Goal: Task Accomplishment & Management: Complete application form

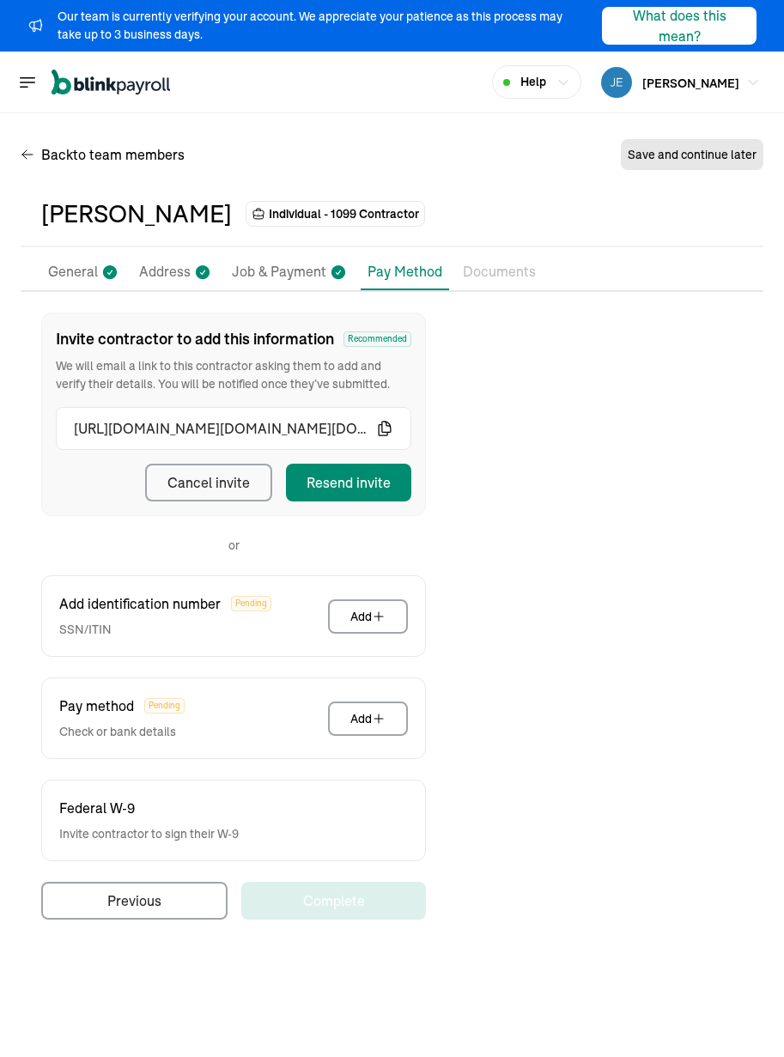
click at [355, 170] on div "Back to team members Save and continue later" at bounding box center [392, 158] width 742 height 48
click at [281, 276] on p "Job & Payment" at bounding box center [279, 272] width 94 height 22
select select "Works from home"
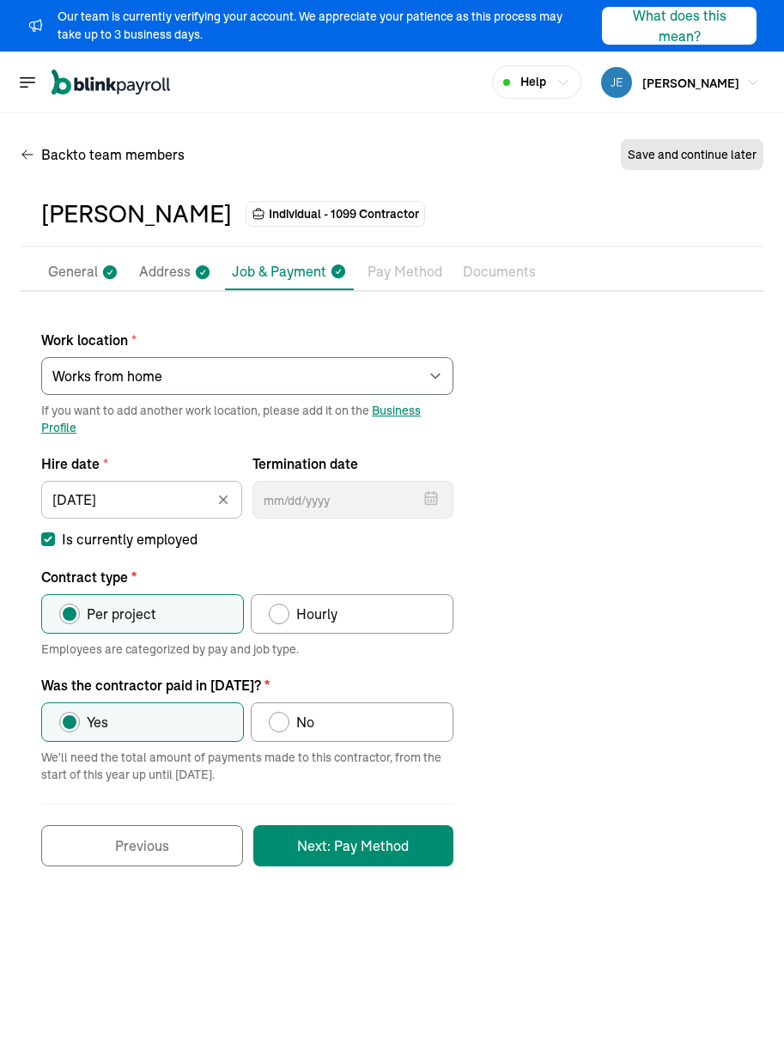
click at [167, 260] on li "Address" at bounding box center [175, 272] width 86 height 36
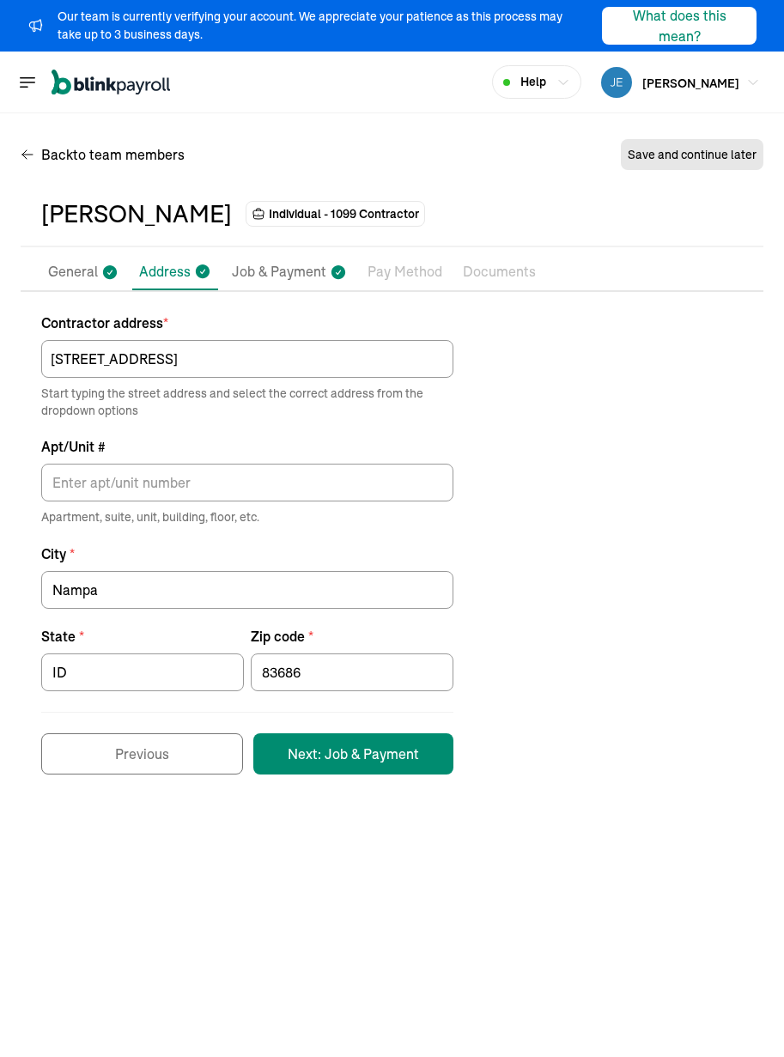
click at [71, 280] on p "General" at bounding box center [73, 272] width 50 height 22
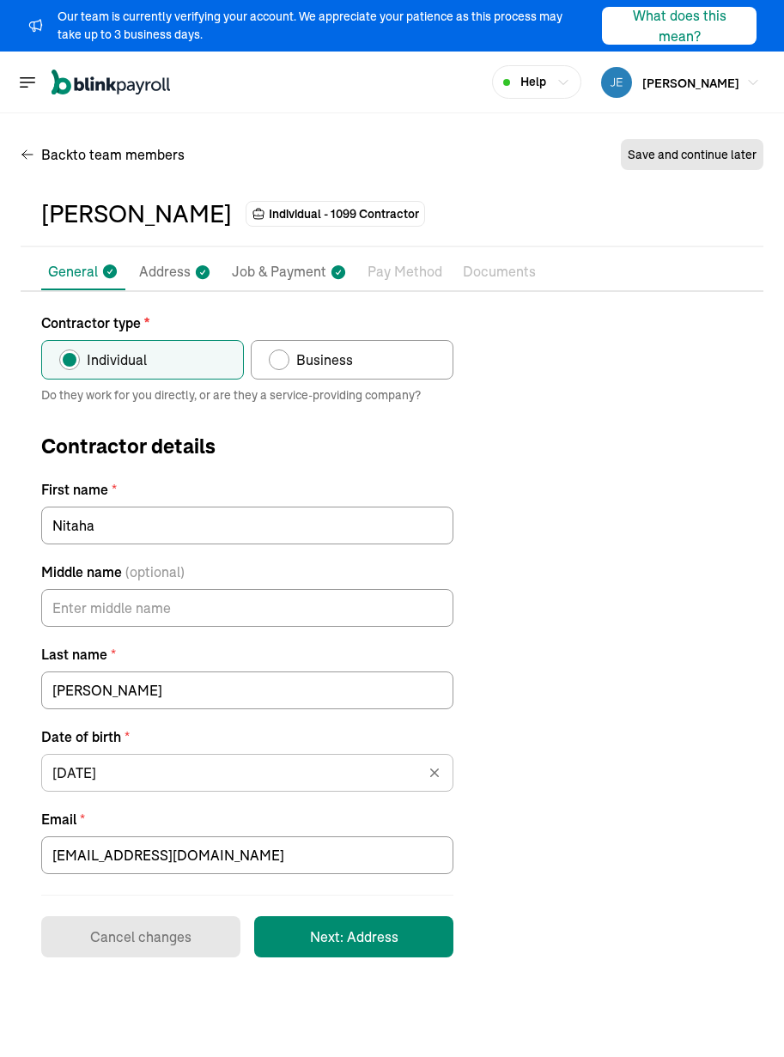
click at [305, 282] on p "Job & Payment" at bounding box center [279, 272] width 94 height 22
select select "[STREET_ADDRESS]"
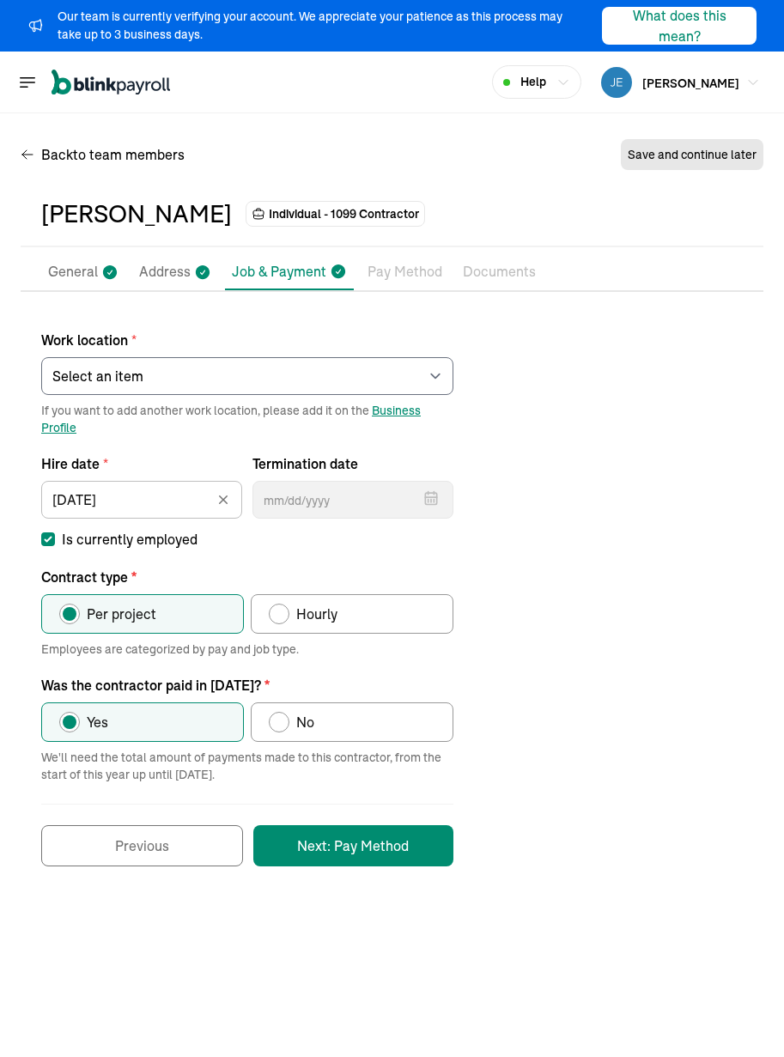
click at [725, 469] on div "Work location * Select an item [PERSON_NAME] Costco RXO hub Works from home If …" at bounding box center [392, 589] width 742 height 554
drag, startPoint x: 645, startPoint y: 642, endPoint x: 586, endPoint y: 577, distance: 87.5
click at [641, 636] on div "Work location * Select an item [PERSON_NAME] Costco RXO hub Works from home If …" at bounding box center [392, 589] width 742 height 554
click at [122, 152] on span "to team members" at bounding box center [129, 154] width 112 height 21
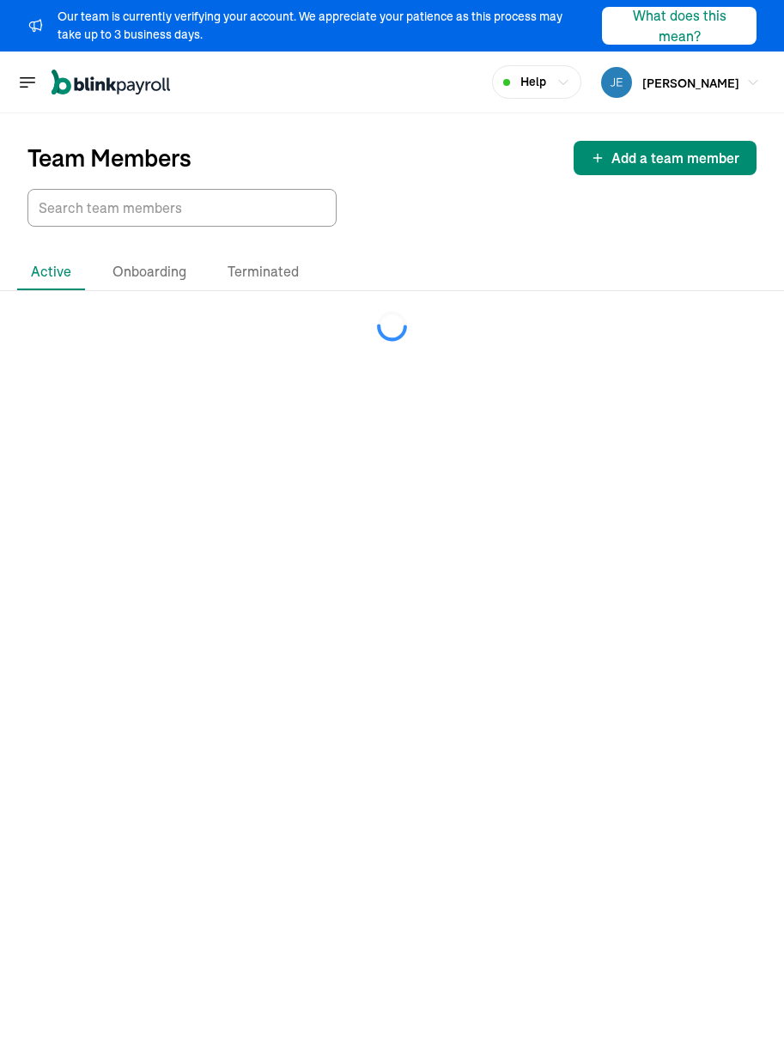
click at [382, 218] on div at bounding box center [391, 208] width 729 height 38
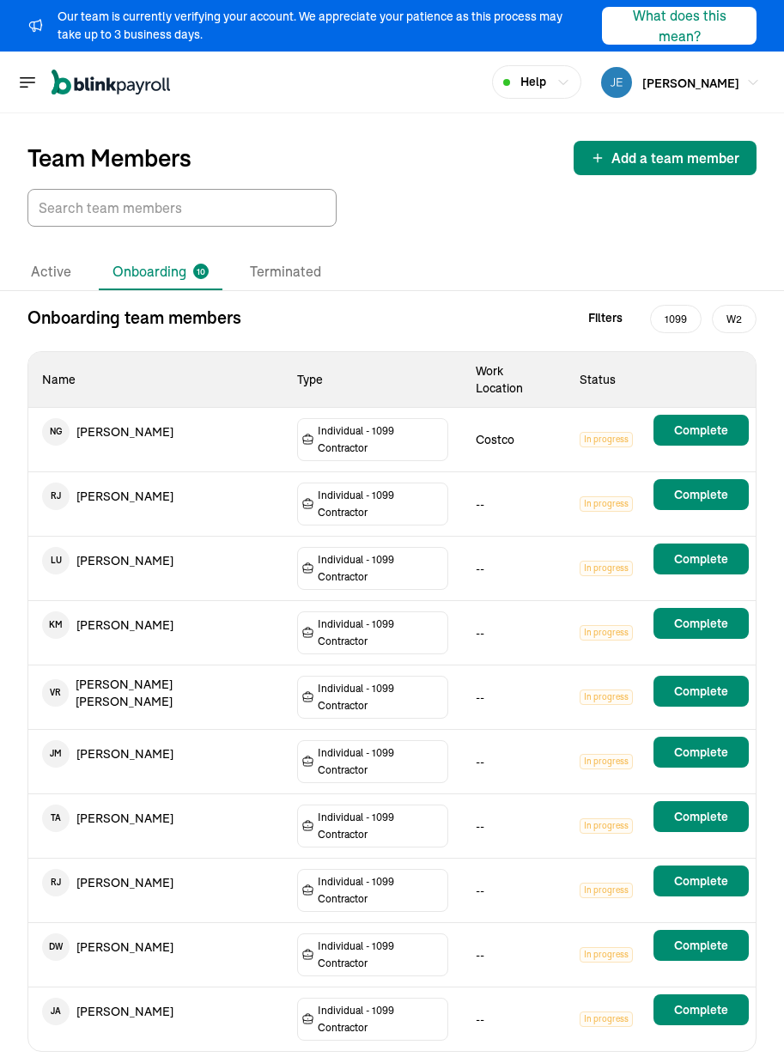
click at [451, 239] on div "Active Onboarding 10 Terminated Onboarding team members Filters 1099 W2 Name Ty…" at bounding box center [392, 653] width 784 height 852
click at [456, 213] on div at bounding box center [391, 208] width 729 height 38
click at [407, 255] on div "Active Onboarding 10 Terminated" at bounding box center [391, 272] width 749 height 36
drag, startPoint x: 436, startPoint y: 200, endPoint x: 439, endPoint y: 151, distance: 49.0
click at [436, 180] on div "Team Members Add a team member" at bounding box center [392, 169] width 784 height 113
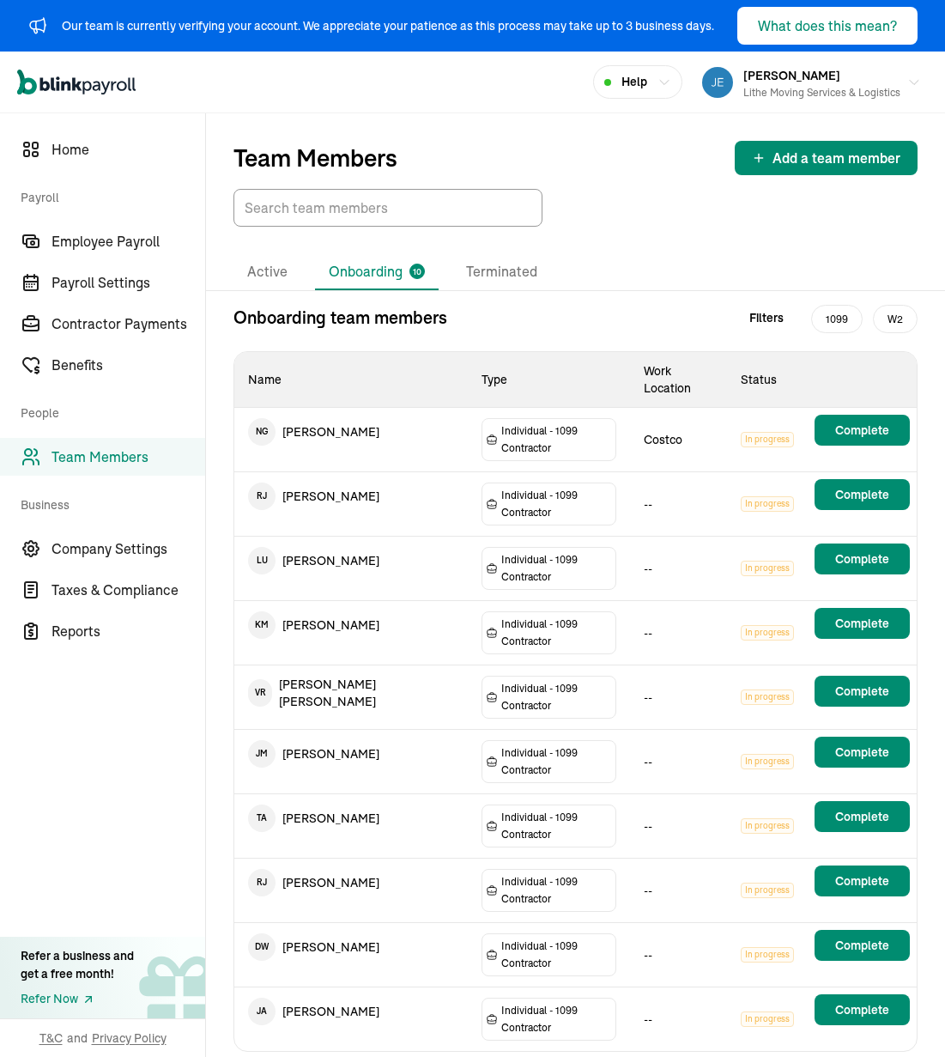
click at [636, 232] on div "Active Onboarding 10 Terminated Onboarding team members Filters 1099 W2 Name Ty…" at bounding box center [575, 653] width 739 height 852
click at [556, 949] on div "Team Members Add a team member Active Onboarding 10 Terminated Onboarding team …" at bounding box center [575, 596] width 739 height 966
click at [748, 904] on div "Onboarding team members Filters 1099 W2 Name Type Work Location Status N G [PER…" at bounding box center [575, 692] width 739 height 774
drag, startPoint x: 772, startPoint y: 222, endPoint x: 782, endPoint y: 207, distance: 18.6
click at [775, 218] on div at bounding box center [575, 208] width 684 height 38
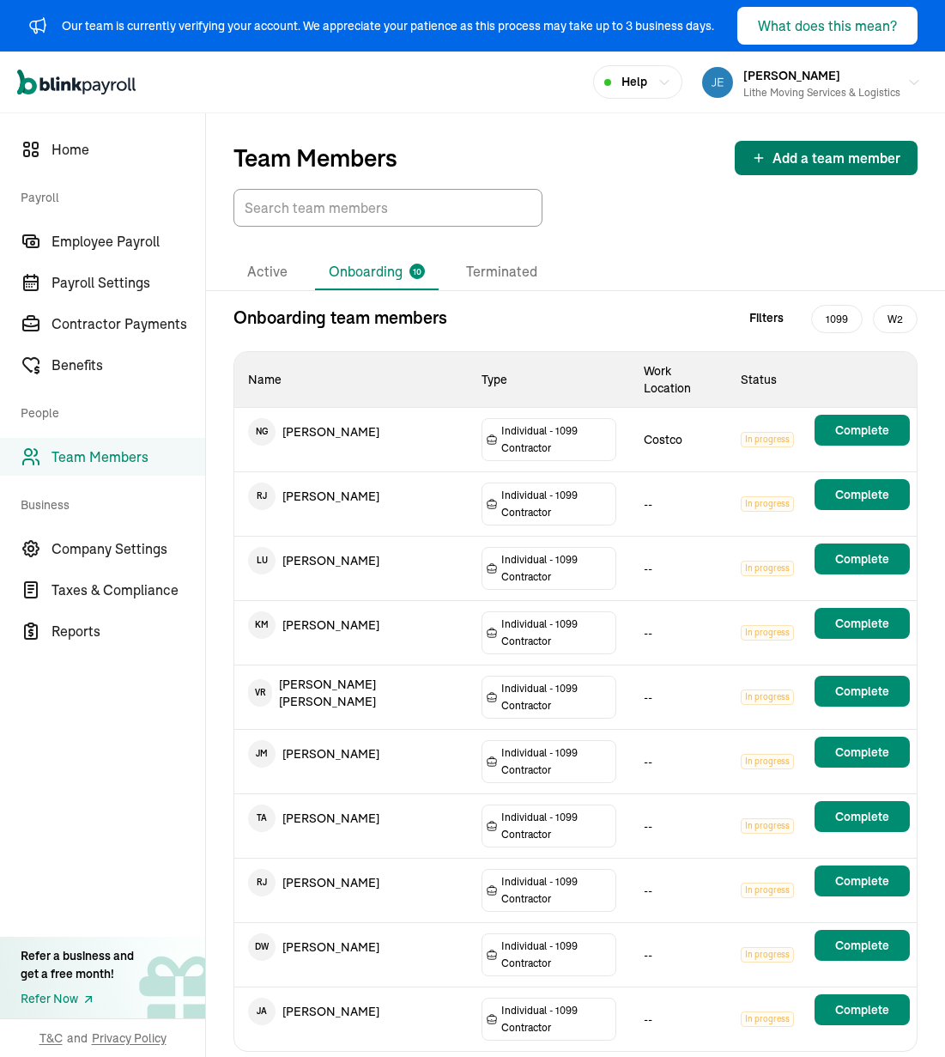
click at [783, 161] on span "Add a team member" at bounding box center [837, 158] width 128 height 21
click at [644, 203] on div at bounding box center [575, 208] width 684 height 38
click at [471, 277] on li "Terminated" at bounding box center [501, 272] width 99 height 36
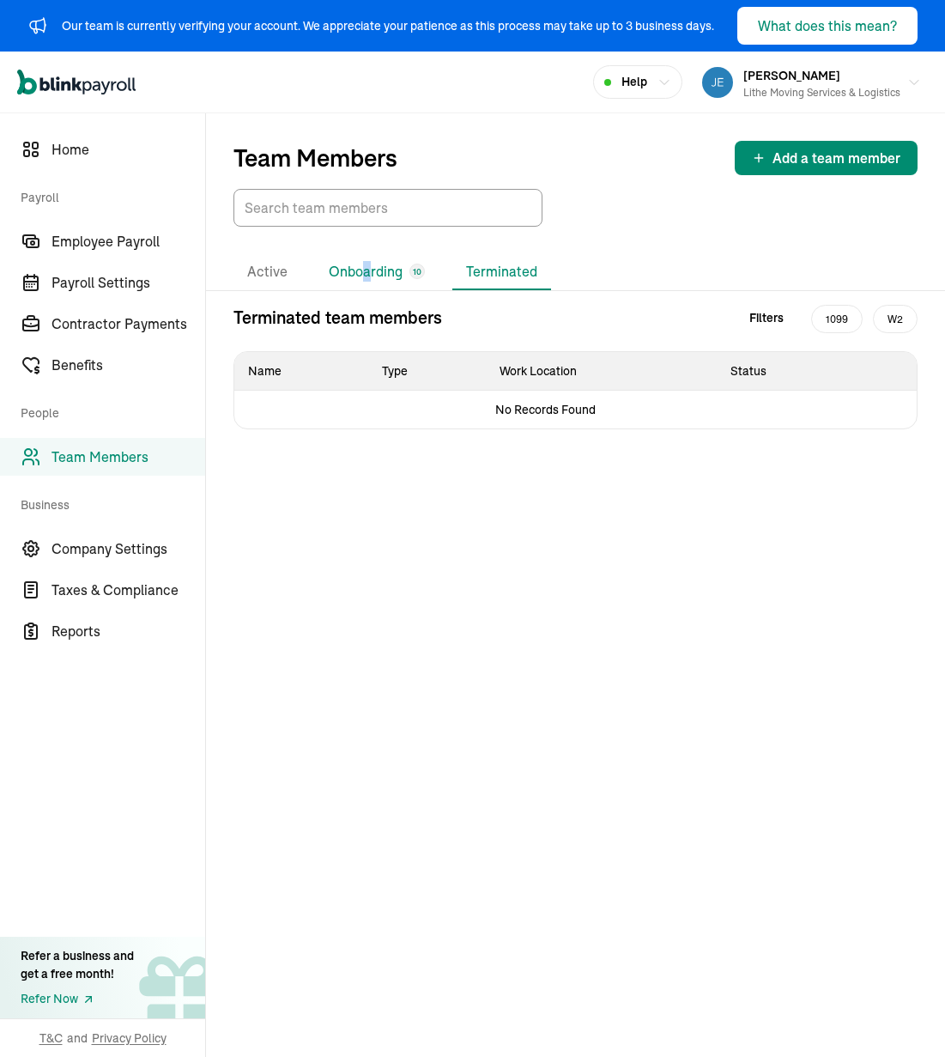
click at [365, 272] on li "Onboarding 10" at bounding box center [377, 272] width 124 height 36
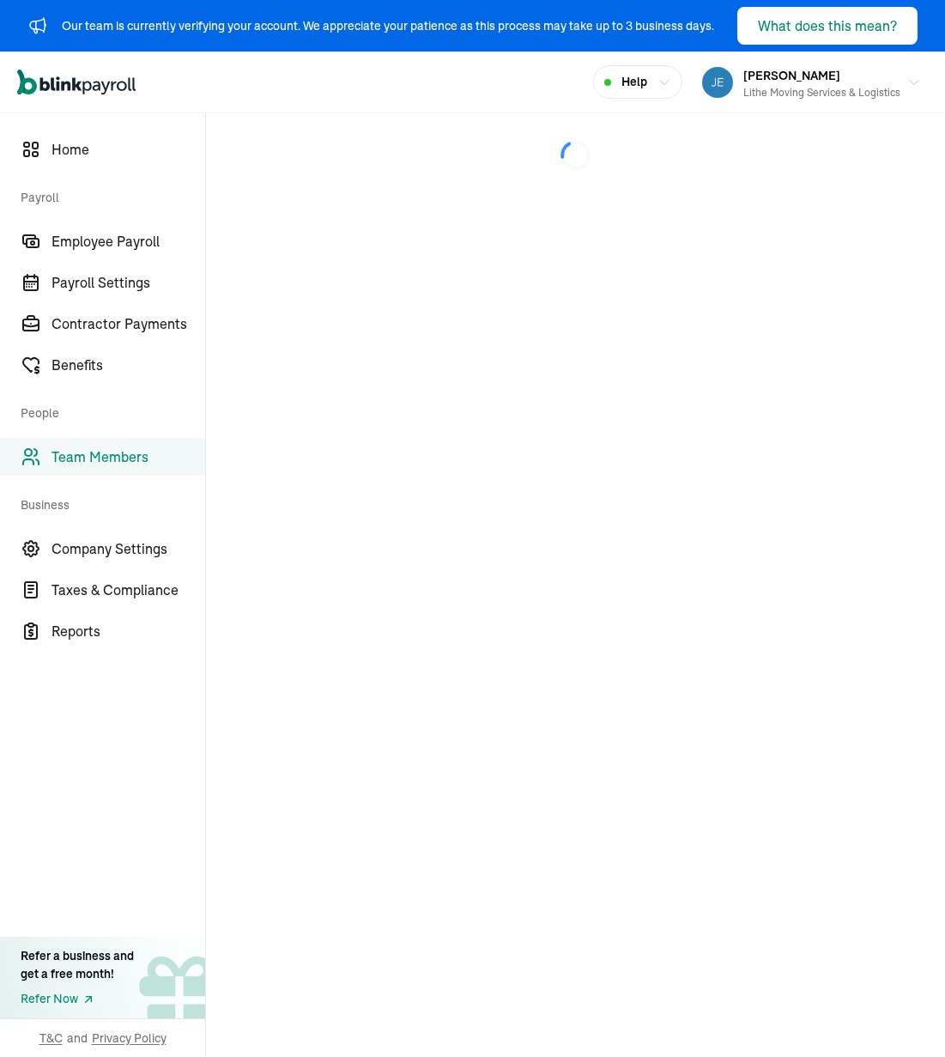
click at [547, 82] on div "Open main menu Help [PERSON_NAME] Lithe Moving Services & Logistics" at bounding box center [472, 83] width 945 height 62
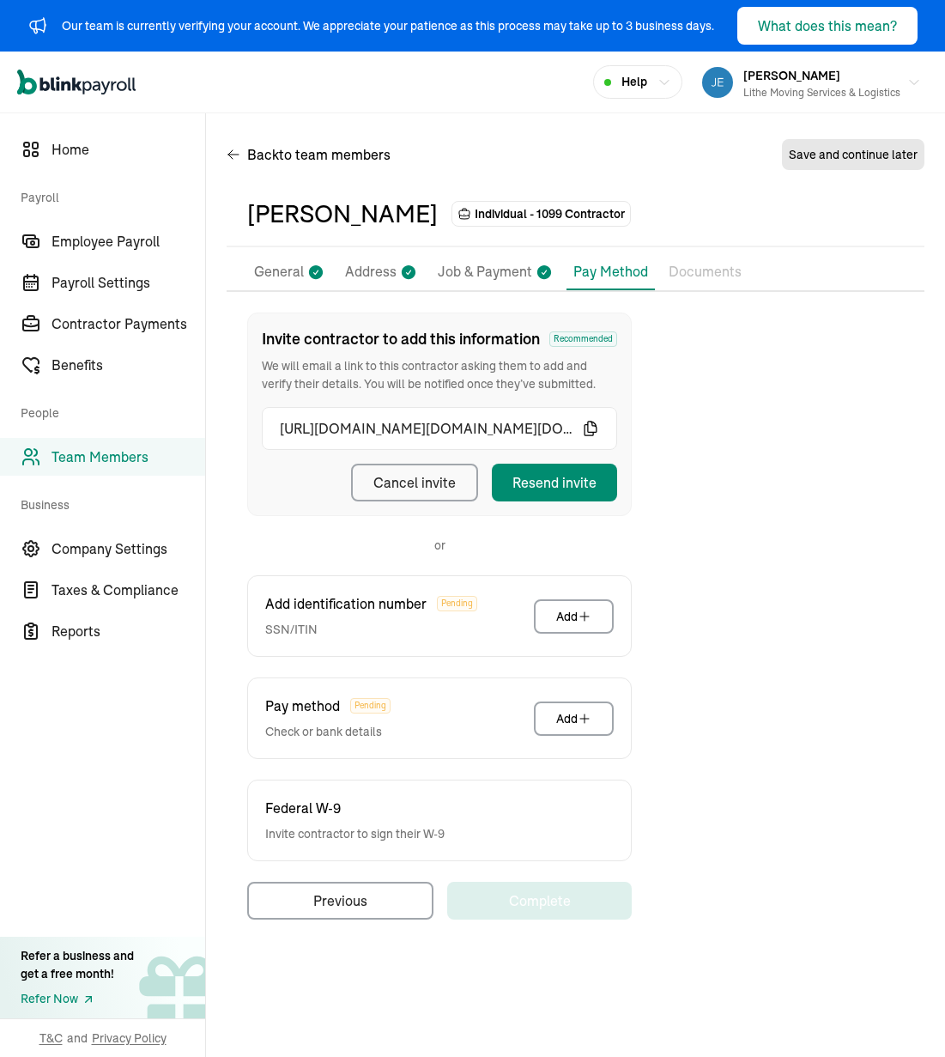
click at [783, 48] on div "Our team is currently verifying your account. We appreciate your patience as th…" at bounding box center [472, 26] width 945 height 52
click at [783, 40] on button "What does this mean?" at bounding box center [827, 26] width 180 height 38
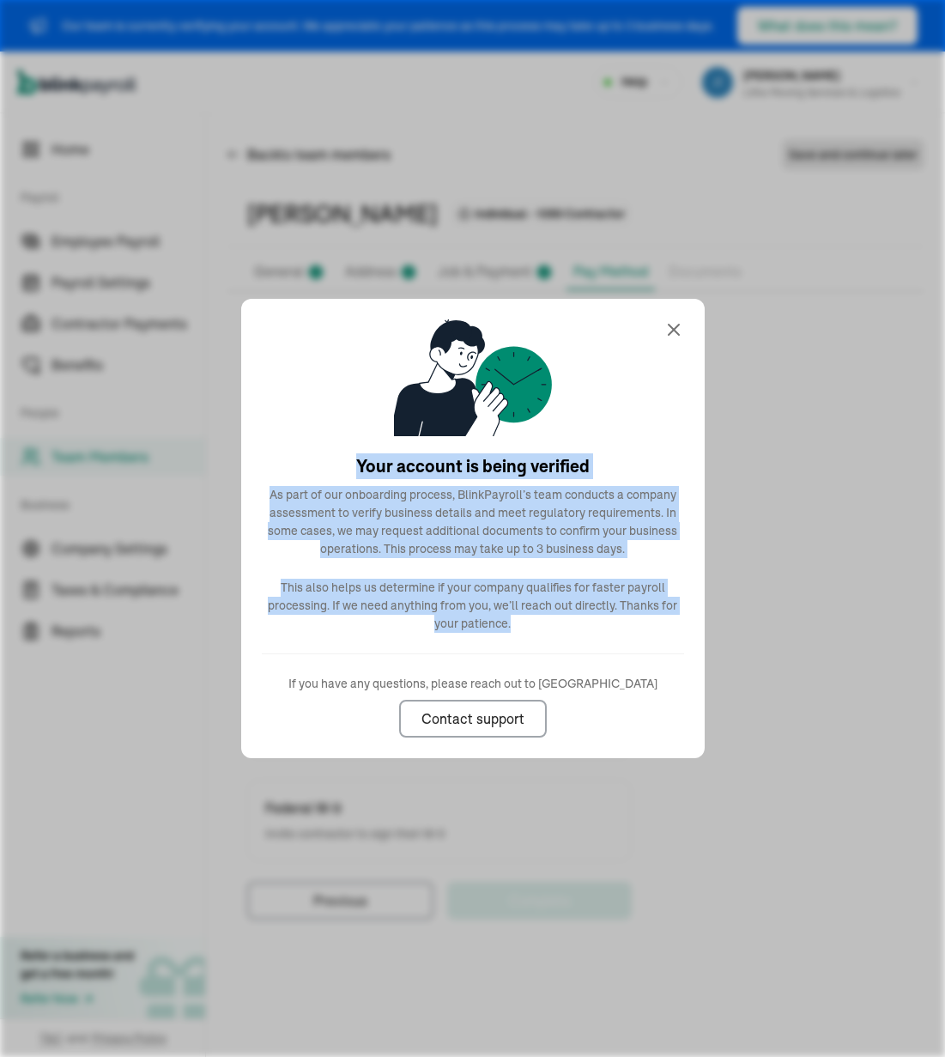
drag, startPoint x: 330, startPoint y: 444, endPoint x: 637, endPoint y: 638, distance: 363.4
click at [637, 638] on div "Your account is being verified As part of our onboarding process, BlinkPayroll’…" at bounding box center [473, 528] width 464 height 459
click at [623, 633] on div "Your account is being verified As part of our onboarding process, BlinkPayroll’…" at bounding box center [473, 528] width 464 height 459
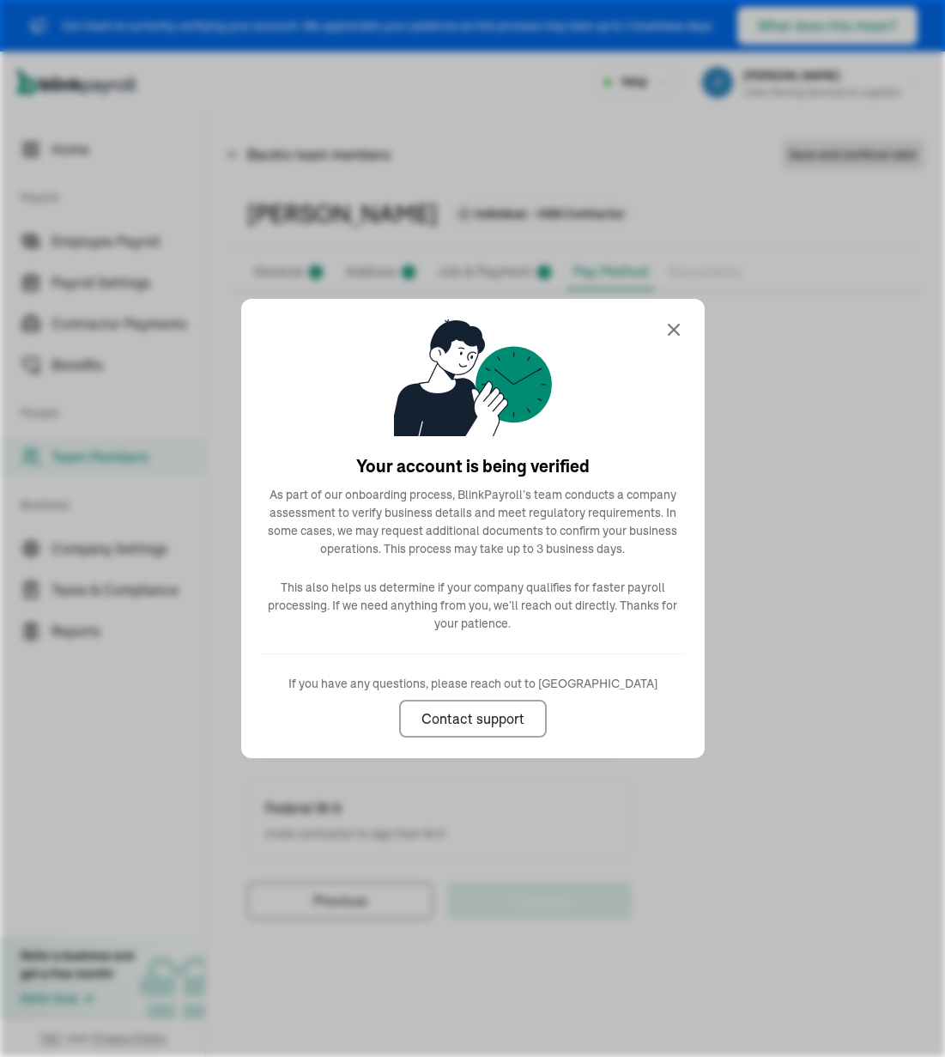
click at [678, 345] on div "Your account is being verified As part of our onboarding process, BlinkPayroll’…" at bounding box center [473, 528] width 464 height 459
click at [676, 329] on icon at bounding box center [674, 329] width 21 height 21
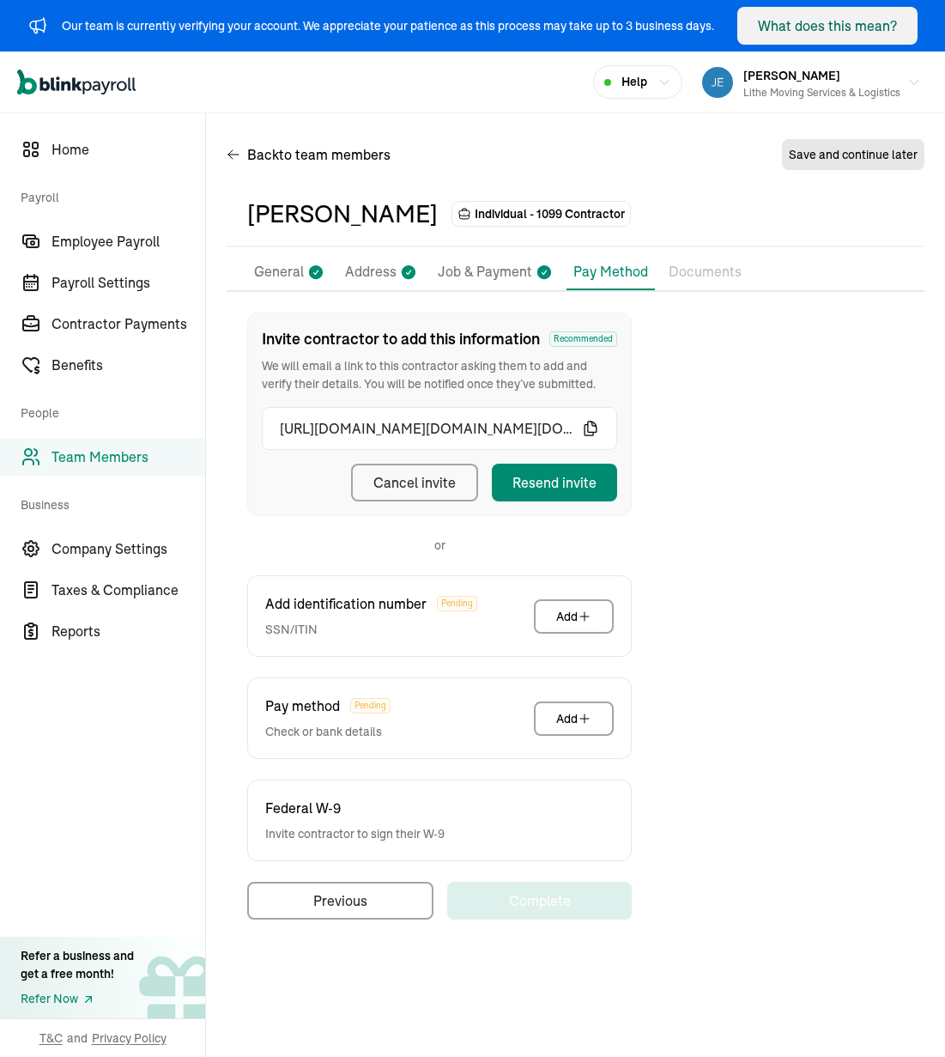
click at [688, 541] on div "Invite contractor to add this information Recommended We will email a link to t…" at bounding box center [576, 615] width 698 height 607
click at [580, 484] on div "Resend invite" at bounding box center [554, 482] width 84 height 21
click at [721, 495] on div "Invite contractor to add this information Recommended We will email a link to t…" at bounding box center [576, 615] width 698 height 607
click at [482, 262] on p "Job & Payment" at bounding box center [485, 272] width 94 height 22
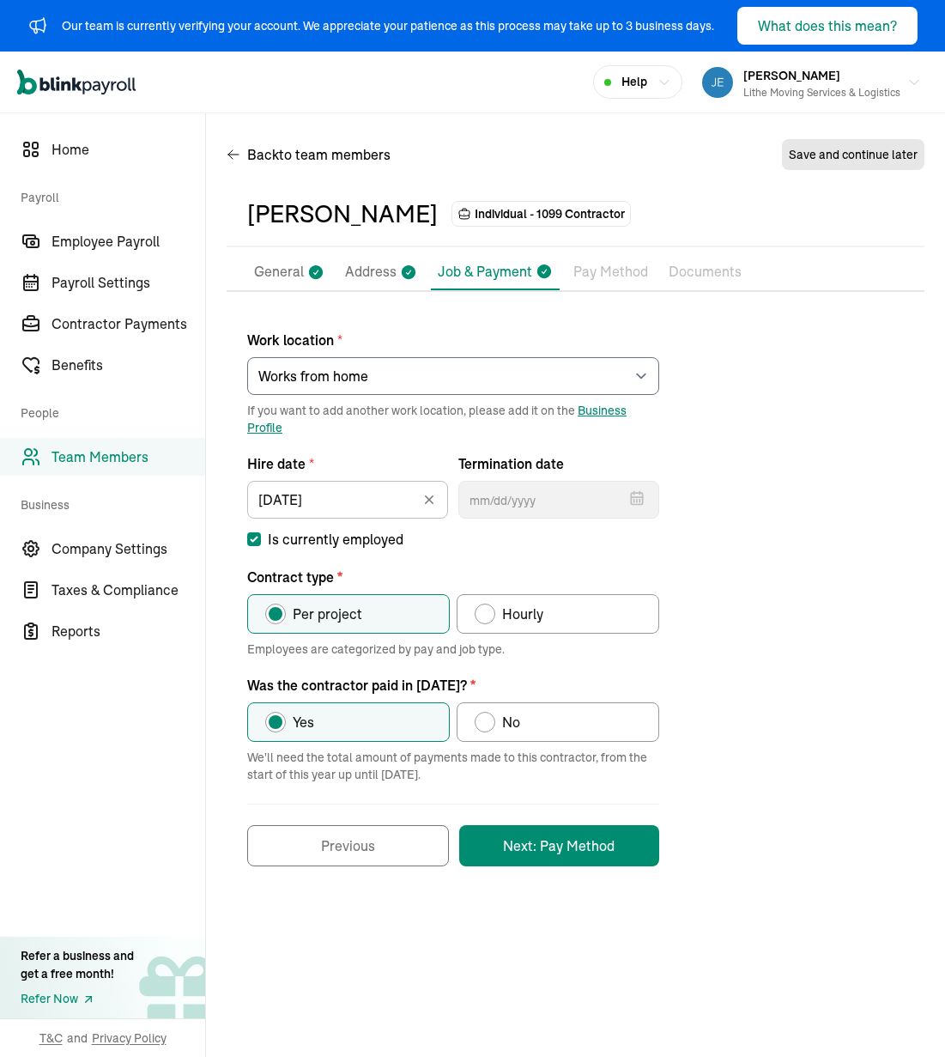
click at [763, 455] on div "Work location * Select an item Works from home If you want to add another work …" at bounding box center [576, 589] width 698 height 554
select select "[STREET_ADDRESS]"
click at [521, 381] on select "Select an item [PERSON_NAME] Costco RXO hub Works from home" at bounding box center [453, 376] width 412 height 38
click at [391, 282] on p "Address" at bounding box center [371, 272] width 52 height 22
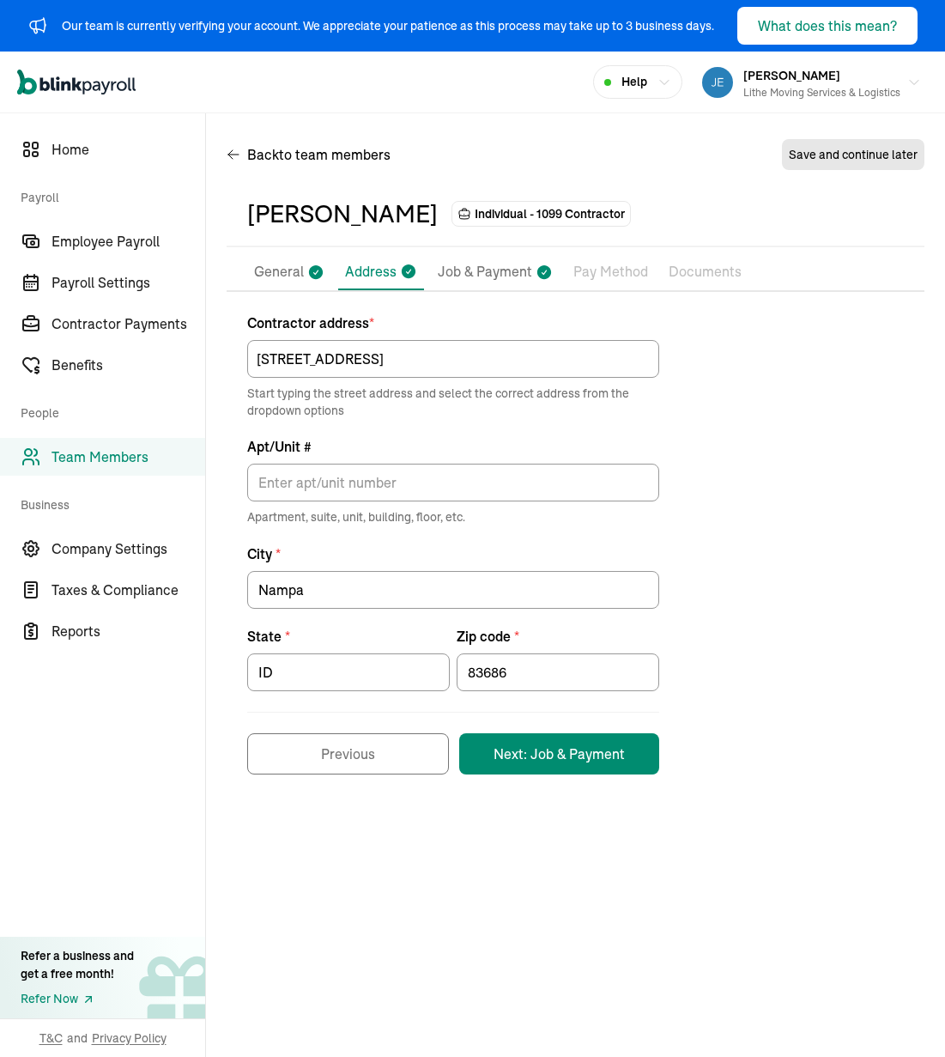
click at [268, 276] on p "General" at bounding box center [279, 272] width 50 height 22
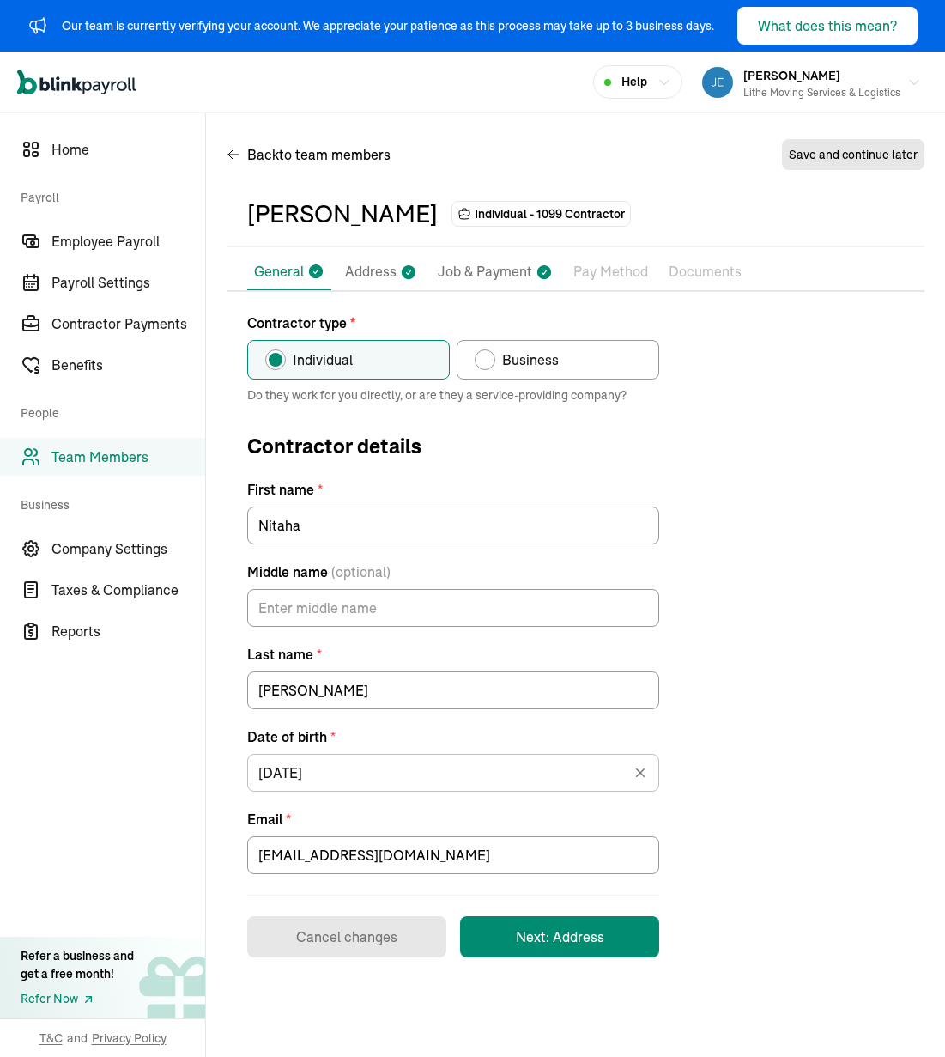
click at [747, 457] on div "Contractor type * Individual Business Do they work for you directly, or are the…" at bounding box center [576, 634] width 698 height 645
click at [518, 276] on p "Job & Payment" at bounding box center [485, 272] width 94 height 22
select select "[STREET_ADDRESS]"
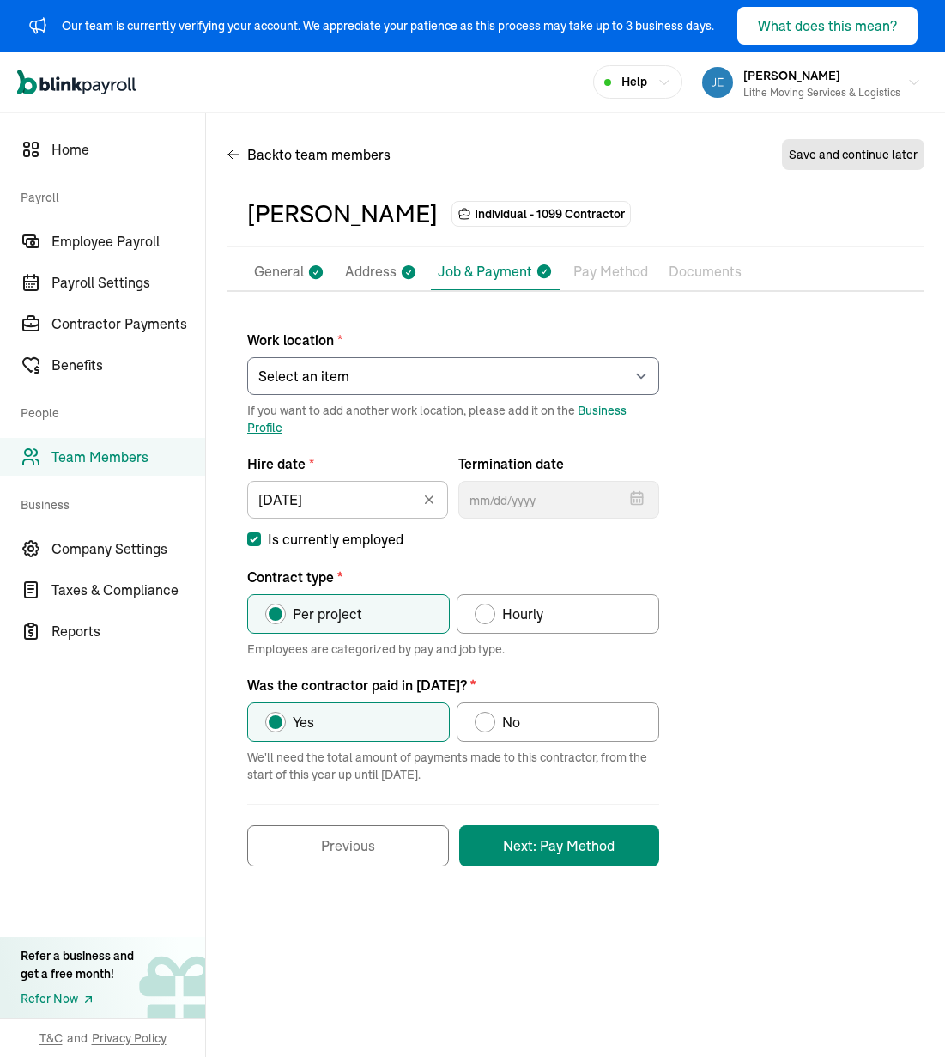
click at [728, 347] on div "Work location * Select an item [PERSON_NAME] Costco RXO hub Works from home If …" at bounding box center [576, 589] width 698 height 554
click at [602, 270] on p "Pay Method" at bounding box center [610, 272] width 75 height 22
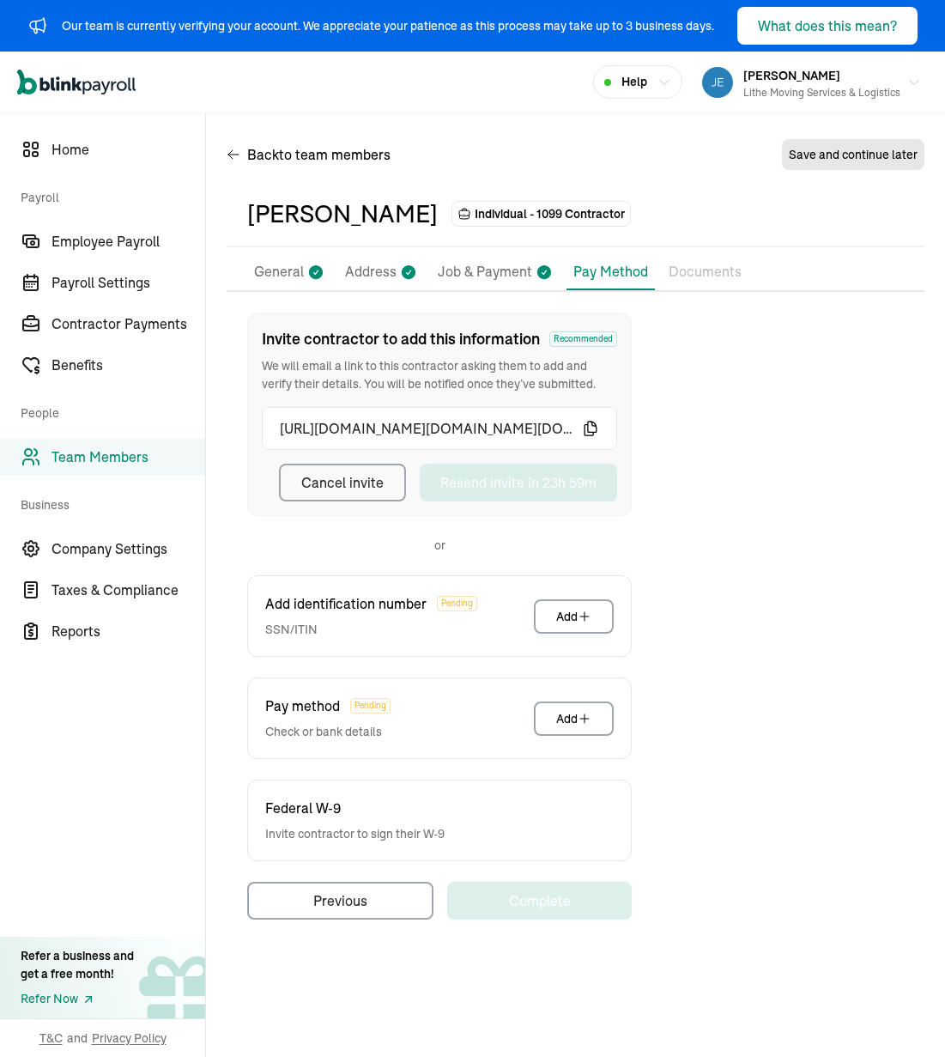
drag, startPoint x: 423, startPoint y: 140, endPoint x: 413, endPoint y: 138, distance: 10.4
click at [423, 140] on div "Back to team members Save and continue later" at bounding box center [576, 158] width 698 height 48
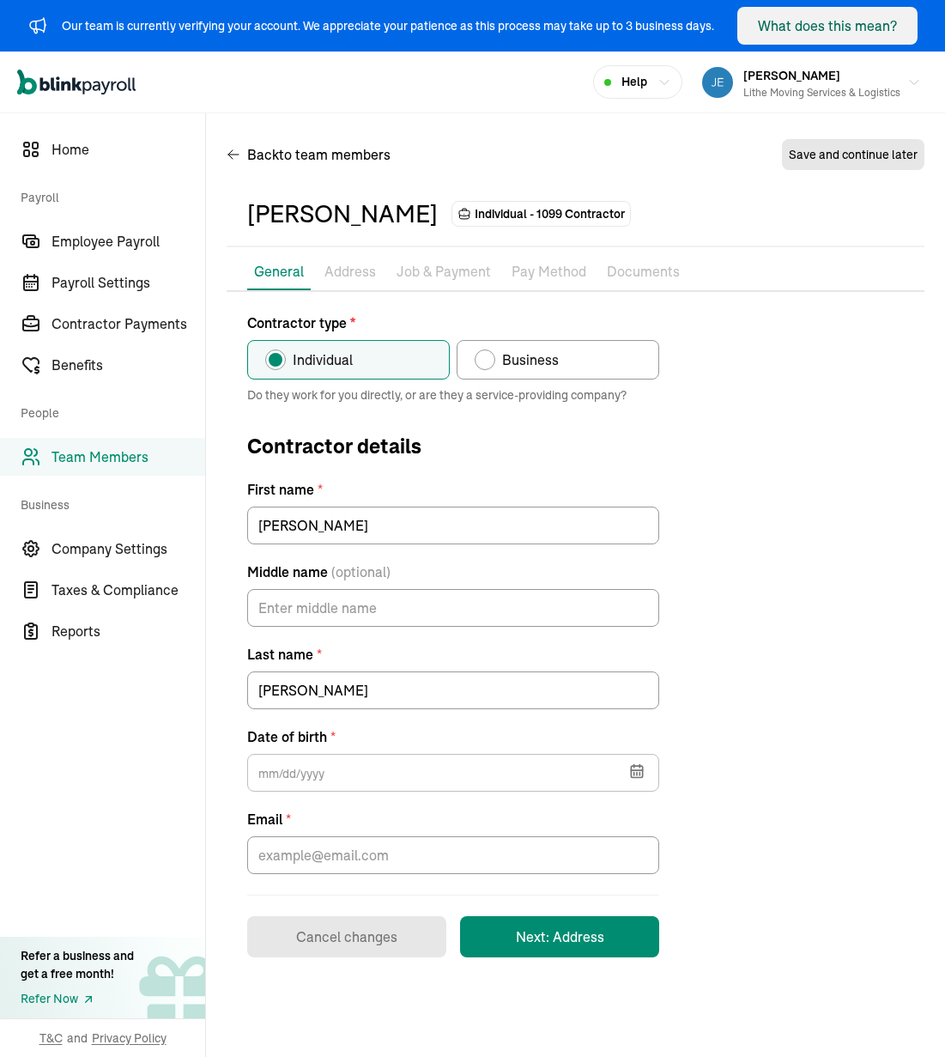
click at [783, 417] on div "Contractor type * Individual Business Do they work for you directly, or are the…" at bounding box center [576, 634] width 698 height 645
click at [783, 310] on div "Pay Stubs General Address Job & Payment Pay Method Documents 1099 Forms Contrac…" at bounding box center [576, 605] width 698 height 703
click at [370, 739] on label "Date of birth *" at bounding box center [453, 736] width 412 height 21
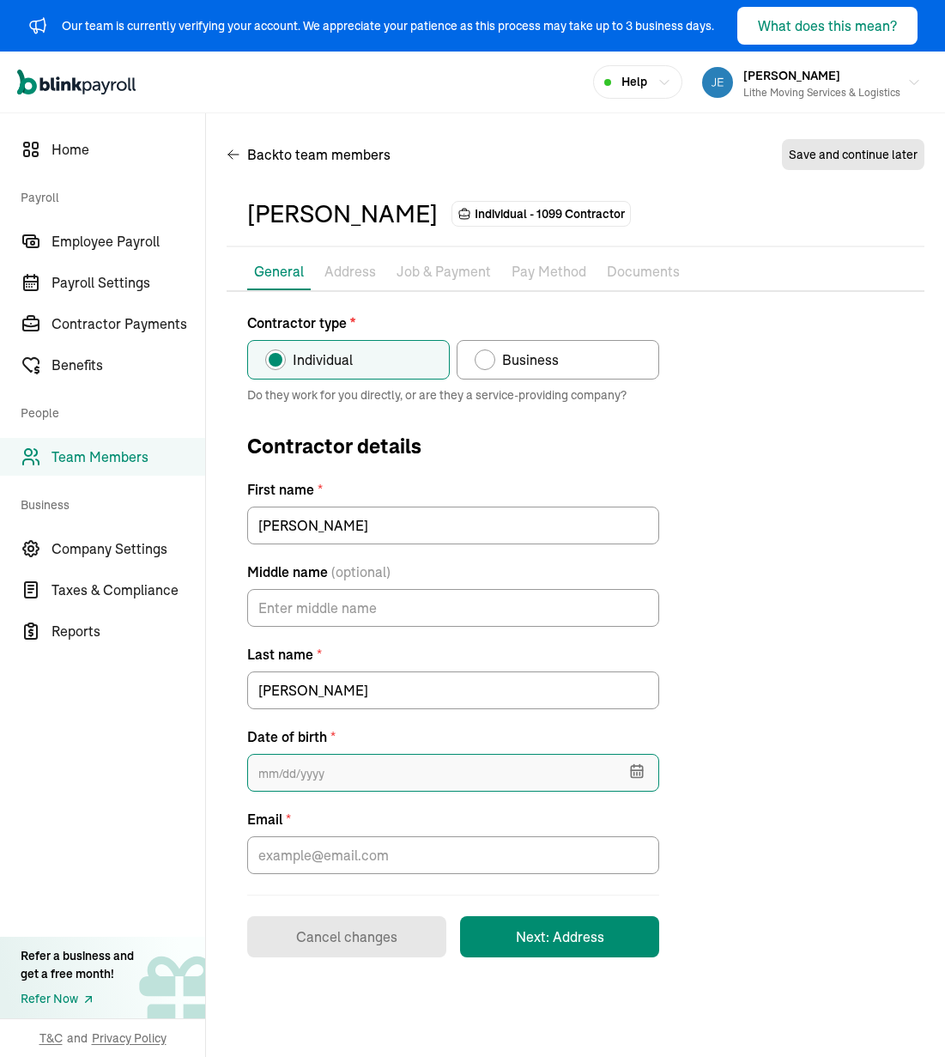
click at [358, 789] on input "text" at bounding box center [453, 773] width 412 height 38
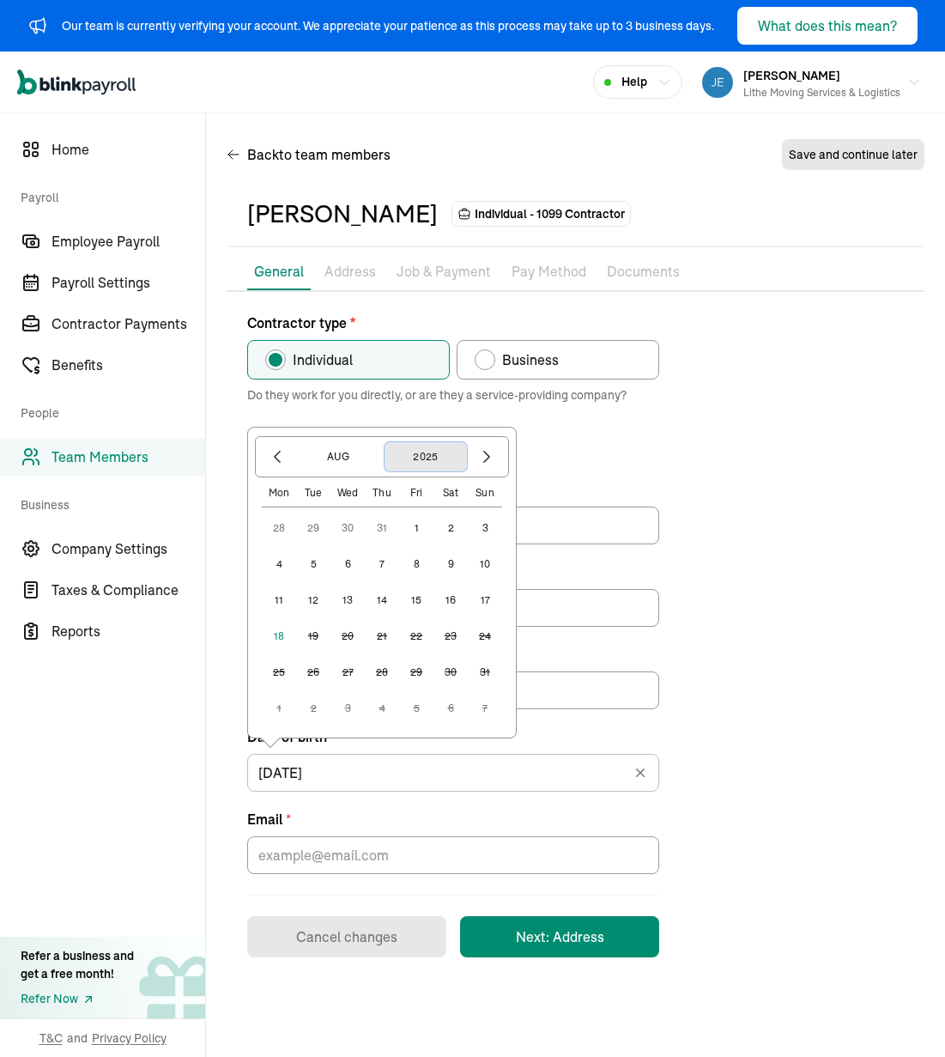
click at [441, 457] on button "2025" at bounding box center [426, 456] width 82 height 29
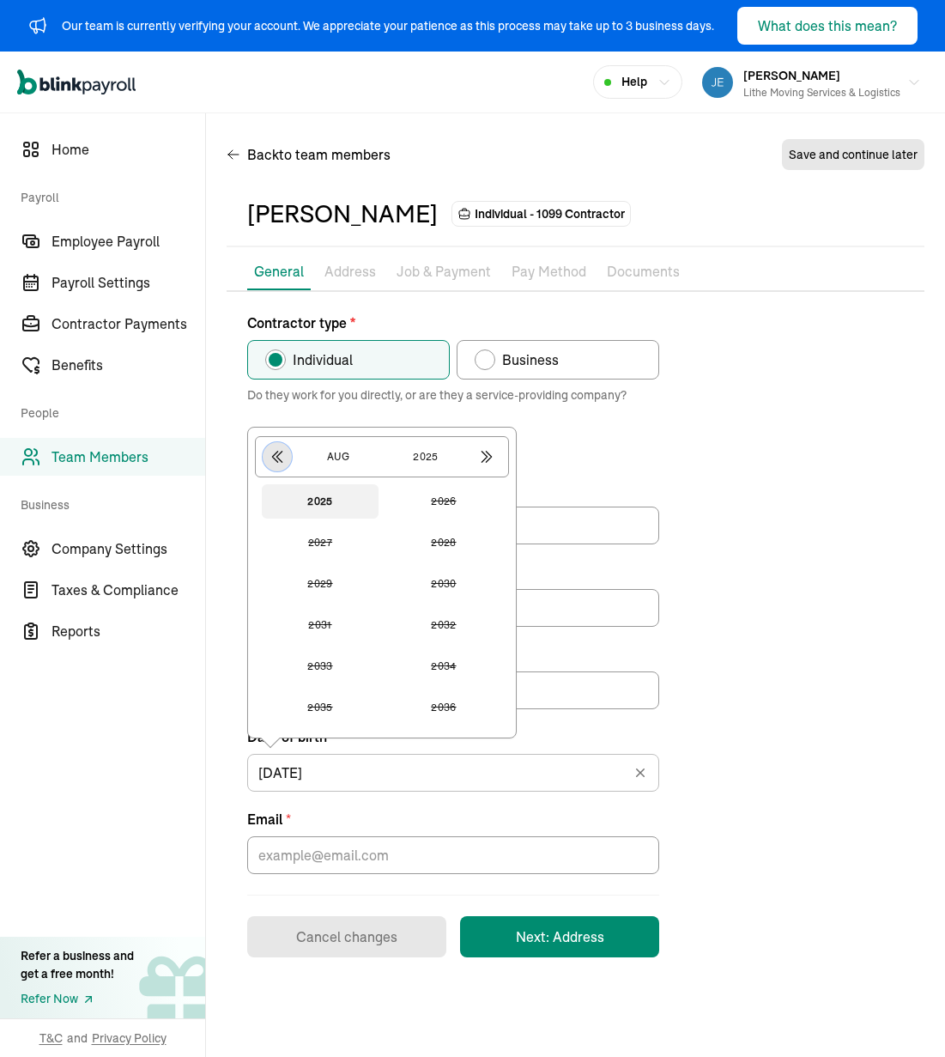
click at [283, 458] on icon "button" at bounding box center [277, 456] width 17 height 17
click at [466, 585] on button "1982" at bounding box center [443, 584] width 117 height 34
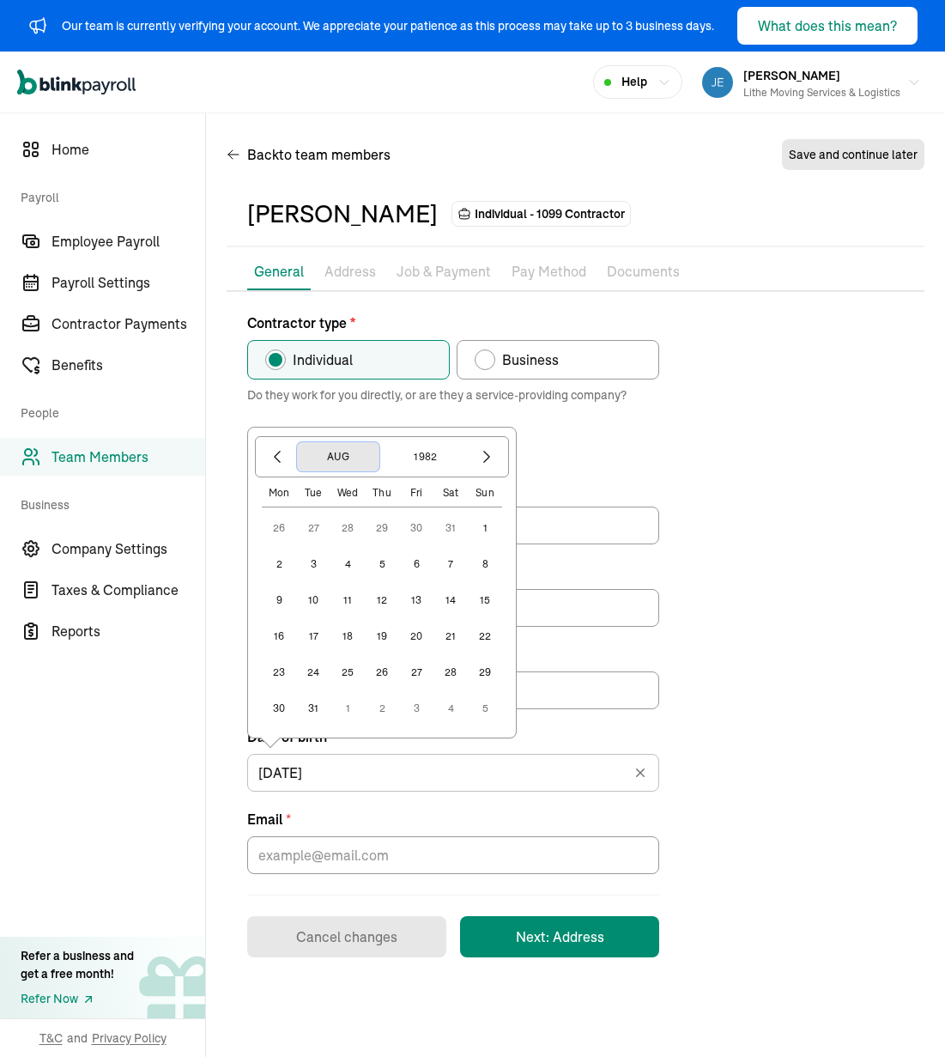
click at [326, 464] on button "Aug" at bounding box center [338, 456] width 82 height 29
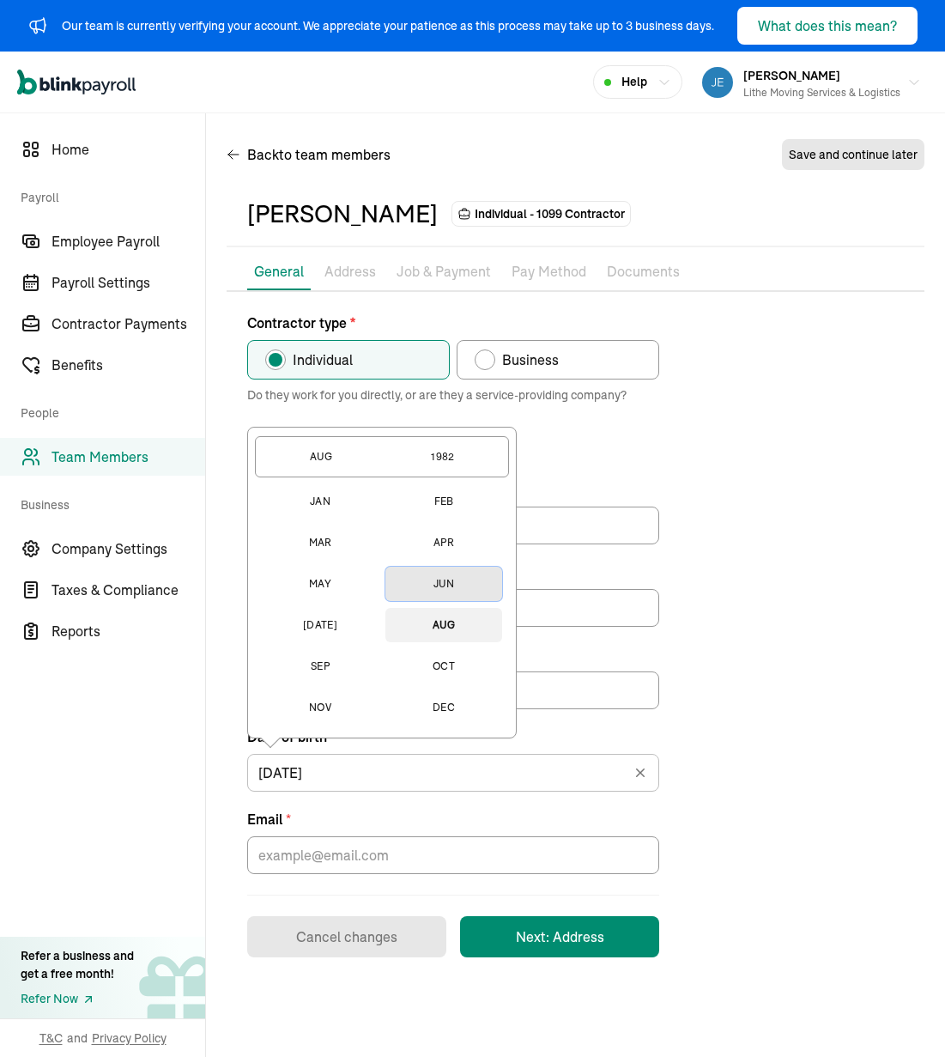
click at [438, 591] on button "Jun" at bounding box center [443, 584] width 117 height 34
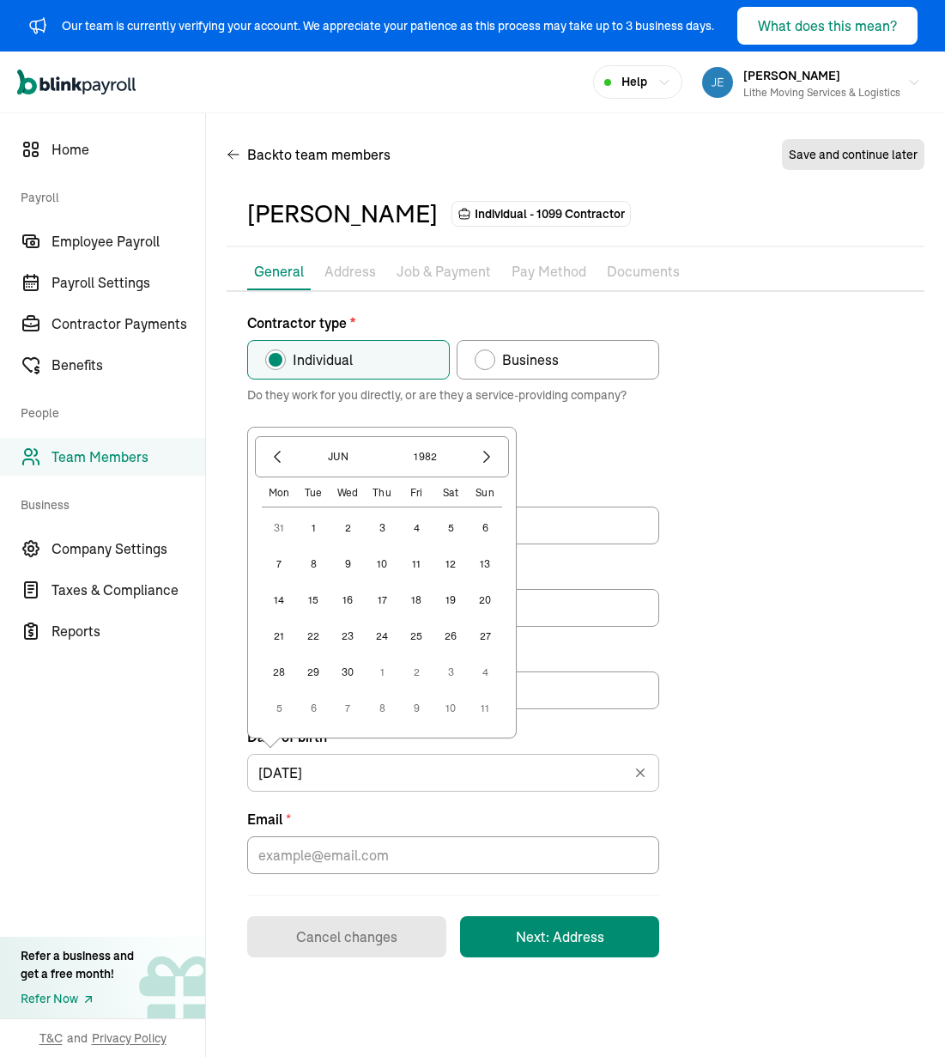
click at [374, 562] on button "10" at bounding box center [382, 564] width 34 height 34
type input "[DATE]"
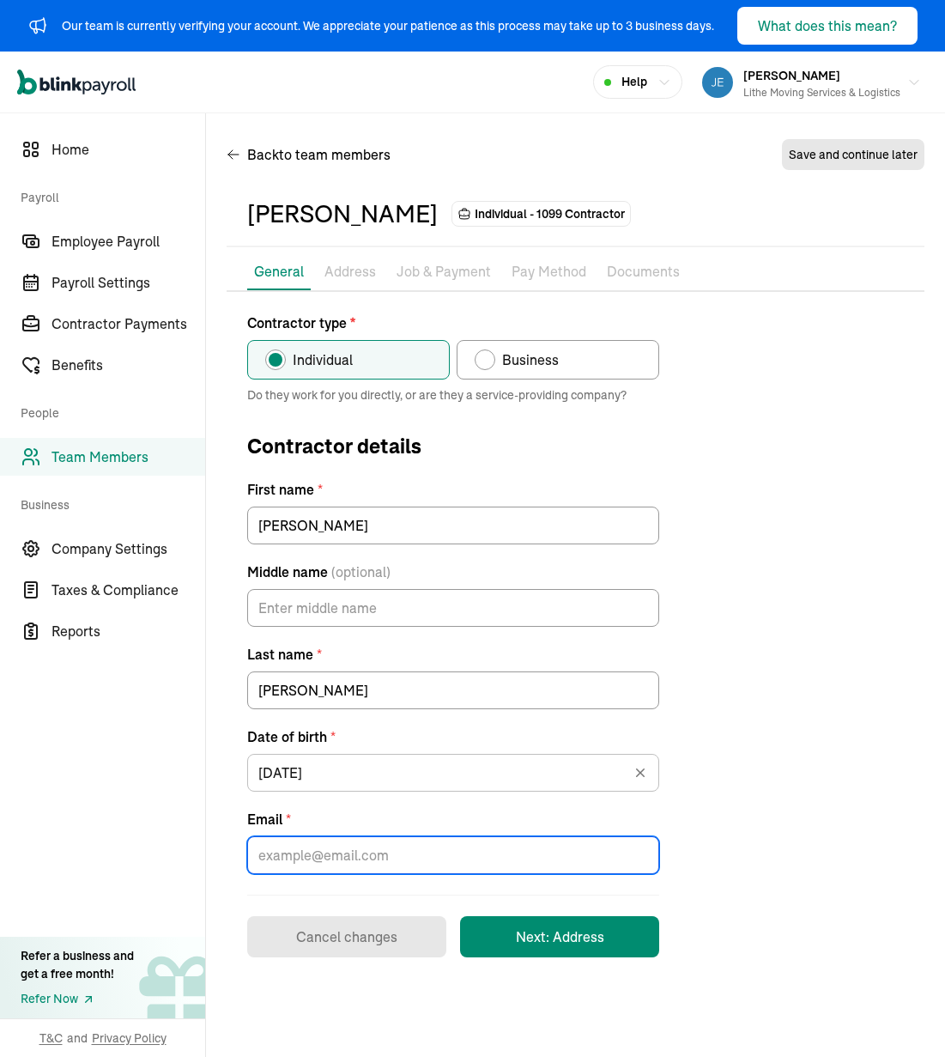
click at [538, 843] on input "Email *" at bounding box center [453, 855] width 412 height 38
click at [398, 845] on input "Email *" at bounding box center [453, 855] width 412 height 38
paste input "[EMAIL_ADDRESS][DOMAIN_NAME]"
type input "[EMAIL_ADDRESS][DOMAIN_NAME]"
click at [530, 943] on button "Next: Address" at bounding box center [559, 936] width 199 height 41
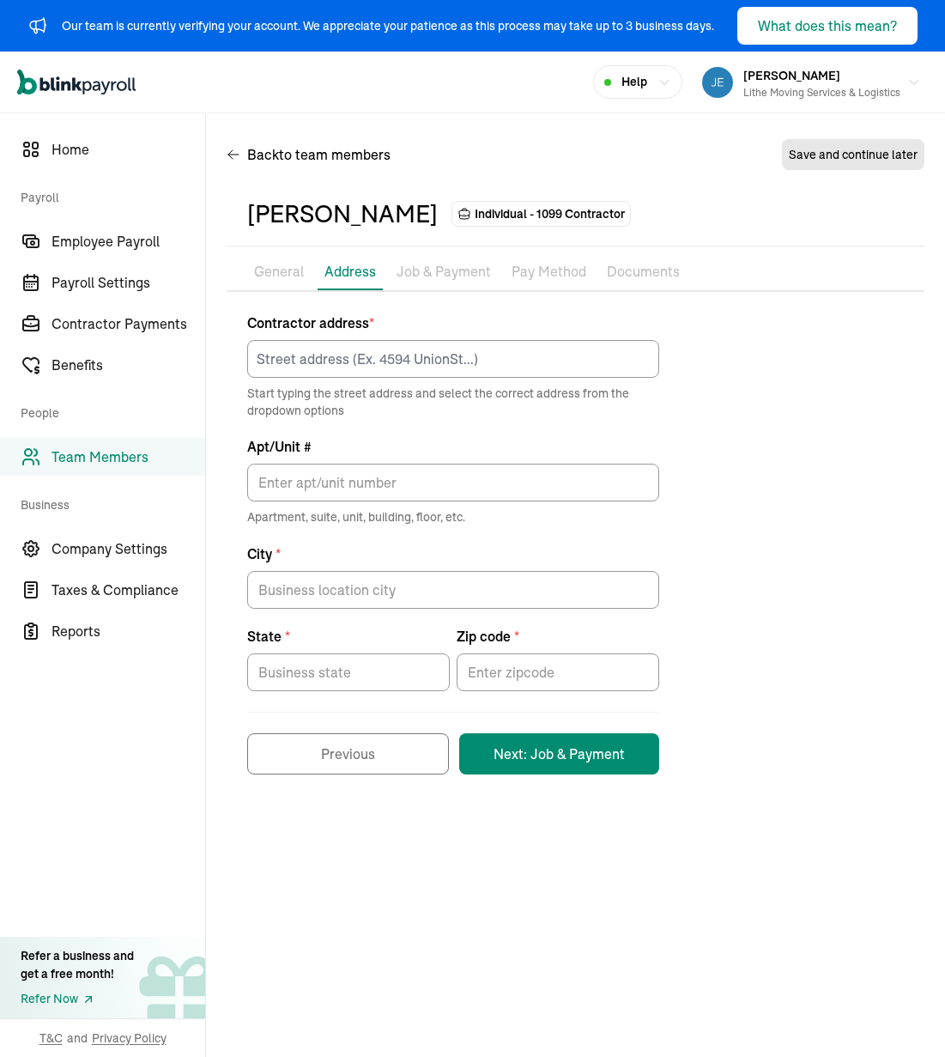
click at [515, 336] on div "Contractor address * Start typing the street address and select the correct add…" at bounding box center [453, 365] width 412 height 106
click at [516, 357] on input at bounding box center [453, 359] width 412 height 38
click at [783, 432] on div "Contractor address * Start typing the street address and select the correct add…" at bounding box center [576, 543] width 698 height 462
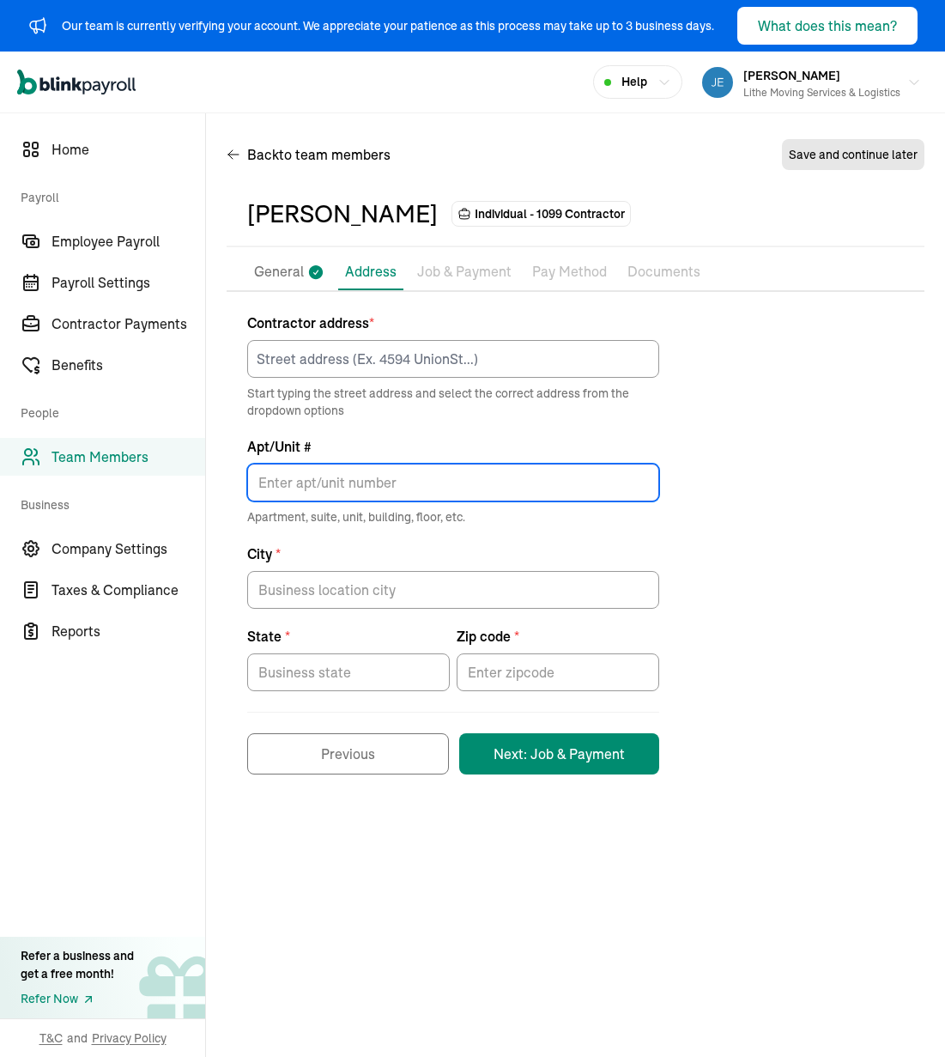
click at [348, 482] on input "Apt/Unit #" at bounding box center [453, 483] width 412 height 38
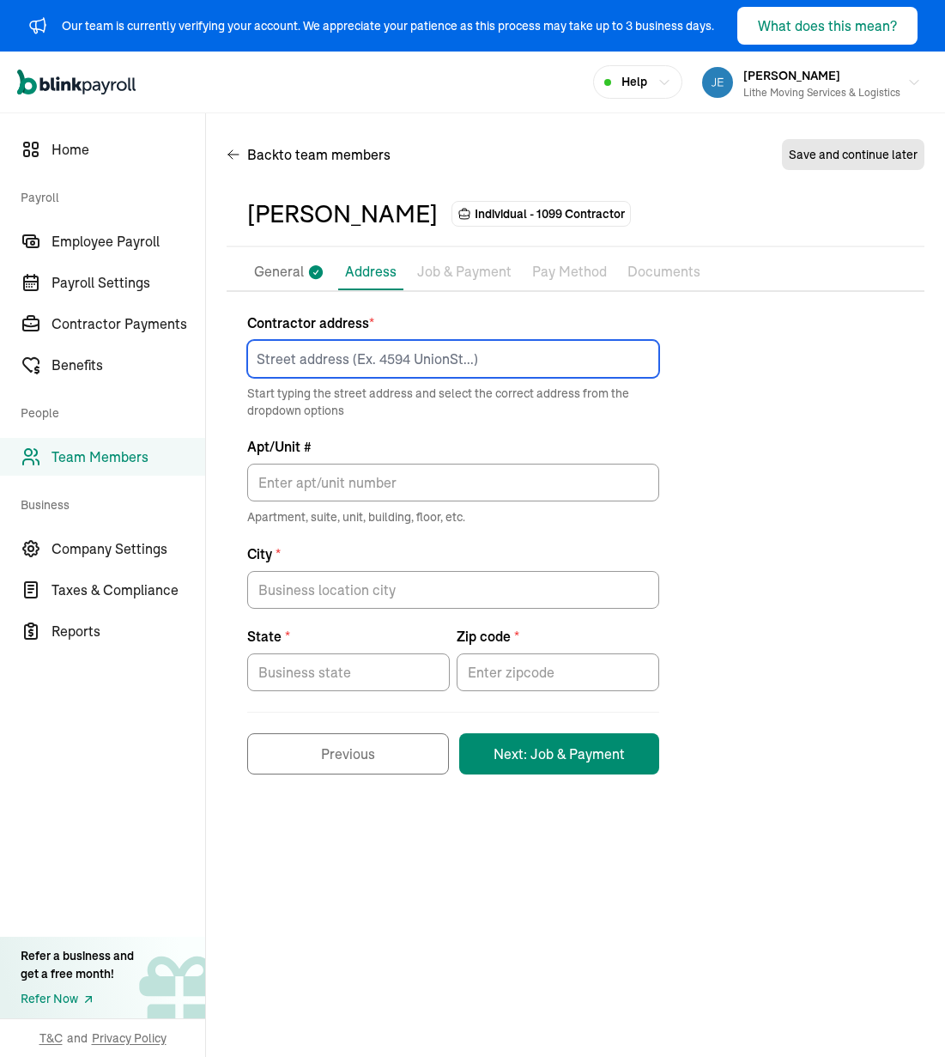
click at [396, 365] on input at bounding box center [453, 359] width 412 height 38
paste input "[EMAIL_ADDRESS][DOMAIN_NAME]"
click at [589, 352] on input "[EMAIL_ADDRESS][DOMAIN_NAME]" at bounding box center [453, 359] width 412 height 38
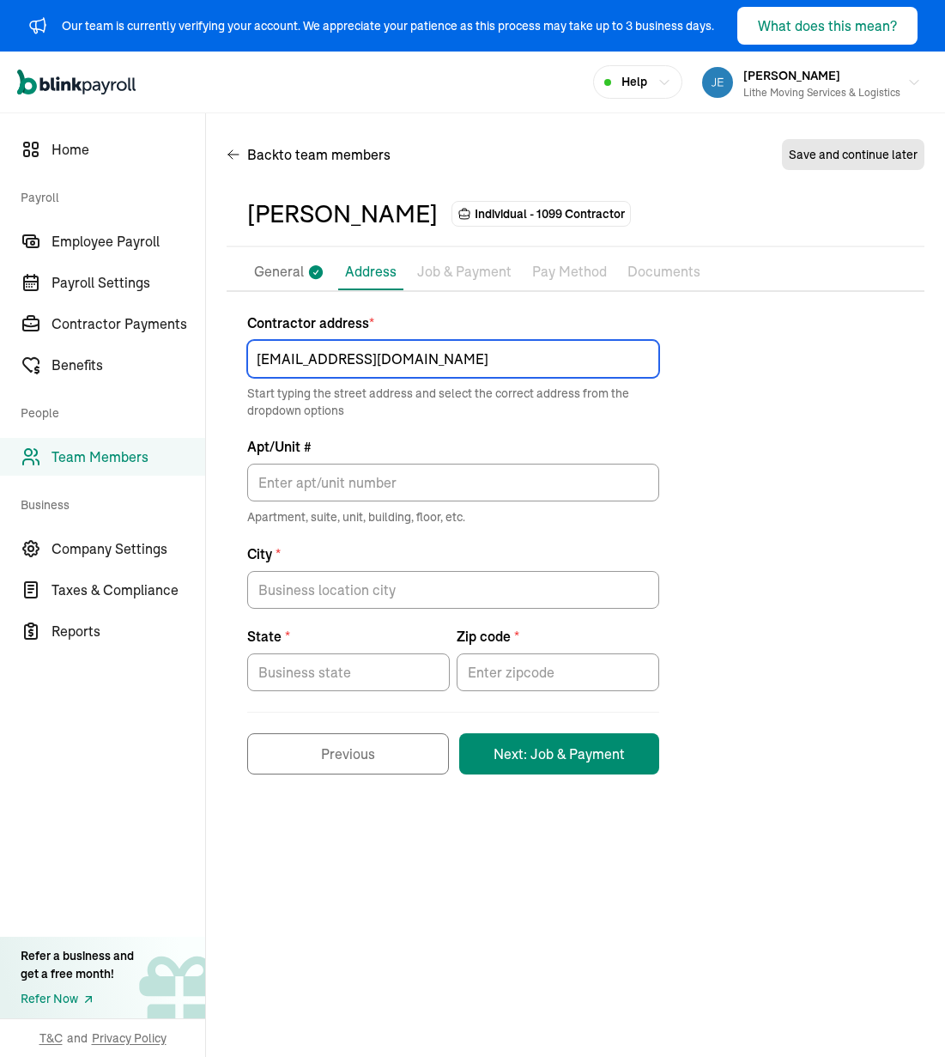
paste input "[STREET_ADDRESS][PERSON_NAME]"
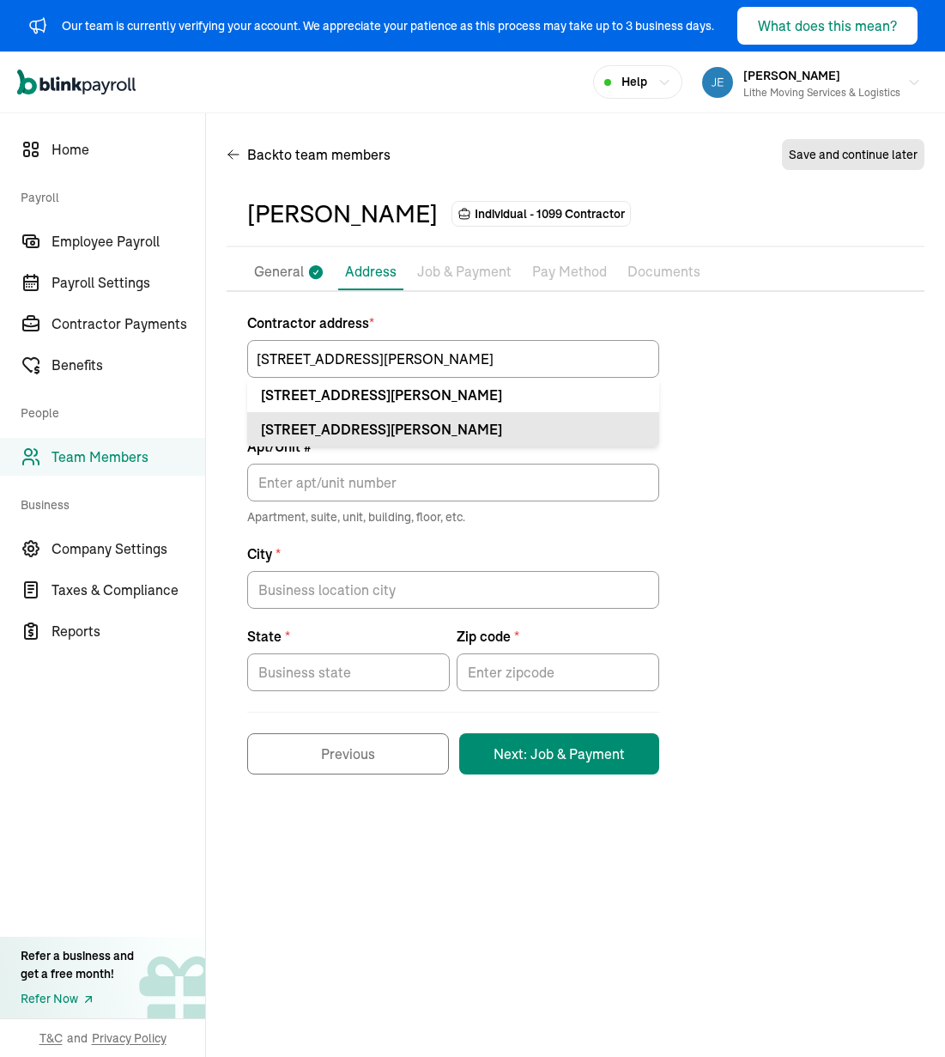
click at [590, 427] on div "[STREET_ADDRESS][PERSON_NAME]" at bounding box center [453, 429] width 385 height 21
type input "[STREET_ADDRESS][PERSON_NAME]"
type input "Meridian"
type input "ID"
type input "83642"
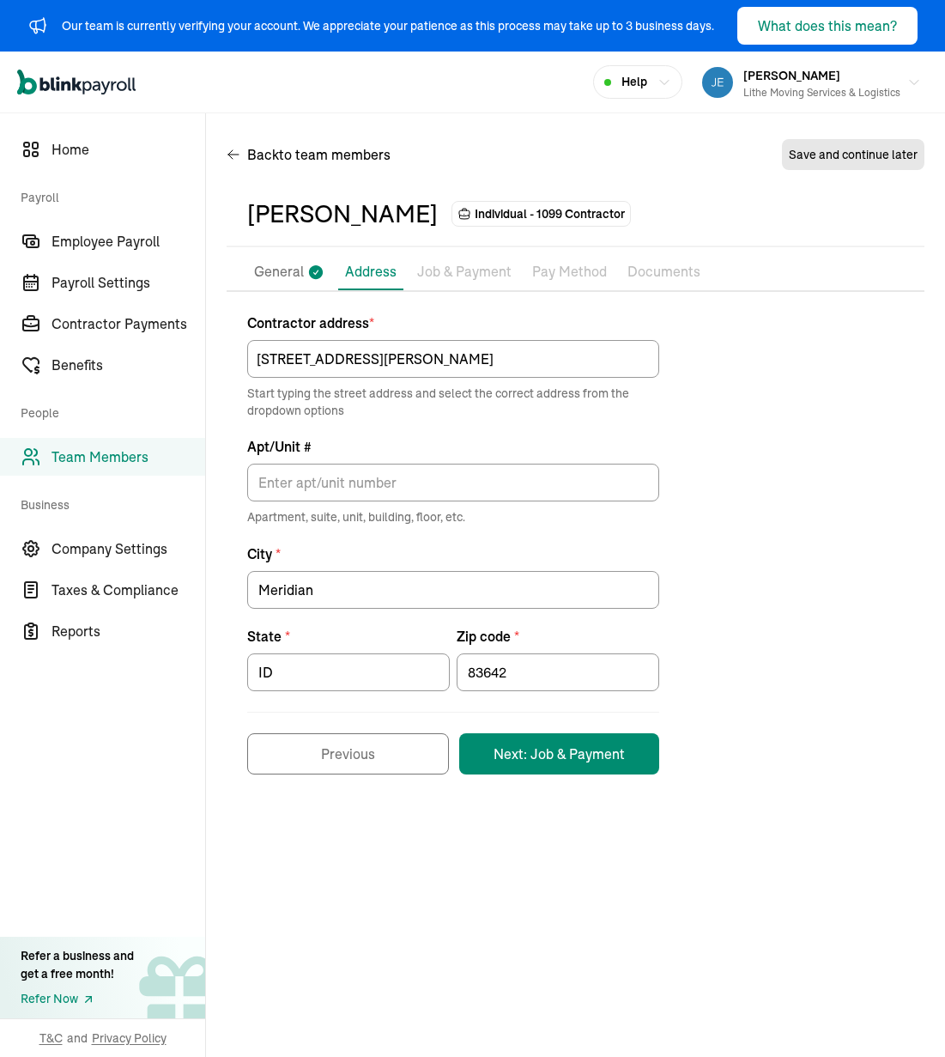
click at [763, 432] on div "Contractor address * [STREET_ADDRESS][PERSON_NAME] Start typing the street addr…" at bounding box center [576, 543] width 698 height 462
click at [457, 495] on input "Apt/Unit #" at bounding box center [453, 483] width 412 height 38
click at [748, 596] on div "Contractor address * [STREET_ADDRESS][PERSON_NAME] Start typing the street addr…" at bounding box center [576, 543] width 698 height 462
click at [588, 741] on button "Next: Job & Payment" at bounding box center [559, 753] width 200 height 41
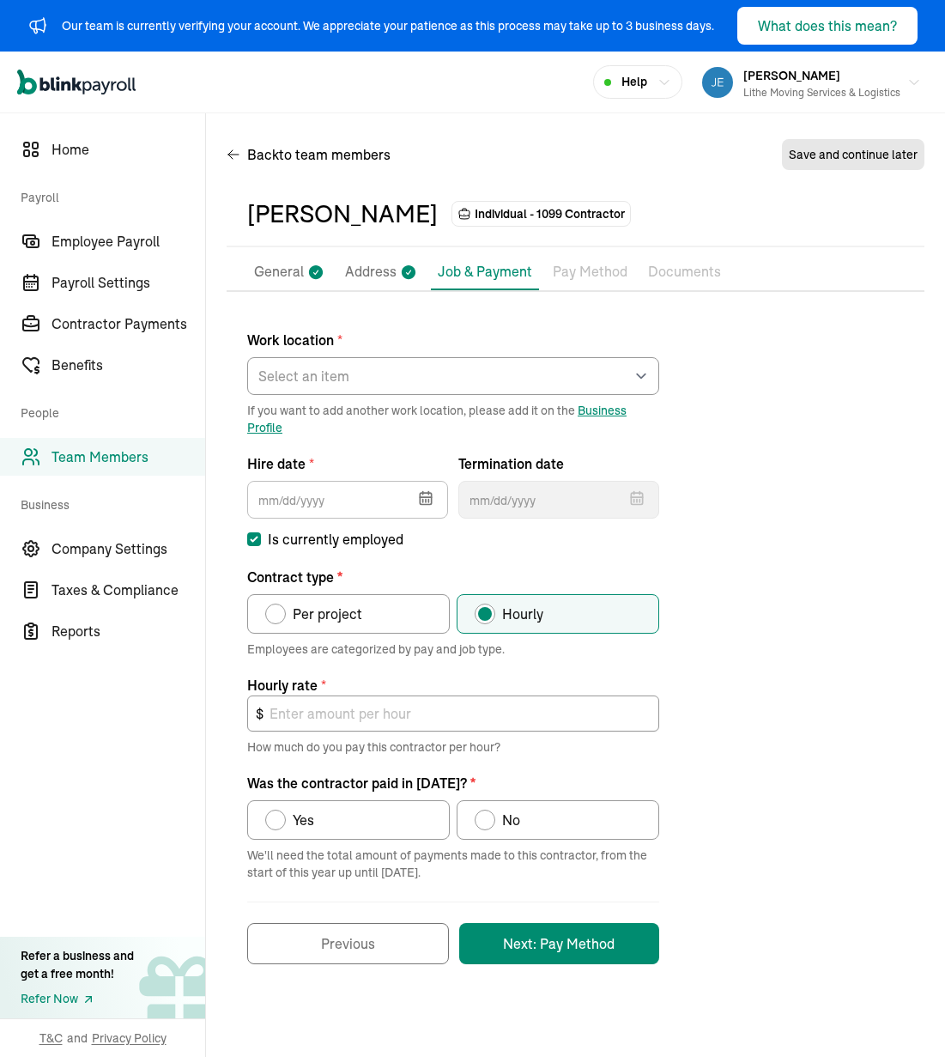
click at [429, 497] on icon "button" at bounding box center [425, 497] width 11 height 0
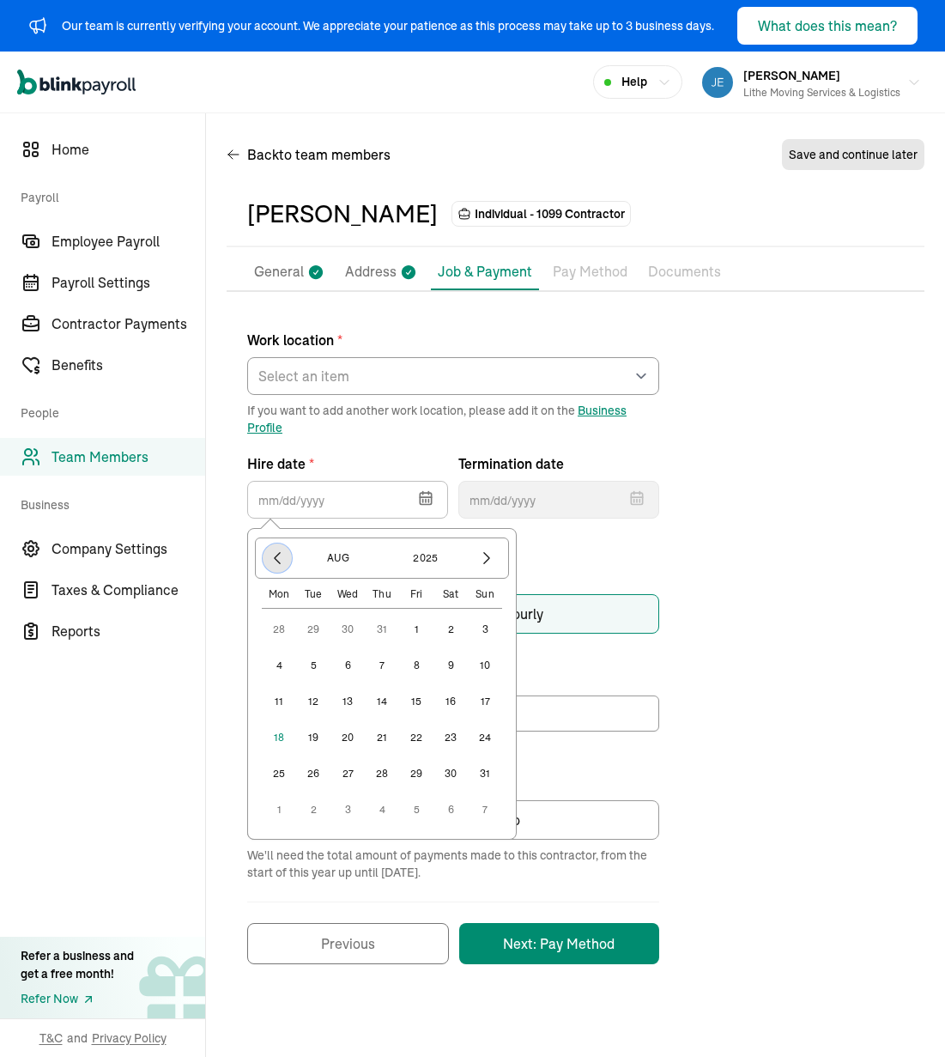
click at [271, 561] on icon "button" at bounding box center [277, 557] width 17 height 17
click at [488, 550] on icon "button" at bounding box center [486, 557] width 17 height 17
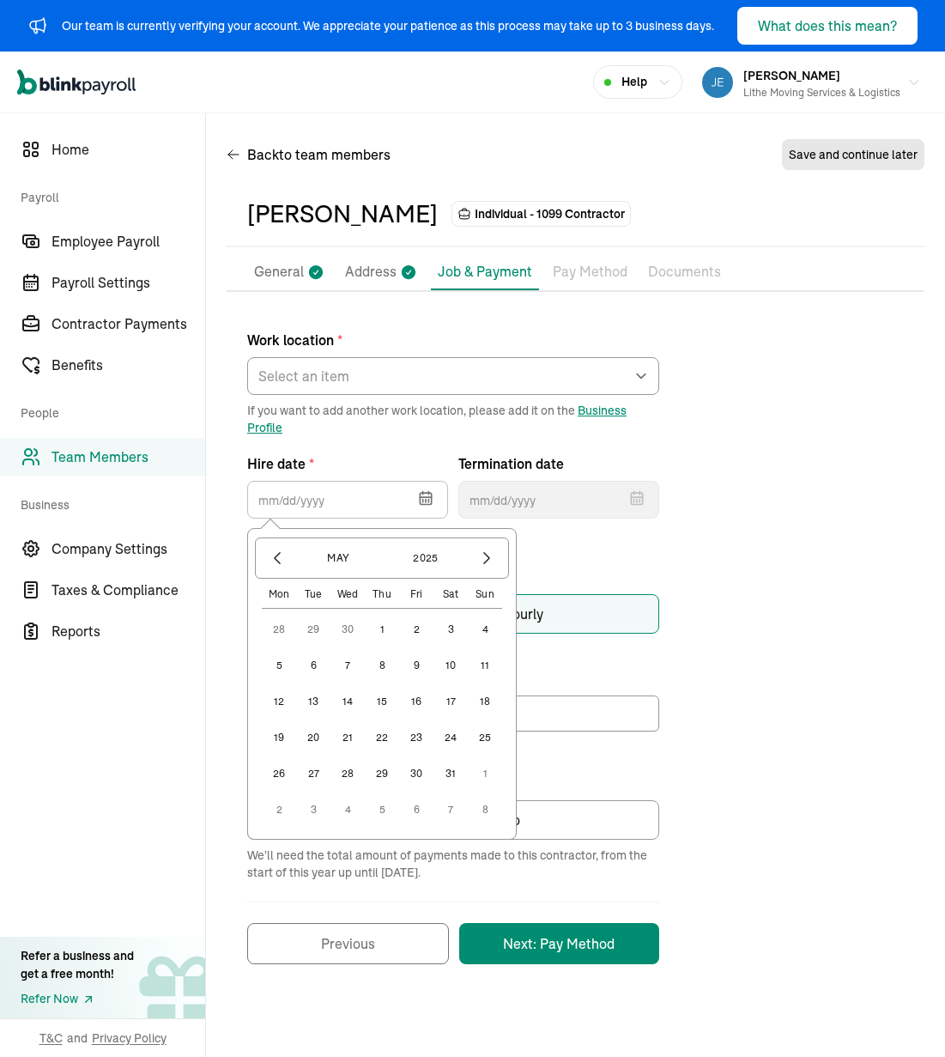
click at [352, 709] on button "14" at bounding box center [347, 701] width 34 height 34
type input "[DATE]"
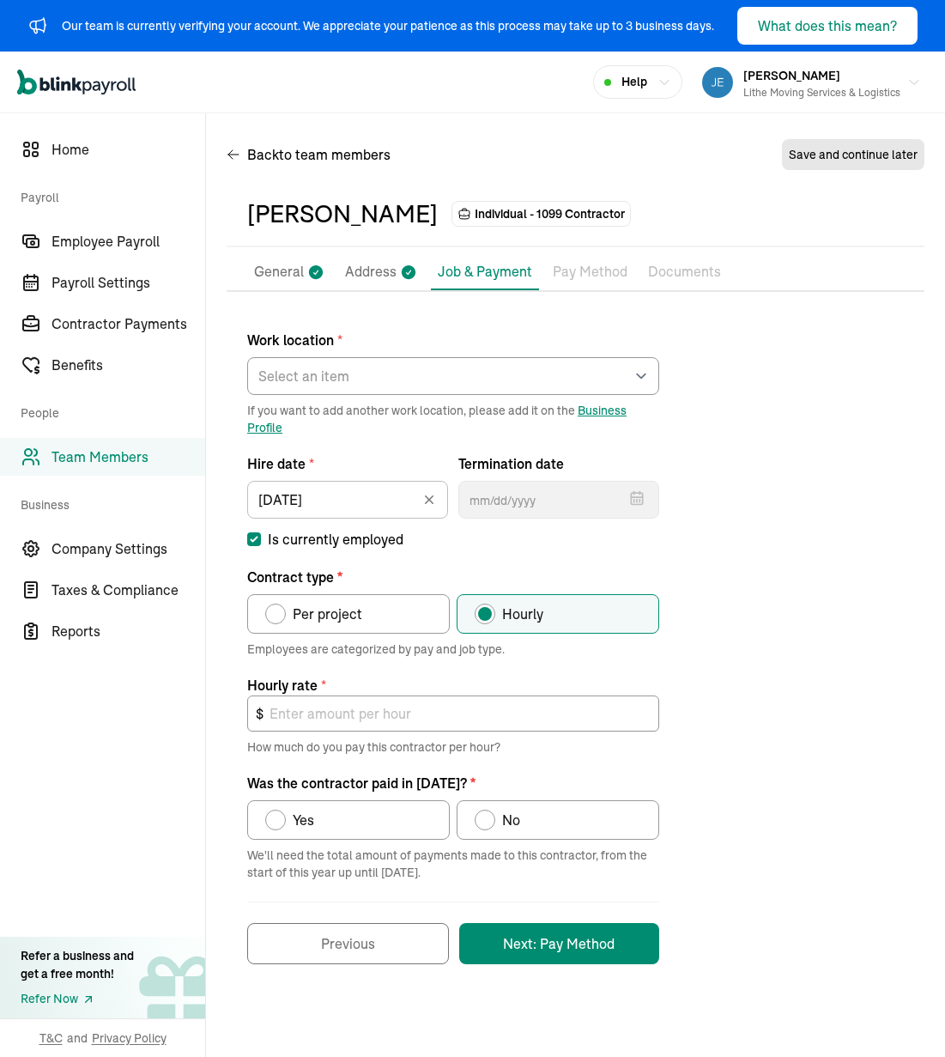
click at [710, 578] on div "Work location * Select an item [PERSON_NAME] Costco RXO hub Works from home If …" at bounding box center [576, 637] width 698 height 651
click at [284, 372] on select "Select an item [PERSON_NAME] Costco RXO hub Works from home" at bounding box center [453, 376] width 412 height 38
drag, startPoint x: 284, startPoint y: 372, endPoint x: 748, endPoint y: 497, distance: 481.0
click at [764, 496] on div "Work location * Select an item [PERSON_NAME] Costco RXO hub Works from home If …" at bounding box center [576, 637] width 698 height 651
click at [473, 386] on select "Select an item [PERSON_NAME] Costco RXO hub Works from home" at bounding box center [453, 376] width 412 height 38
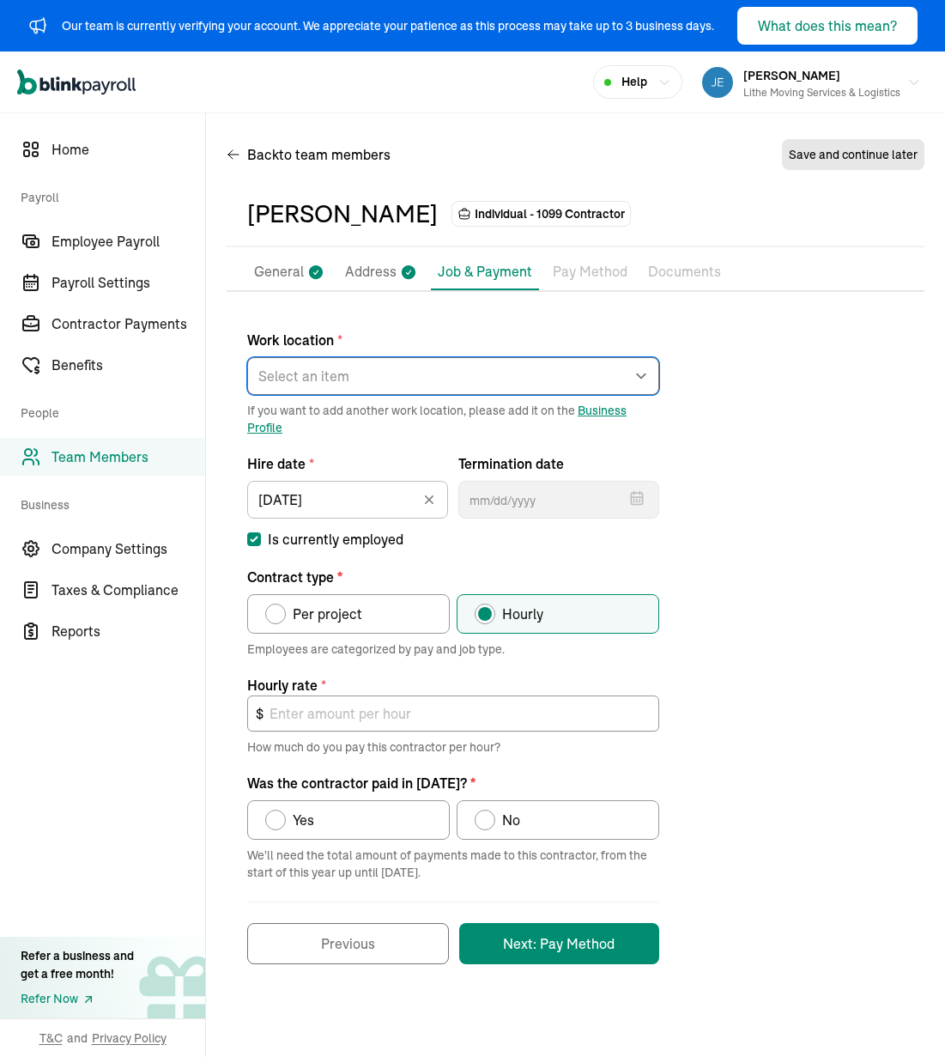
select select "[STREET_ADDRESS]"
click at [247, 357] on select "Select an item [PERSON_NAME] Costco RXO hub Works from home" at bounding box center [453, 376] width 412 height 38
click at [783, 458] on div "Work location * Select an item [PERSON_NAME] Costco RXO hub Works from home If …" at bounding box center [576, 637] width 698 height 651
click at [387, 612] on label "Per project" at bounding box center [348, 613] width 203 height 39
click at [278, 612] on input "Per project" at bounding box center [271, 610] width 14 height 14
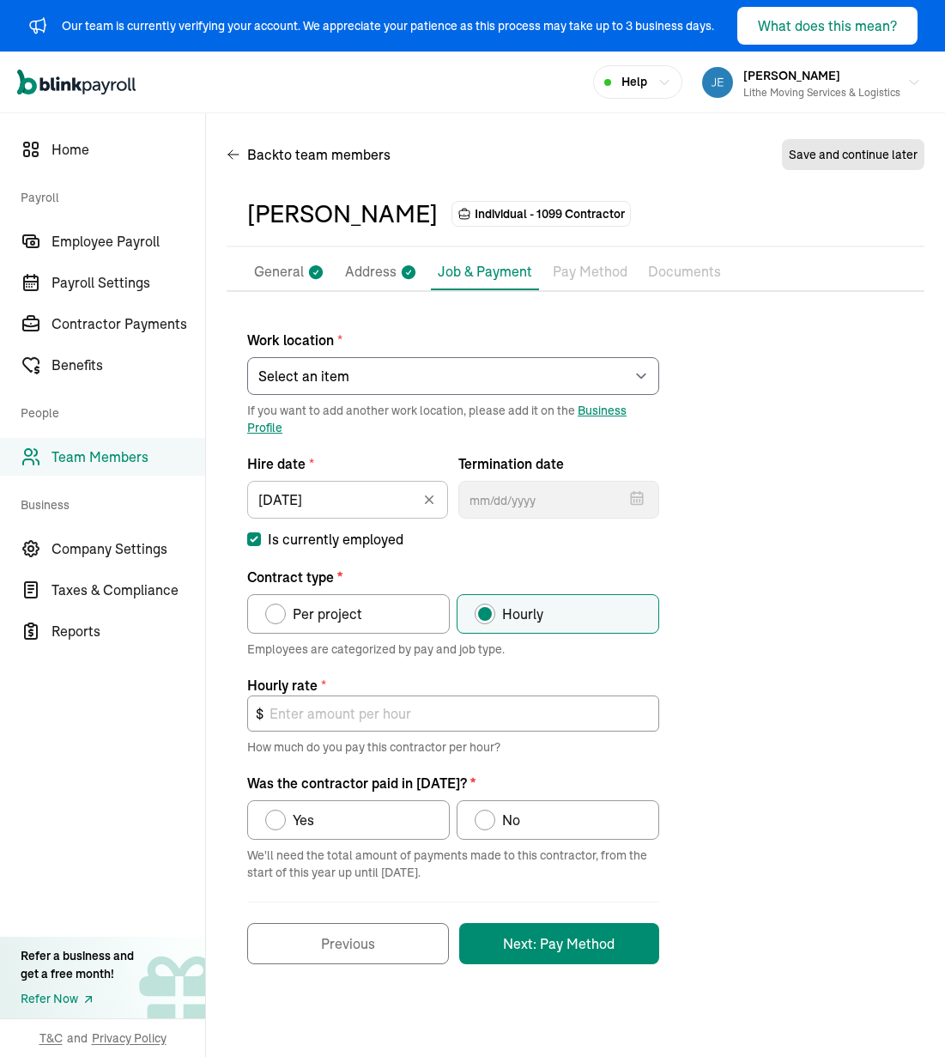
radio input "true"
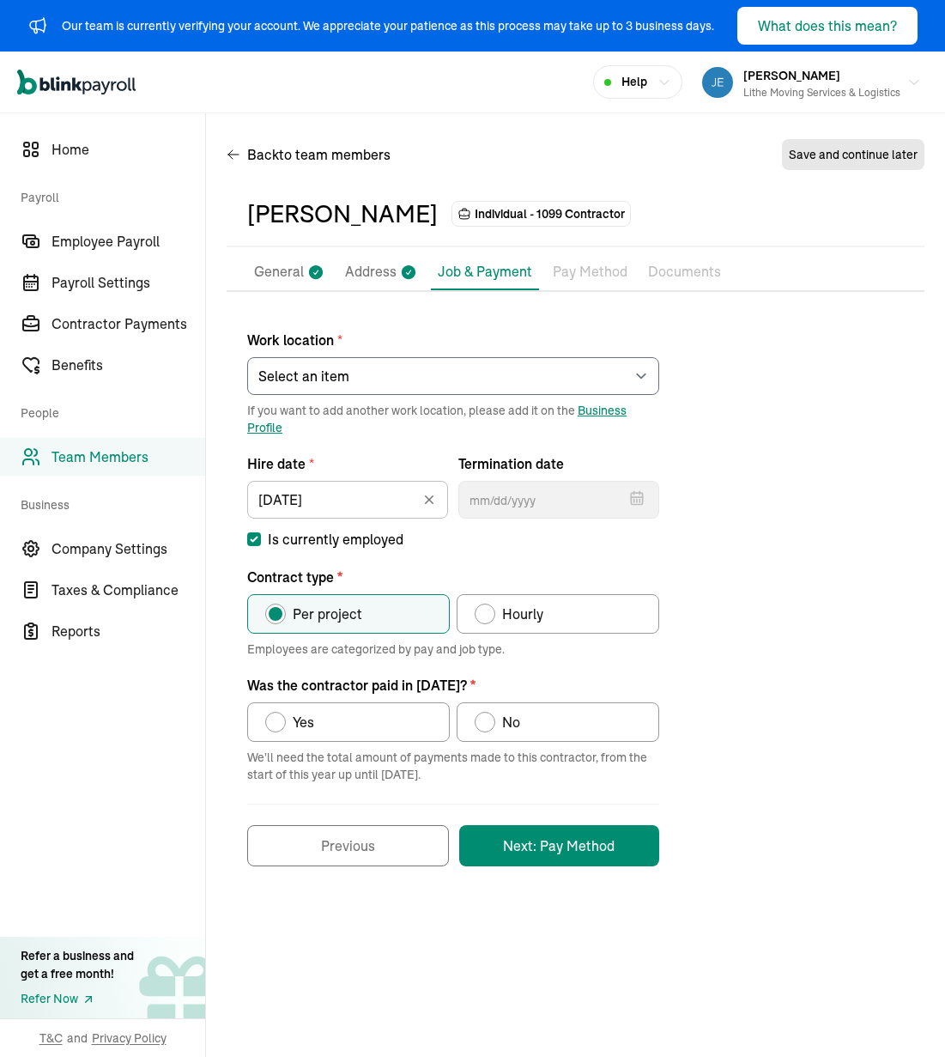
click at [397, 729] on label "Yes" at bounding box center [348, 721] width 203 height 39
click at [278, 724] on input "Yes" at bounding box center [271, 718] width 14 height 14
radio input "true"
drag, startPoint x: 785, startPoint y: 813, endPoint x: 688, endPoint y: 821, distance: 97.3
click at [783, 813] on div "Work location * Select an item [PERSON_NAME] Costco RXO hub Works from home If …" at bounding box center [576, 589] width 698 height 554
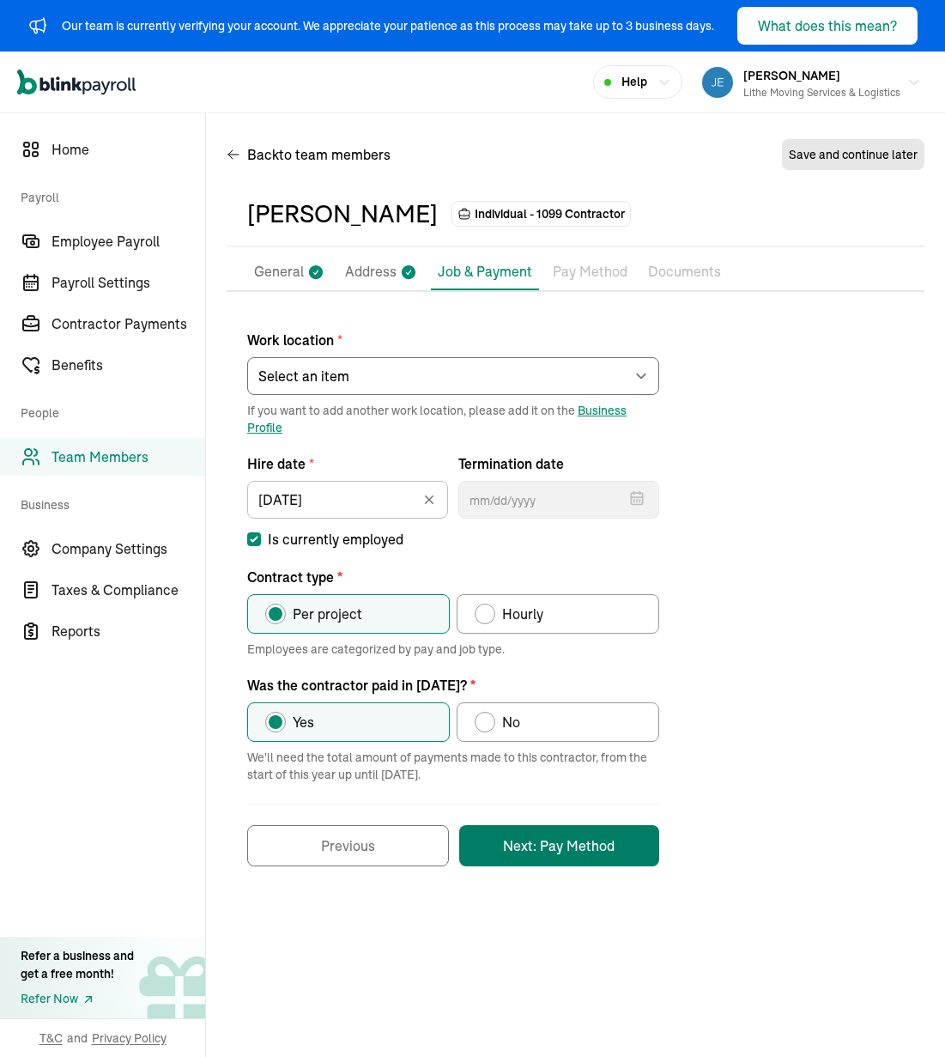
click at [586, 852] on button "Next: Pay Method" at bounding box center [559, 845] width 200 height 41
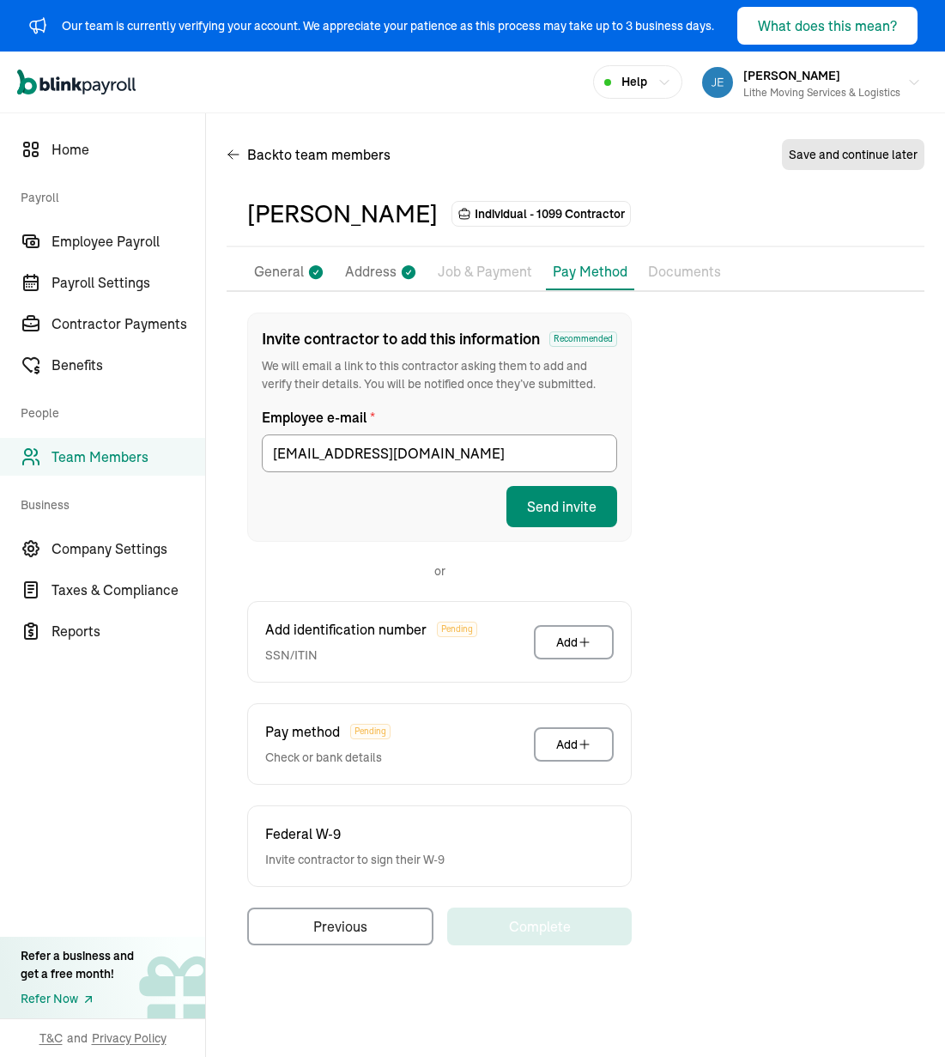
drag, startPoint x: 724, startPoint y: 518, endPoint x: 513, endPoint y: 460, distance: 218.2
click at [720, 514] on div "Invite contractor to add this information Recommended We will email a link to t…" at bounding box center [576, 628] width 698 height 633
click at [579, 512] on button "Send invite" at bounding box center [561, 506] width 111 height 41
click at [746, 451] on div "Invite contractor to add this information Recommended We will email a link to t…" at bounding box center [576, 628] width 698 height 633
click at [736, 399] on div "Invite contractor to add this information Recommended We will email a link to t…" at bounding box center [576, 628] width 698 height 633
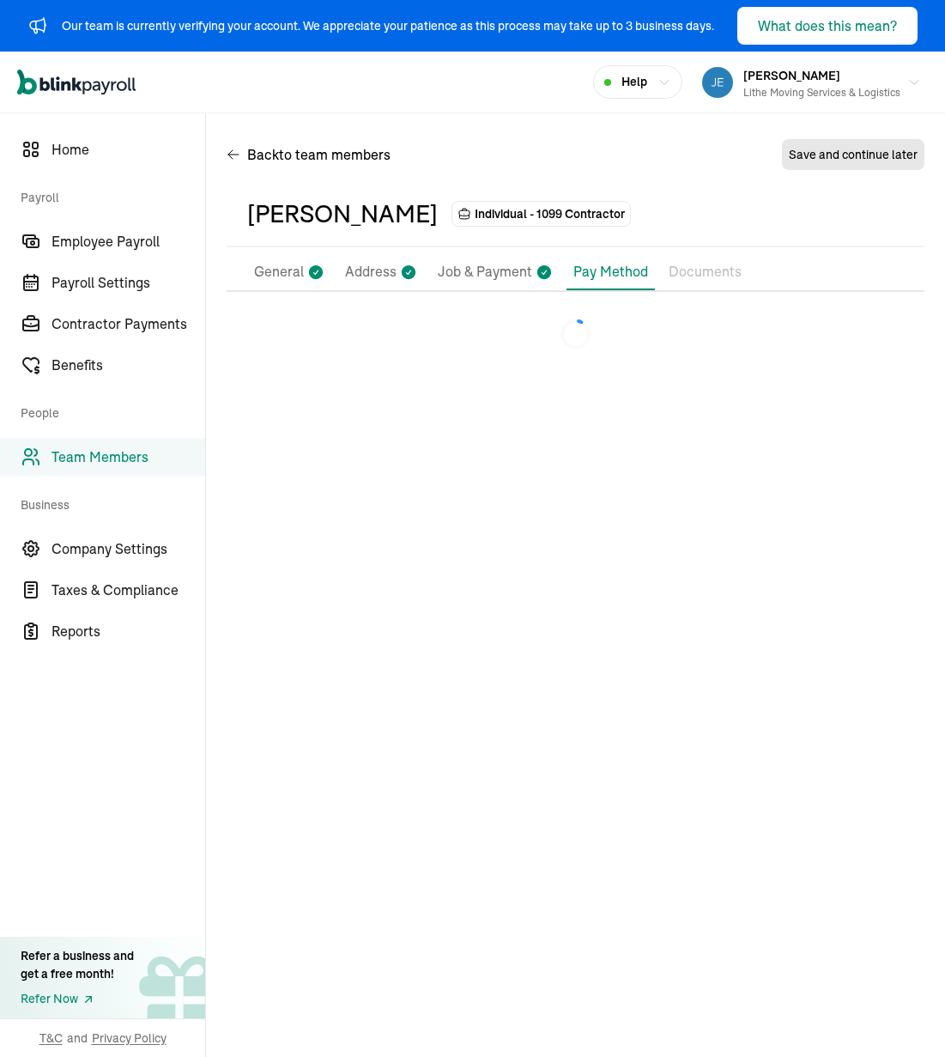
click at [583, 509] on main "Back to team members Save and continue later [PERSON_NAME] Individual - 1099 Co…" at bounding box center [575, 584] width 739 height 943
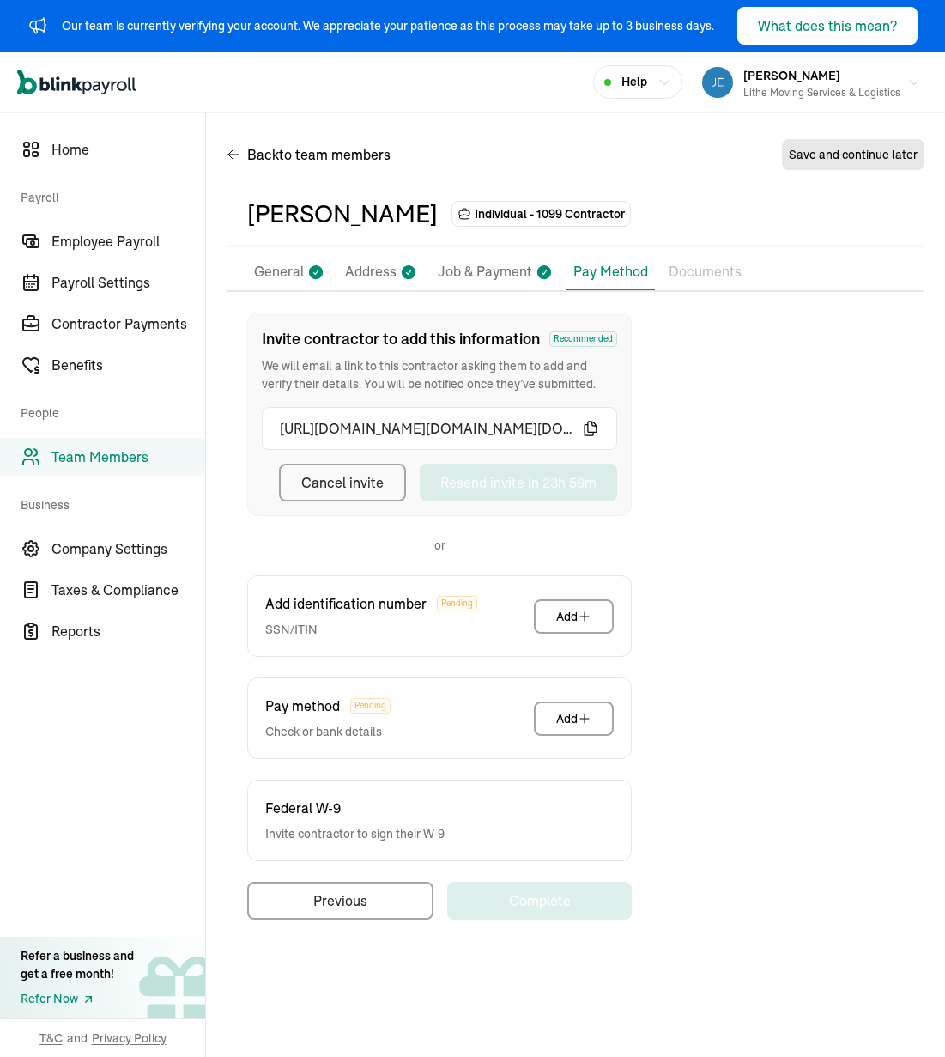
click at [762, 402] on div "Invite contractor to add this information Recommended We will email a link to t…" at bounding box center [576, 615] width 698 height 607
click at [685, 359] on div "Invite contractor to add this information Recommended We will email a link to t…" at bounding box center [576, 615] width 698 height 607
click at [717, 136] on div "Back to team members Save and continue later" at bounding box center [576, 158] width 698 height 48
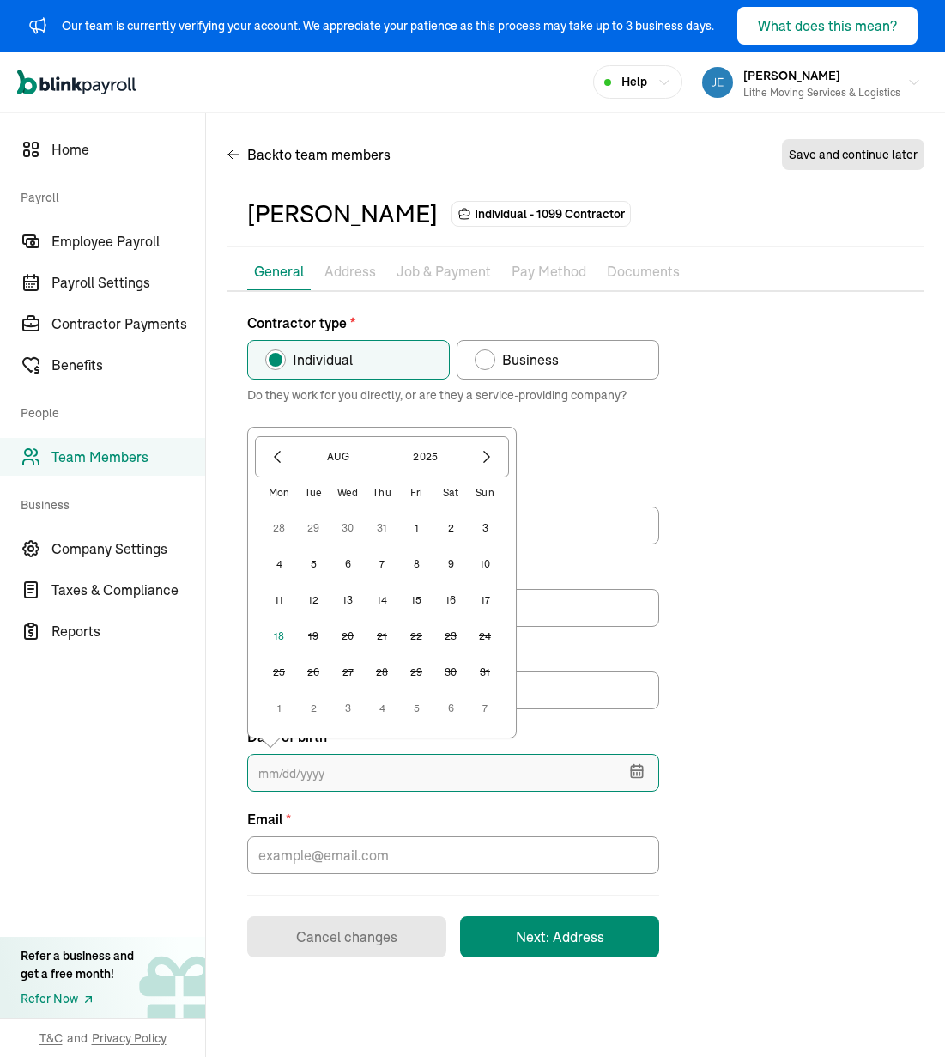
click at [490, 764] on input "text" at bounding box center [453, 773] width 412 height 38
click at [265, 458] on button "button" at bounding box center [277, 456] width 29 height 29
click at [266, 458] on button "button" at bounding box center [277, 456] width 29 height 29
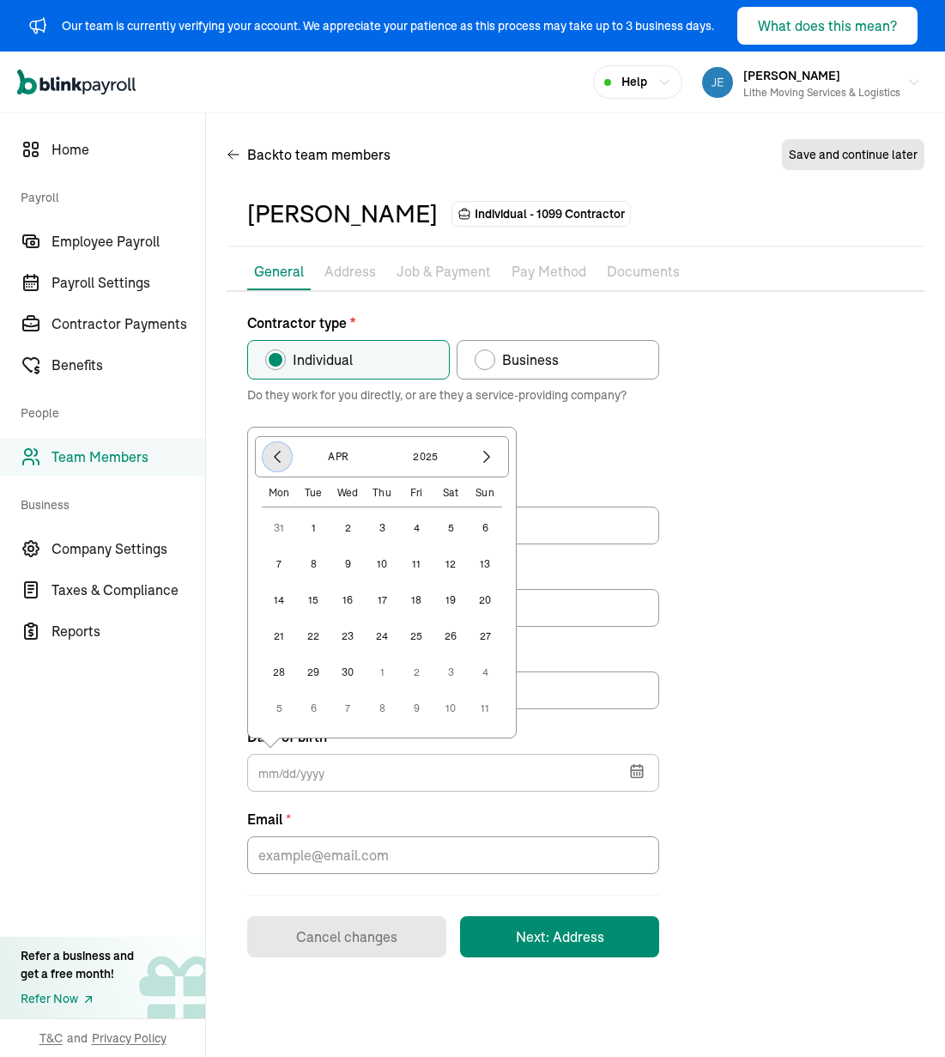
click at [266, 458] on button "button" at bounding box center [277, 456] width 29 height 29
click at [432, 458] on button "2025" at bounding box center [426, 456] width 82 height 29
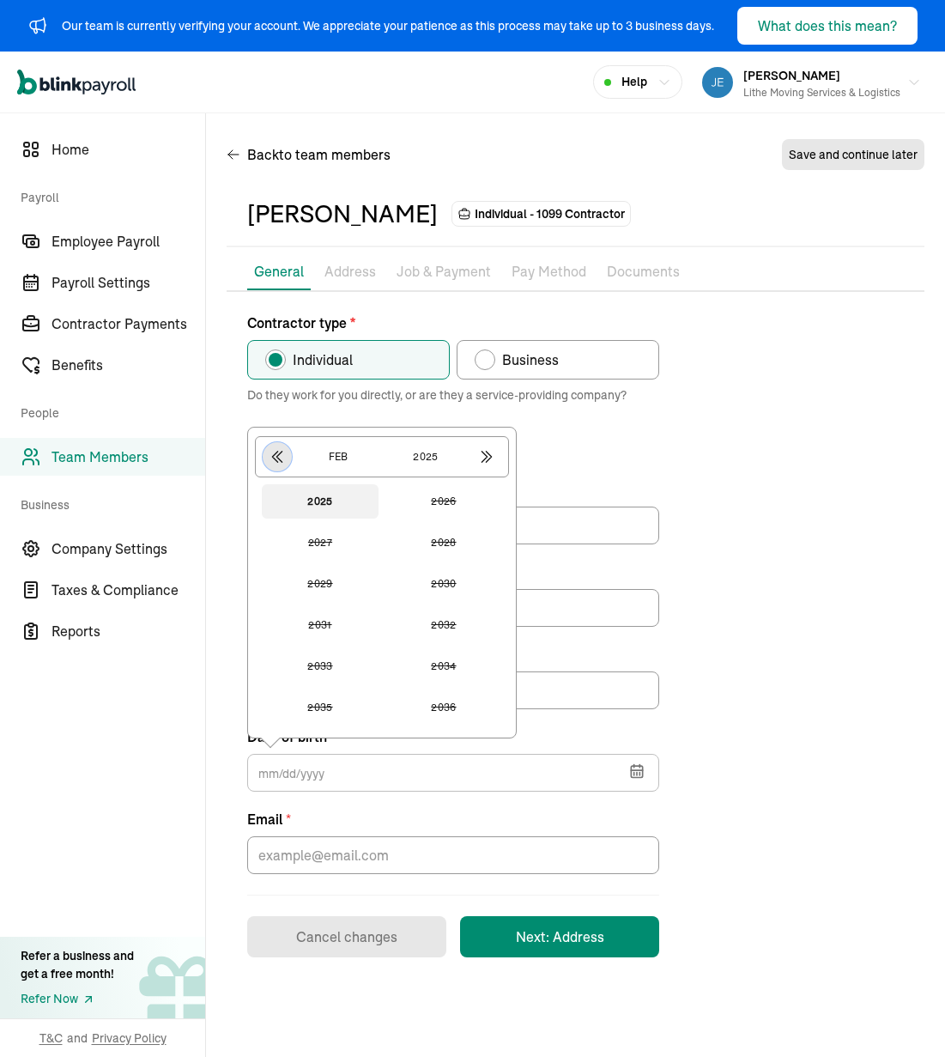
click at [270, 458] on icon "button" at bounding box center [277, 456] width 17 height 17
click at [457, 587] on button "1982" at bounding box center [443, 584] width 117 height 34
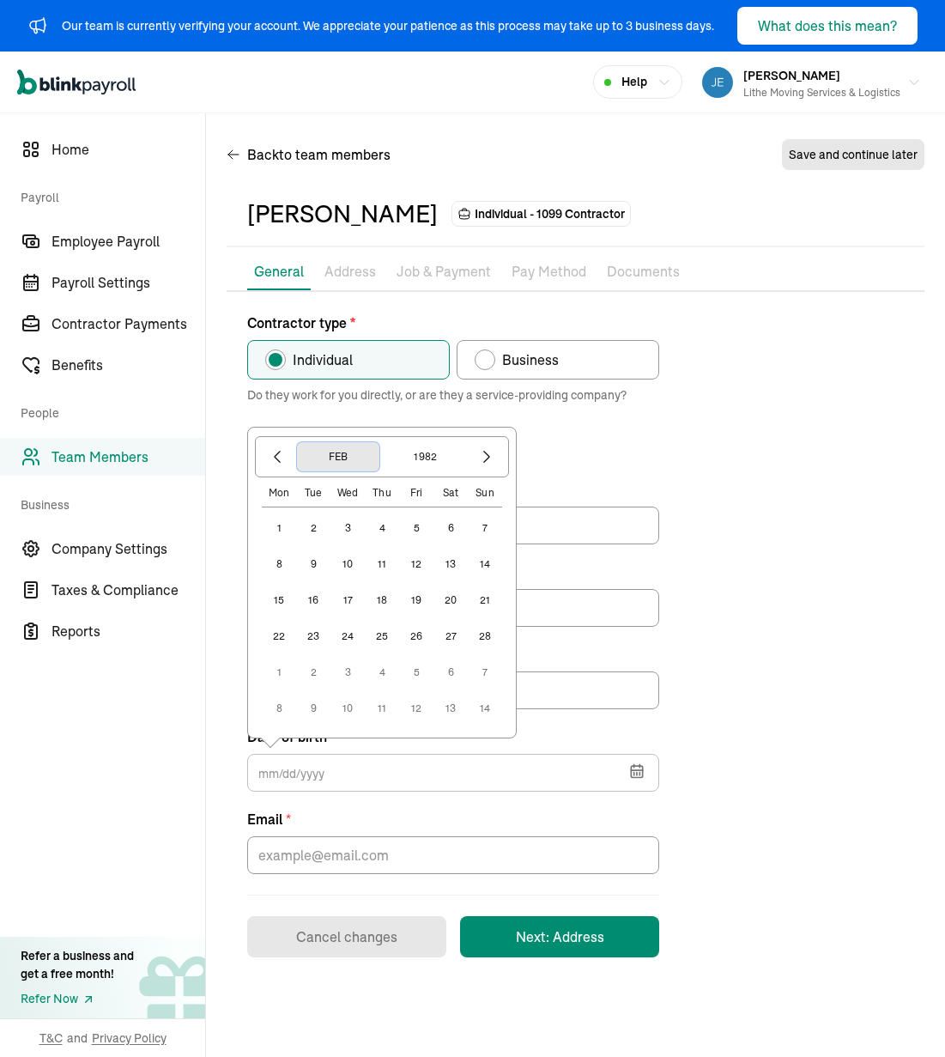
click at [357, 459] on button "Feb" at bounding box center [338, 456] width 82 height 29
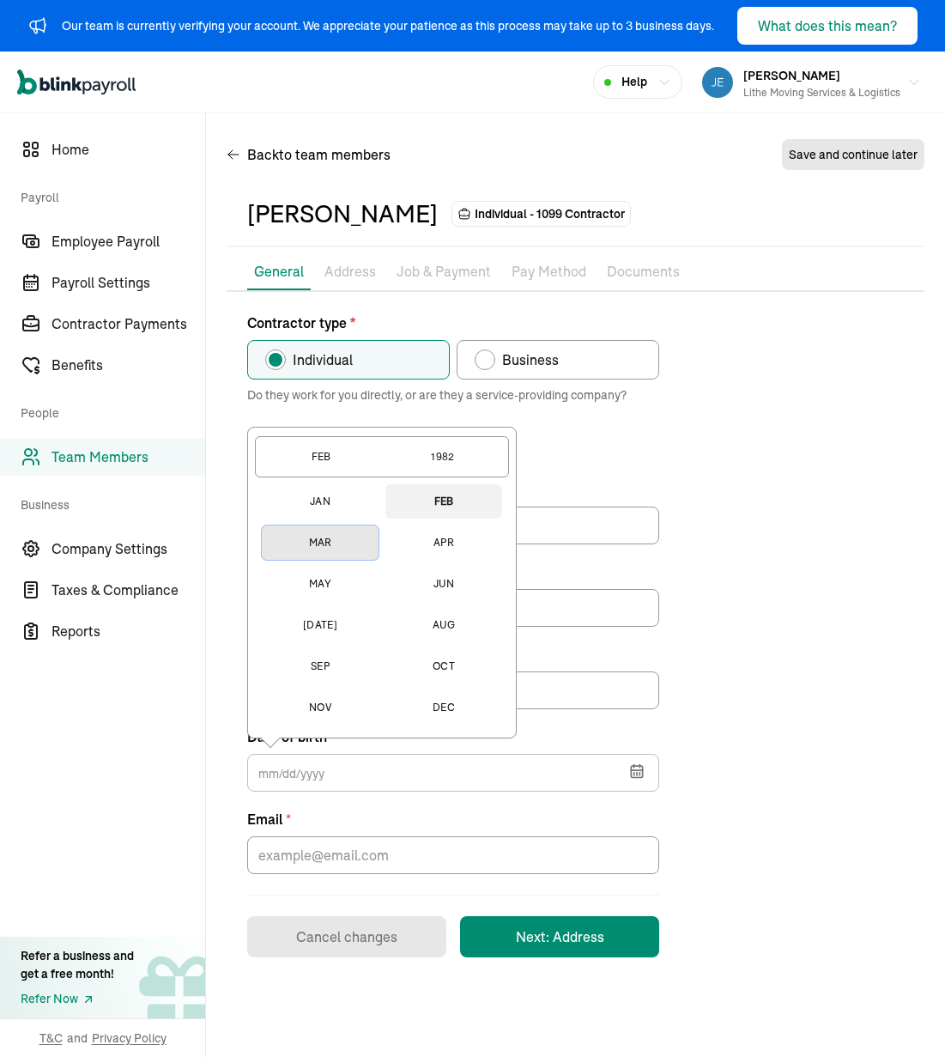
click at [327, 541] on button "Mar" at bounding box center [320, 542] width 117 height 34
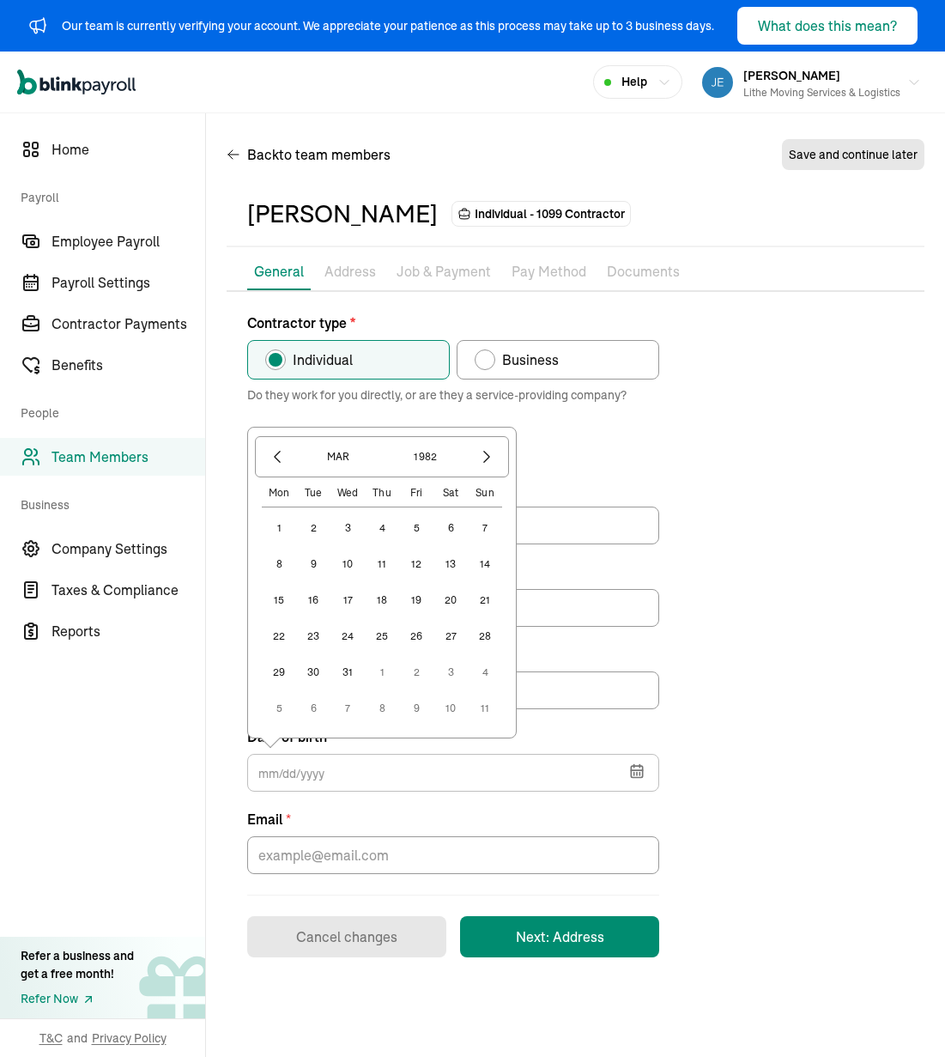
click at [280, 670] on button "29" at bounding box center [279, 672] width 34 height 34
type input "[DATE]"
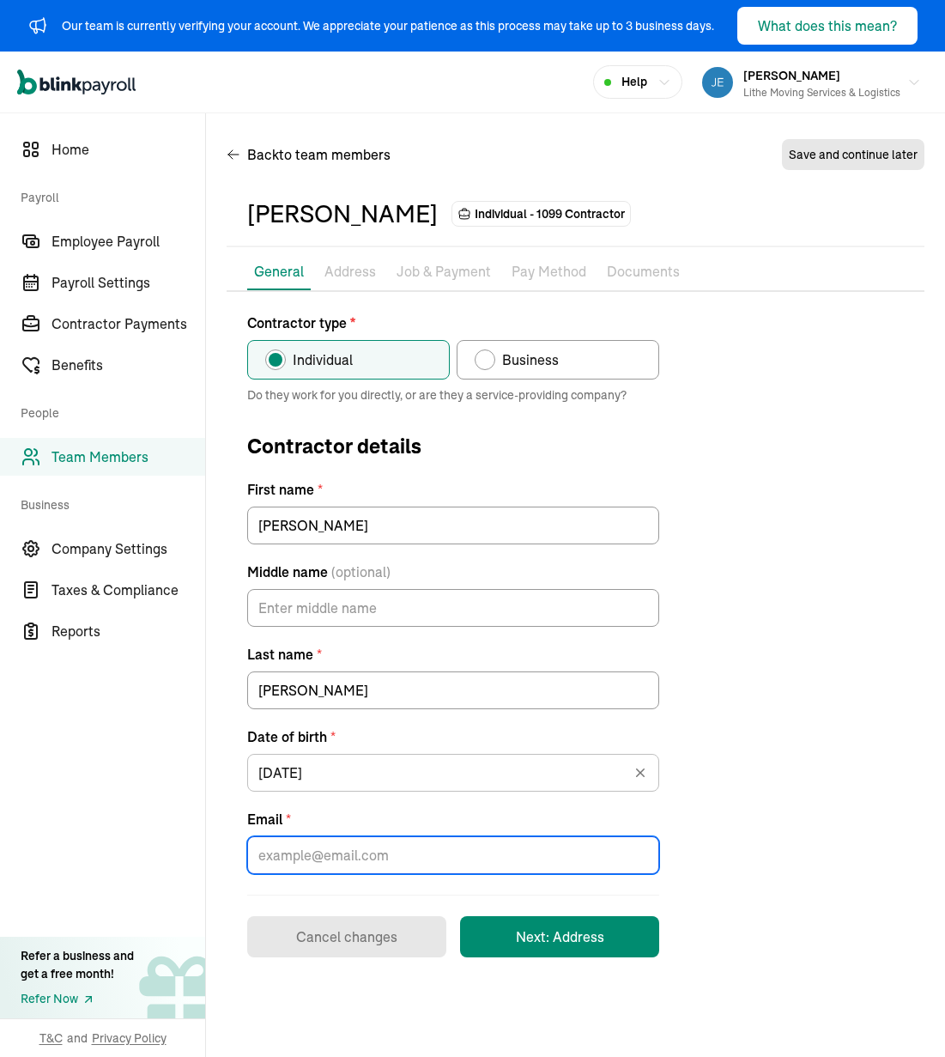
click at [433, 852] on input "Email *" at bounding box center [453, 855] width 412 height 38
paste input "[EMAIL_ADDRESS][DOMAIN_NAME]"
type input "[EMAIL_ADDRESS][DOMAIN_NAME]"
click at [546, 941] on button "Next: Address" at bounding box center [559, 936] width 199 height 41
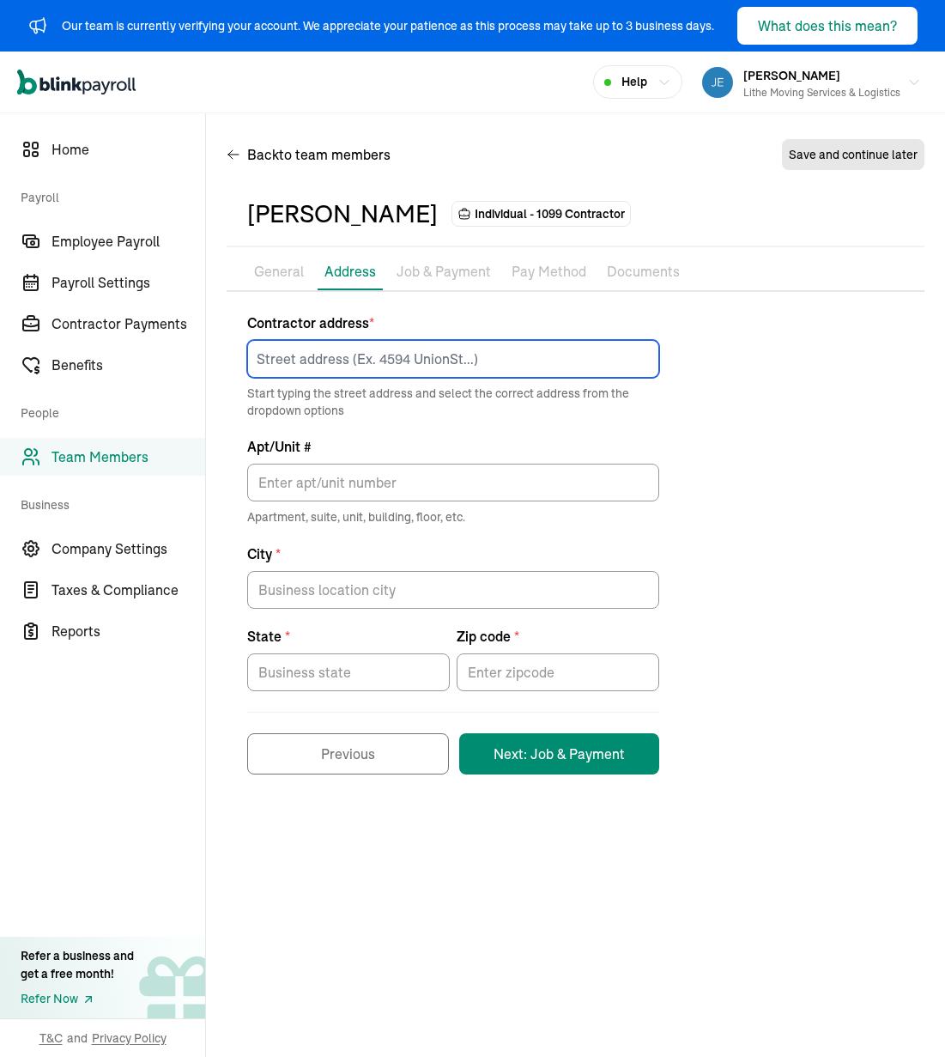
click at [450, 372] on input at bounding box center [453, 359] width 412 height 38
click at [419, 344] on input at bounding box center [453, 359] width 412 height 38
paste input "[STREET_ADDRESS]"
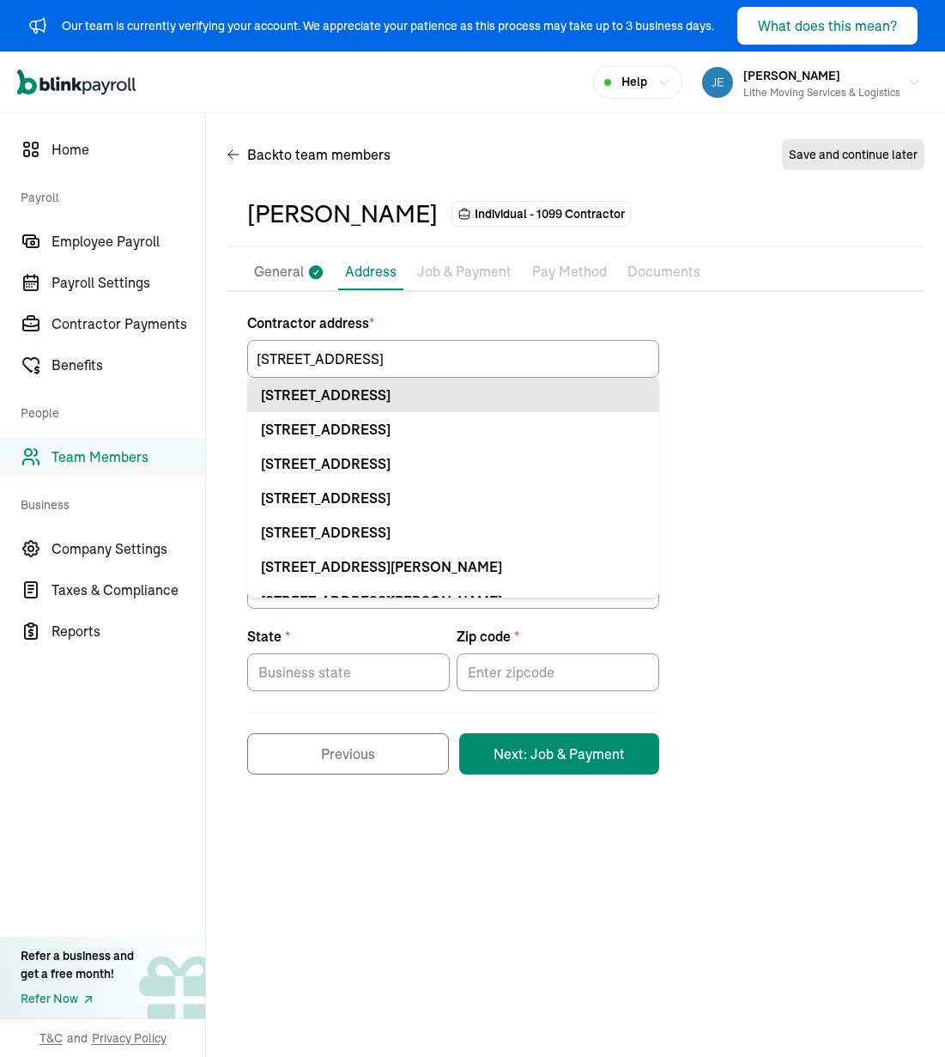
drag, startPoint x: 532, startPoint y: 383, endPoint x: 567, endPoint y: 390, distance: 35.0
click at [532, 383] on li "[STREET_ADDRESS]" at bounding box center [453, 395] width 412 height 34
type input "[STREET_ADDRESS]"
type input "Nampa"
type input "ID"
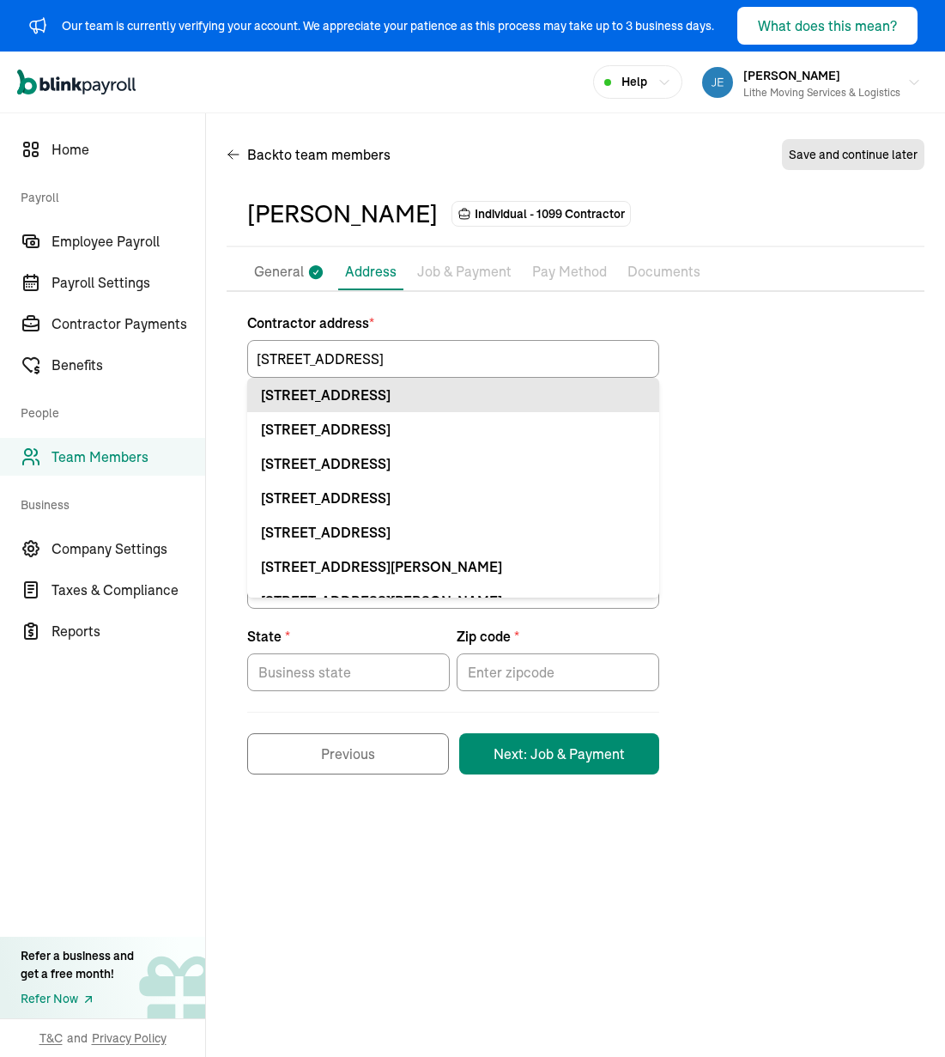
type input "83686"
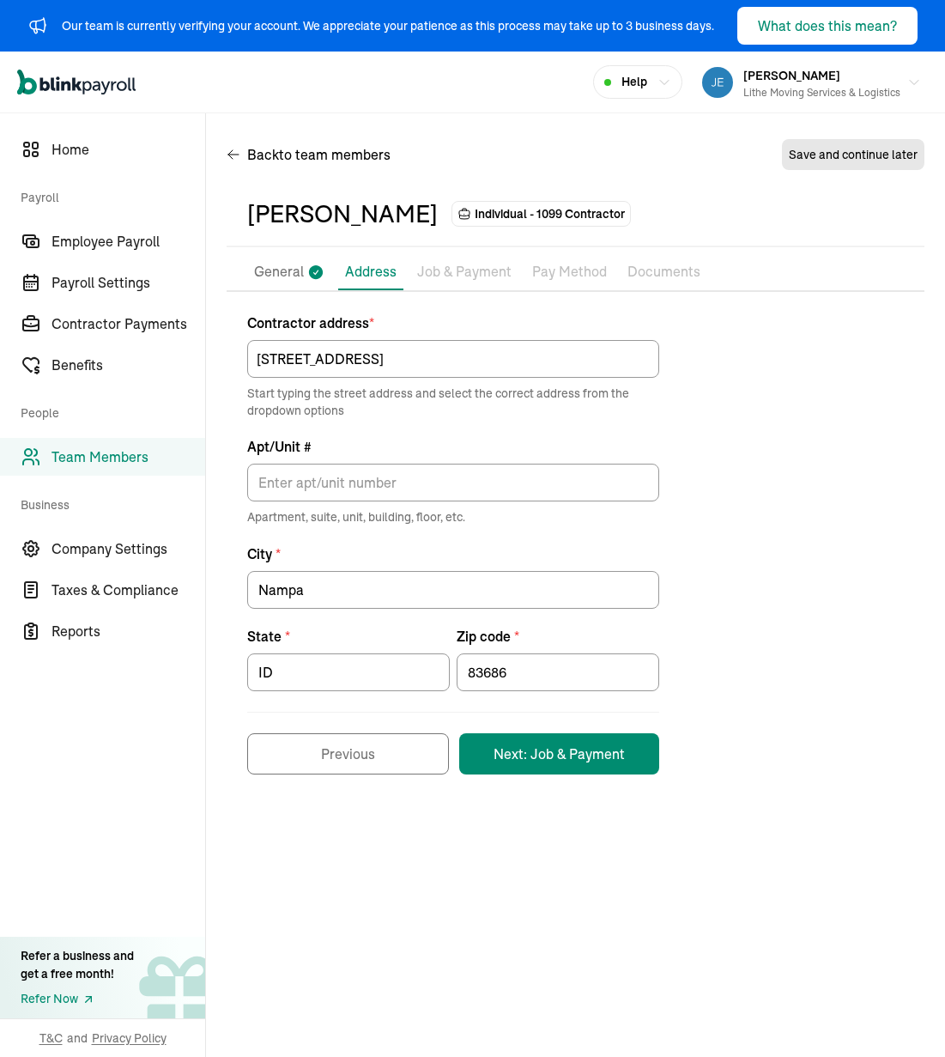
click at [726, 405] on div "Contractor address * [STREET_ADDRESS] Start typing the street address and selec…" at bounding box center [576, 543] width 698 height 462
click at [567, 757] on button "Next: Job & Payment" at bounding box center [559, 753] width 200 height 41
click at [783, 498] on div "Contractor address * [STREET_ADDRESS] Start typing the street address and selec…" at bounding box center [576, 543] width 698 height 462
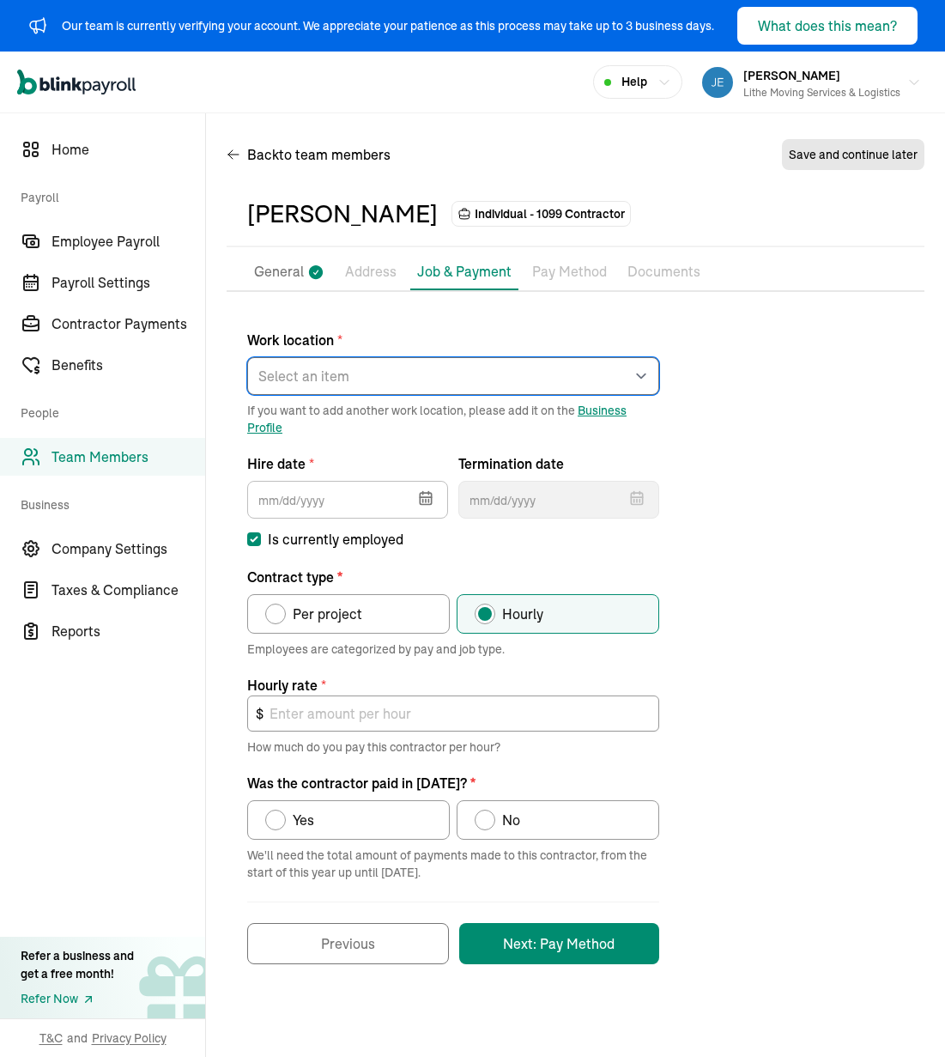
click at [568, 384] on select "Select an item [PERSON_NAME] Costco RXO hub Works from home" at bounding box center [453, 376] width 412 height 38
select select "[STREET_ADDRESS]"
click at [247, 357] on select "Select an item [PERSON_NAME] Costco RXO hub Works from home" at bounding box center [453, 376] width 412 height 38
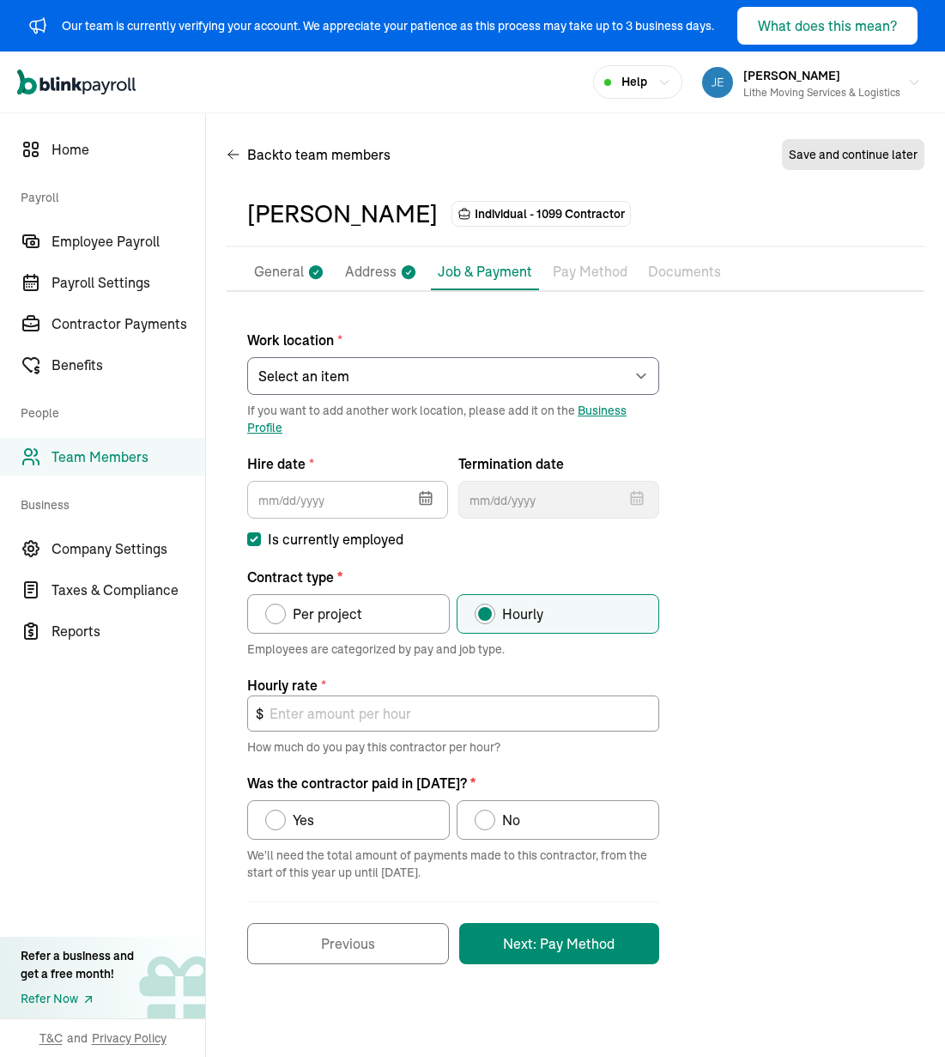
click at [418, 500] on icon "button" at bounding box center [425, 497] width 17 height 17
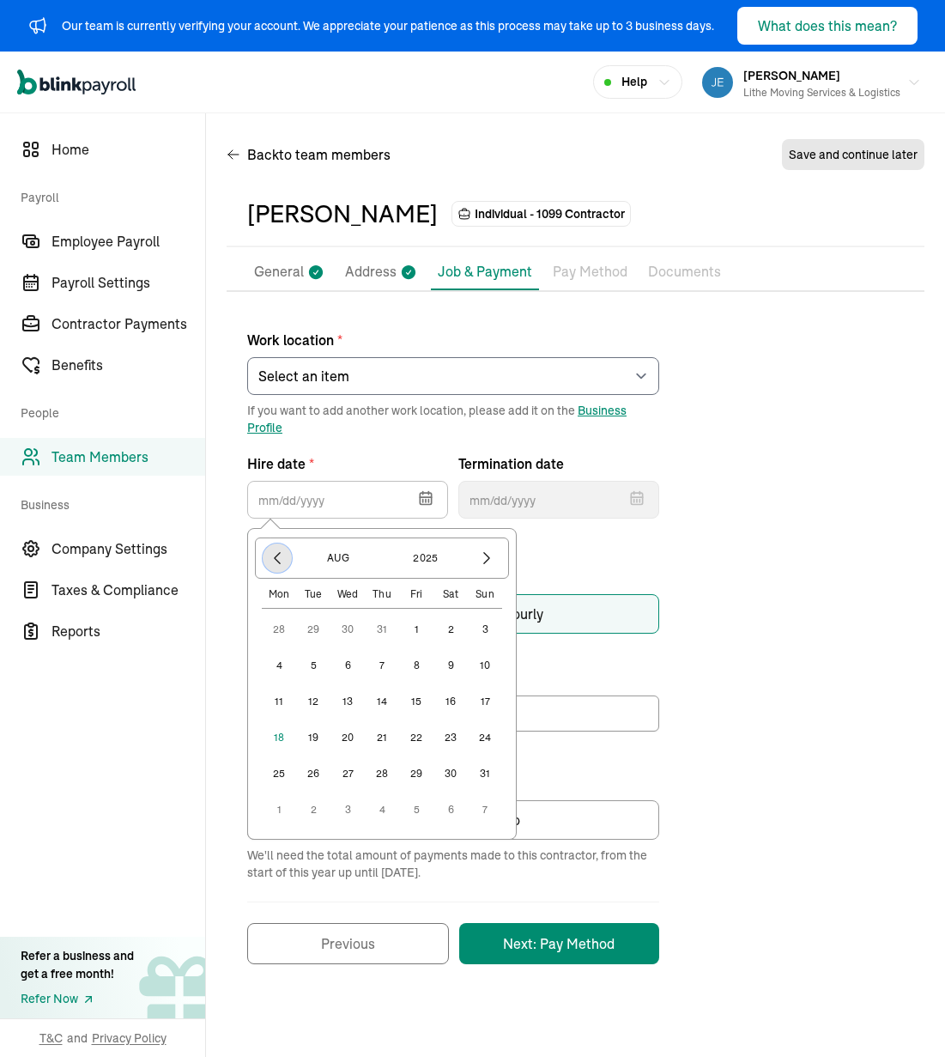
click at [282, 556] on icon "button" at bounding box center [277, 557] width 17 height 17
click at [342, 704] on button "14" at bounding box center [347, 701] width 34 height 34
type input "[DATE]"
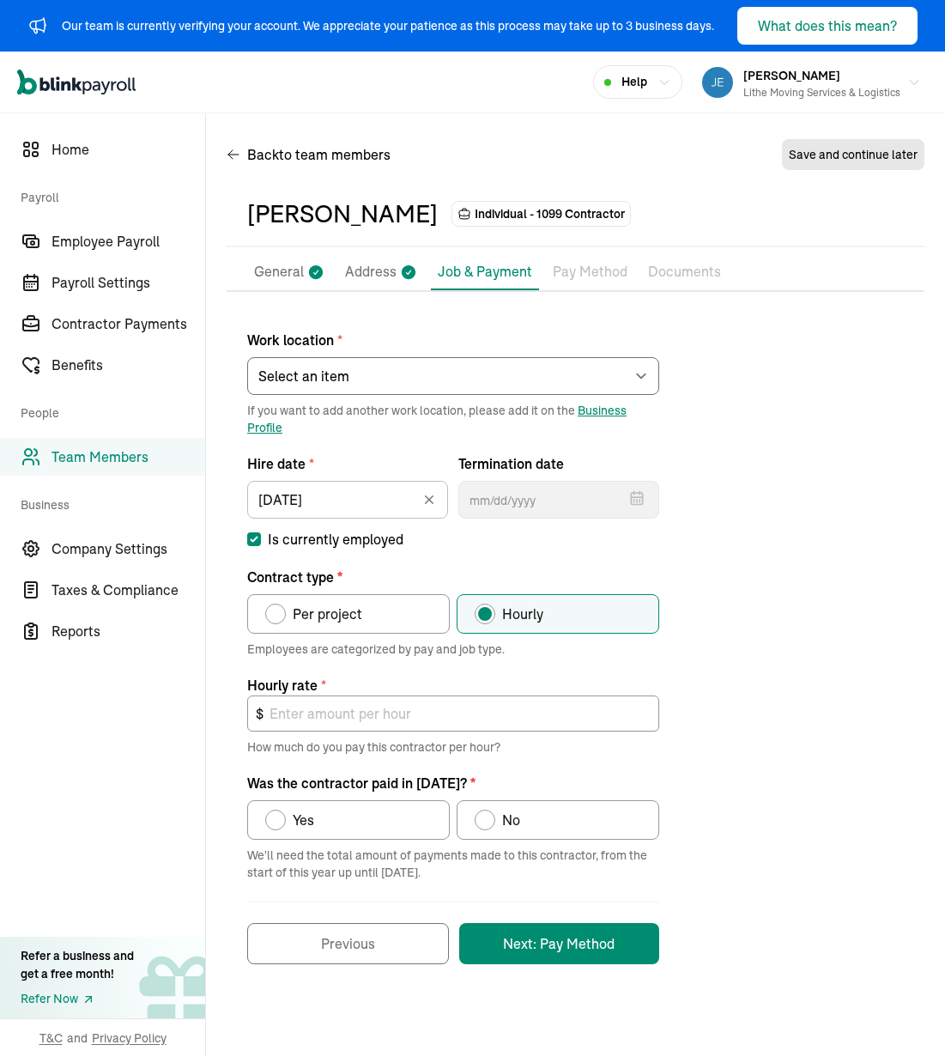
drag, startPoint x: 753, startPoint y: 580, endPoint x: 649, endPoint y: 616, distance: 109.9
click at [753, 580] on div "Work location * Select an item [PERSON_NAME] Costco RXO hub Works from home If …" at bounding box center [576, 637] width 698 height 651
drag, startPoint x: 357, startPoint y: 603, endPoint x: 398, endPoint y: 633, distance: 51.0
click at [358, 603] on span "Per project" at bounding box center [328, 613] width 70 height 21
click at [278, 603] on input "Per project" at bounding box center [271, 610] width 14 height 14
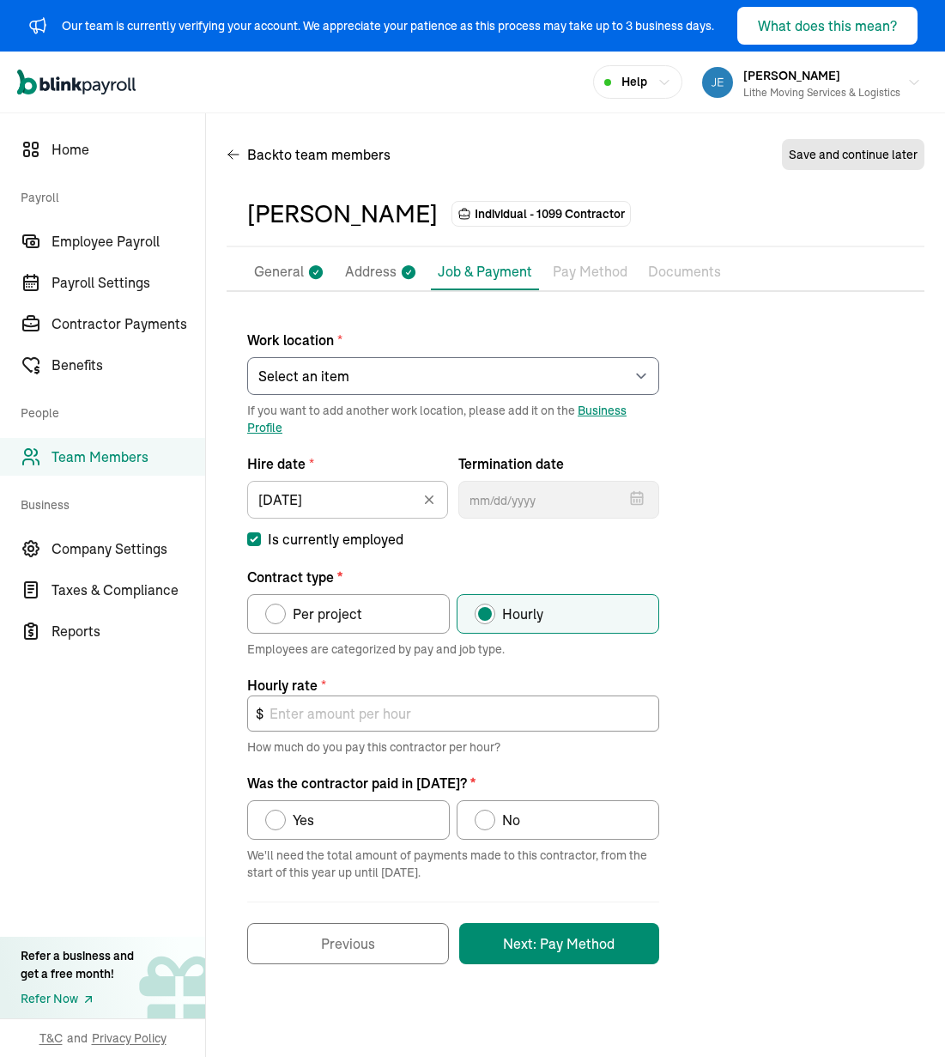
radio input "true"
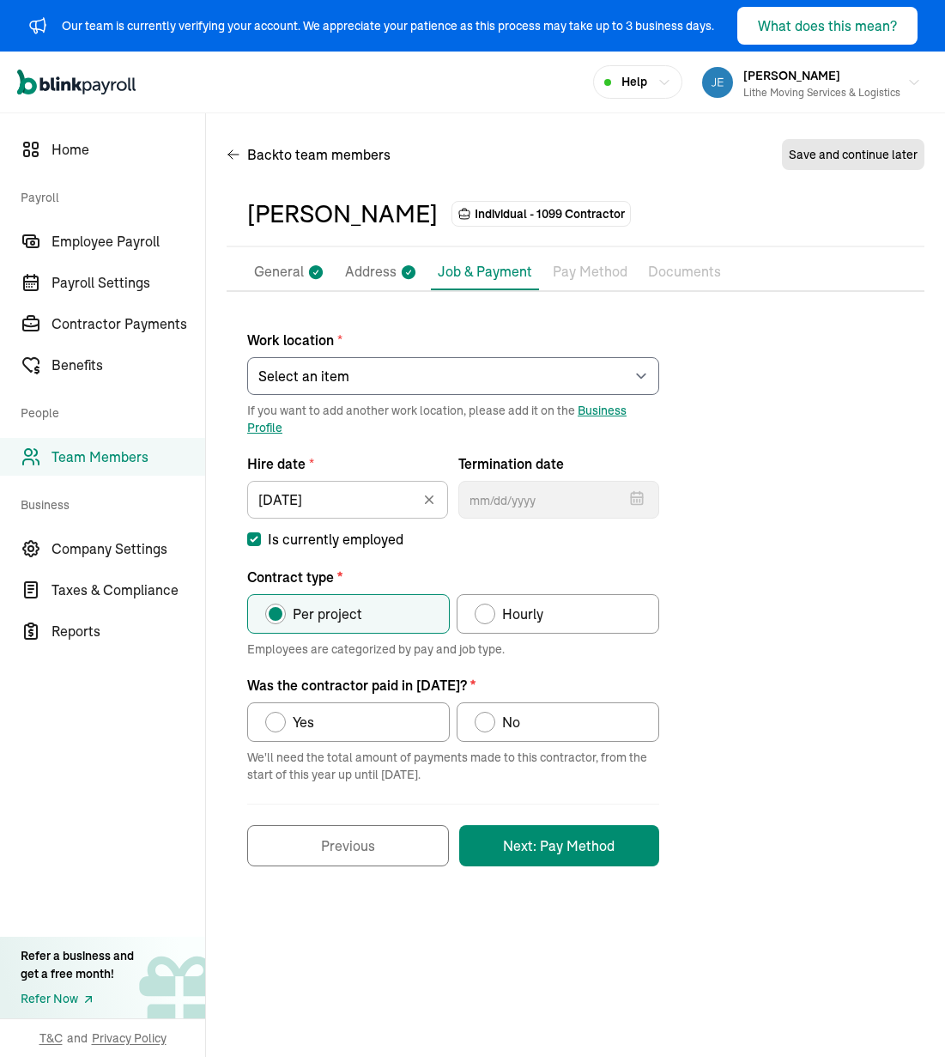
click at [367, 705] on label "Yes" at bounding box center [348, 721] width 203 height 39
click at [278, 711] on input "Yes" at bounding box center [271, 718] width 14 height 14
radio input "true"
drag, startPoint x: 755, startPoint y: 779, endPoint x: 740, endPoint y: 785, distance: 16.3
click at [755, 779] on div "Work location * Select an item [PERSON_NAME] Costco RXO hub Works from home If …" at bounding box center [576, 589] width 698 height 554
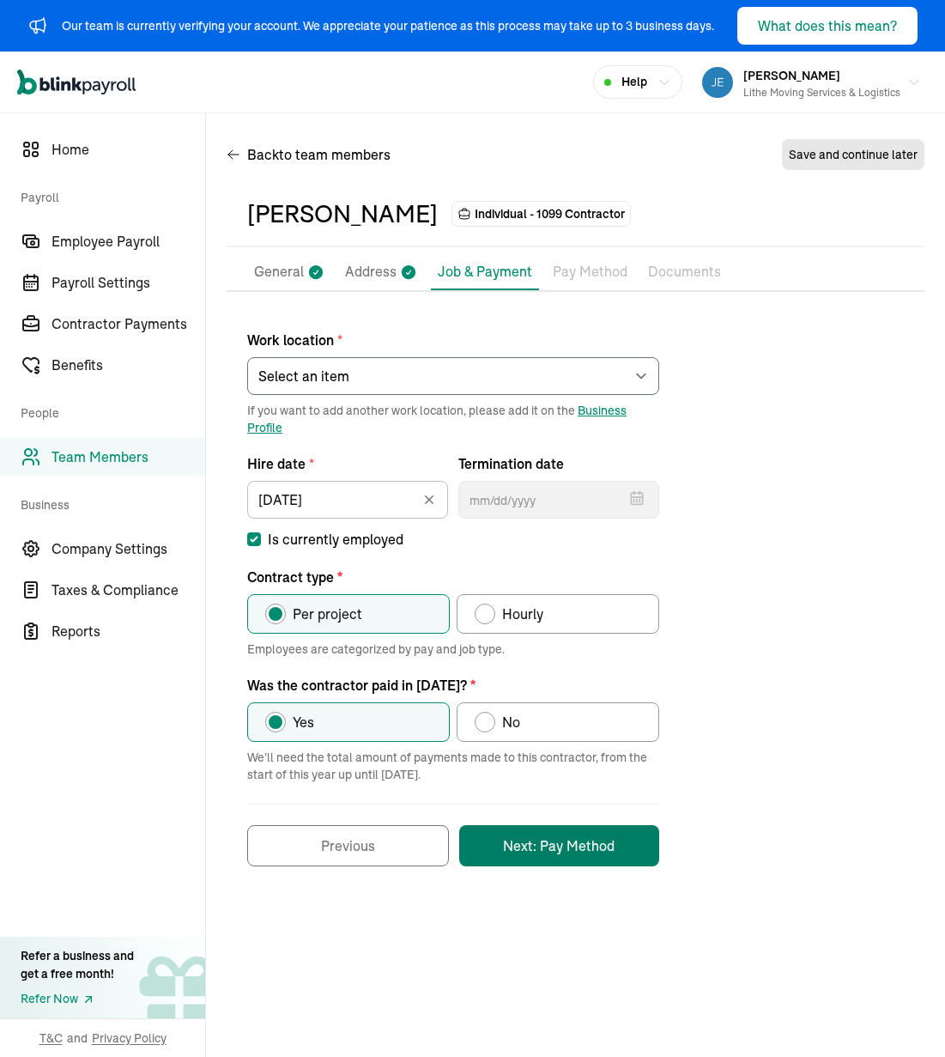
click at [604, 839] on button "Next: Pay Method" at bounding box center [559, 845] width 200 height 41
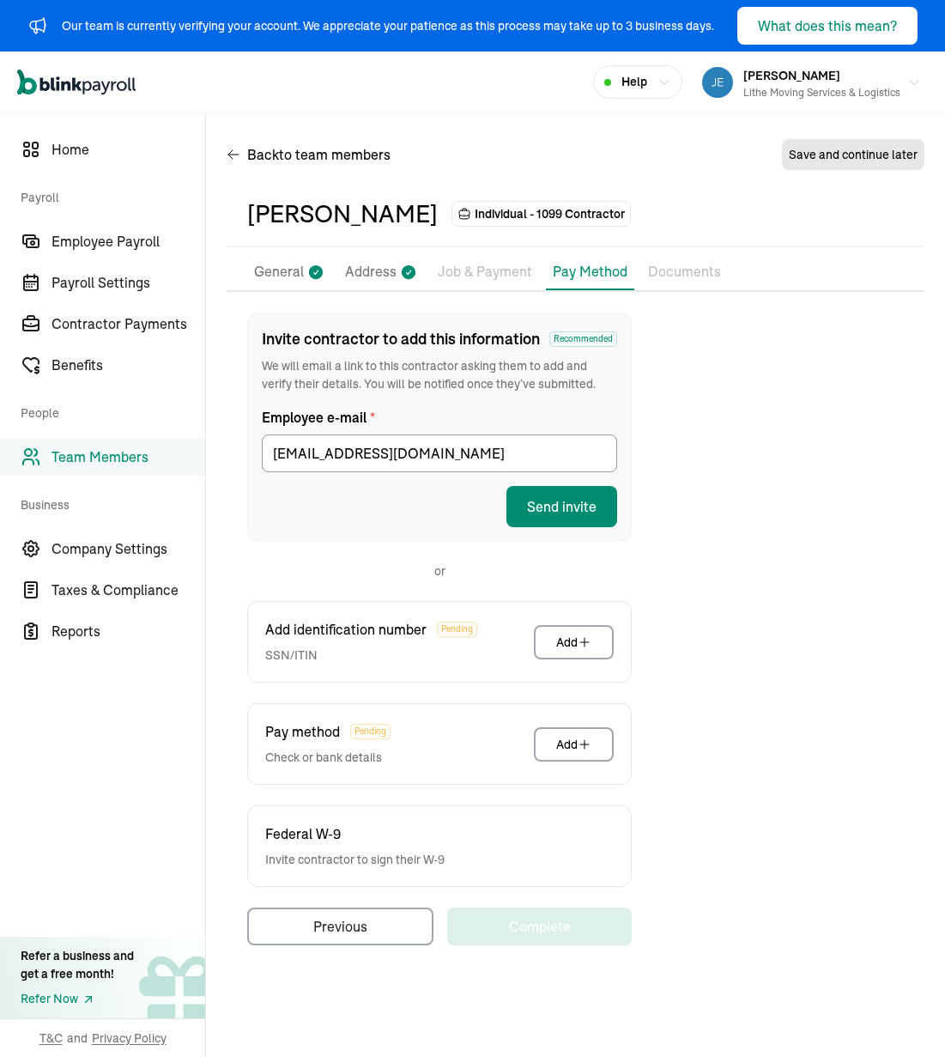
drag, startPoint x: 746, startPoint y: 536, endPoint x: 737, endPoint y: 533, distance: 9.0
click at [746, 535] on div "Invite contractor to add this information Recommended We will email a link to t…" at bounding box center [576, 628] width 698 height 633
click at [598, 503] on button "Send invite" at bounding box center [561, 506] width 111 height 41
click at [758, 454] on div "Invite contractor to add this information Recommended We will email a link to t…" at bounding box center [576, 628] width 698 height 633
click at [513, 131] on div "Back to team members Save and continue later [PERSON_NAME] Individual - 1099 Co…" at bounding box center [575, 548] width 739 height 870
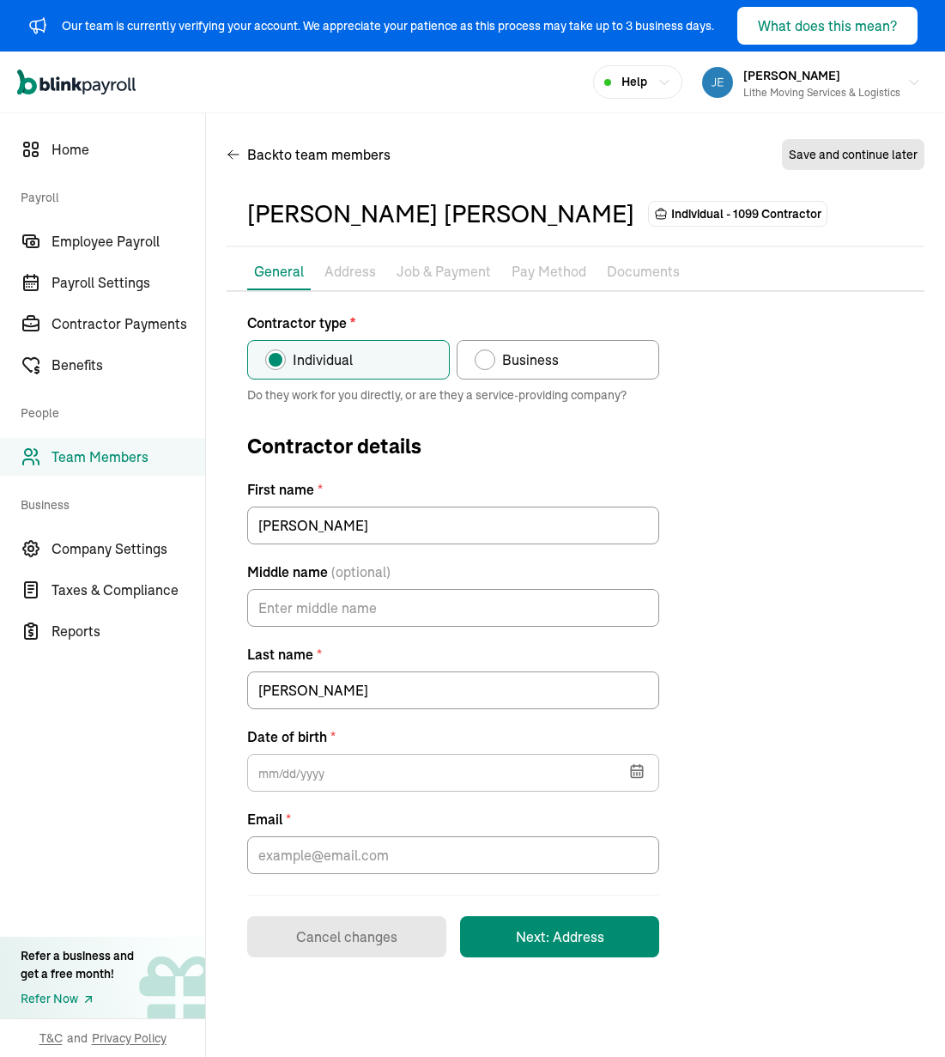
click at [772, 428] on div "Contractor type * Individual Business Do they work for you directly, or are the…" at bounding box center [576, 634] width 698 height 645
click at [450, 774] on input "text" at bounding box center [453, 773] width 412 height 38
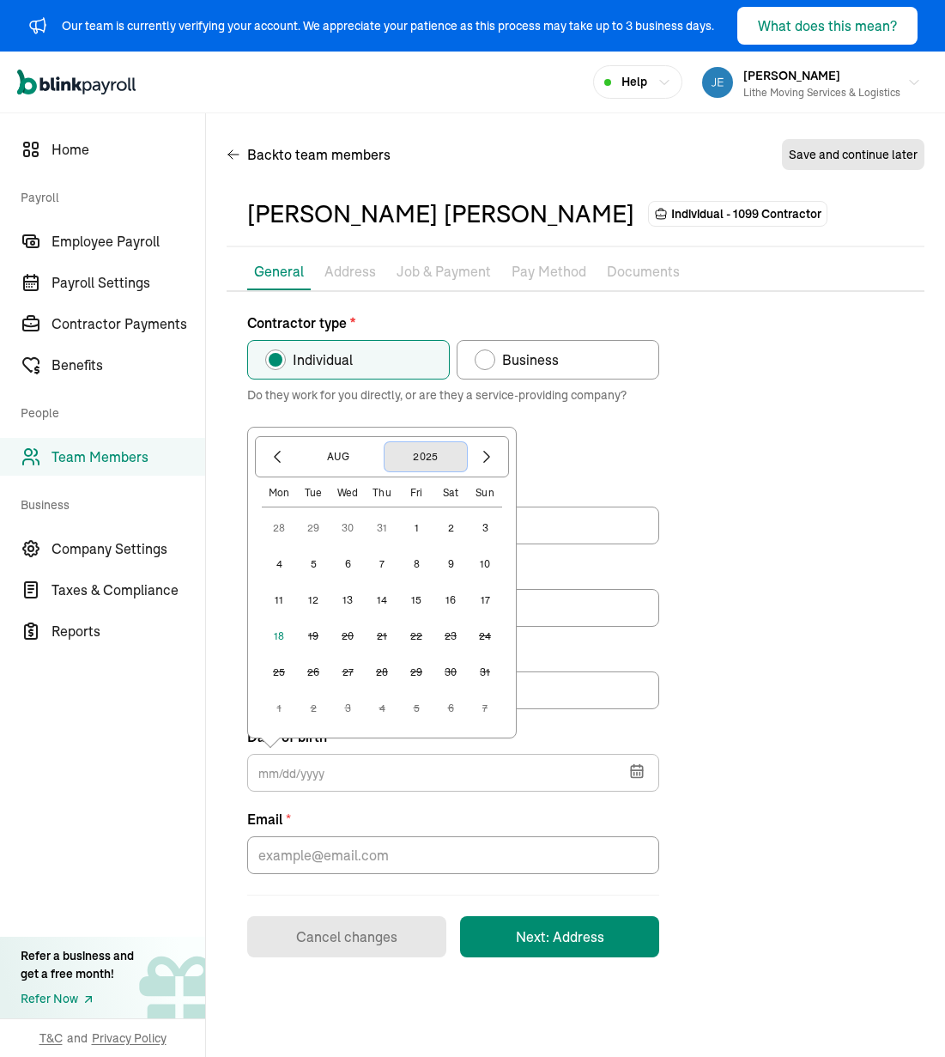
click at [420, 455] on button "2025" at bounding box center [426, 456] width 82 height 29
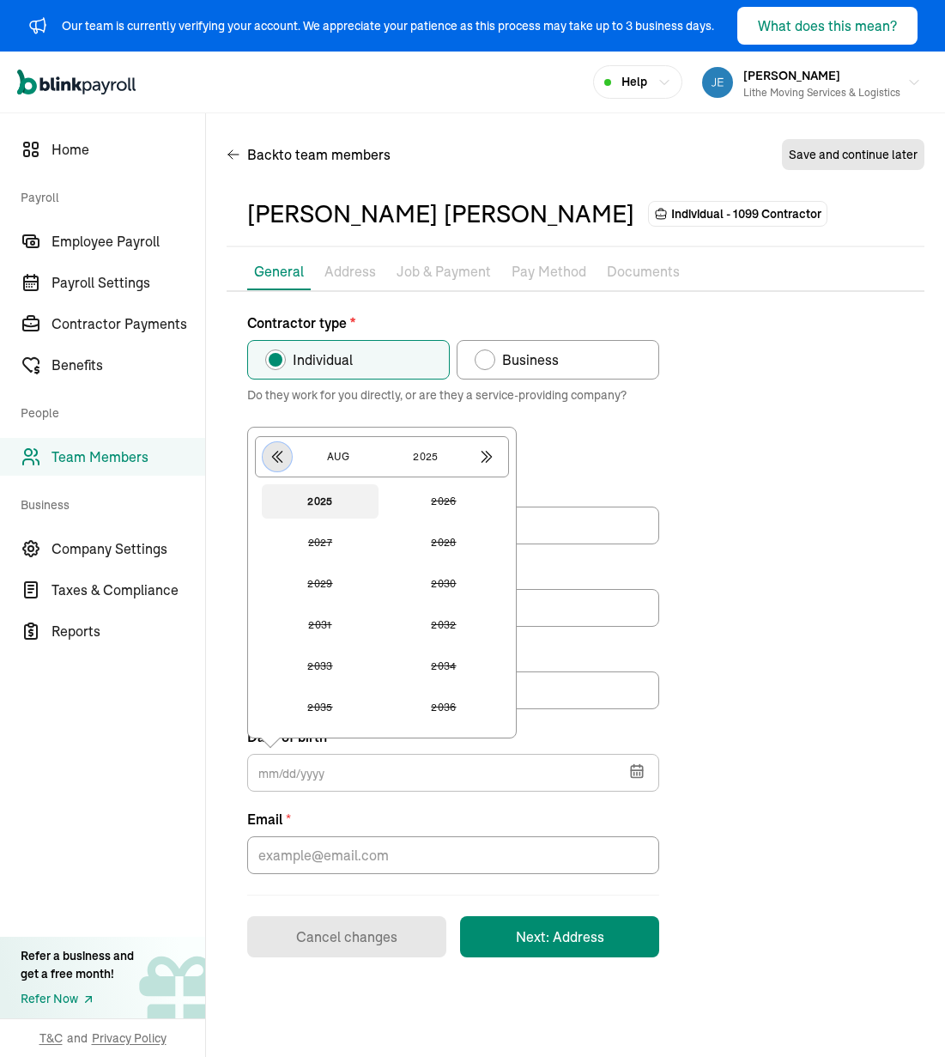
click at [265, 451] on button "button" at bounding box center [277, 456] width 29 height 29
click at [342, 501] on button "2001" at bounding box center [320, 501] width 117 height 34
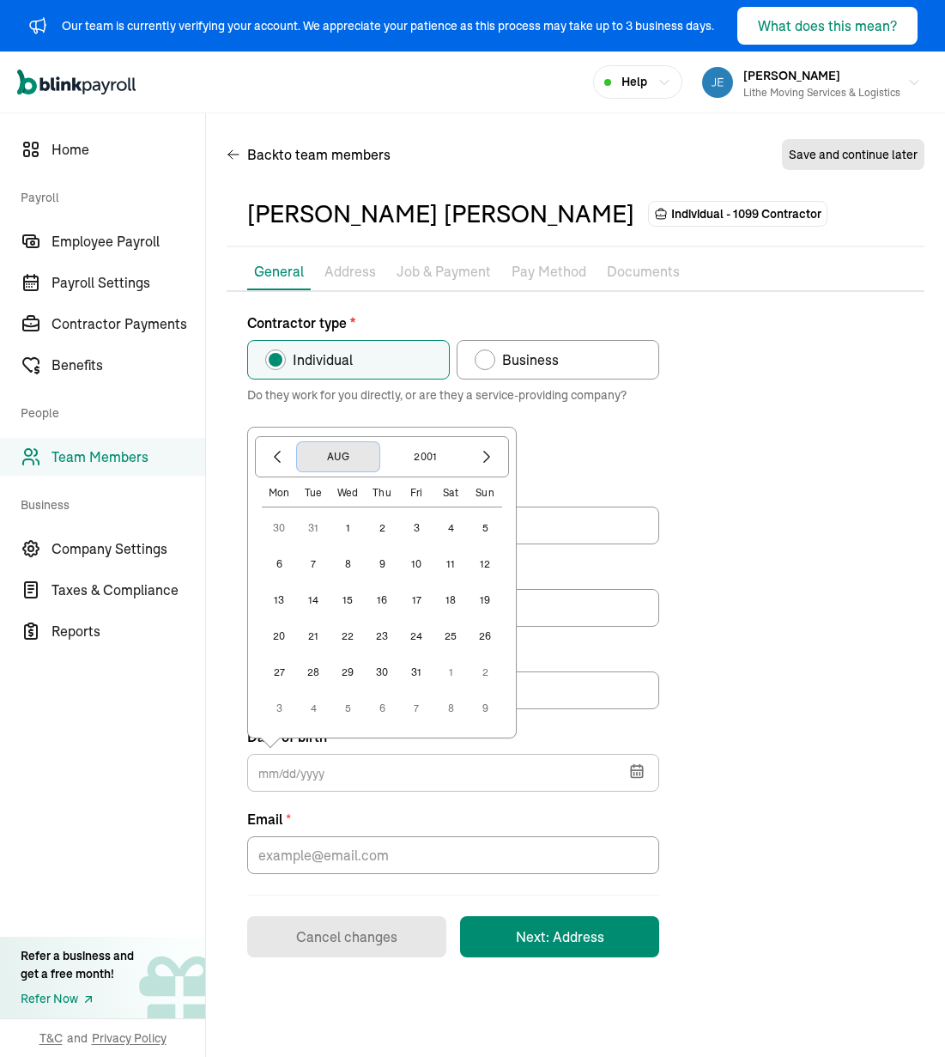
click at [356, 465] on button "Aug" at bounding box center [338, 456] width 82 height 29
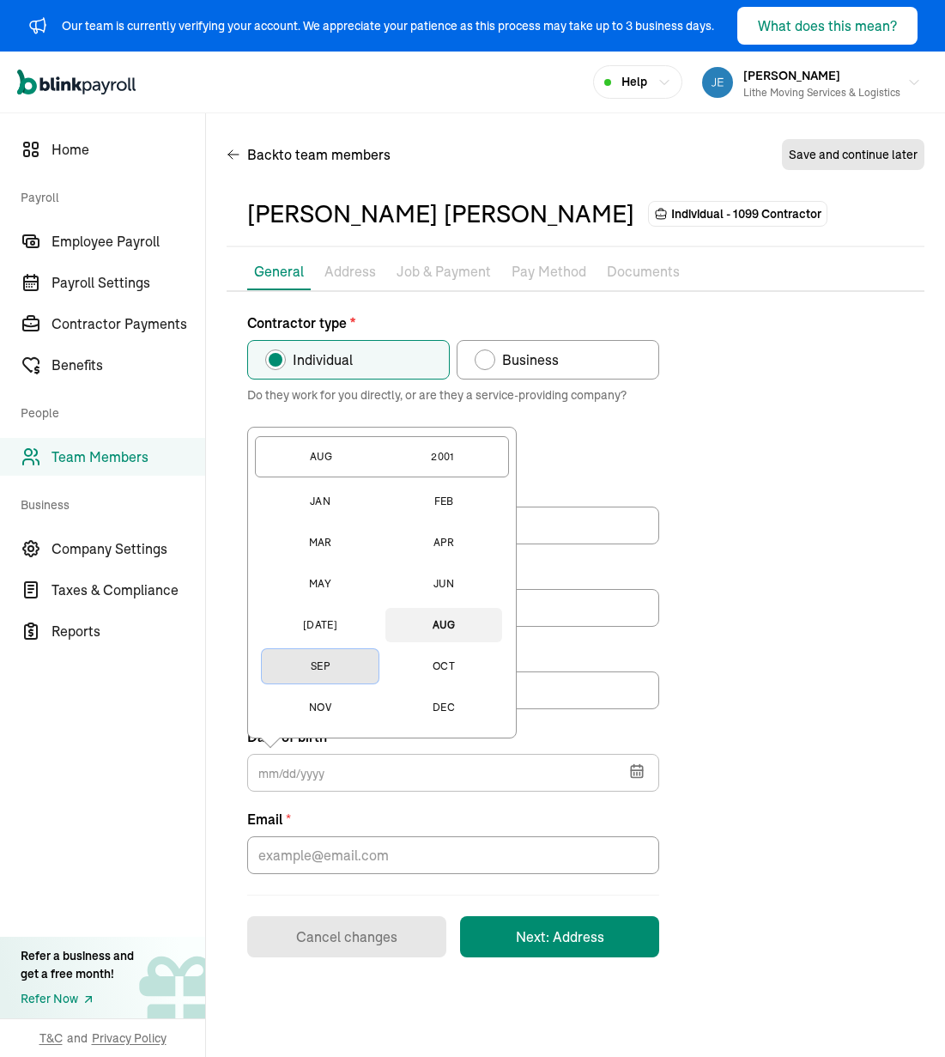
click at [325, 664] on button "Sep" at bounding box center [320, 666] width 117 height 34
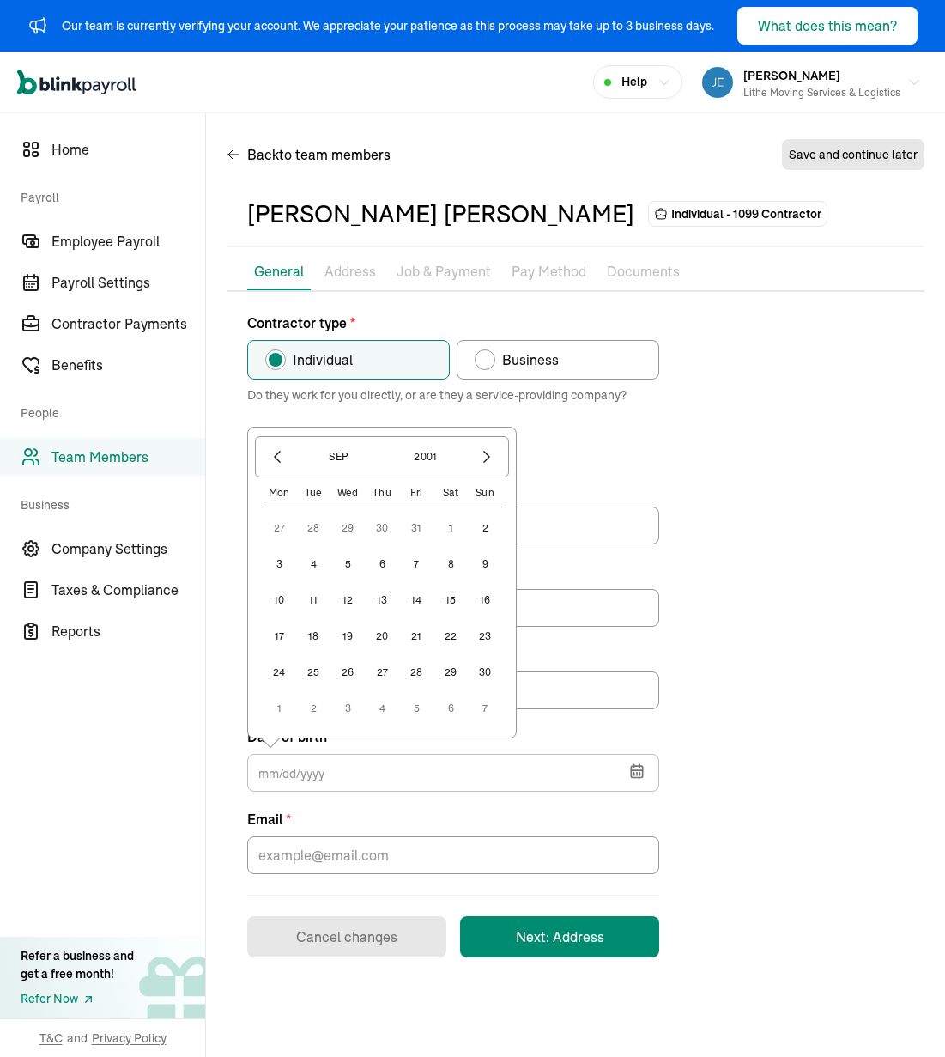
click at [412, 640] on button "21" at bounding box center [416, 636] width 34 height 34
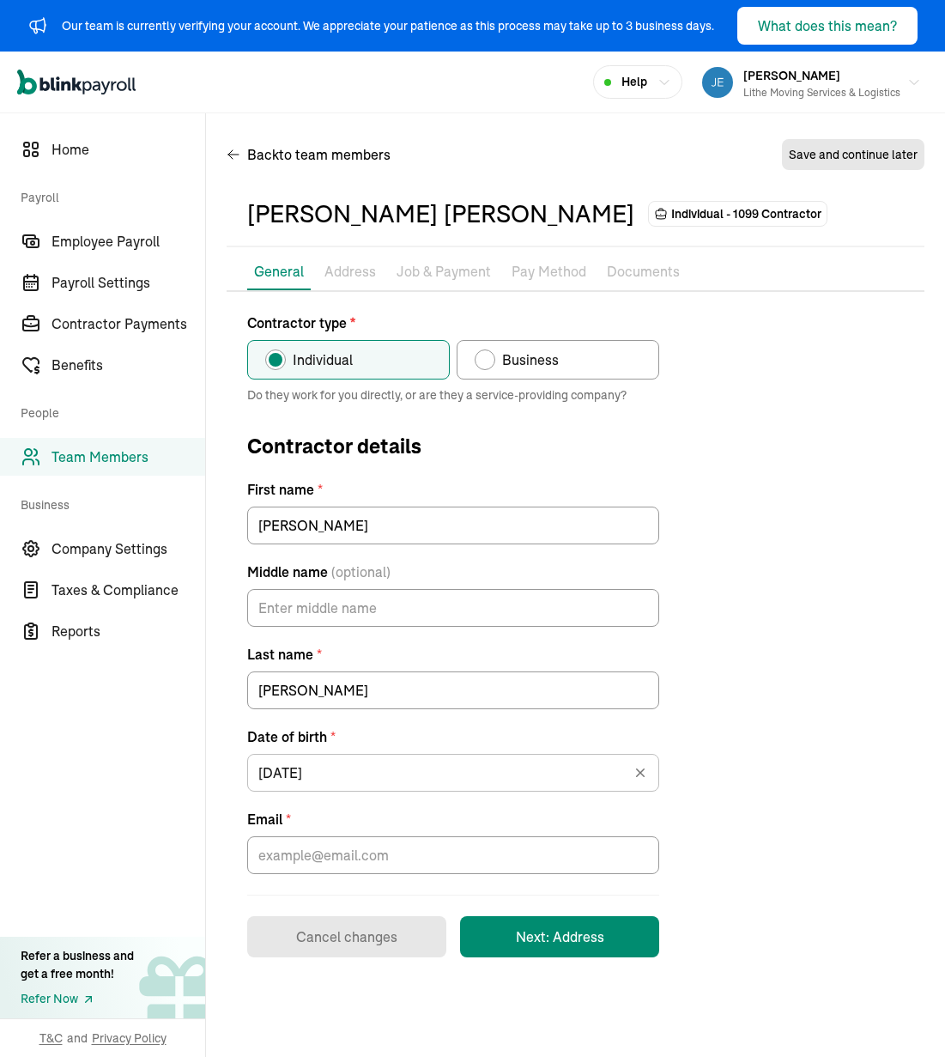
click at [718, 649] on div "Contractor type * Individual Business Do they work for you directly, or are the…" at bounding box center [576, 634] width 698 height 645
click at [450, 773] on input "[DATE]" at bounding box center [453, 773] width 412 height 38
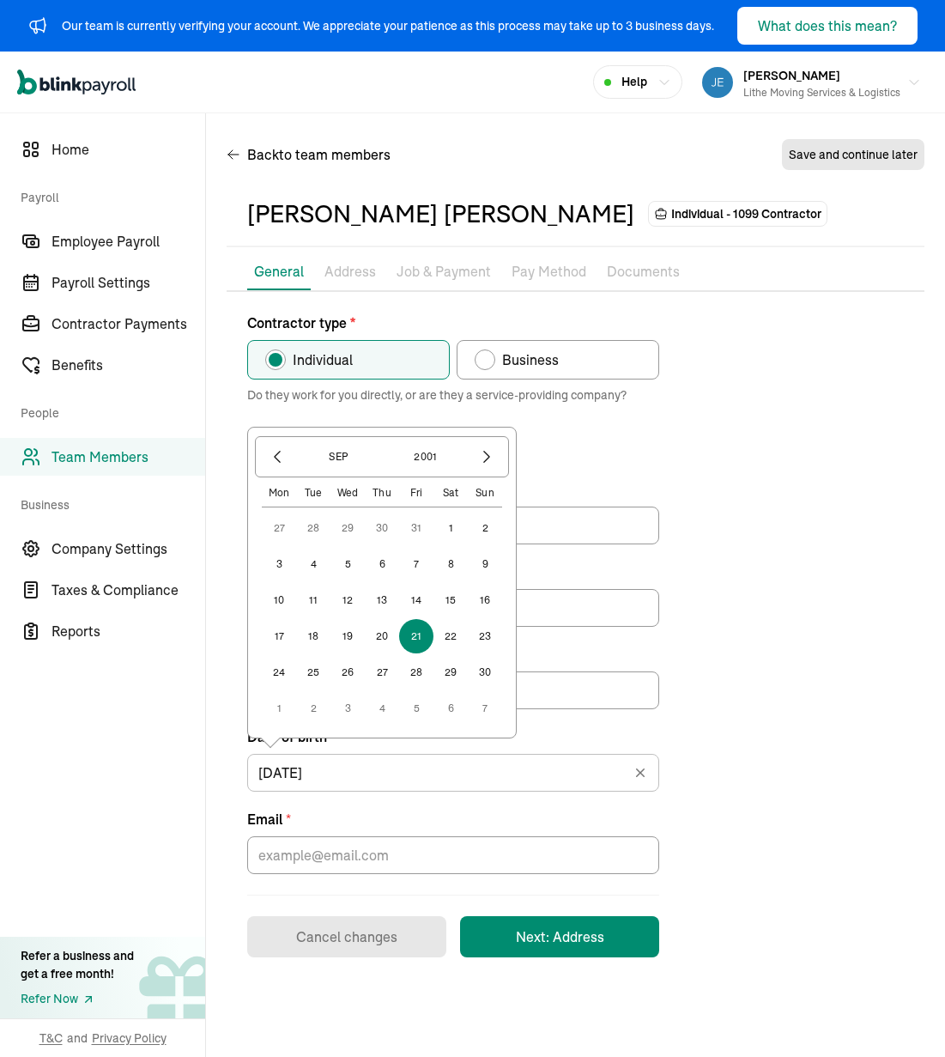
click at [376, 671] on button "27" at bounding box center [382, 672] width 34 height 34
type input "[DATE]"
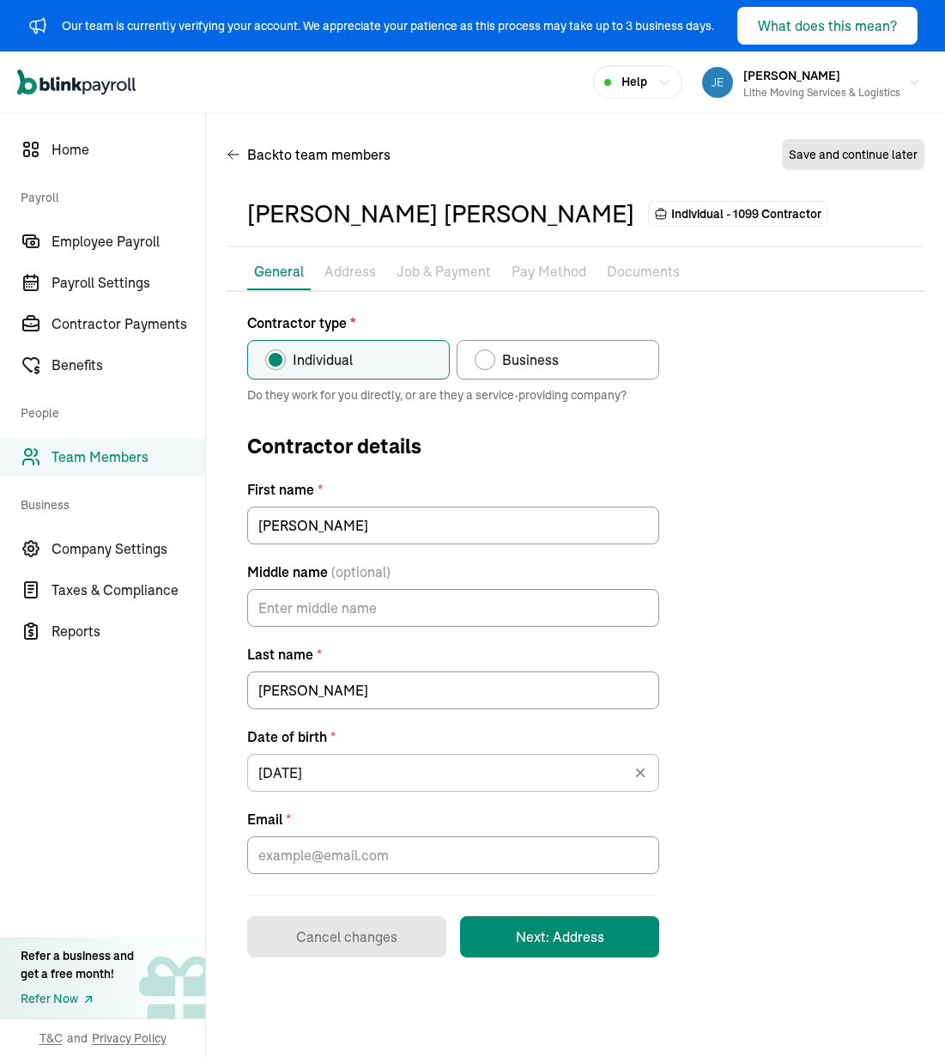
click at [692, 697] on div "Contractor type * Individual Business Do they work for you directly, or are the…" at bounding box center [576, 634] width 698 height 645
click at [544, 865] on input "Email *" at bounding box center [453, 855] width 412 height 38
paste input "[EMAIL_ADDRESS][DOMAIN_NAME]"
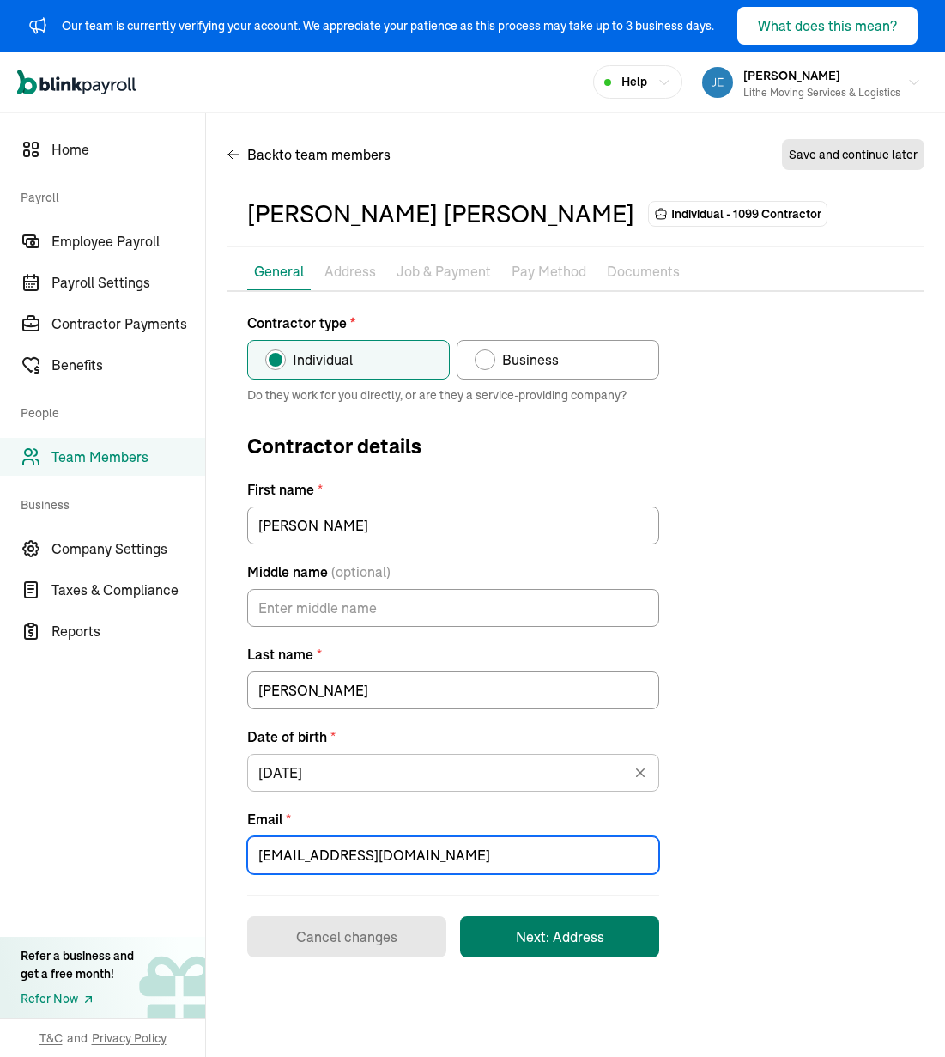
type input "[EMAIL_ADDRESS][DOMAIN_NAME]"
click at [595, 944] on button "Next: Address" at bounding box center [559, 936] width 199 height 41
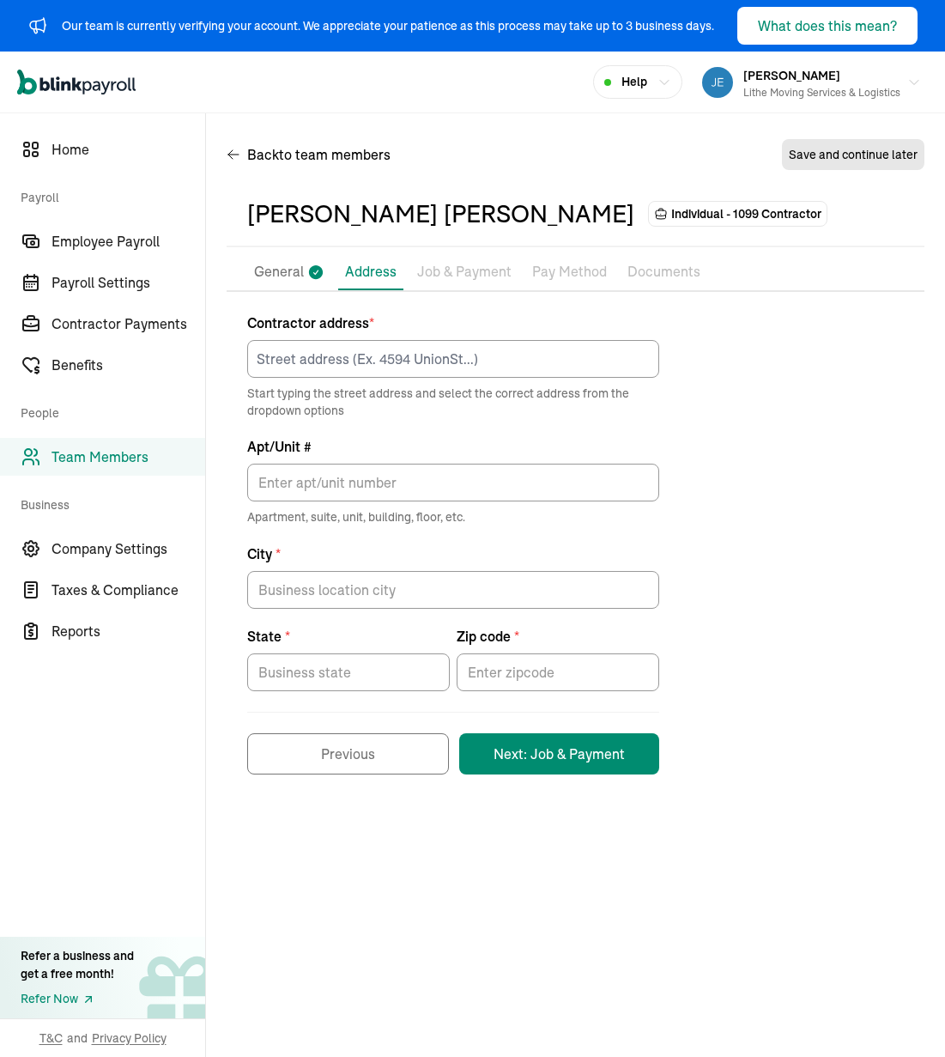
click at [718, 461] on div "Contractor address * Start typing the street address and select the correct add…" at bounding box center [576, 543] width 698 height 462
click at [409, 356] on input at bounding box center [453, 359] width 412 height 38
paste input "[STREET_ADDRESS][PERSON_NAME]"
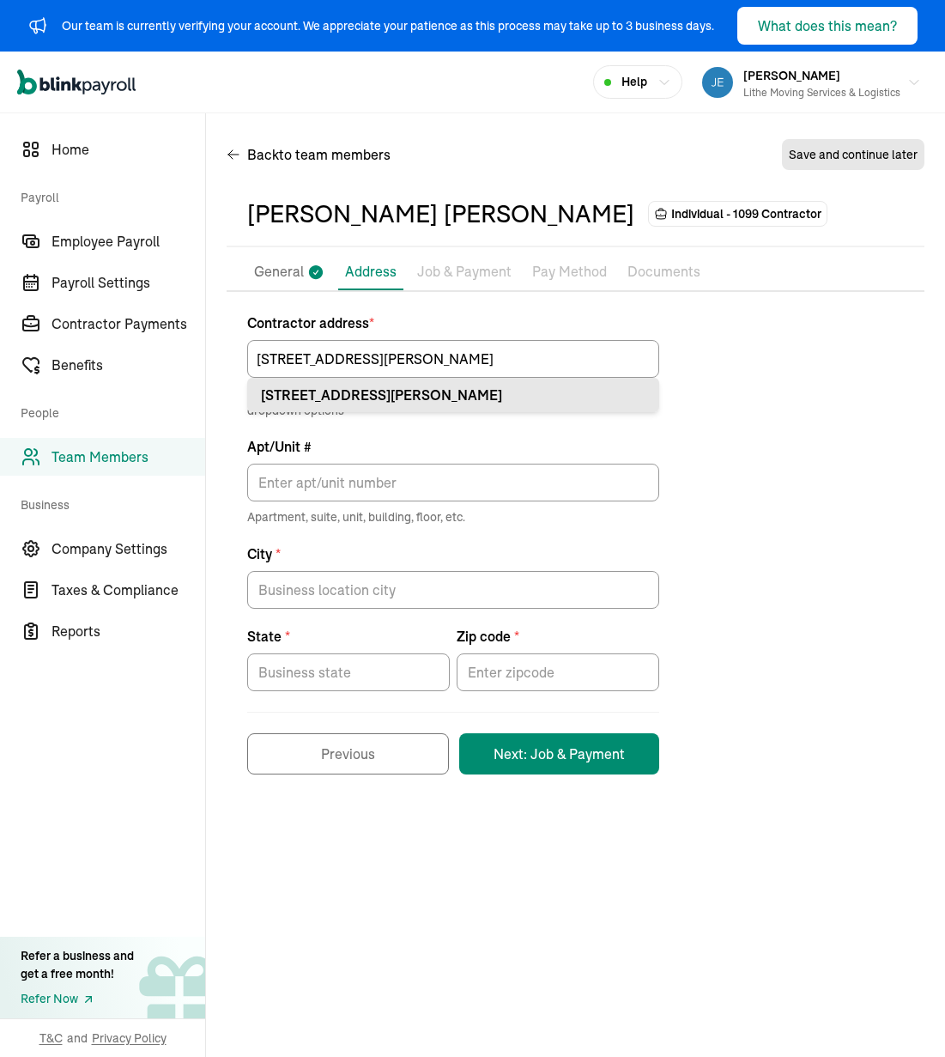
click at [474, 385] on div "[STREET_ADDRESS][PERSON_NAME]" at bounding box center [453, 395] width 385 height 21
type input "[STREET_ADDRESS][PERSON_NAME]"
type input "[PERSON_NAME]"
type input "ID"
type input "83605"
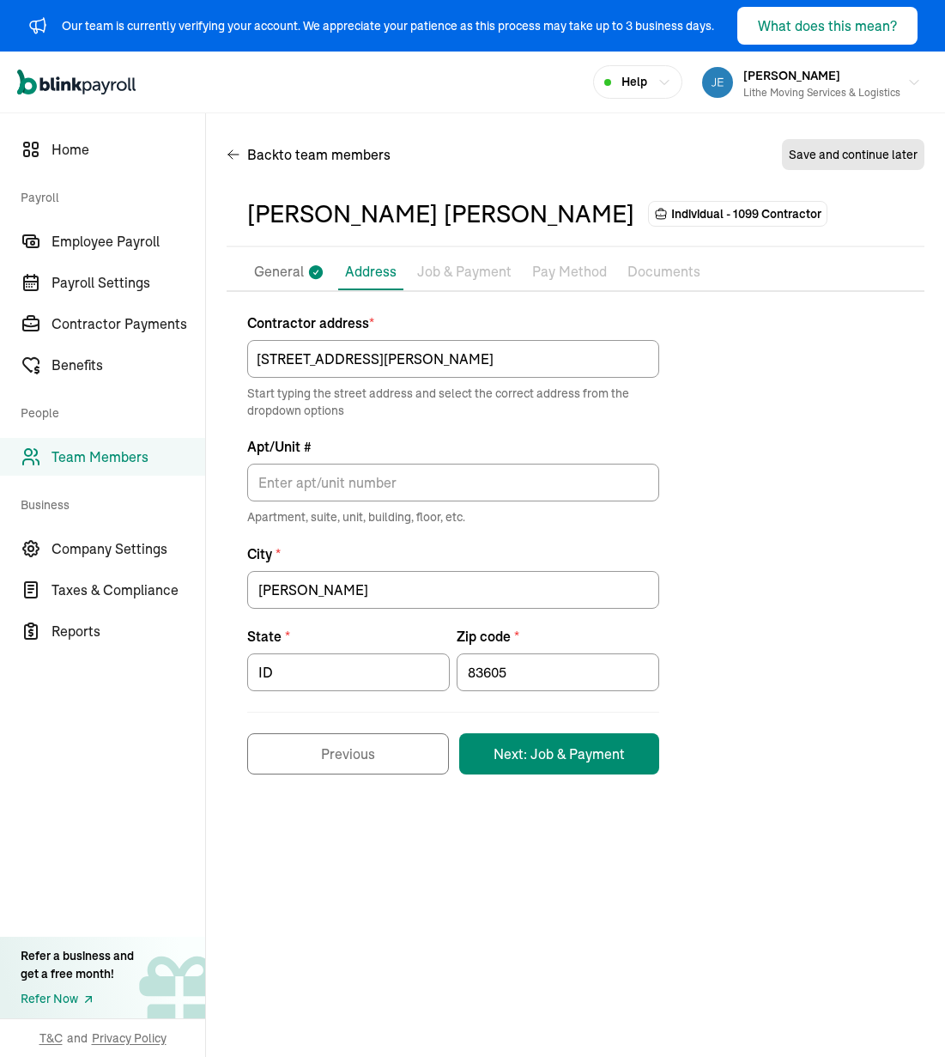
click at [783, 443] on div "Contractor address * [STREET_ADDRESS][PERSON_NAME] Start typing the street addr…" at bounding box center [576, 543] width 698 height 462
click at [563, 742] on button "Next: Job & Payment" at bounding box center [559, 753] width 200 height 41
click at [749, 399] on div "Contractor address * [STREET_ADDRESS][PERSON_NAME] Start typing the street addr…" at bounding box center [576, 543] width 698 height 462
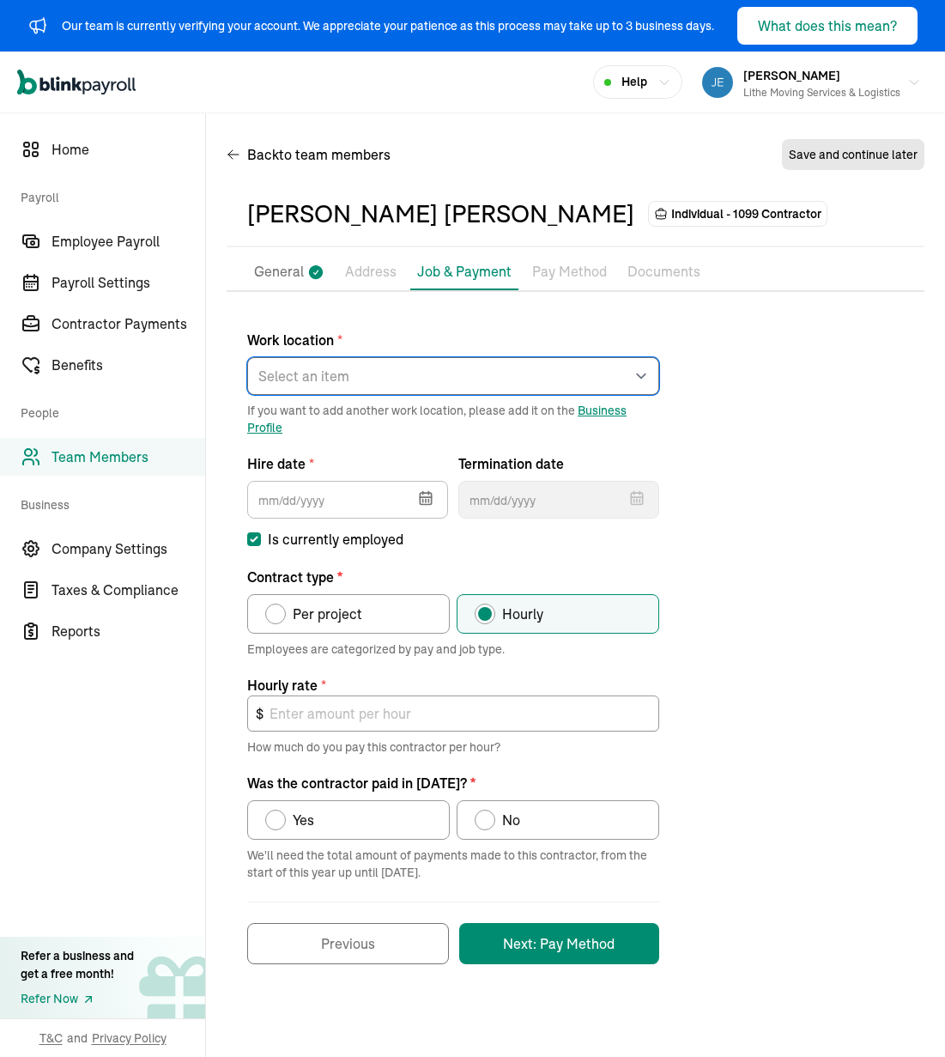
click at [418, 383] on select "Select an item [PERSON_NAME] Costco RXO hub Works from home" at bounding box center [453, 376] width 412 height 38
select select "[STREET_ADDRESS]"
click at [247, 357] on select "Select an item [PERSON_NAME] Costco RXO hub Works from home" at bounding box center [453, 376] width 412 height 38
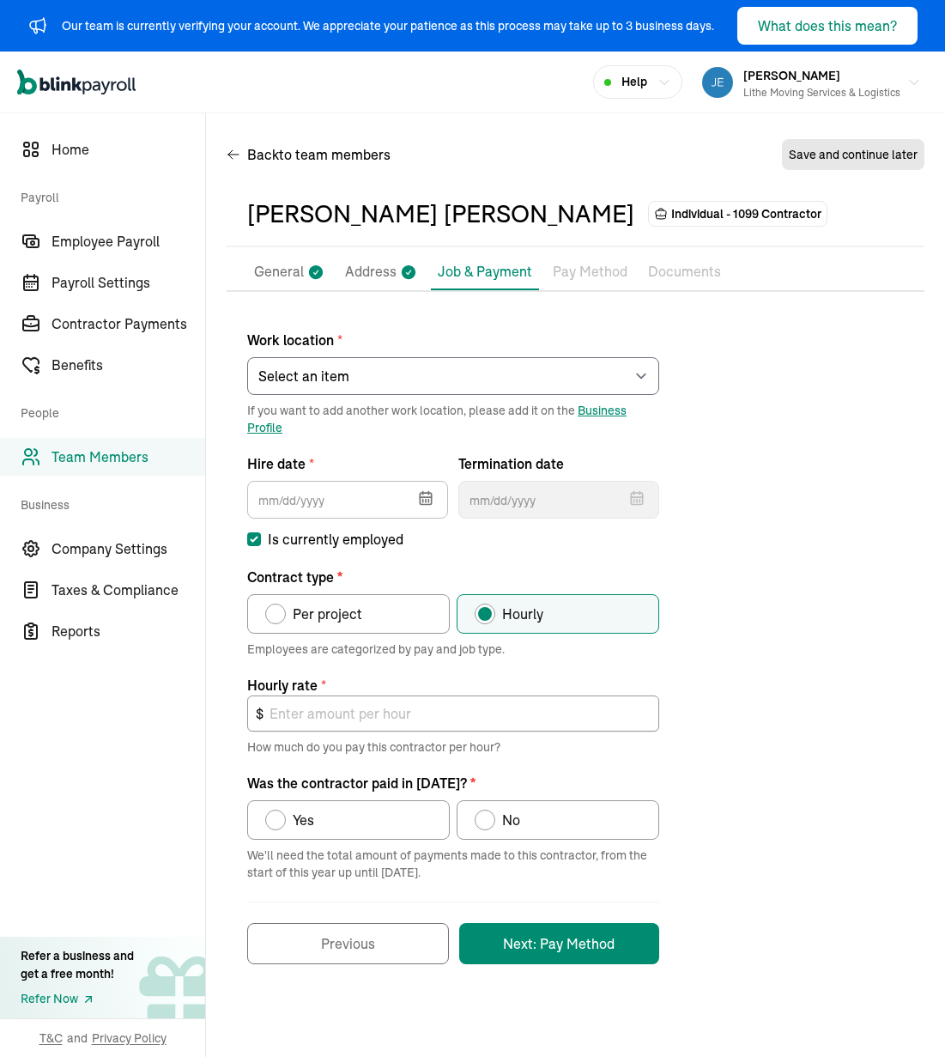
click at [765, 502] on div "Work location * Select an item [PERSON_NAME] Costco RXO hub Works from home If …" at bounding box center [576, 637] width 698 height 651
click at [416, 492] on button "button" at bounding box center [424, 496] width 48 height 45
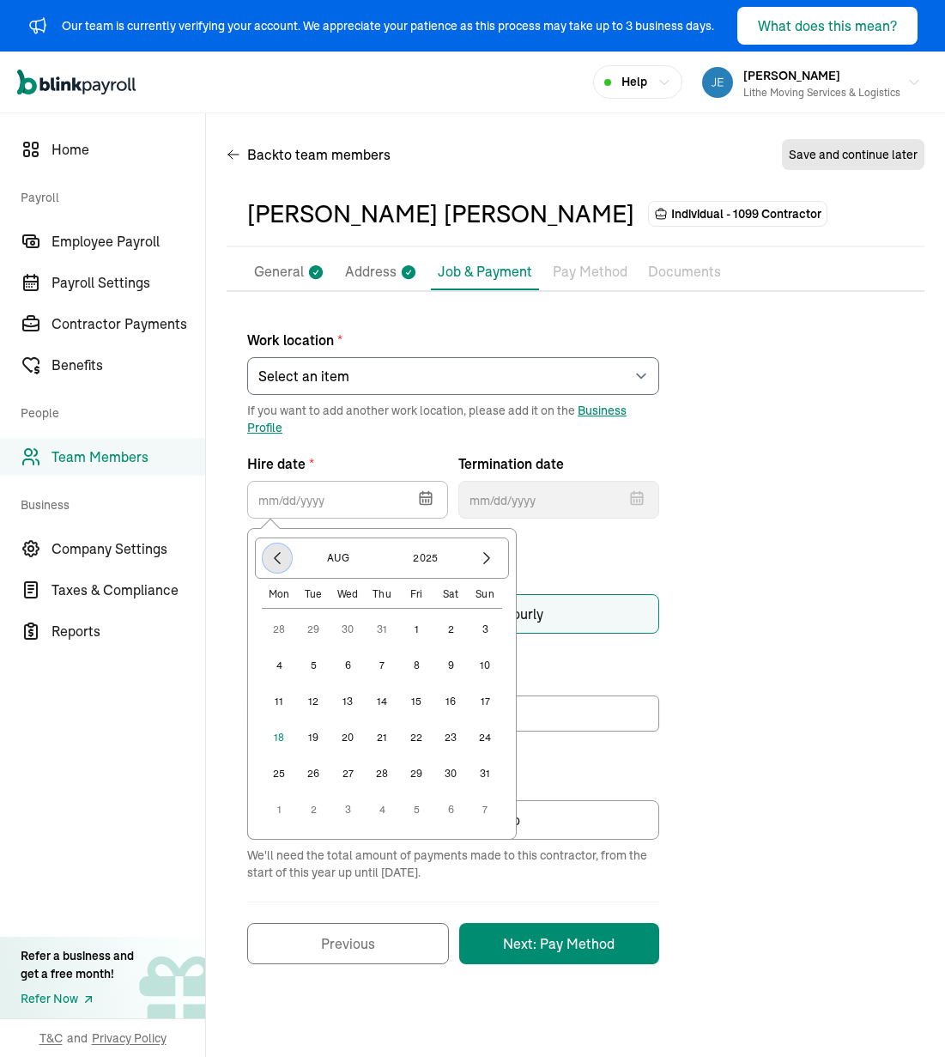
click at [276, 562] on icon "button" at bounding box center [277, 557] width 17 height 17
click at [277, 562] on icon "button" at bounding box center [277, 557] width 17 height 17
click at [279, 561] on icon "button" at bounding box center [277, 558] width 5 height 11
click at [486, 560] on icon "button" at bounding box center [486, 557] width 17 height 17
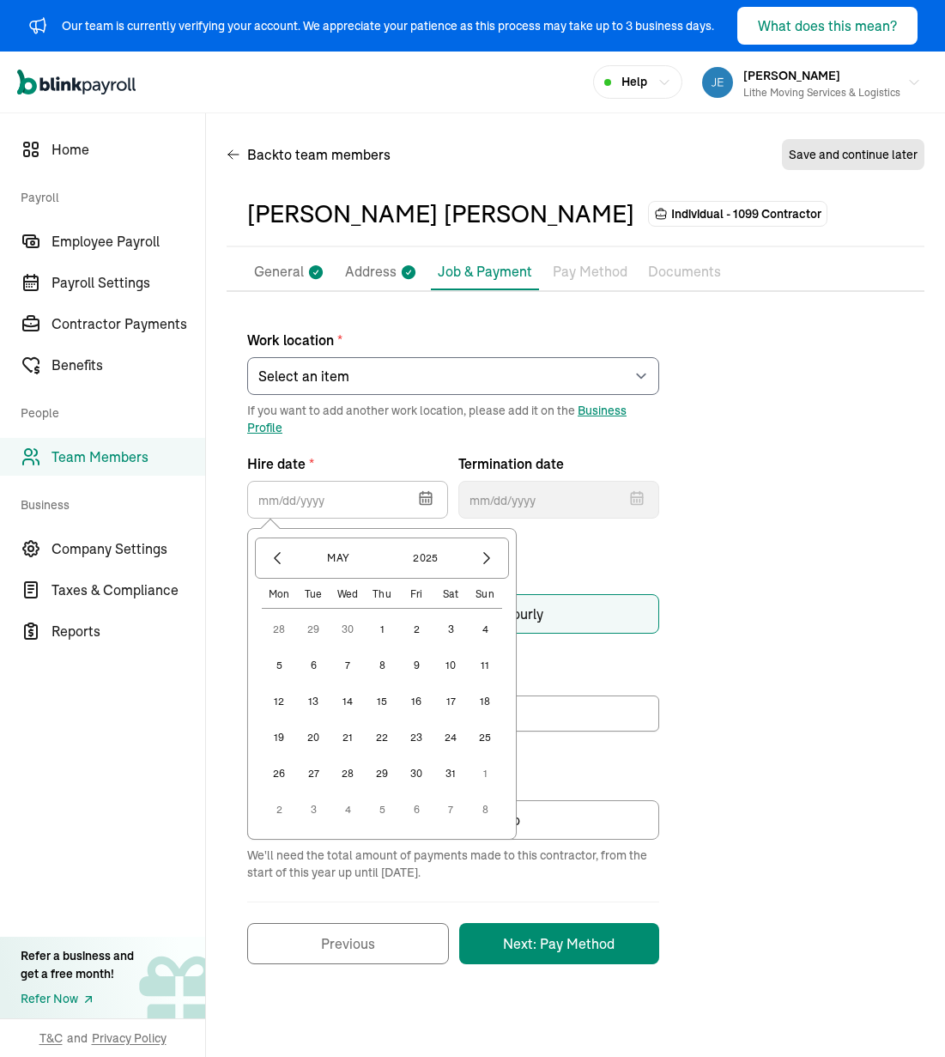
click at [351, 705] on button "14" at bounding box center [347, 701] width 34 height 34
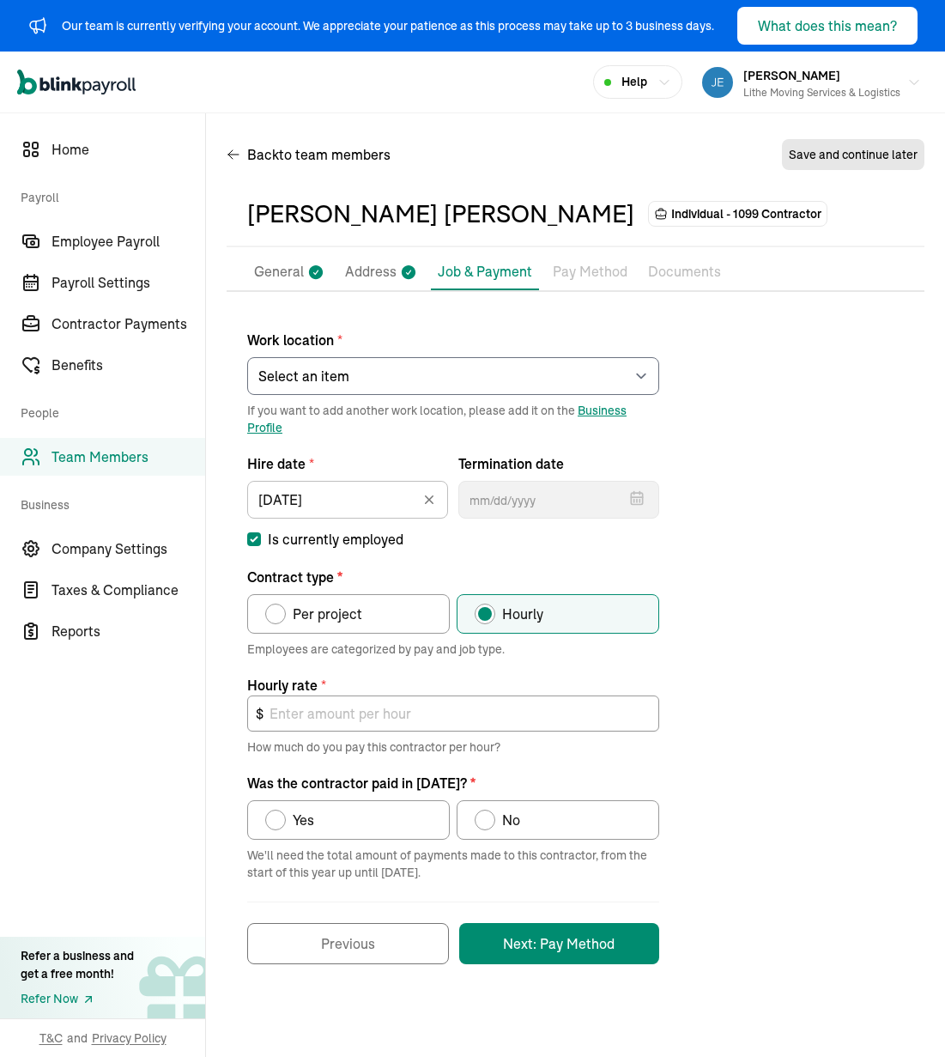
drag, startPoint x: 719, startPoint y: 604, endPoint x: 696, endPoint y: 621, distance: 28.3
click at [720, 604] on div "Work location * Select an item [PERSON_NAME] Costco RXO hub Works from home If …" at bounding box center [576, 637] width 698 height 651
click at [348, 489] on input "[DATE]" at bounding box center [347, 500] width 201 height 38
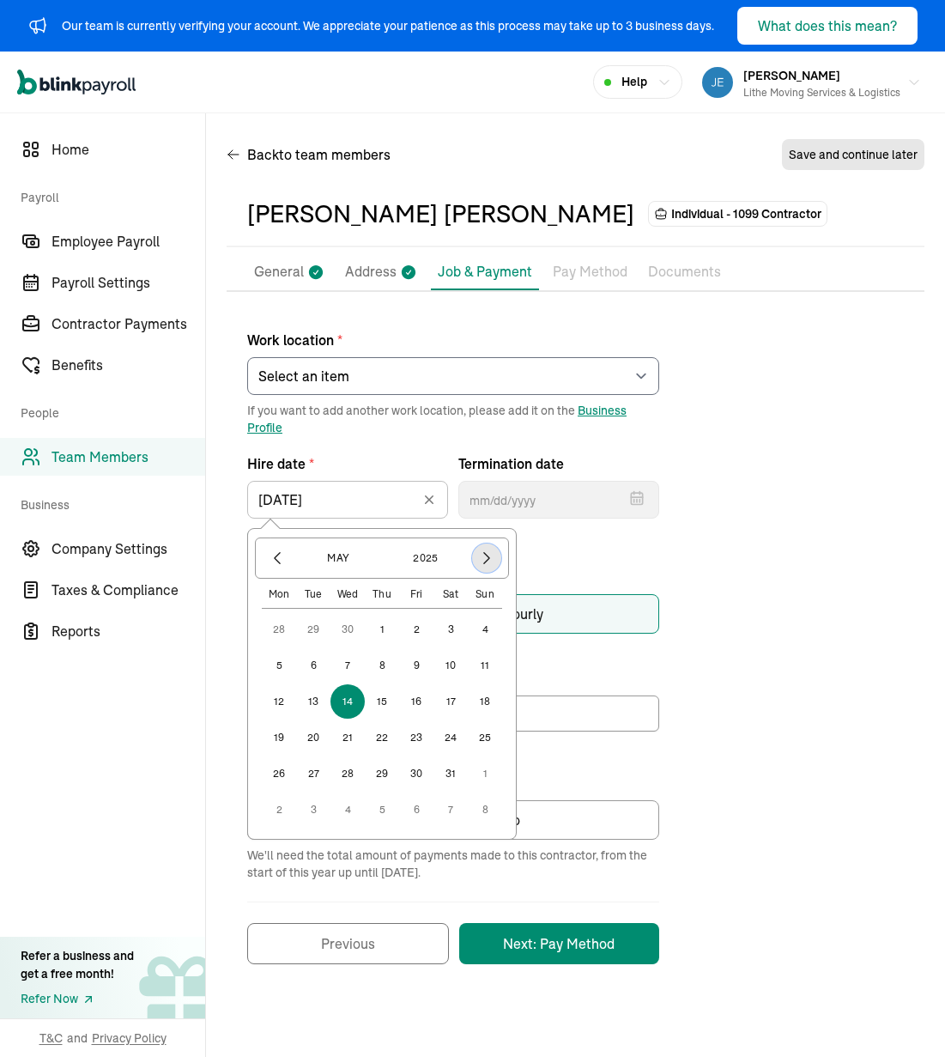
click at [494, 555] on icon "button" at bounding box center [486, 557] width 17 height 17
click at [494, 623] on button "1" at bounding box center [485, 629] width 34 height 34
type input "[DATE]"
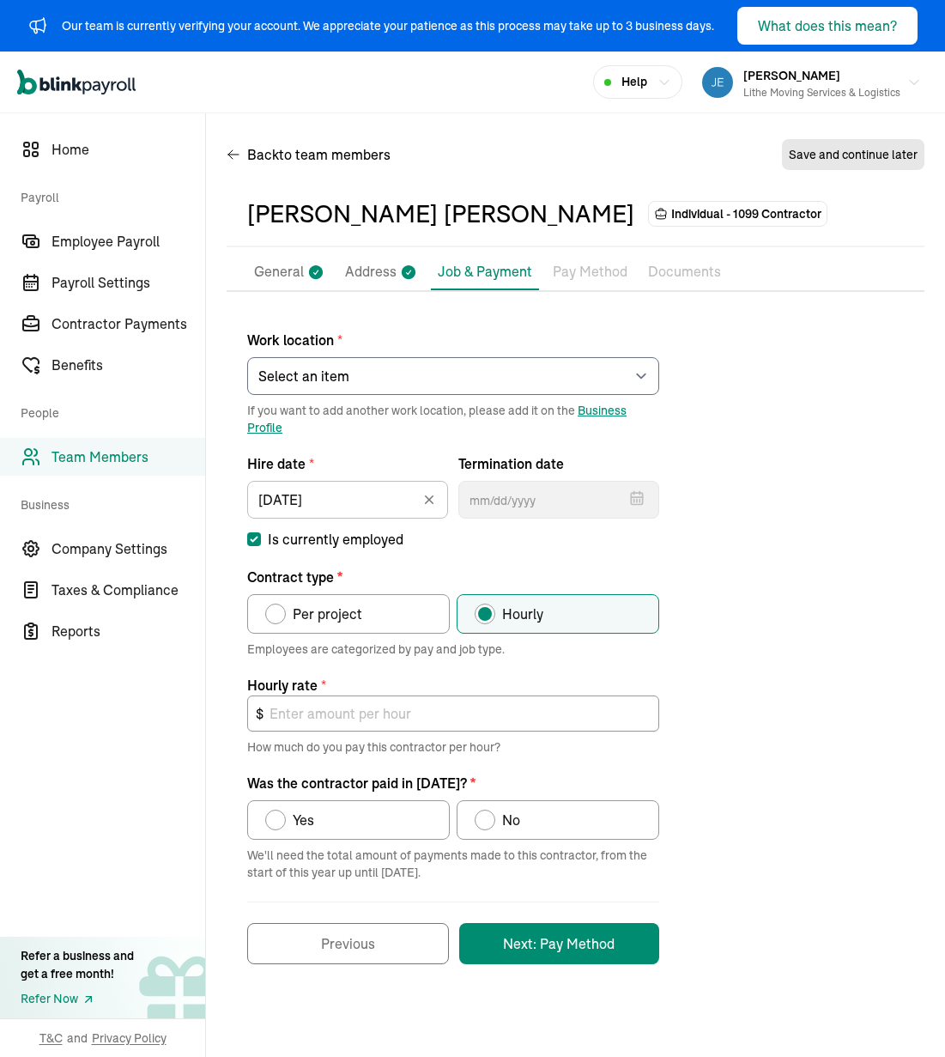
click at [724, 624] on div "Work location * Select an item [PERSON_NAME] Costco RXO hub Works from home If …" at bounding box center [576, 637] width 698 height 651
click at [333, 623] on span "Per project" at bounding box center [328, 613] width 70 height 21
click at [278, 616] on input "Per project" at bounding box center [271, 610] width 14 height 14
radio input "true"
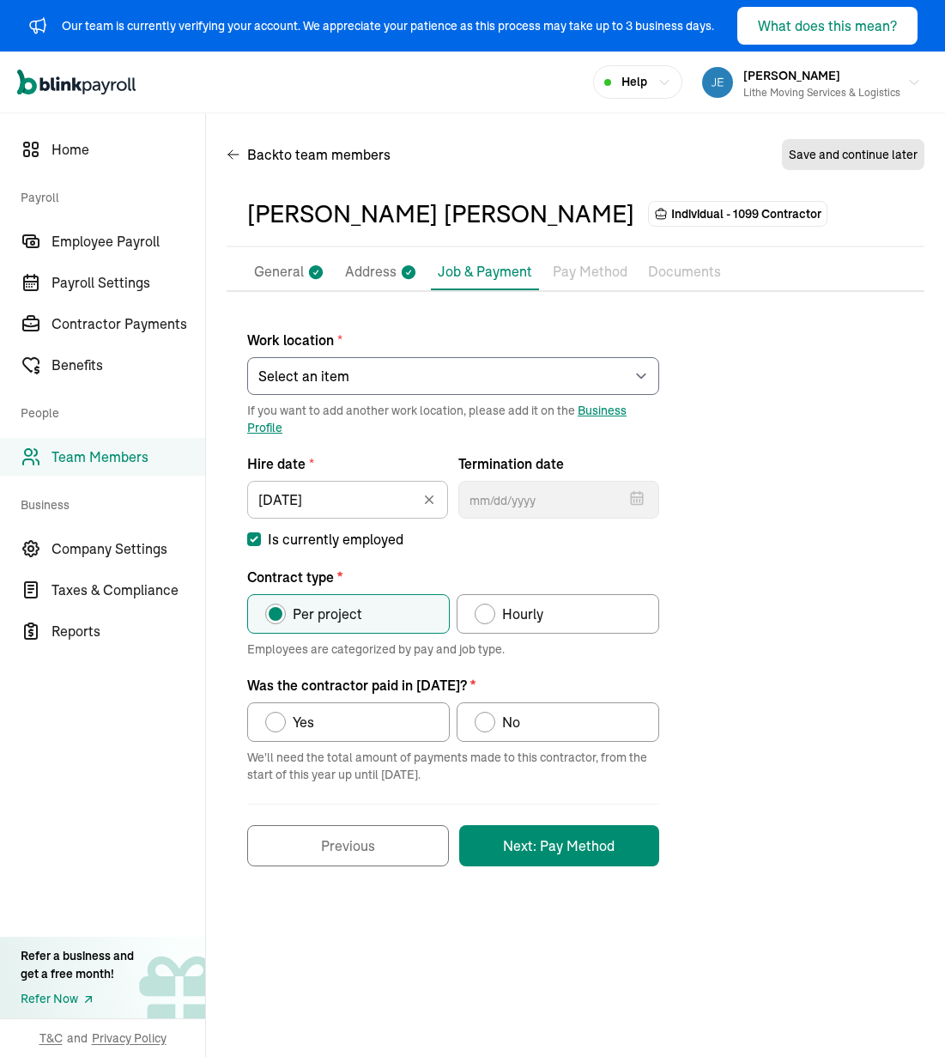
click at [358, 718] on label "Yes" at bounding box center [348, 721] width 203 height 39
click at [278, 718] on input "Yes" at bounding box center [271, 718] width 14 height 14
radio input "true"
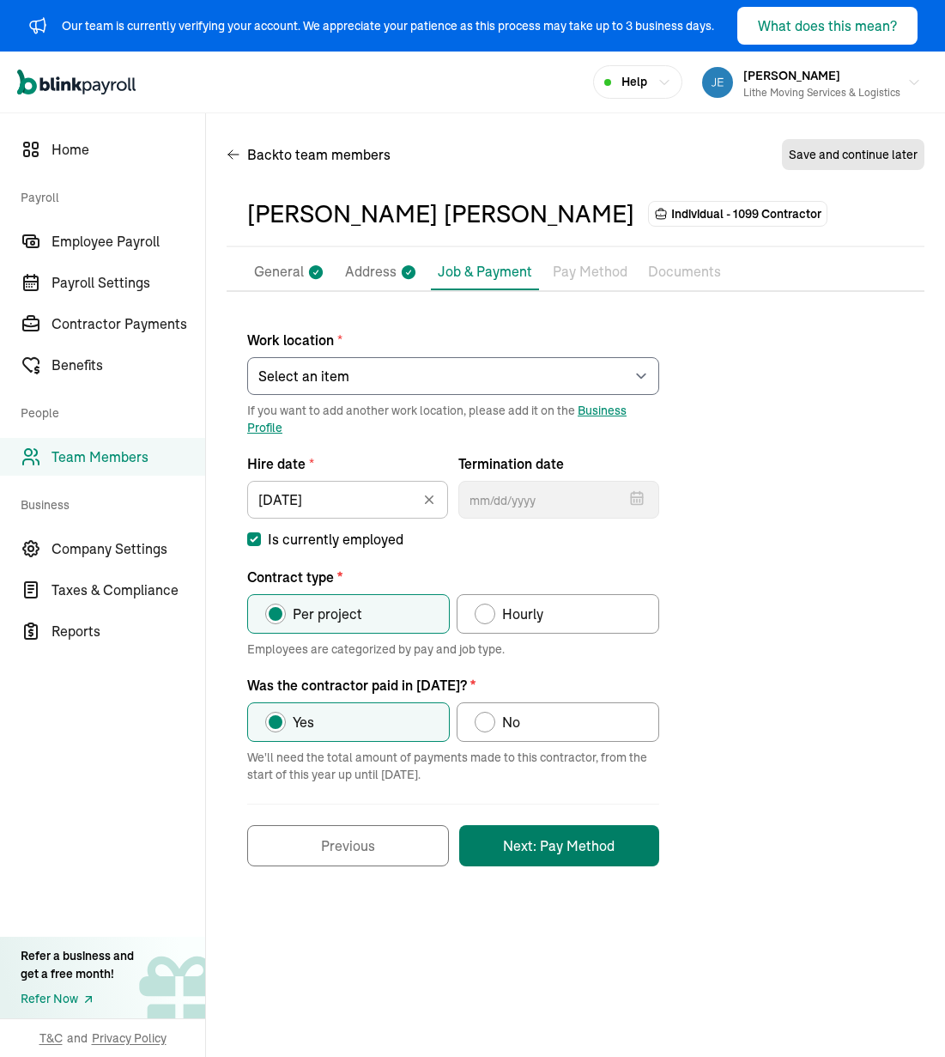
click at [605, 851] on button "Next: Pay Method" at bounding box center [559, 845] width 200 height 41
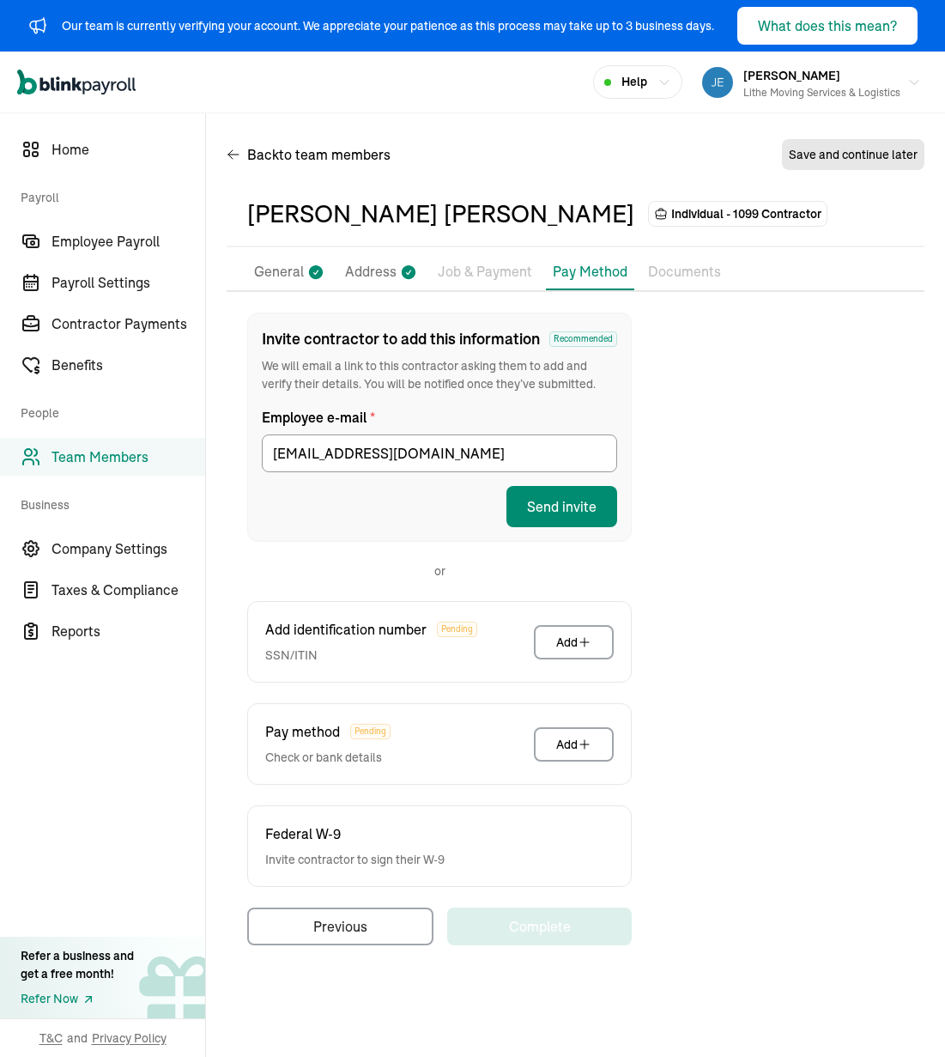
click at [774, 434] on div "Invite contractor to add this information Recommended We will email a link to t…" at bounding box center [576, 628] width 698 height 633
click at [597, 523] on button "Send invite" at bounding box center [561, 506] width 111 height 41
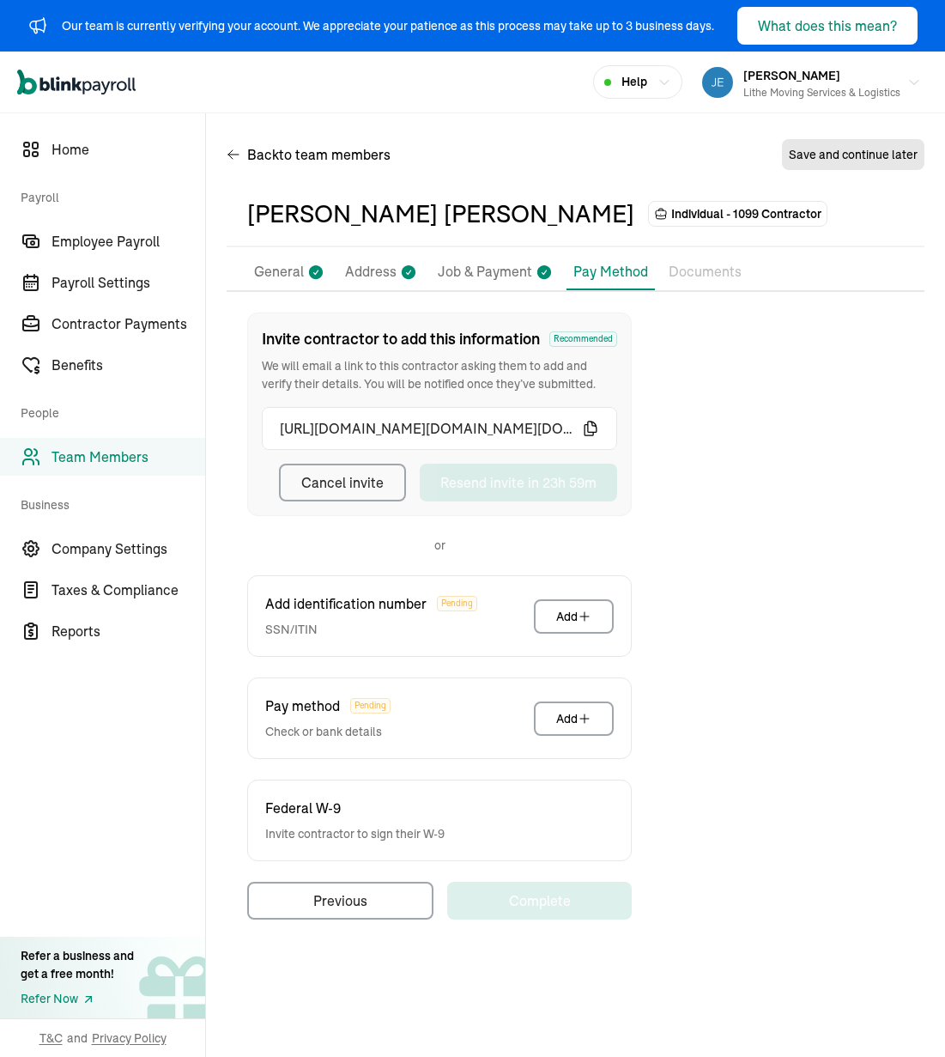
click at [724, 457] on div "Invite contractor to add this information Recommended We will email a link to t…" at bounding box center [576, 615] width 698 height 607
click at [613, 179] on div "Back to team members Save and continue later" at bounding box center [576, 158] width 698 height 48
click at [555, 179] on div "Back to team members Save and continue later" at bounding box center [576, 158] width 698 height 48
click at [735, 529] on div "Invite contractor to add this information Recommended We will email a link to t…" at bounding box center [576, 615] width 698 height 607
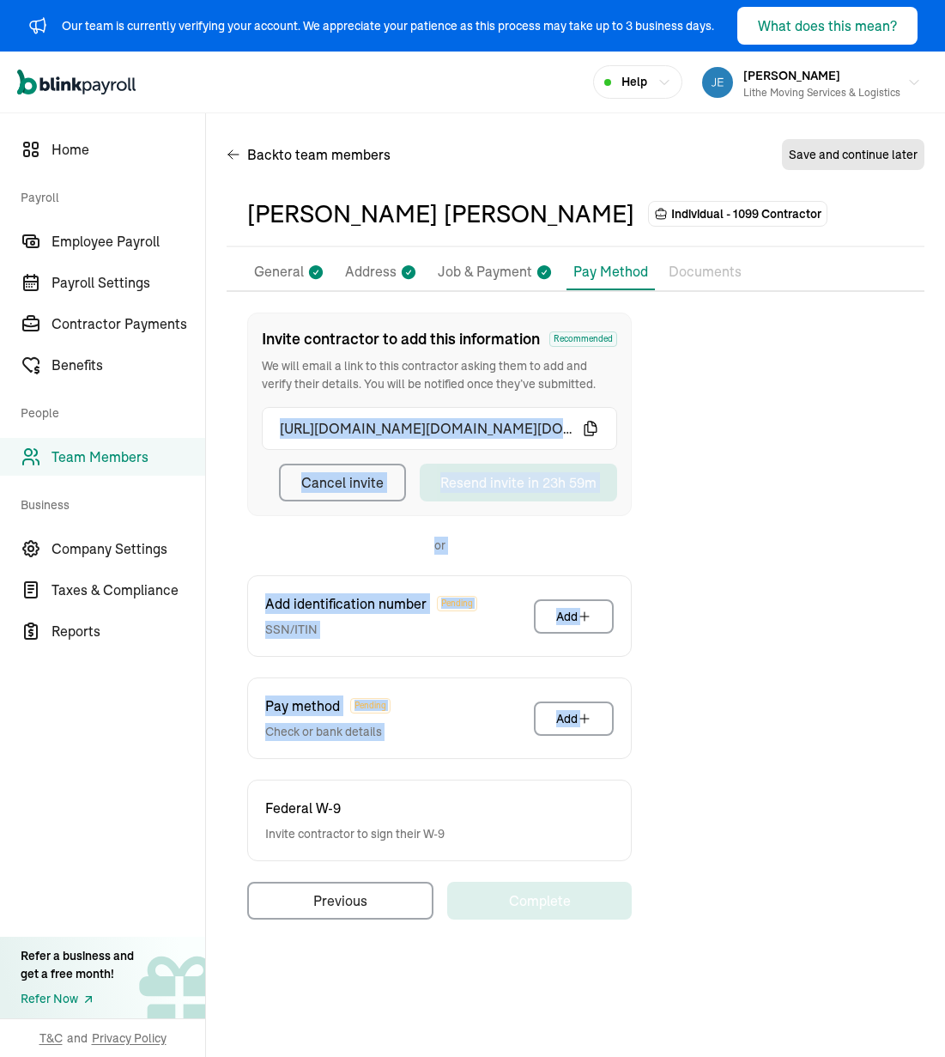
drag, startPoint x: 662, startPoint y: 379, endPoint x: 755, endPoint y: 773, distance: 404.9
click at [755, 773] on div "Invite contractor to add this information Recommended We will email a link to t…" at bounding box center [576, 615] width 698 height 607
click at [755, 772] on div "Invite contractor to add this information Recommended We will email a link to t…" at bounding box center [576, 615] width 698 height 607
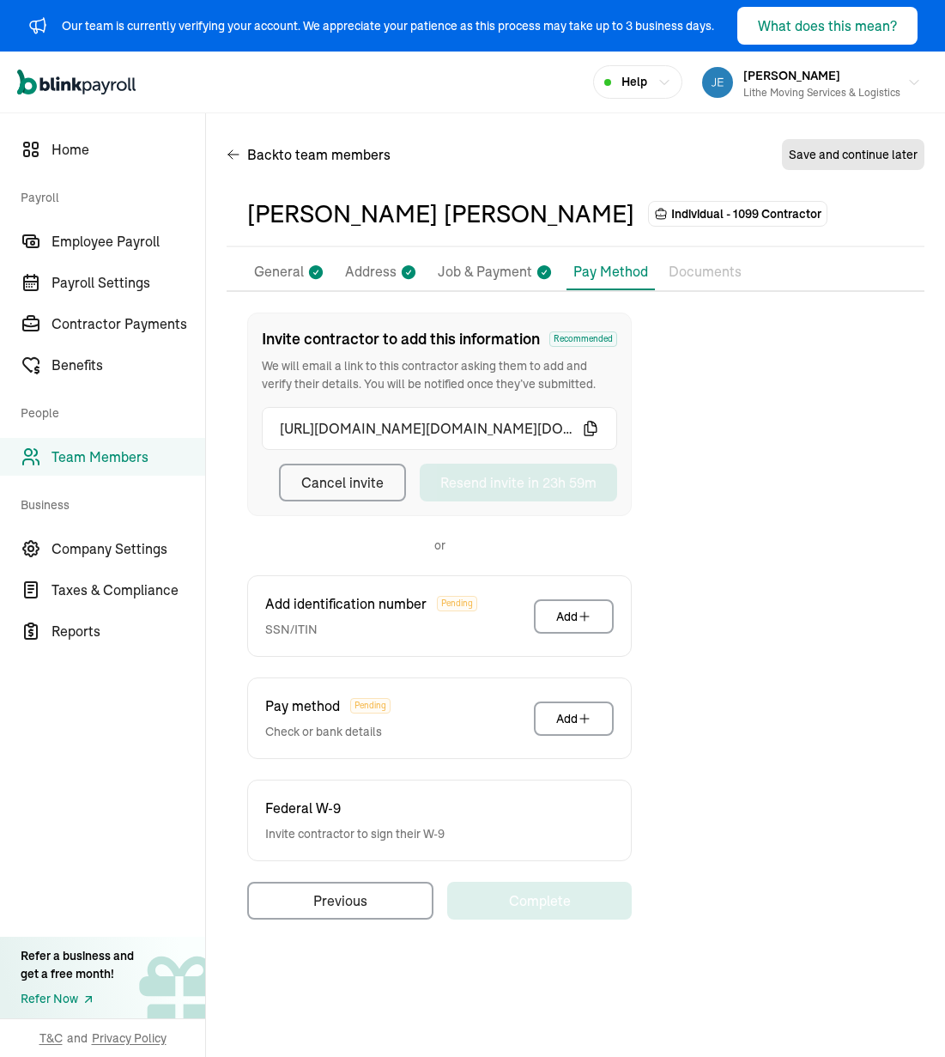
click at [727, 583] on div "Invite contractor to add this information Recommended We will email a link to t…" at bounding box center [576, 615] width 698 height 607
click at [687, 572] on div "Invite contractor to add this information Recommended We will email a link to t…" at bounding box center [576, 615] width 698 height 607
click at [688, 608] on div "Invite contractor to add this information Recommended We will email a link to t…" at bounding box center [576, 615] width 698 height 607
click at [783, 501] on div "Invite contractor to add this information Recommended We will email a link to t…" at bounding box center [576, 615] width 698 height 607
drag, startPoint x: 657, startPoint y: 132, endPoint x: 607, endPoint y: 112, distance: 53.9
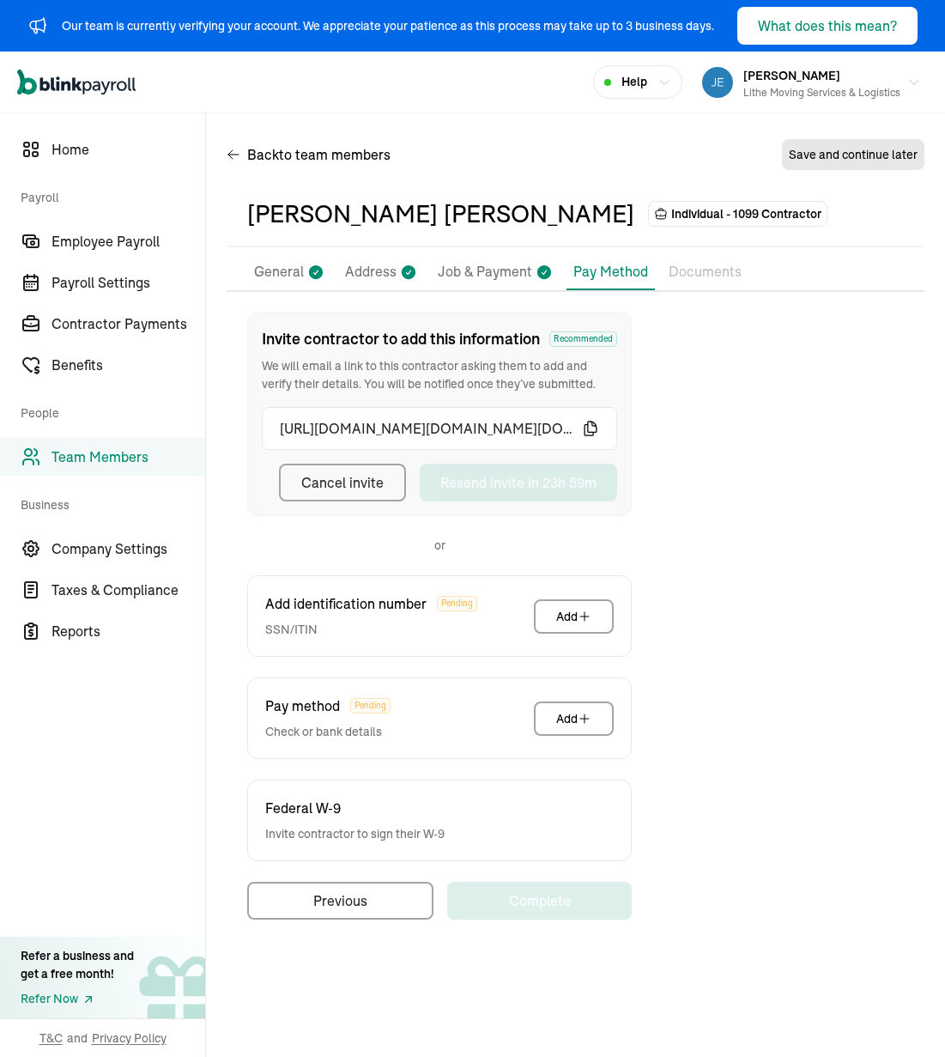
click at [657, 132] on div "Back to team members Save and continue later [PERSON_NAME] [PERSON_NAME] Indivi…" at bounding box center [575, 535] width 739 height 844
click at [462, 155] on div "Back to team members Save and continue later" at bounding box center [576, 158] width 698 height 48
click at [444, 118] on div "Back to team members Save and continue later [PERSON_NAME] [PERSON_NAME] Indivi…" at bounding box center [575, 535] width 739 height 844
click at [711, 516] on div "Invite contractor to add this information Recommended We will email a link to t…" at bounding box center [576, 615] width 698 height 607
click at [286, 269] on p "General" at bounding box center [279, 272] width 50 height 22
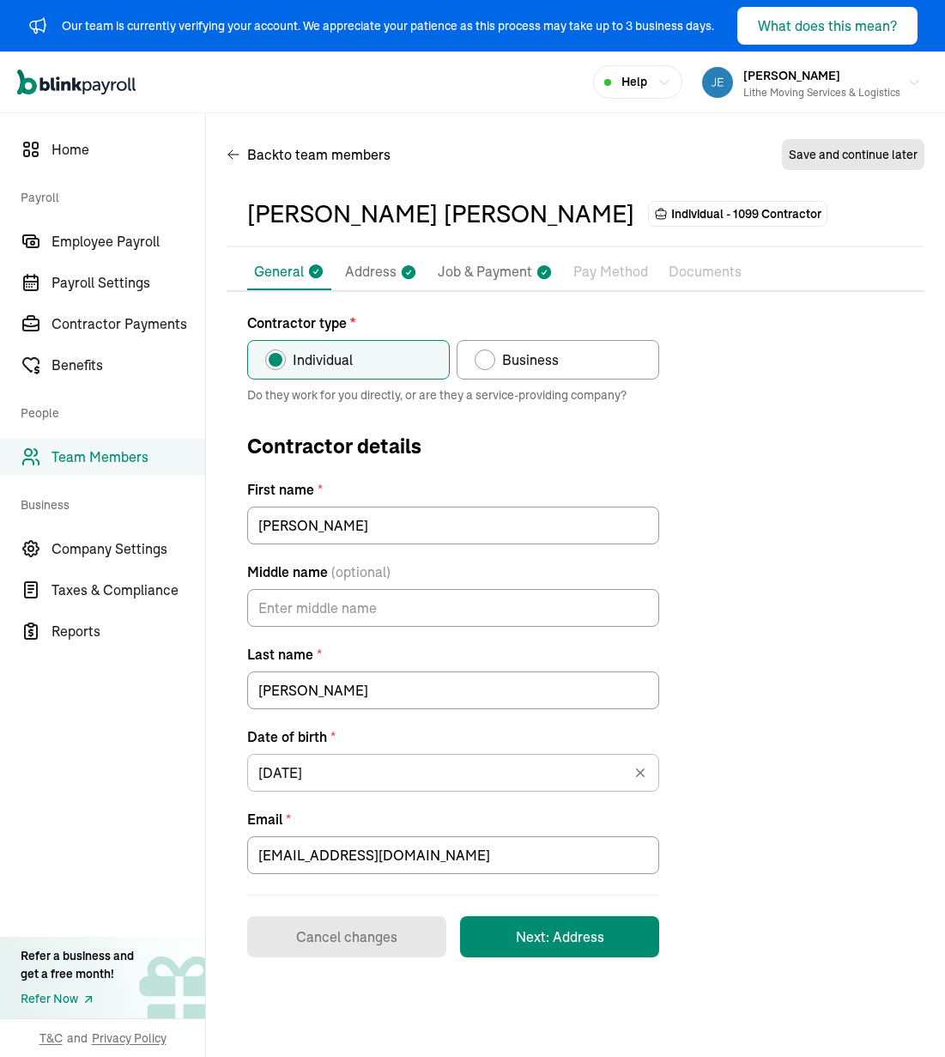
click at [319, 205] on div "[PERSON_NAME] [PERSON_NAME]" at bounding box center [440, 214] width 387 height 36
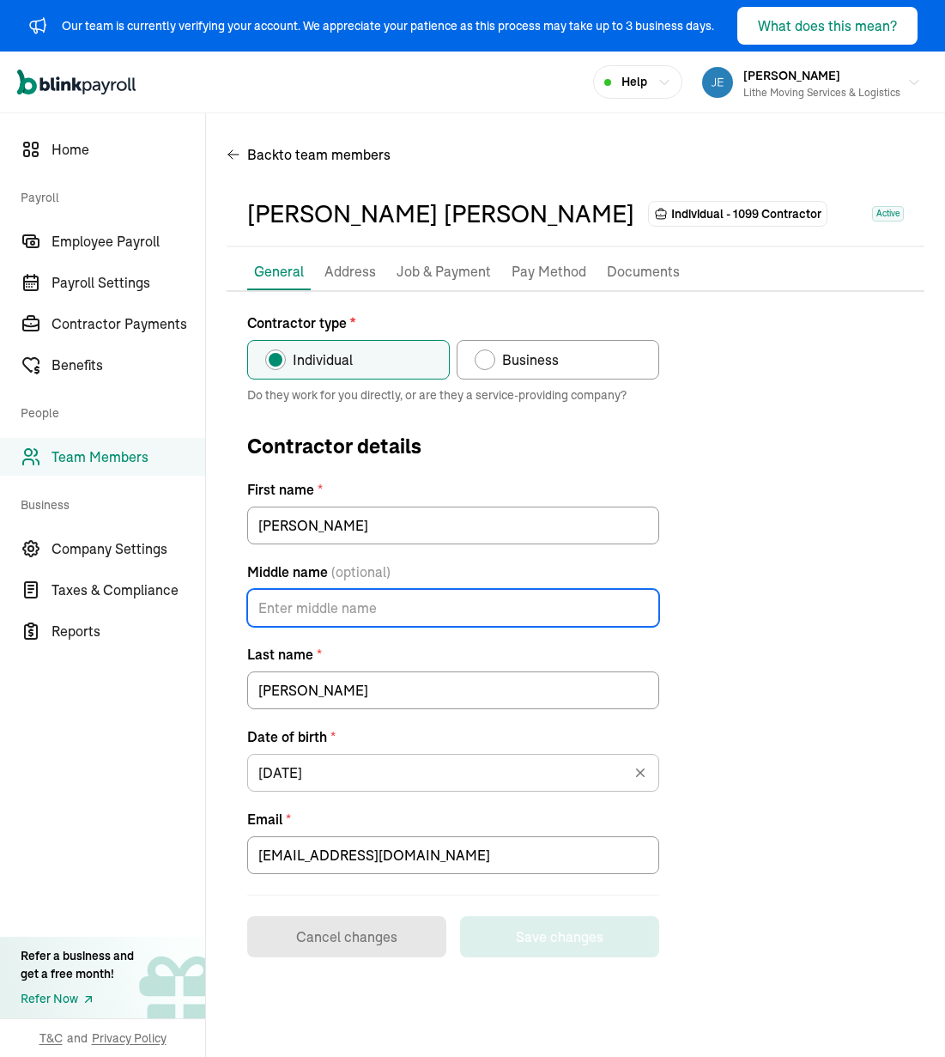
click at [380, 610] on input "Middle name (optional)" at bounding box center [453, 608] width 412 height 38
type input "[PERSON_NAME]"
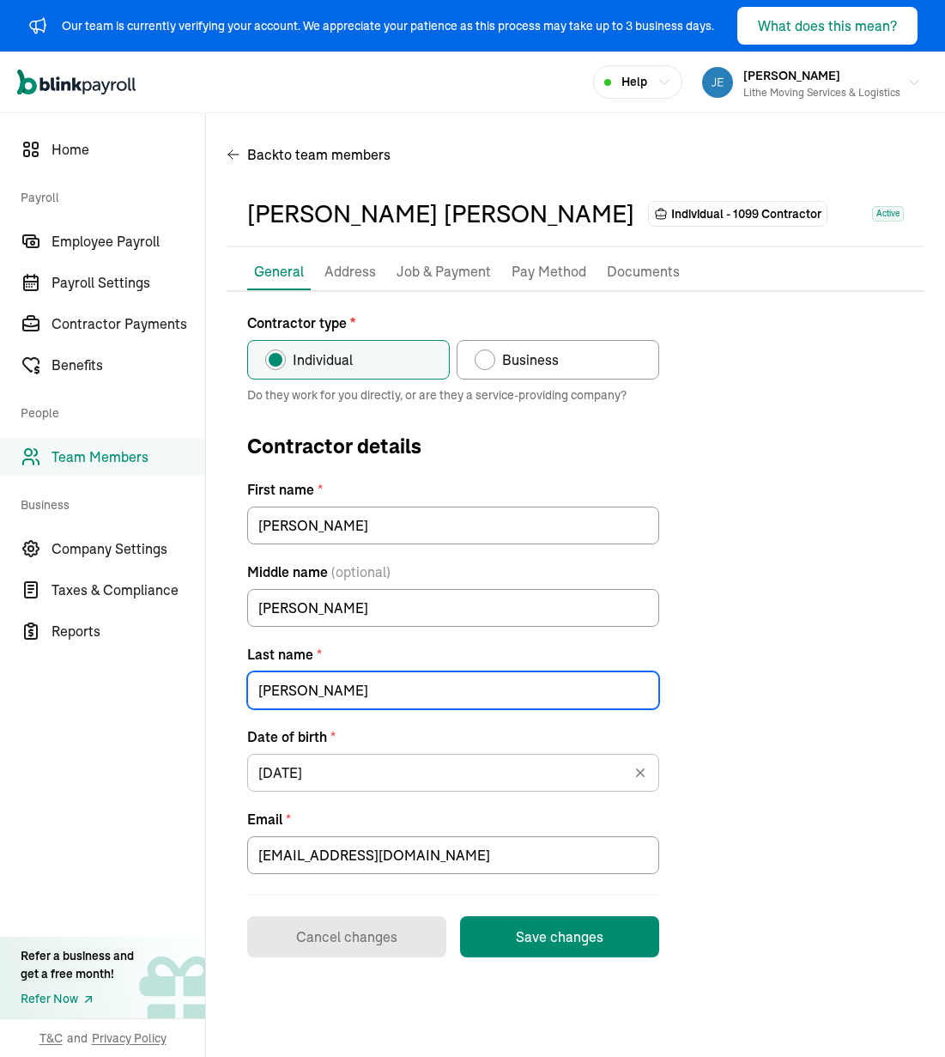
click at [591, 688] on input "[PERSON_NAME]" at bounding box center [453, 690] width 412 height 38
click at [585, 695] on input "[PERSON_NAME]" at bounding box center [453, 690] width 412 height 38
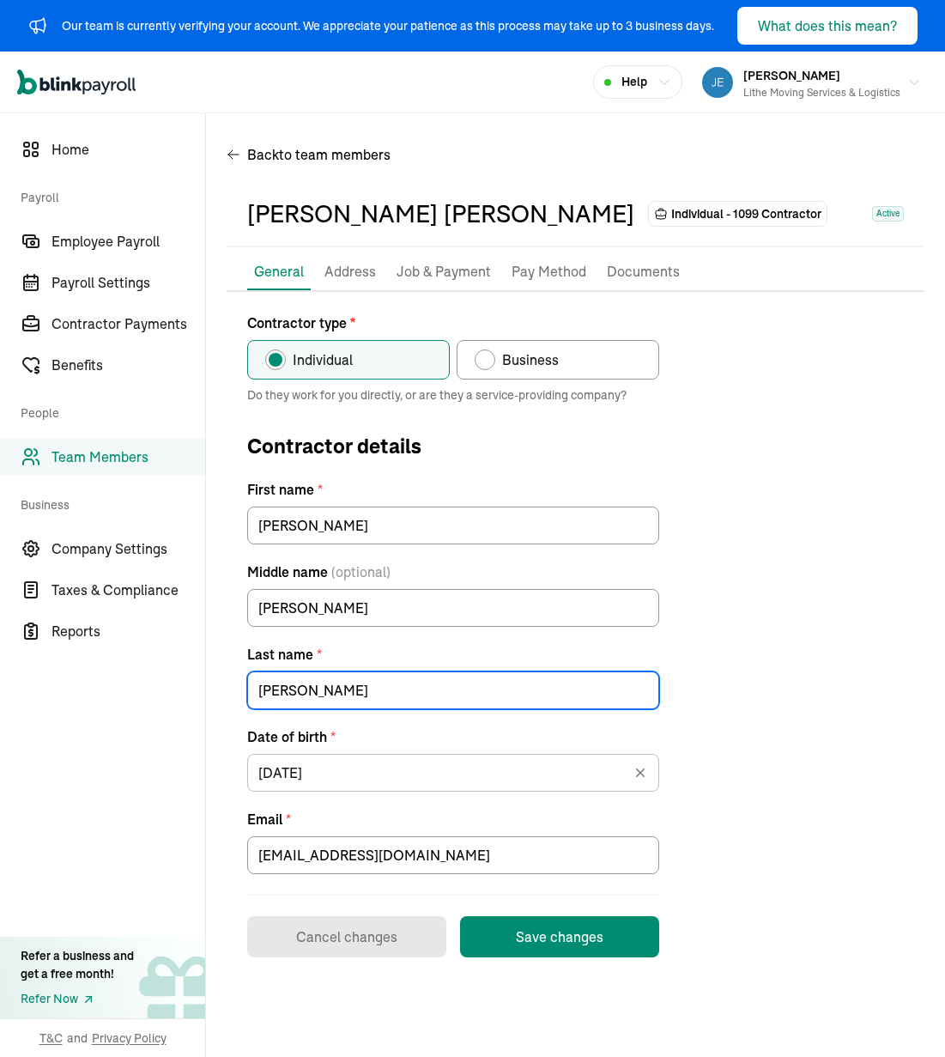
type input "[PERSON_NAME]"
drag, startPoint x: 810, startPoint y: 728, endPoint x: 643, endPoint y: 784, distance: 176.4
click at [783, 727] on div "Contractor type * Individual Business Do they work for you directly, or are the…" at bounding box center [576, 634] width 698 height 645
click at [569, 916] on button "Save changes" at bounding box center [559, 936] width 199 height 41
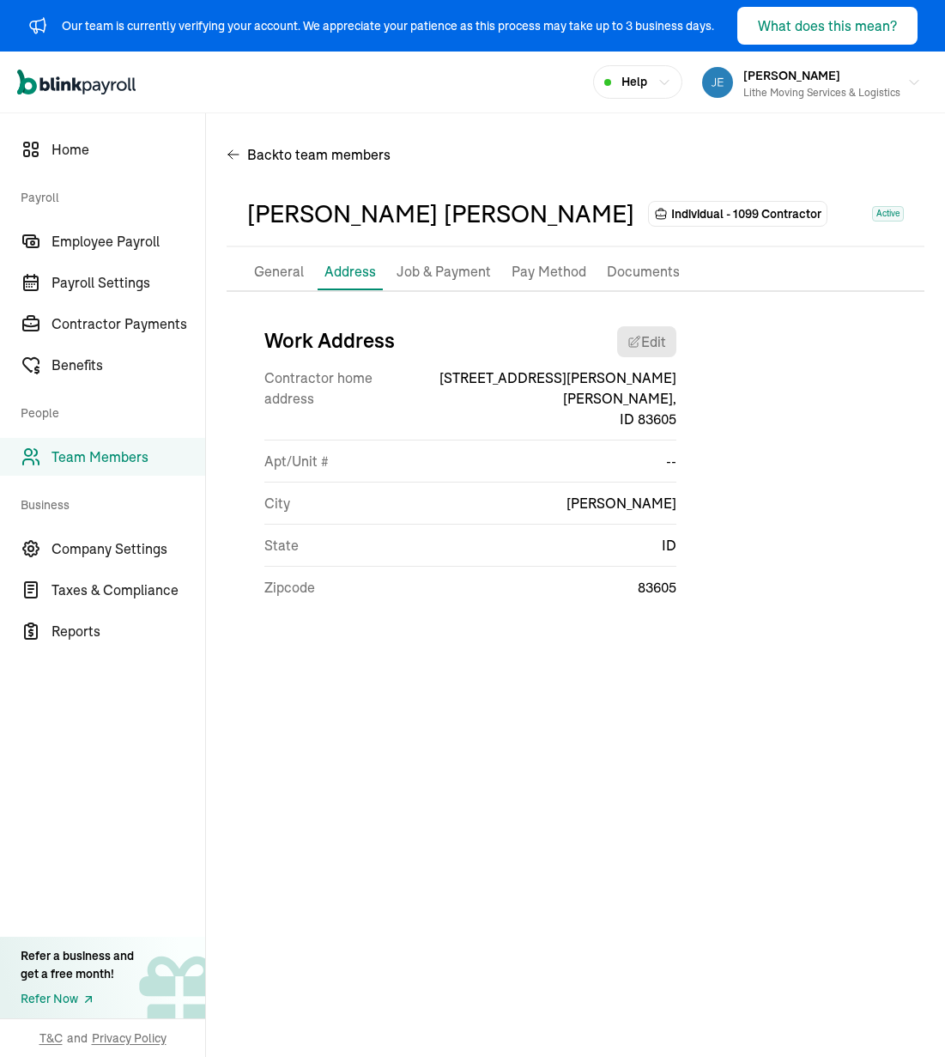
drag, startPoint x: 809, startPoint y: 432, endPoint x: 688, endPoint y: 395, distance: 126.5
click at [783, 431] on div "Work Address Edit [DEMOGRAPHIC_DATA] home address [STREET_ADDRESS][PERSON_NAME]…" at bounding box center [576, 468] width 698 height 312
click at [467, 264] on p "Job & Payment" at bounding box center [444, 272] width 94 height 22
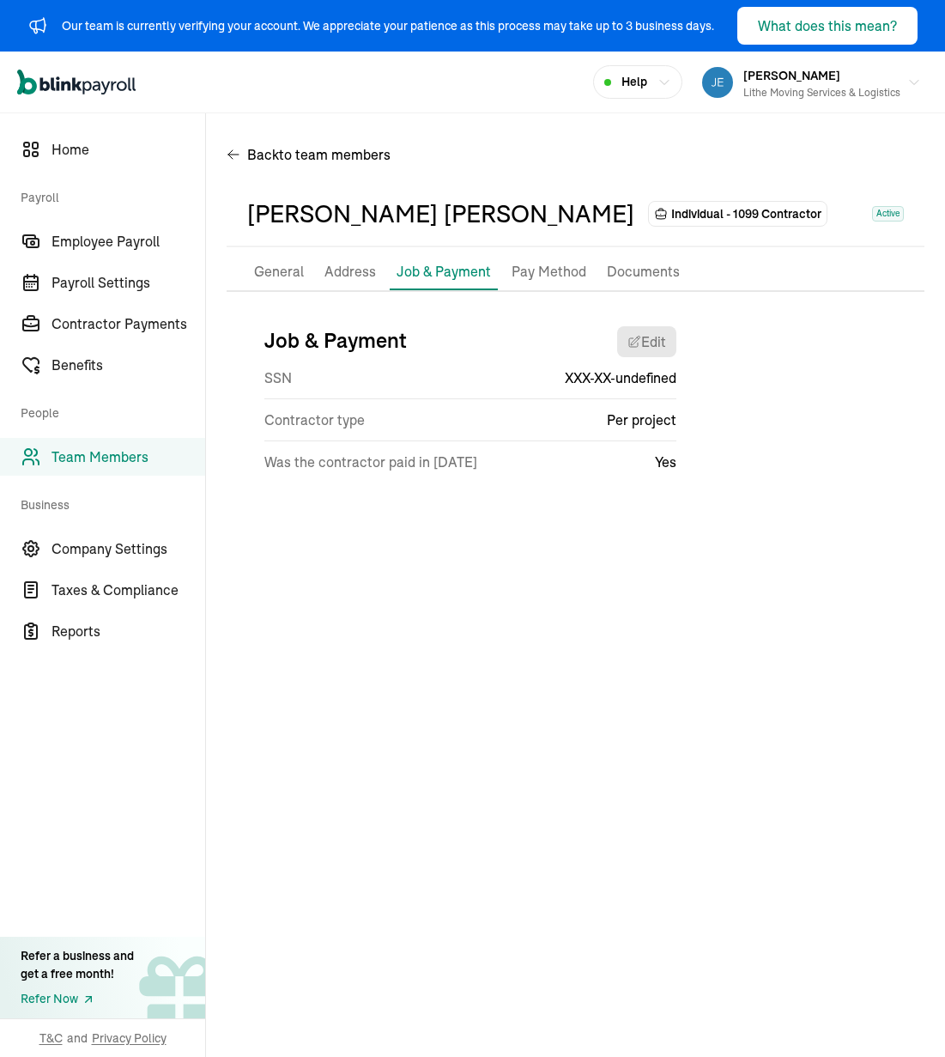
click at [542, 265] on p "Pay Method" at bounding box center [549, 272] width 75 height 22
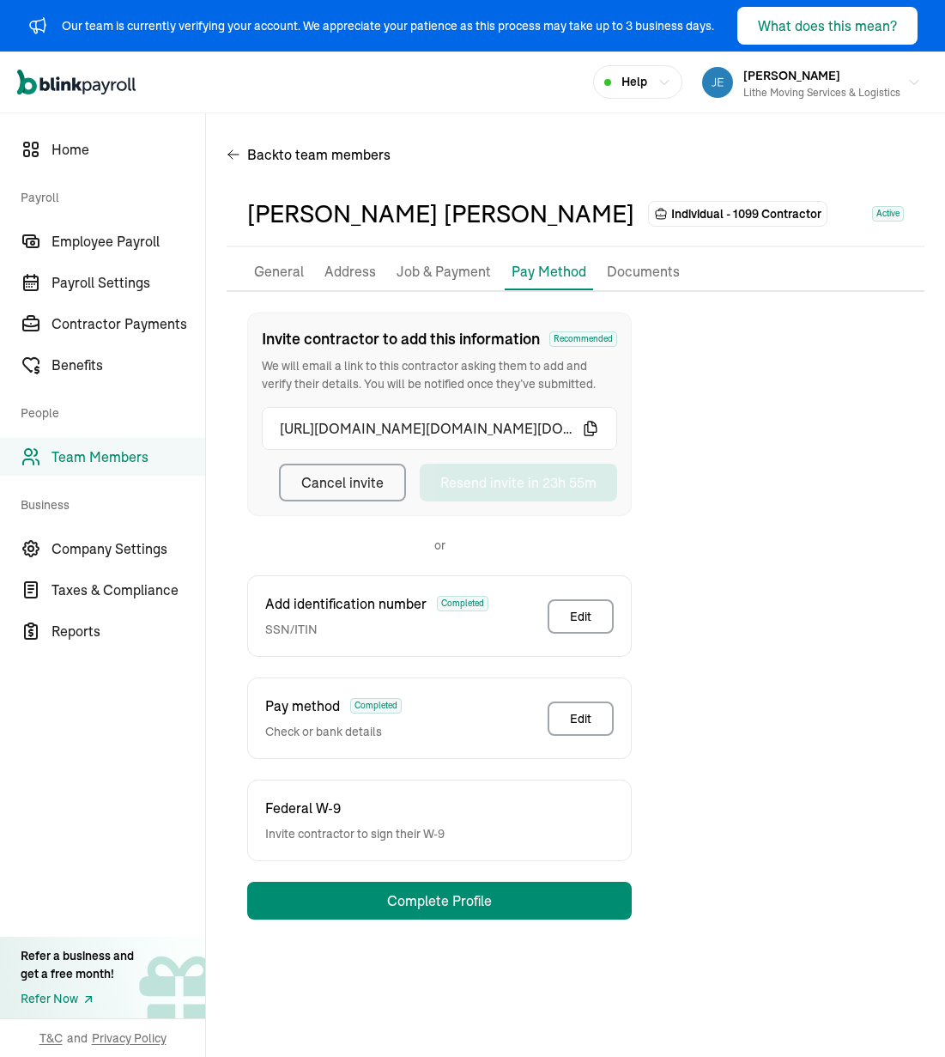
click at [747, 507] on div "Invite contractor to add this information Recommended We will email a link to t…" at bounding box center [576, 615] width 698 height 607
click at [729, 463] on div "Invite contractor to add this information Recommended We will email a link to t…" at bounding box center [576, 615] width 698 height 607
click at [284, 268] on p "General" at bounding box center [279, 272] width 50 height 22
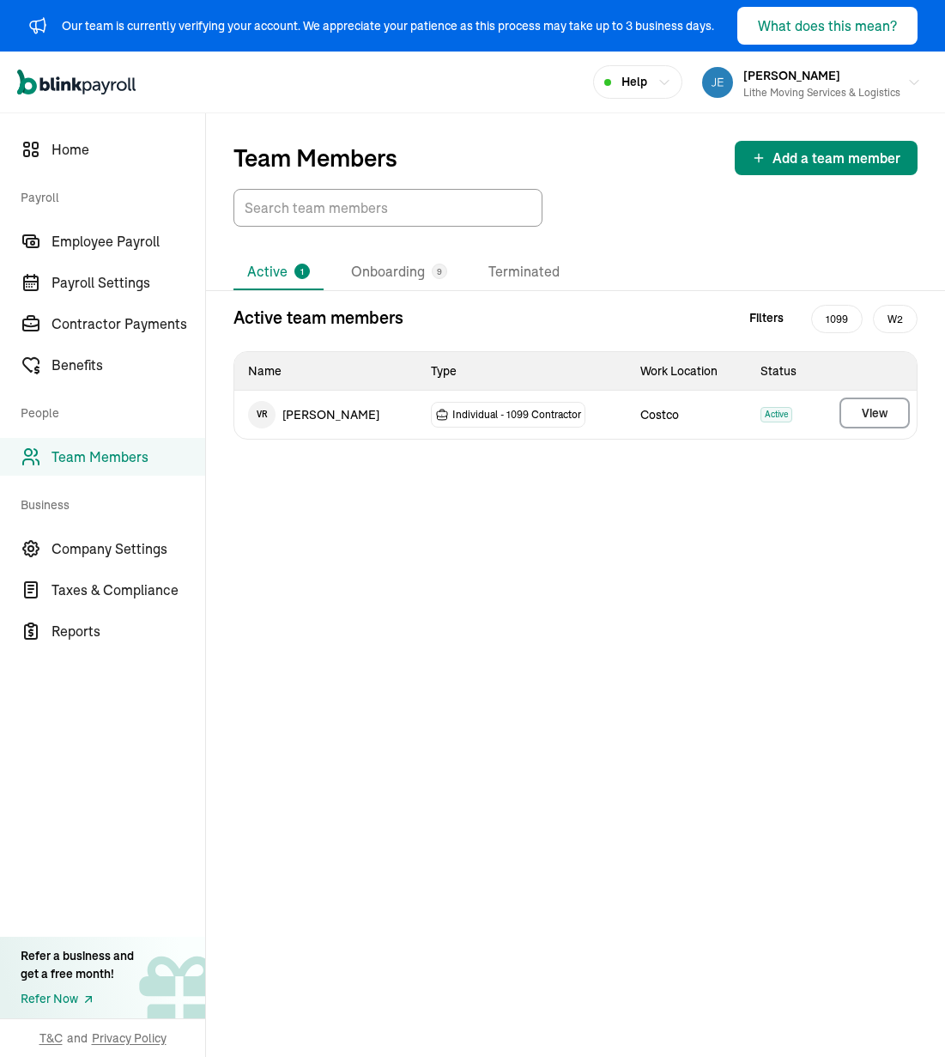
click at [712, 501] on div "Team Members Add a team member Active 1 Onboarding 9 Terminated Active team mem…" at bounding box center [575, 584] width 739 height 943
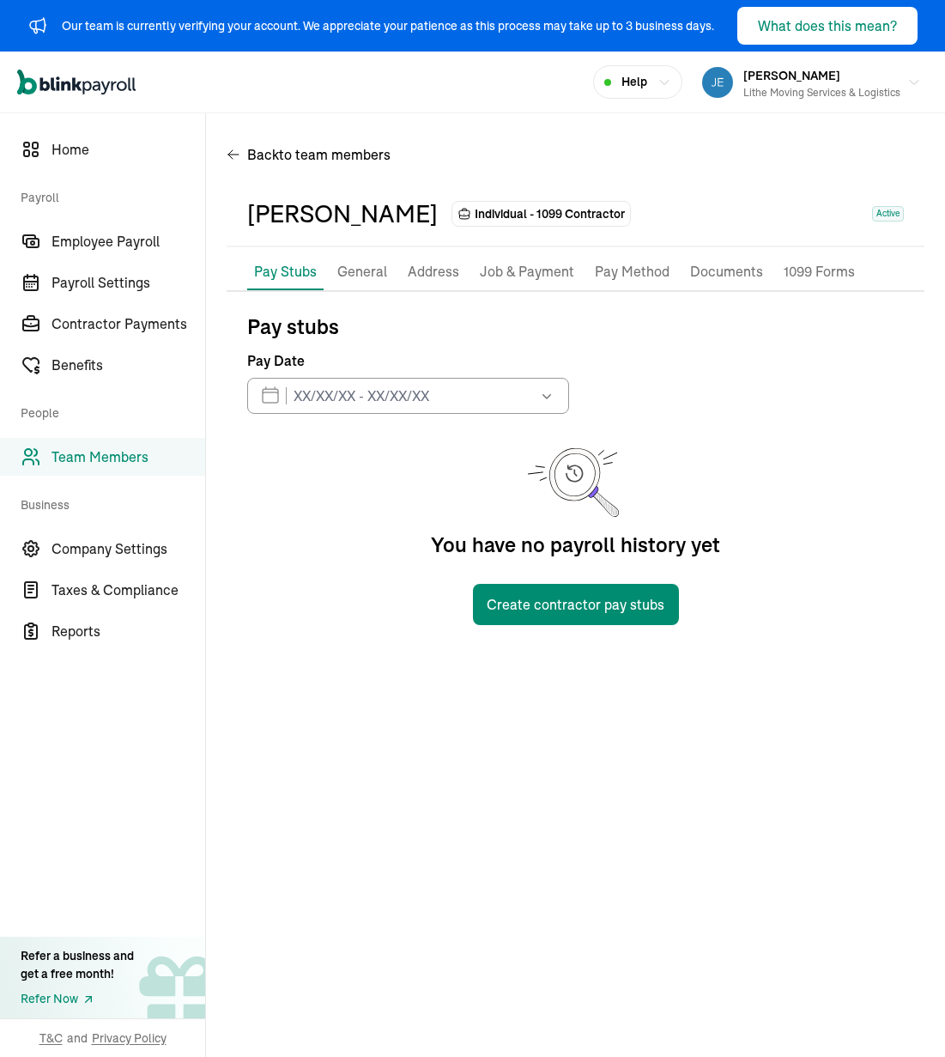
drag, startPoint x: 649, startPoint y: 354, endPoint x: 627, endPoint y: 348, distance: 22.9
click at [649, 354] on div "Pay stubs Pay Date [DATE] Mon Tue Wed Thu Fri Sat Sun 28 29 30 31 1 2 3 4 5 6 7…" at bounding box center [575, 468] width 657 height 312
click at [641, 355] on div "Pay stubs Pay Date [DATE] Mon Tue Wed Thu Fri Sat Sun 28 29 30 31 1 2 3 4 5 6 7…" at bounding box center [575, 468] width 657 height 312
click at [631, 342] on div "Pay stubs Pay Date [DATE] Mon Tue Wed Thu Fri Sat Sun 28 29 30 31 1 2 3 4 5 6 7…" at bounding box center [575, 468] width 657 height 312
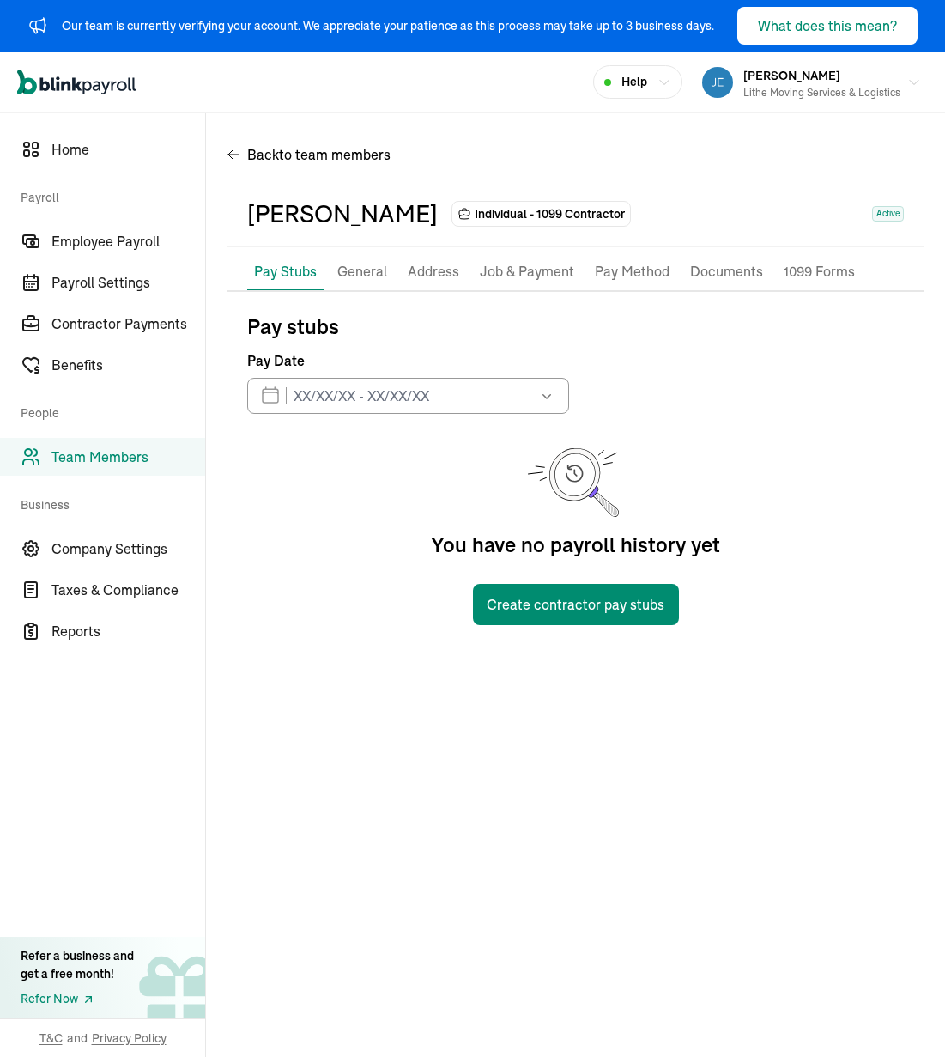
click at [657, 190] on div "[PERSON_NAME] Individual - 1099 Contractor Active" at bounding box center [576, 214] width 698 height 65
click at [597, 109] on div "Open main menu Help [PERSON_NAME] Lithe Moving Services & Logistics" at bounding box center [472, 83] width 945 height 62
drag, startPoint x: 541, startPoint y: 150, endPoint x: 393, endPoint y: 167, distance: 148.5
click at [540, 150] on div "Back to team members" at bounding box center [576, 158] width 698 height 48
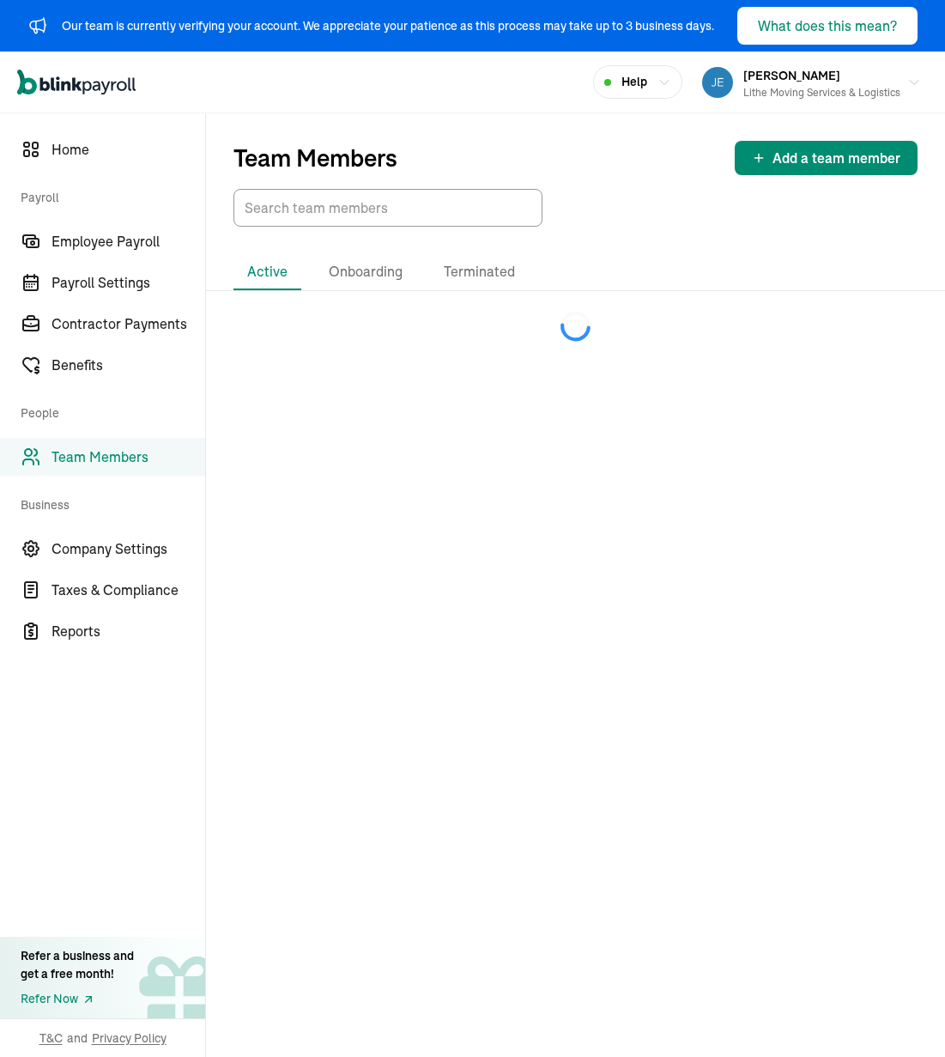
click at [624, 168] on div "Team Members Add a team member" at bounding box center [575, 158] width 684 height 34
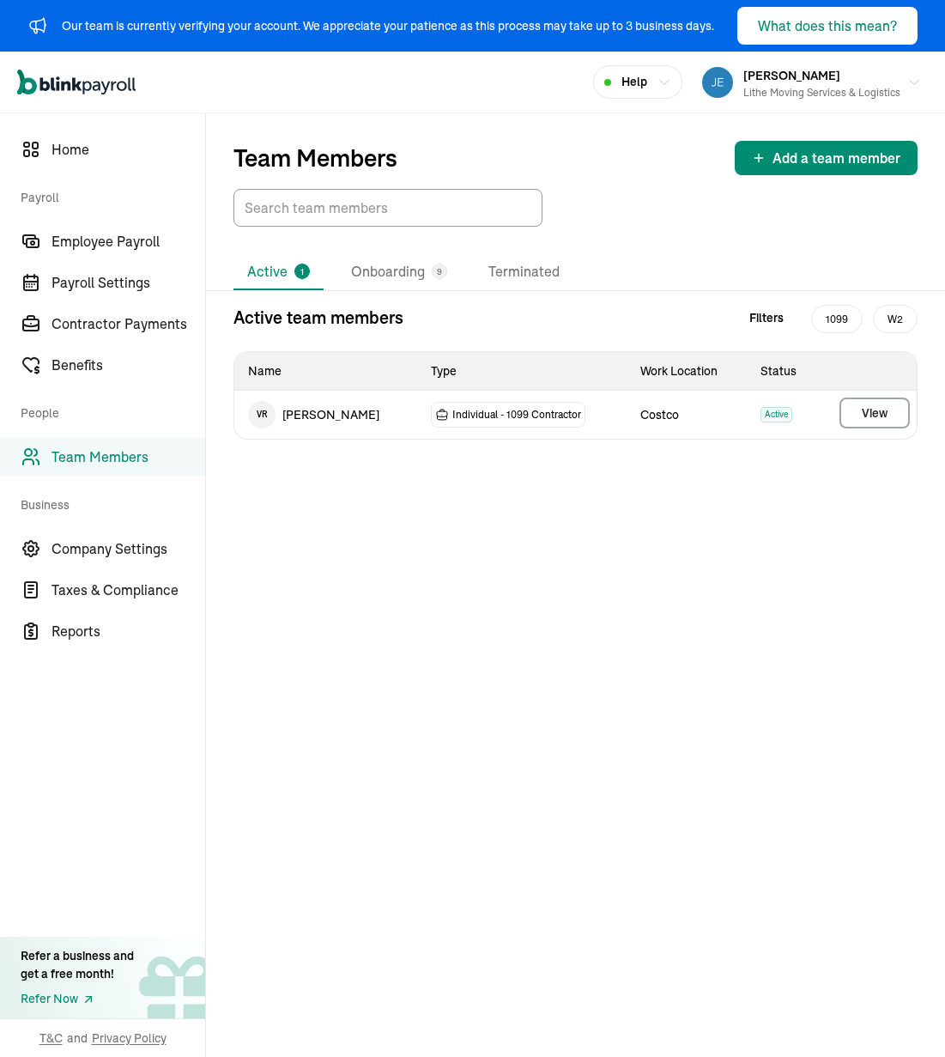
click at [621, 181] on div "Team Members Add a team member" at bounding box center [575, 169] width 739 height 113
click at [623, 181] on div "Team Members Add a team member" at bounding box center [575, 169] width 739 height 113
click at [411, 289] on li "Onboarding 9" at bounding box center [399, 272] width 124 height 36
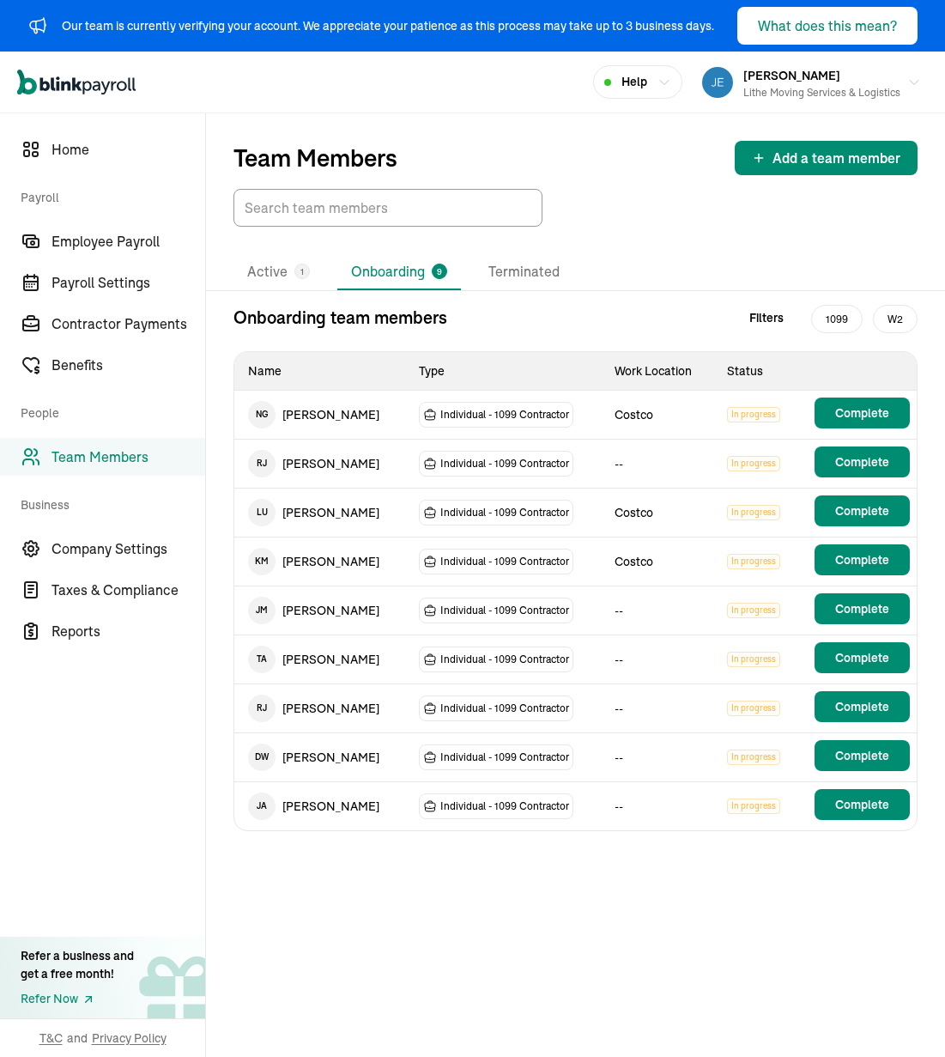
click at [412, 282] on li "Onboarding 9" at bounding box center [399, 272] width 124 height 36
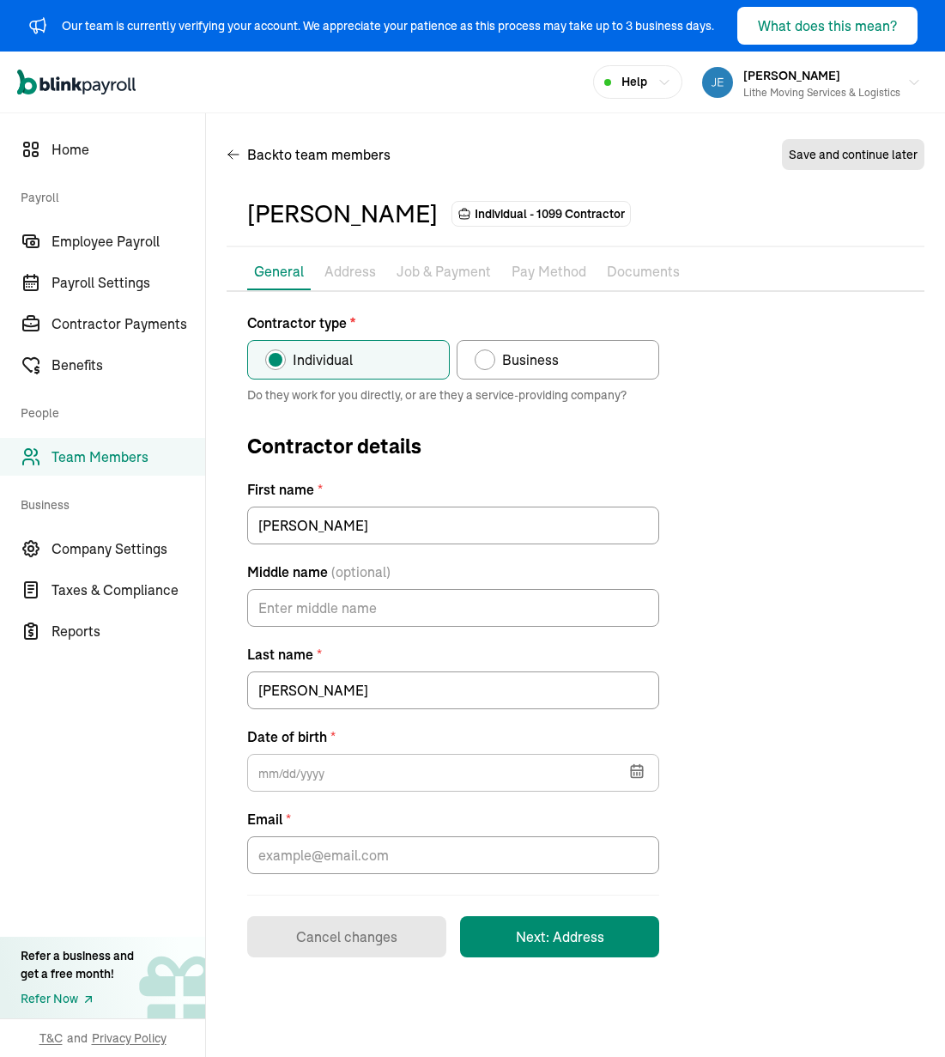
click at [767, 362] on div "Contractor type * Individual Business Do they work for you directly, or are the…" at bounding box center [576, 634] width 698 height 645
click at [779, 605] on div "Contractor type * Individual Business Do they work for you directly, or are the…" at bounding box center [576, 634] width 698 height 645
click at [783, 464] on div "Contractor type * Individual Business Do they work for you directly, or are the…" at bounding box center [576, 634] width 698 height 645
click at [399, 614] on input "Middle name (optional)" at bounding box center [453, 608] width 412 height 38
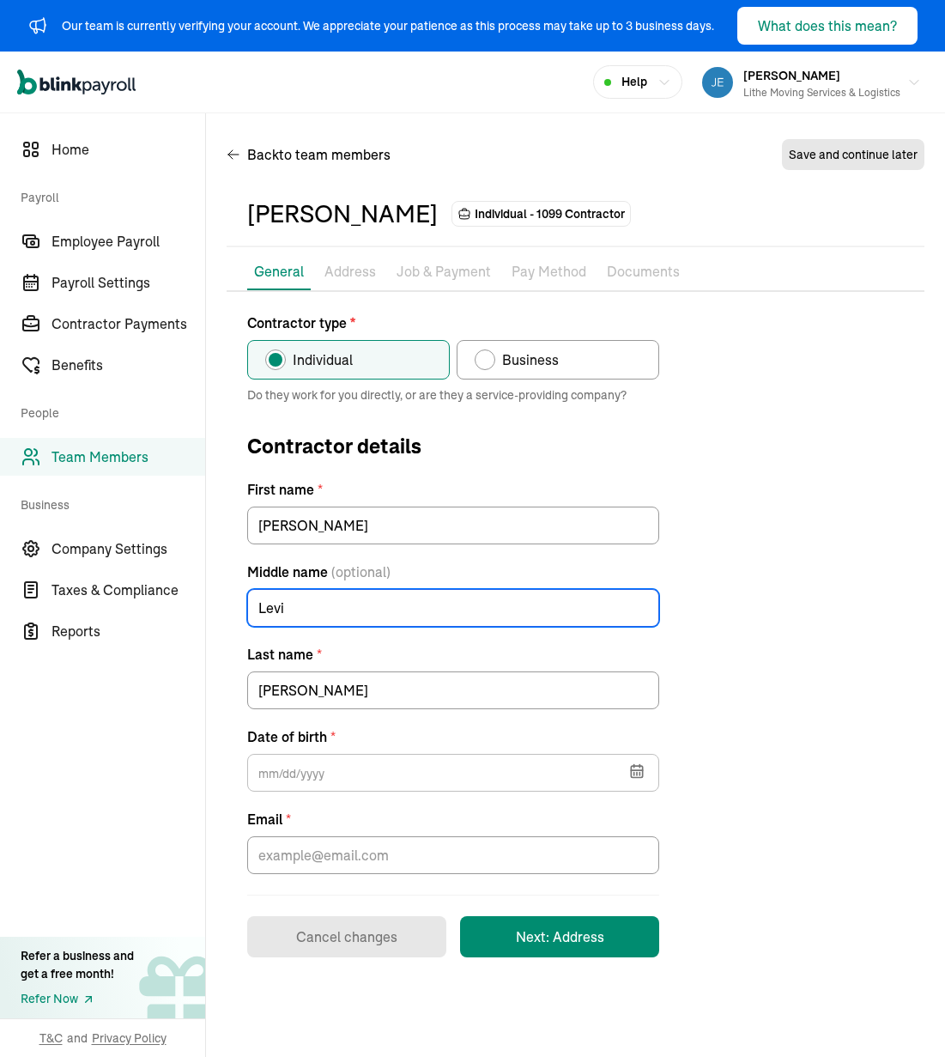
type input "Levi"
click at [740, 602] on div "Contractor type * Individual Business Do they work for you directly, or are the…" at bounding box center [576, 634] width 698 height 645
click at [641, 774] on icon "button" at bounding box center [636, 771] width 11 height 11
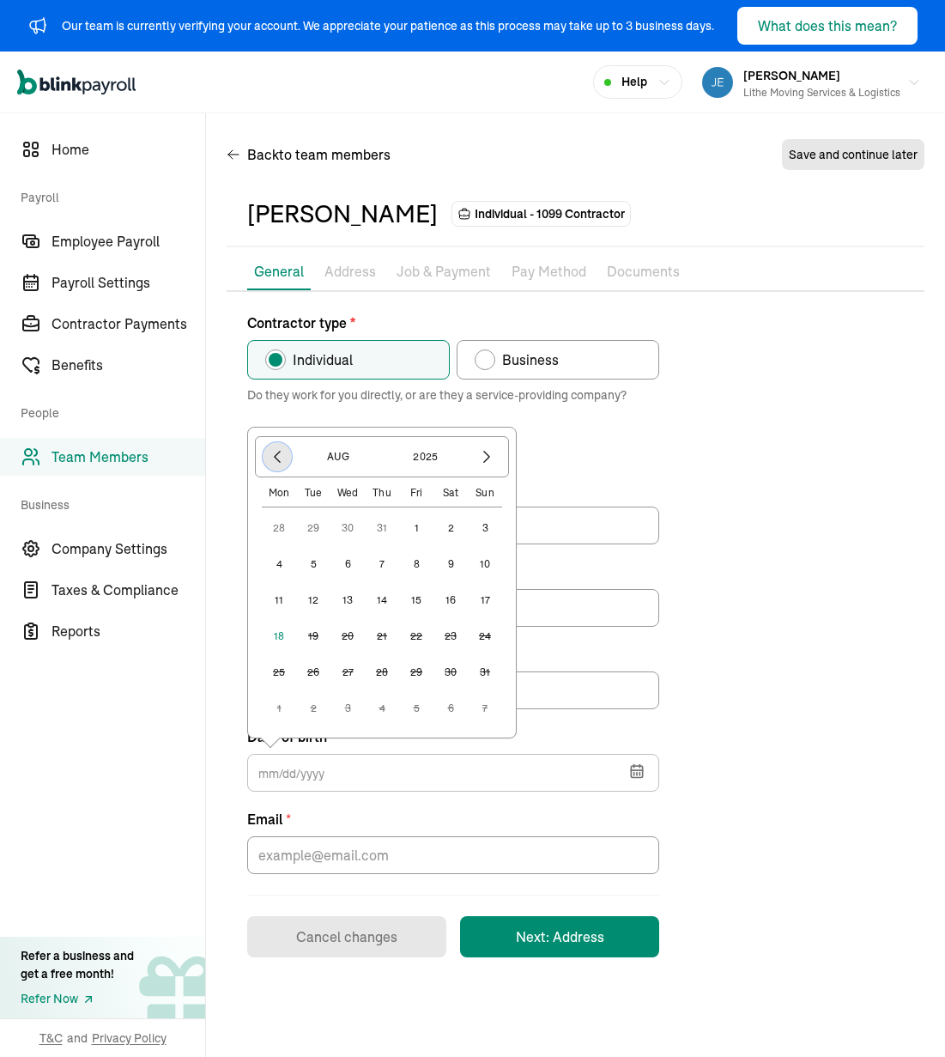
click at [281, 448] on icon "button" at bounding box center [277, 456] width 17 height 17
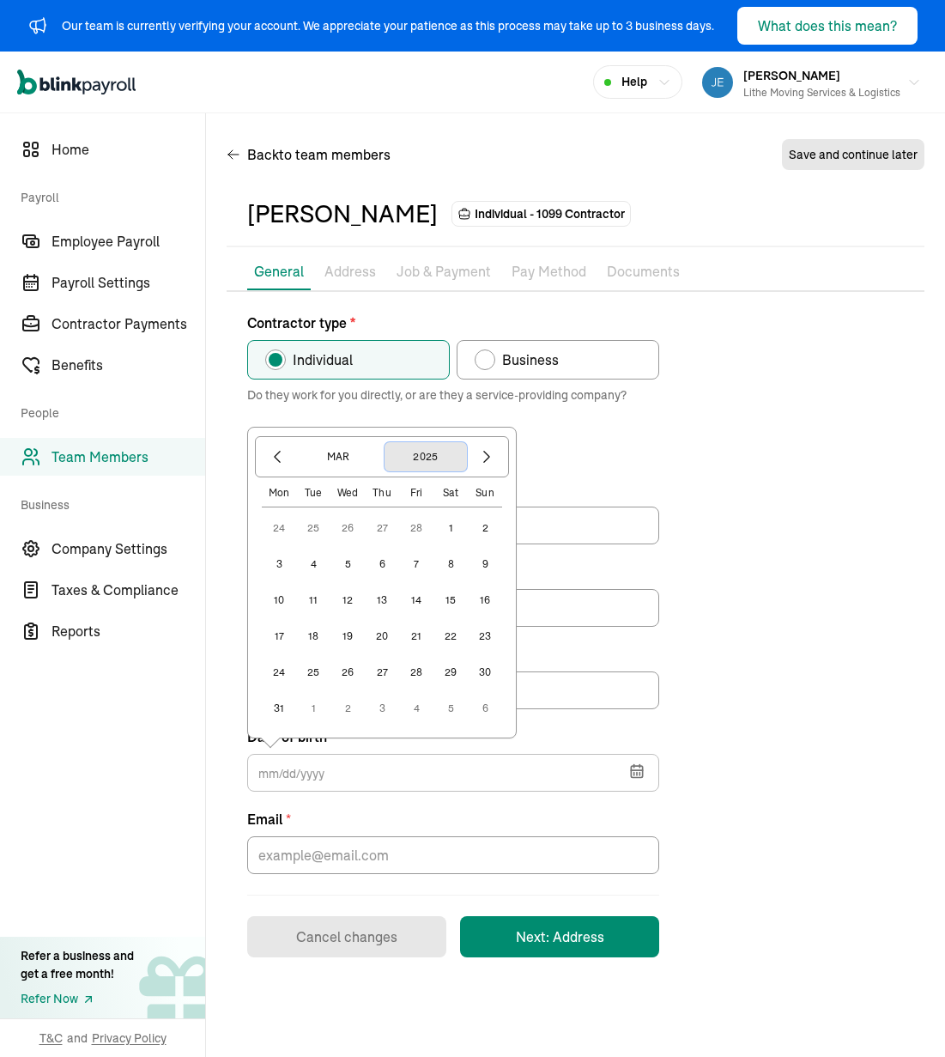
drag, startPoint x: 417, startPoint y: 458, endPoint x: 406, endPoint y: 462, distance: 12.0
click at [417, 458] on button "2025" at bounding box center [426, 456] width 82 height 29
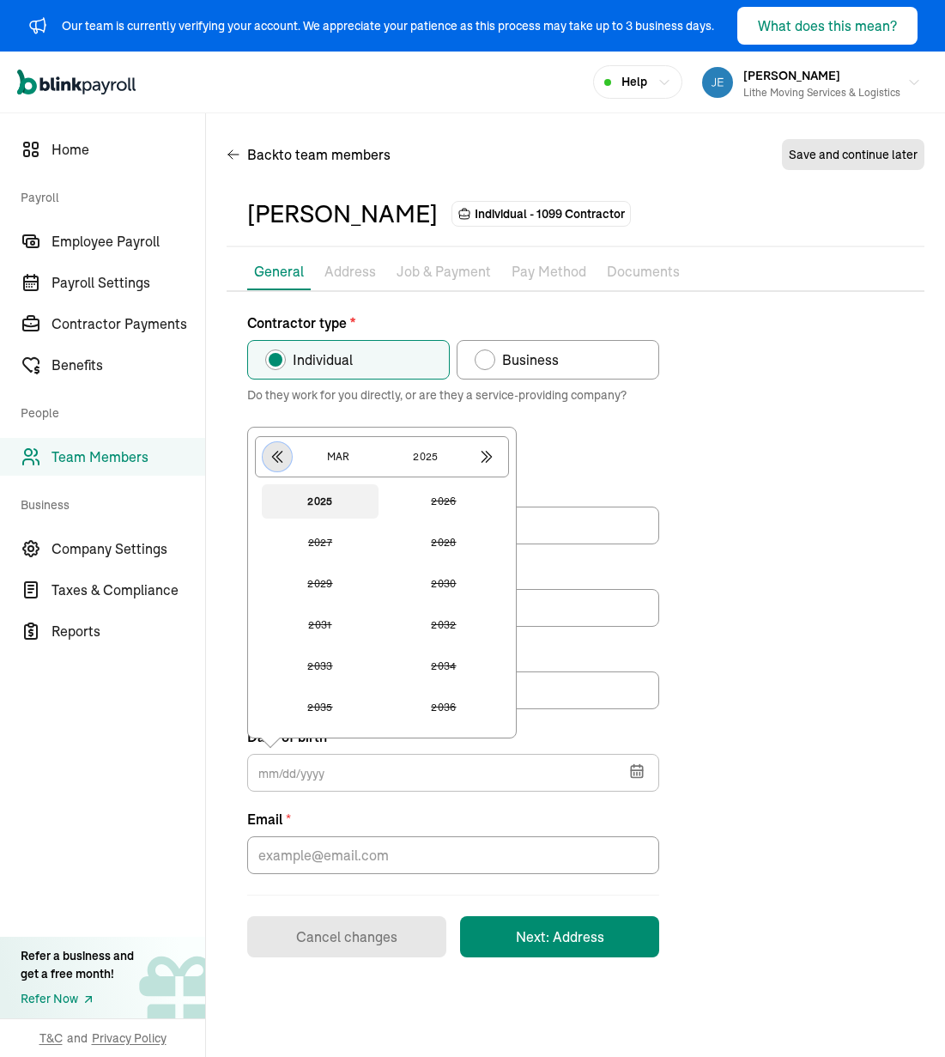
click at [272, 452] on icon "button" at bounding box center [277, 456] width 17 height 17
click at [353, 634] on button "1983" at bounding box center [320, 625] width 117 height 34
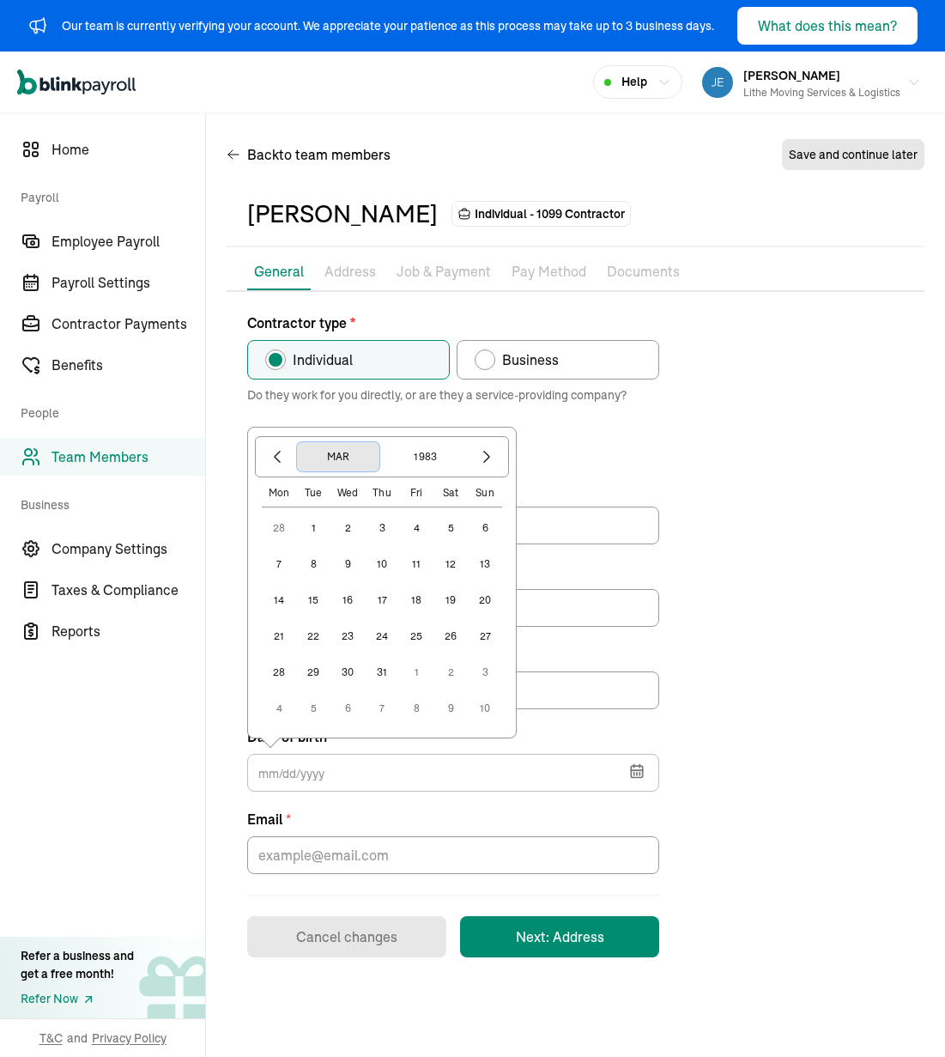
click at [359, 464] on button "Mar" at bounding box center [338, 456] width 82 height 29
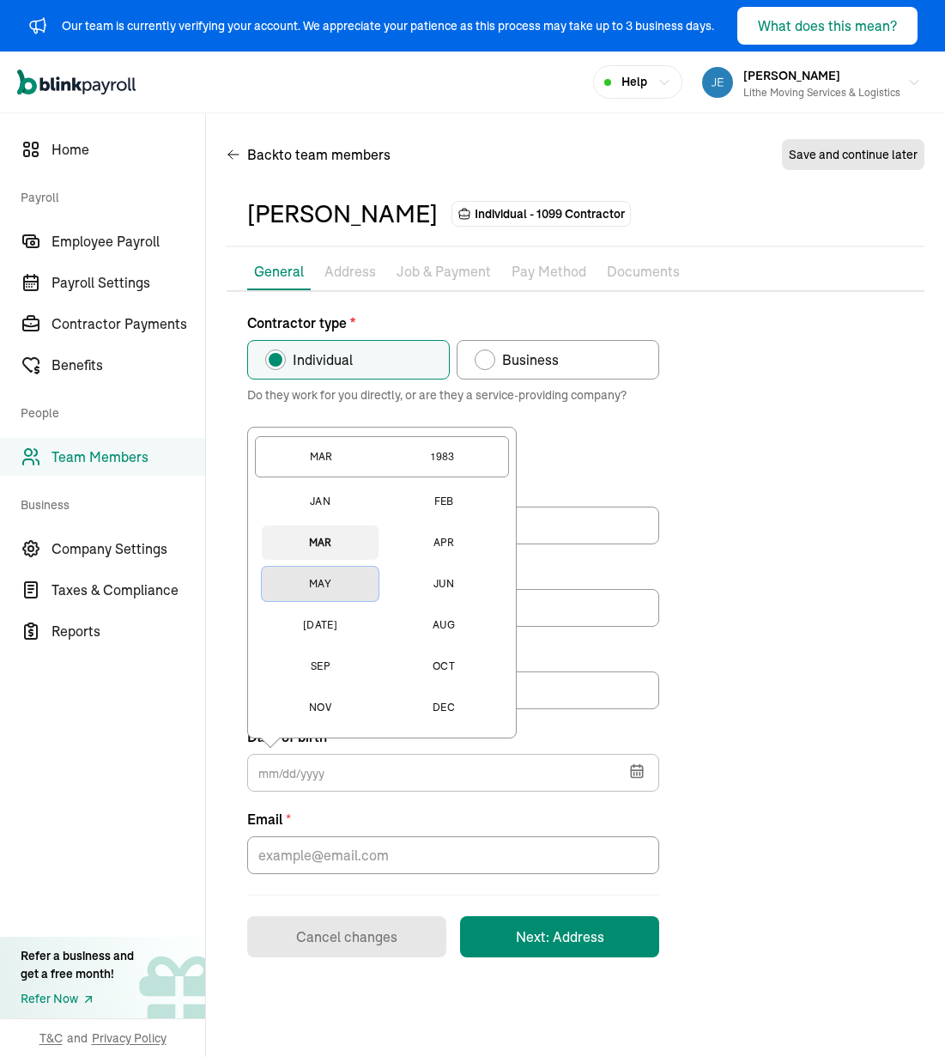
click at [326, 584] on button "May" at bounding box center [320, 584] width 117 height 34
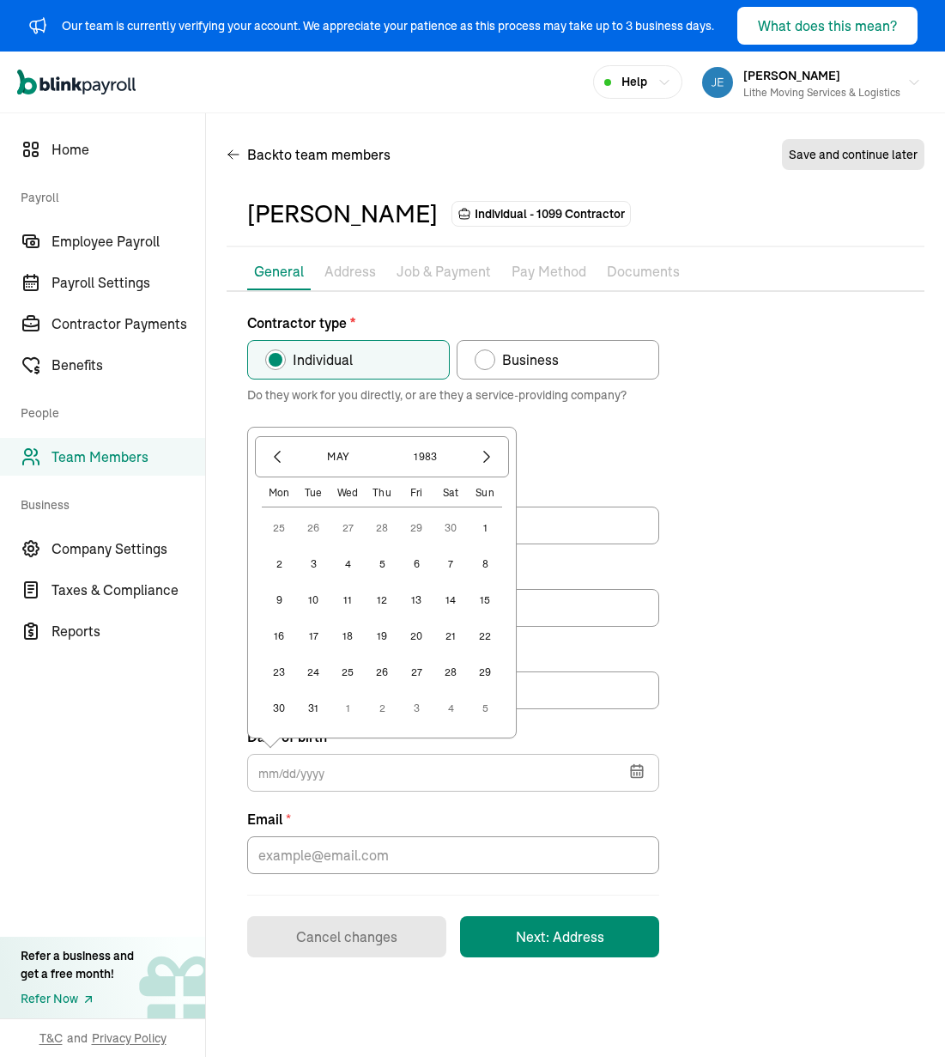
click at [410, 675] on button "27" at bounding box center [416, 672] width 34 height 34
type input "[DATE]"
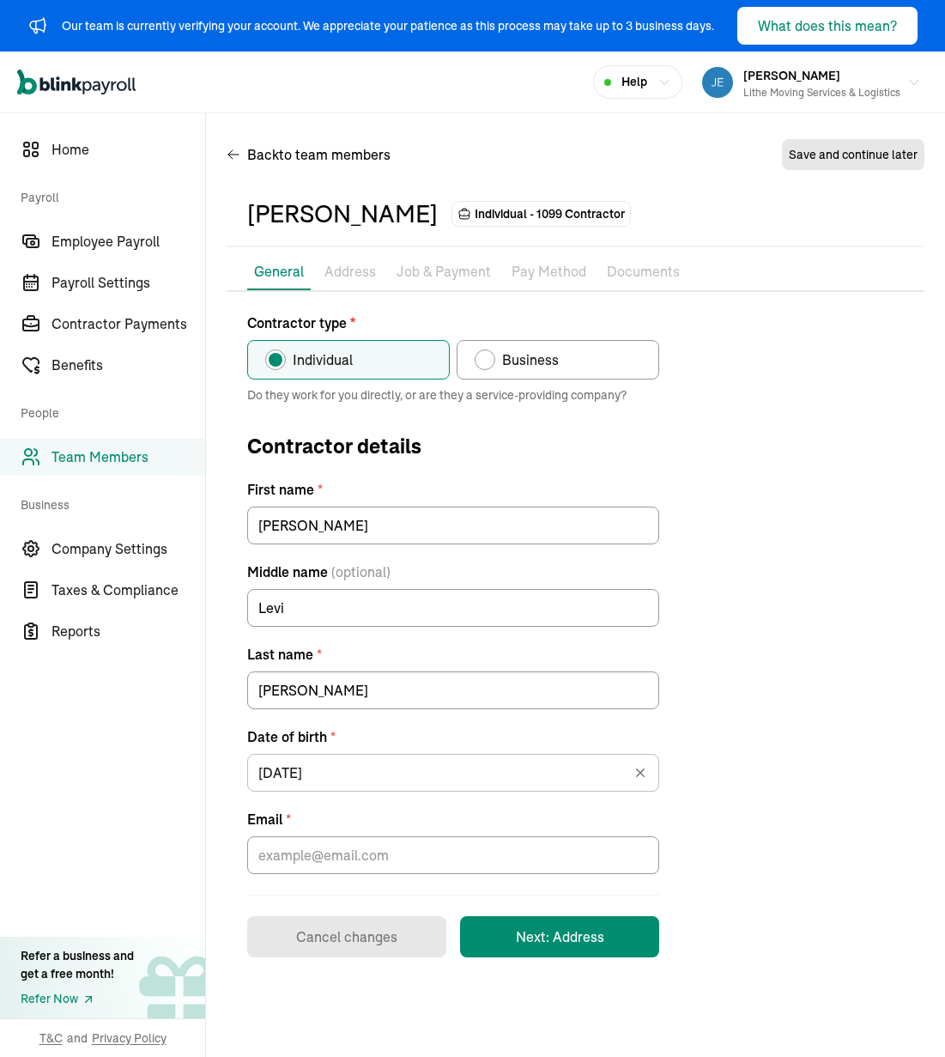
click at [683, 524] on div "Contractor type * Individual Business Do they work for you directly, or are the…" at bounding box center [576, 634] width 698 height 645
click at [542, 870] on input "Email *" at bounding box center [453, 855] width 412 height 38
click at [376, 860] on input "Email *" at bounding box center [453, 855] width 412 height 38
paste input "[EMAIL_ADDRESS][DOMAIN_NAME]"
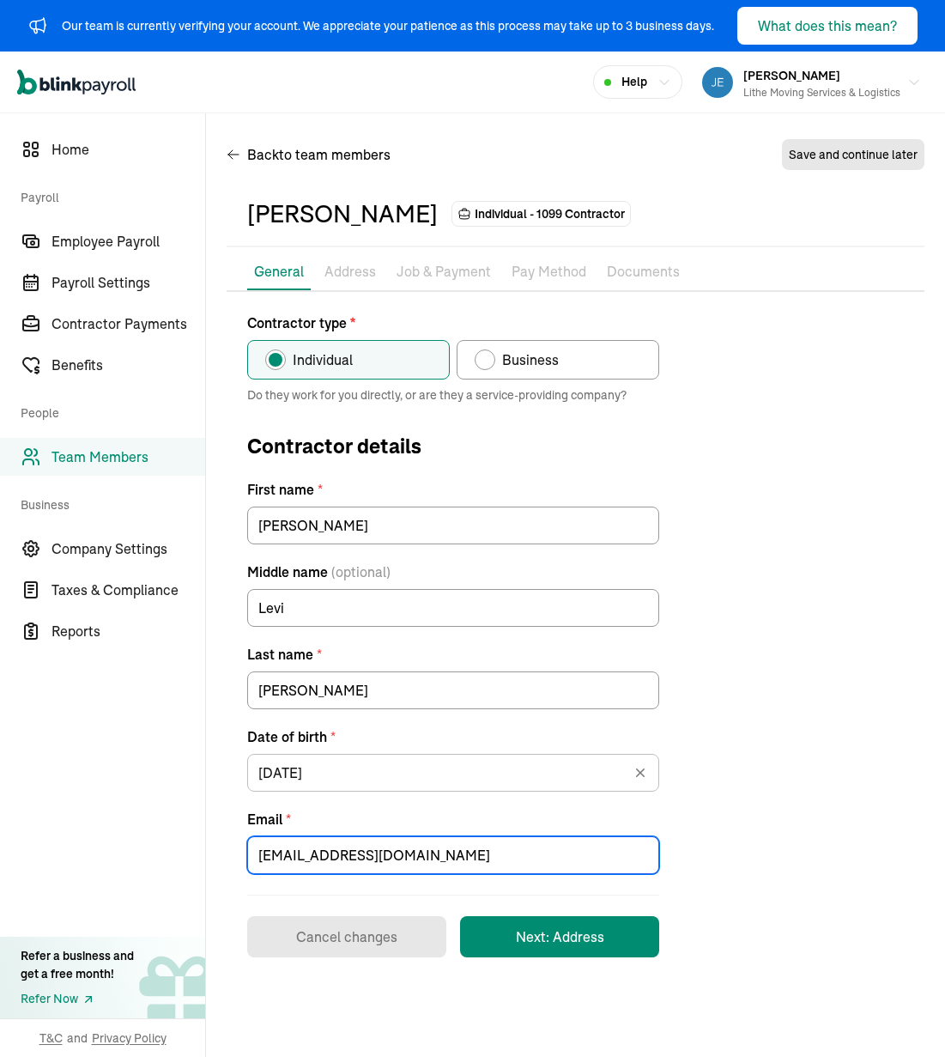
type input "[EMAIL_ADDRESS][DOMAIN_NAME]"
click at [751, 833] on div "Contractor type * Individual Business Do they work for you directly, or are the…" at bounding box center [576, 634] width 698 height 645
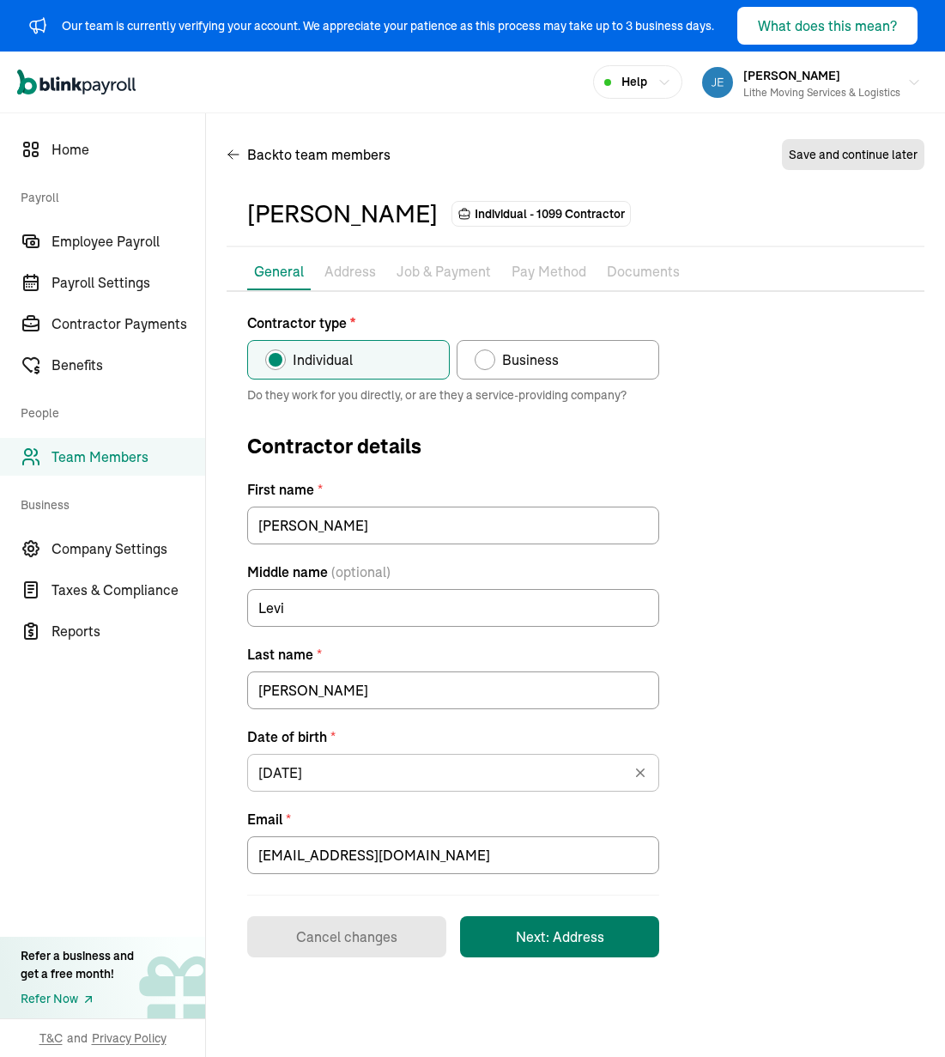
click at [579, 917] on button "Next: Address" at bounding box center [559, 936] width 199 height 41
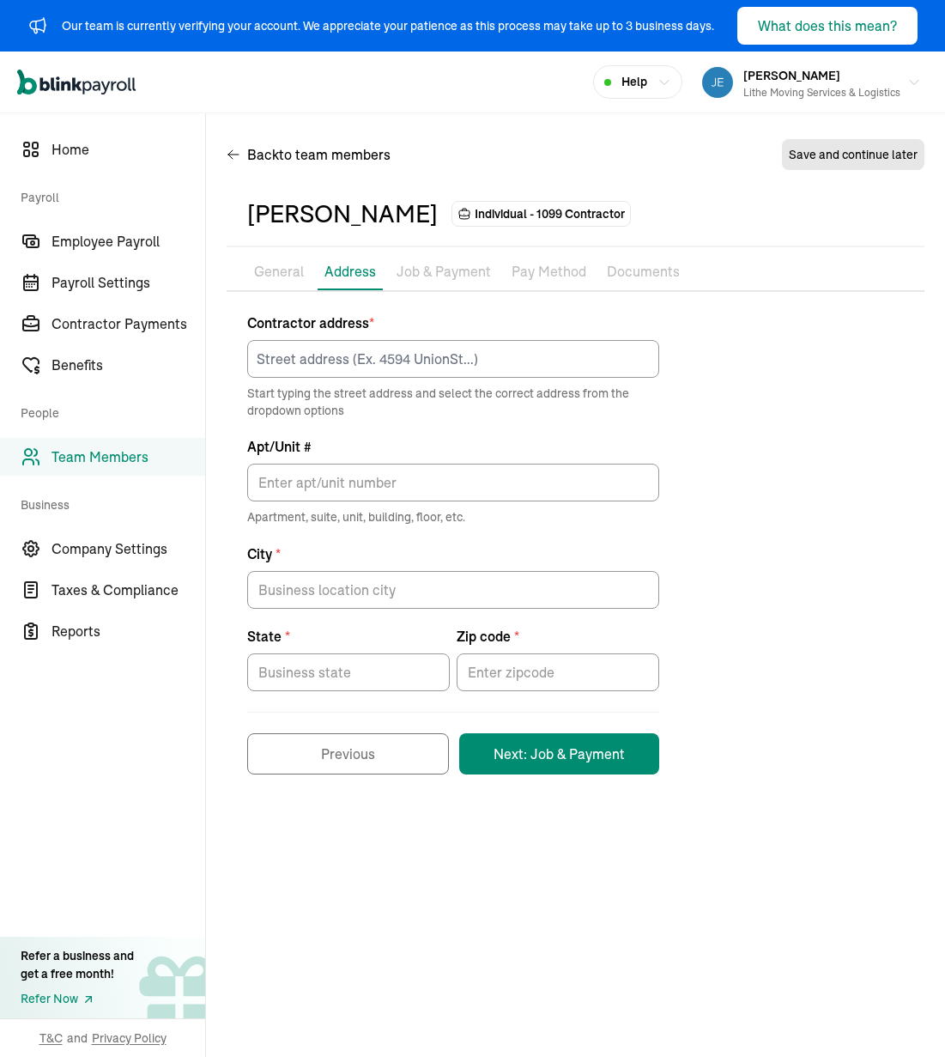
drag, startPoint x: 757, startPoint y: 557, endPoint x: 668, endPoint y: 494, distance: 109.6
click at [757, 555] on div "Contractor address * Start typing the street address and select the correct add…" at bounding box center [576, 543] width 698 height 462
click at [525, 369] on input at bounding box center [453, 359] width 412 height 38
paste input "[STREET_ADDRESS][PERSON_NAME]"
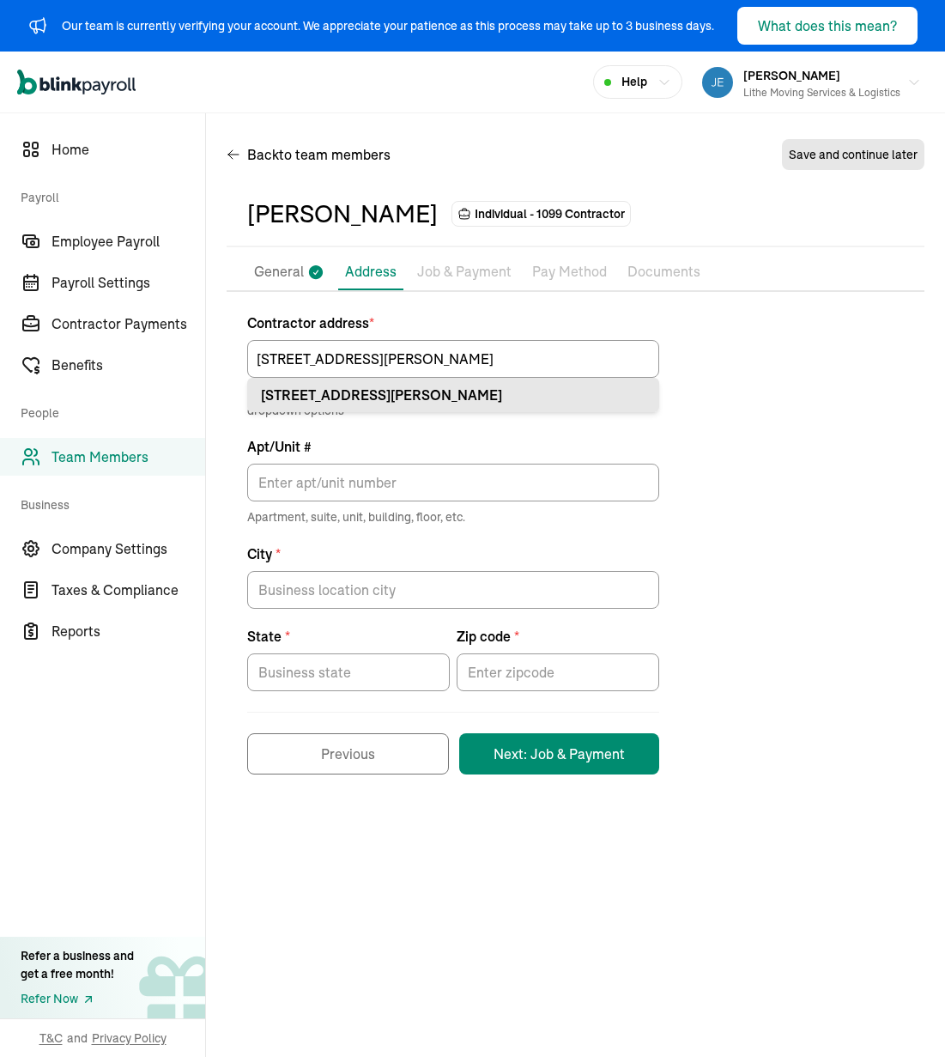
click at [548, 398] on div "[STREET_ADDRESS][PERSON_NAME]" at bounding box center [453, 395] width 385 height 21
type input "[STREET_ADDRESS][PERSON_NAME]"
type input "Meridian"
type input "ID"
type input "83646"
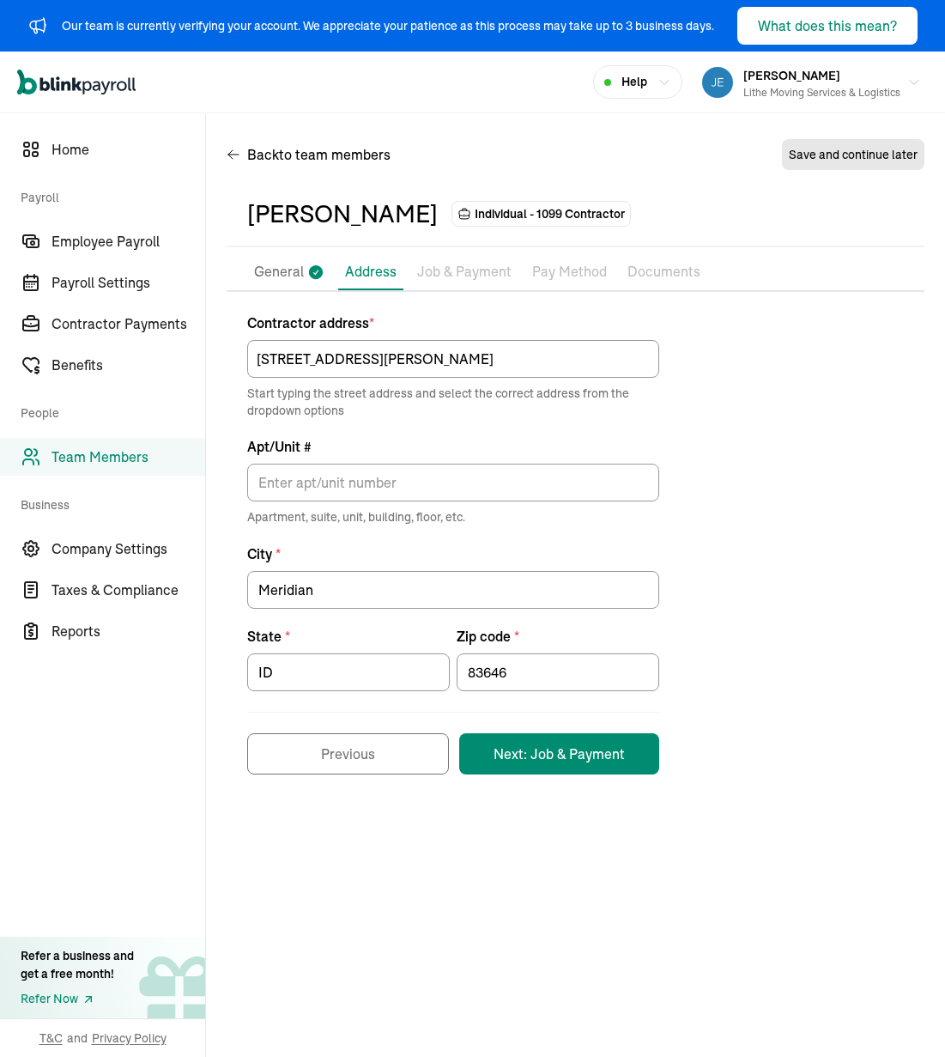
click at [713, 493] on div "Contractor address * [STREET_ADDRESS][PERSON_NAME] Start typing the street addr…" at bounding box center [576, 543] width 698 height 462
click at [614, 761] on button "Next: Job & Payment" at bounding box center [559, 753] width 200 height 41
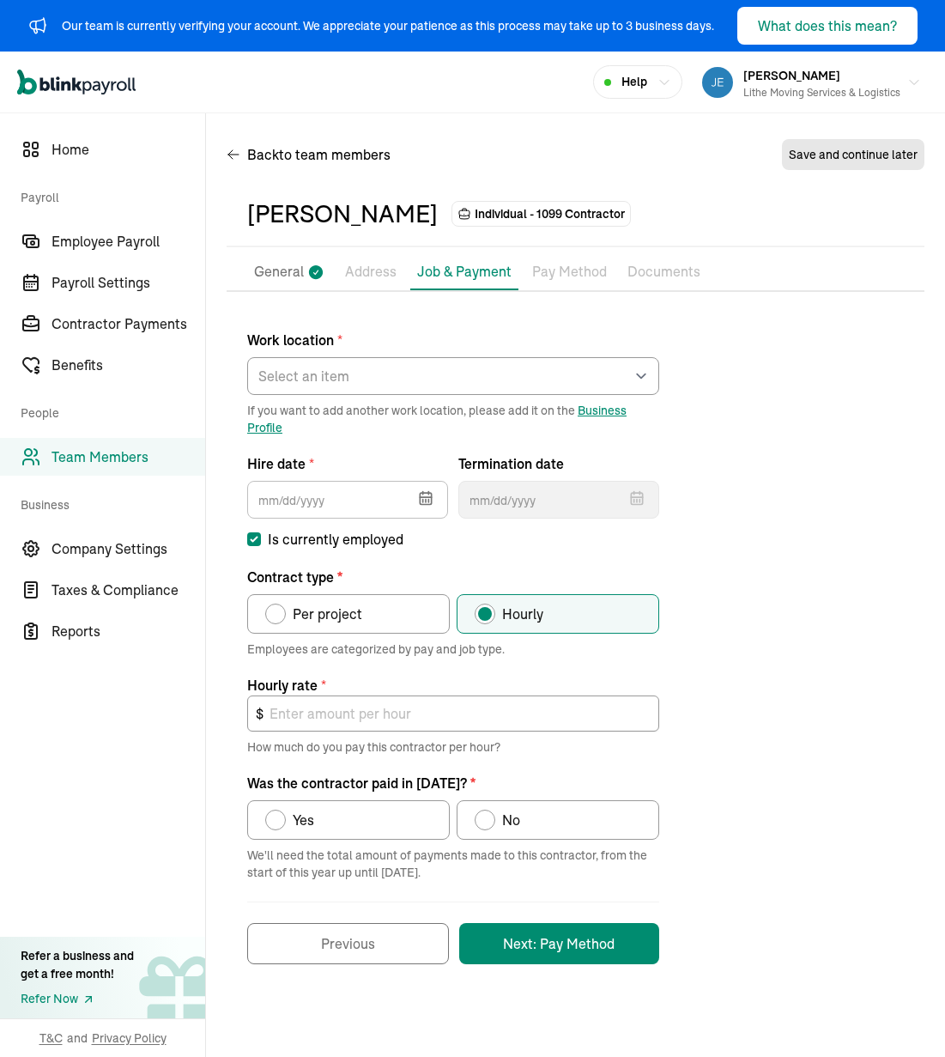
click at [767, 439] on div "Work location * Select an item [PERSON_NAME] Costco RXO hub Works from home If …" at bounding box center [576, 637] width 698 height 651
click at [578, 385] on select "Select an item [PERSON_NAME] Costco RXO hub Works from home" at bounding box center [453, 376] width 412 height 38
select select "[STREET_ADDRESS]"
click at [247, 357] on select "Select an item [PERSON_NAME] Costco RXO hub Works from home" at bounding box center [453, 376] width 412 height 38
click at [783, 502] on div "Work location * Select an item [PERSON_NAME] Costco RXO hub Works from home If …" at bounding box center [576, 637] width 698 height 651
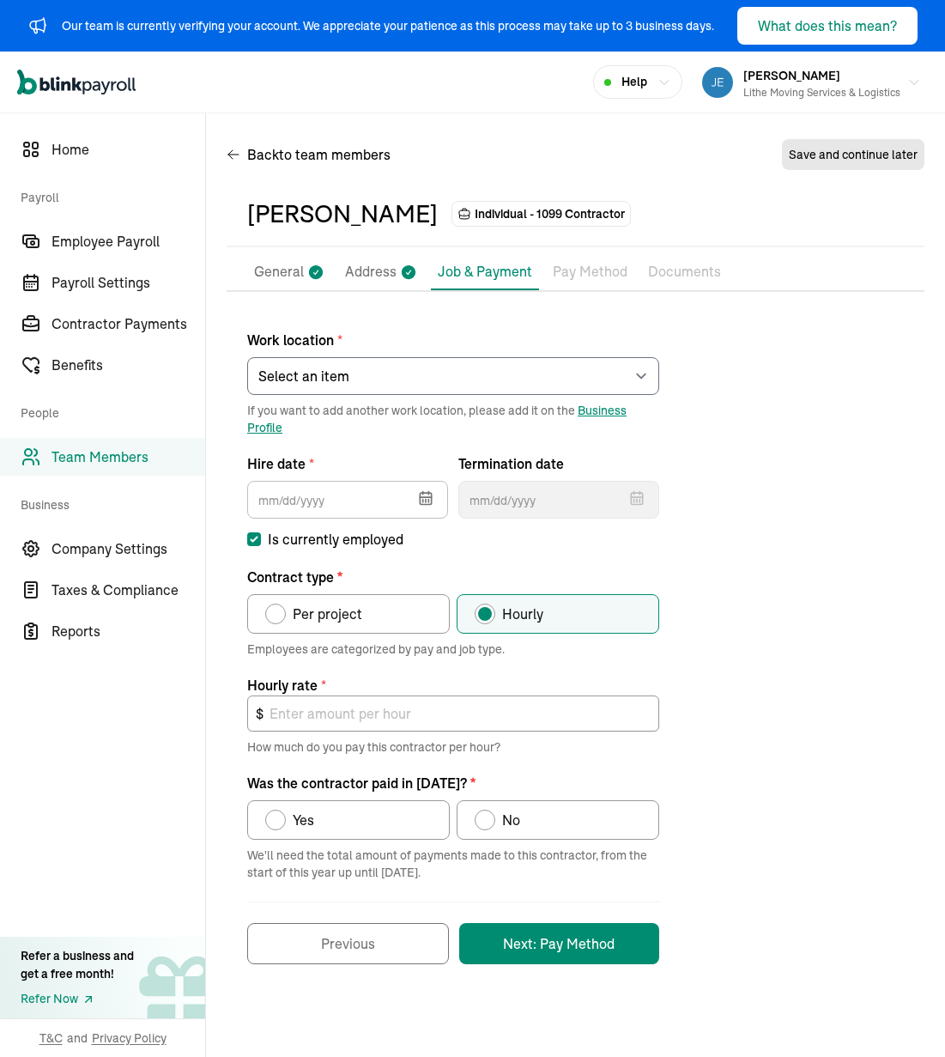
click at [425, 504] on icon "button" at bounding box center [425, 498] width 11 height 11
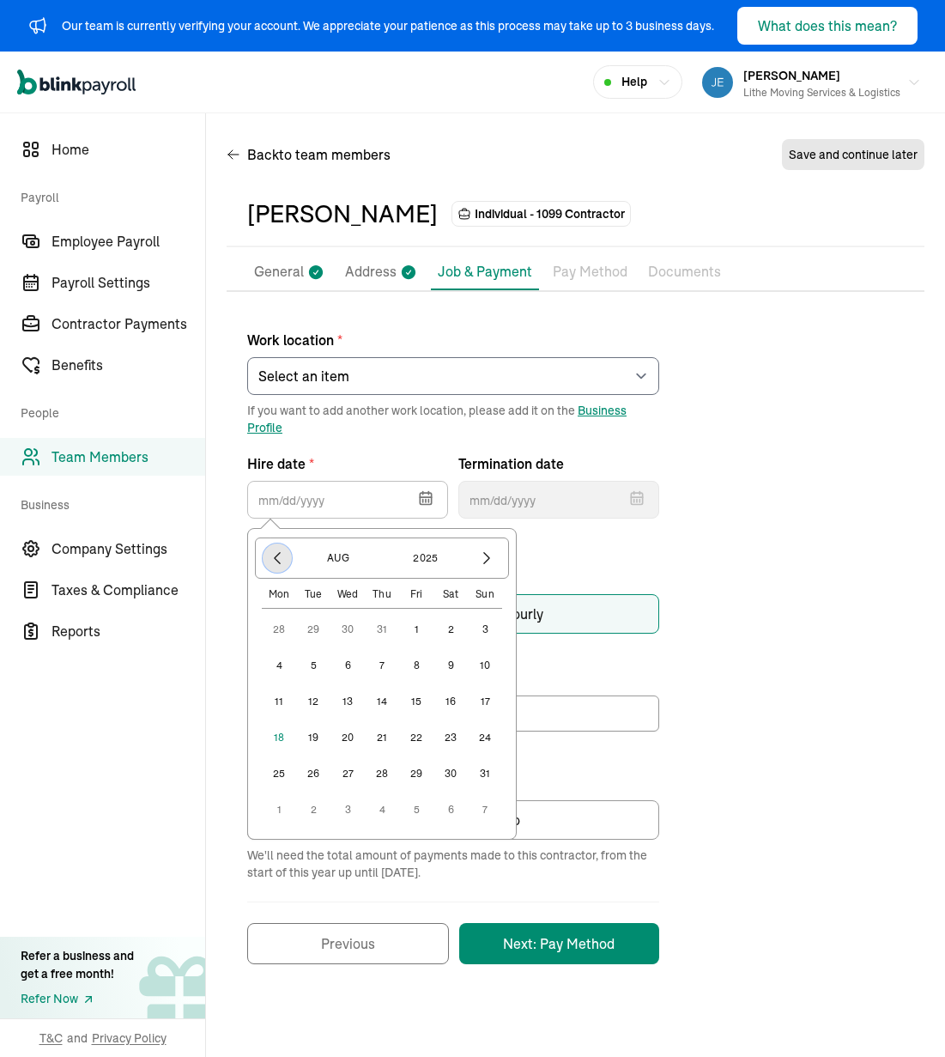
click at [276, 560] on icon "button" at bounding box center [277, 558] width 5 height 11
click at [316, 560] on button "[DATE]" at bounding box center [338, 557] width 82 height 29
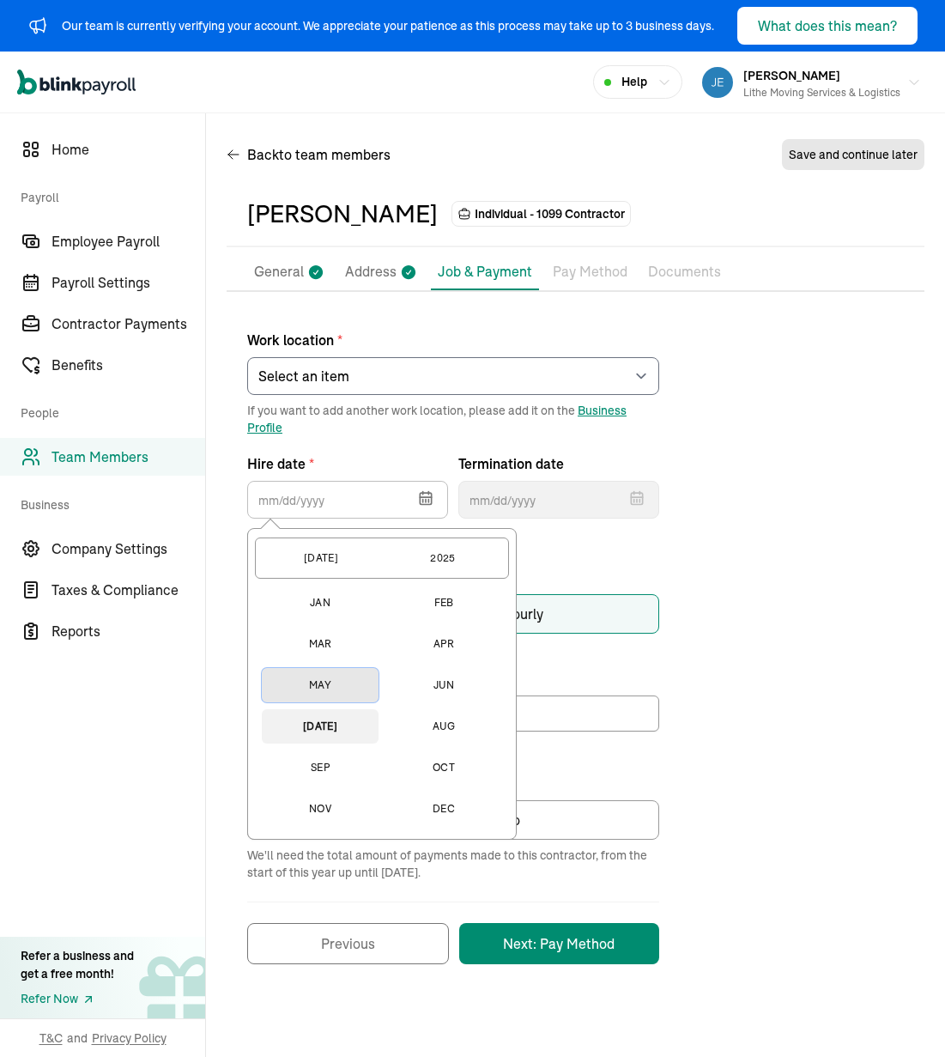
click at [339, 682] on button "May" at bounding box center [320, 685] width 117 height 34
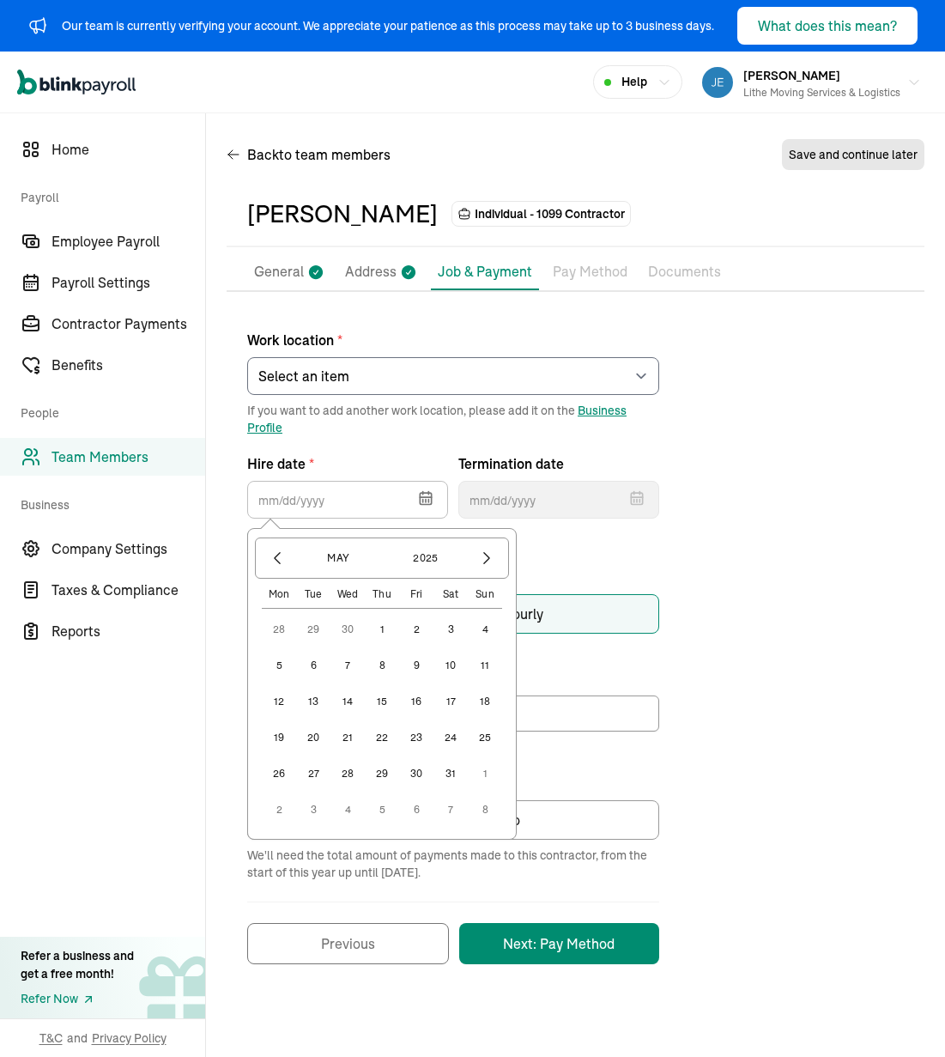
click at [336, 700] on button "14" at bounding box center [347, 701] width 34 height 34
type input "[DATE]"
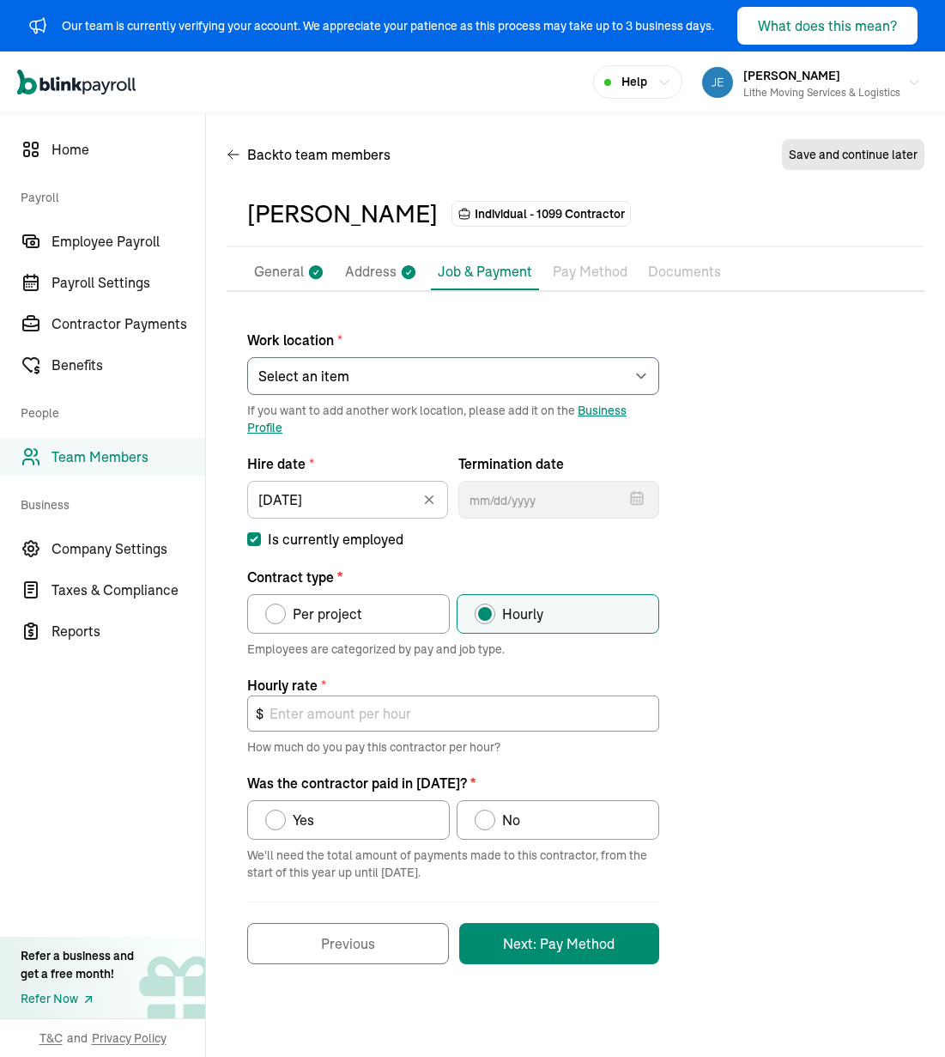
click at [645, 567] on p "Contract type *" at bounding box center [453, 577] width 412 height 21
click at [325, 601] on label "Per project" at bounding box center [348, 613] width 203 height 39
click at [278, 603] on input "Per project" at bounding box center [271, 610] width 14 height 14
radio input "true"
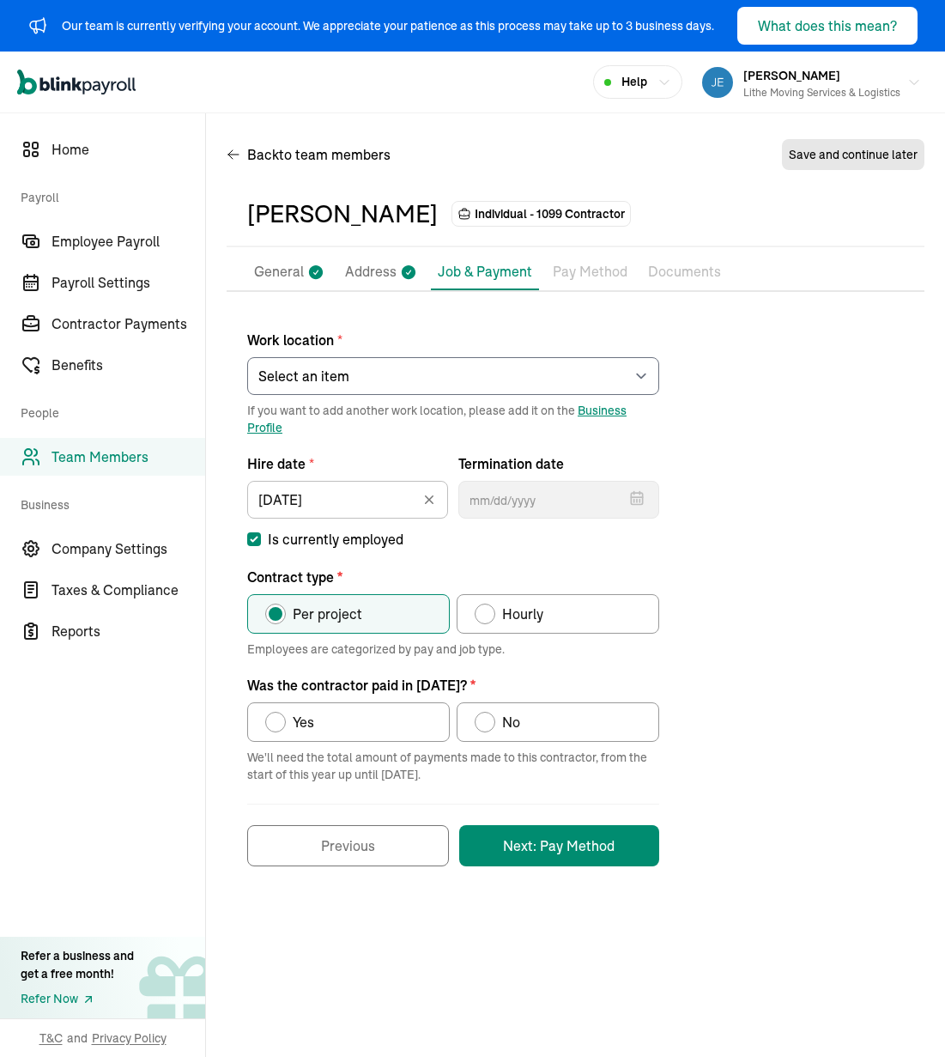
click at [767, 706] on div "Work location * Select an item [PERSON_NAME] Costco RXO hub Works from home If …" at bounding box center [576, 589] width 698 height 554
click at [718, 728] on div "Work location * Select an item [PERSON_NAME] Costco RXO hub Works from home If …" at bounding box center [576, 589] width 698 height 554
click at [733, 599] on div "Work location * Select an item [PERSON_NAME] Costco RXO hub Works from home If …" at bounding box center [576, 589] width 698 height 554
click at [776, 636] on div "Work location * Select an item [PERSON_NAME] Costco RXO hub Works from home If …" at bounding box center [576, 589] width 698 height 554
click at [783, 643] on div "Work location * Select an item [PERSON_NAME] Costco RXO hub Works from home If …" at bounding box center [576, 589] width 698 height 554
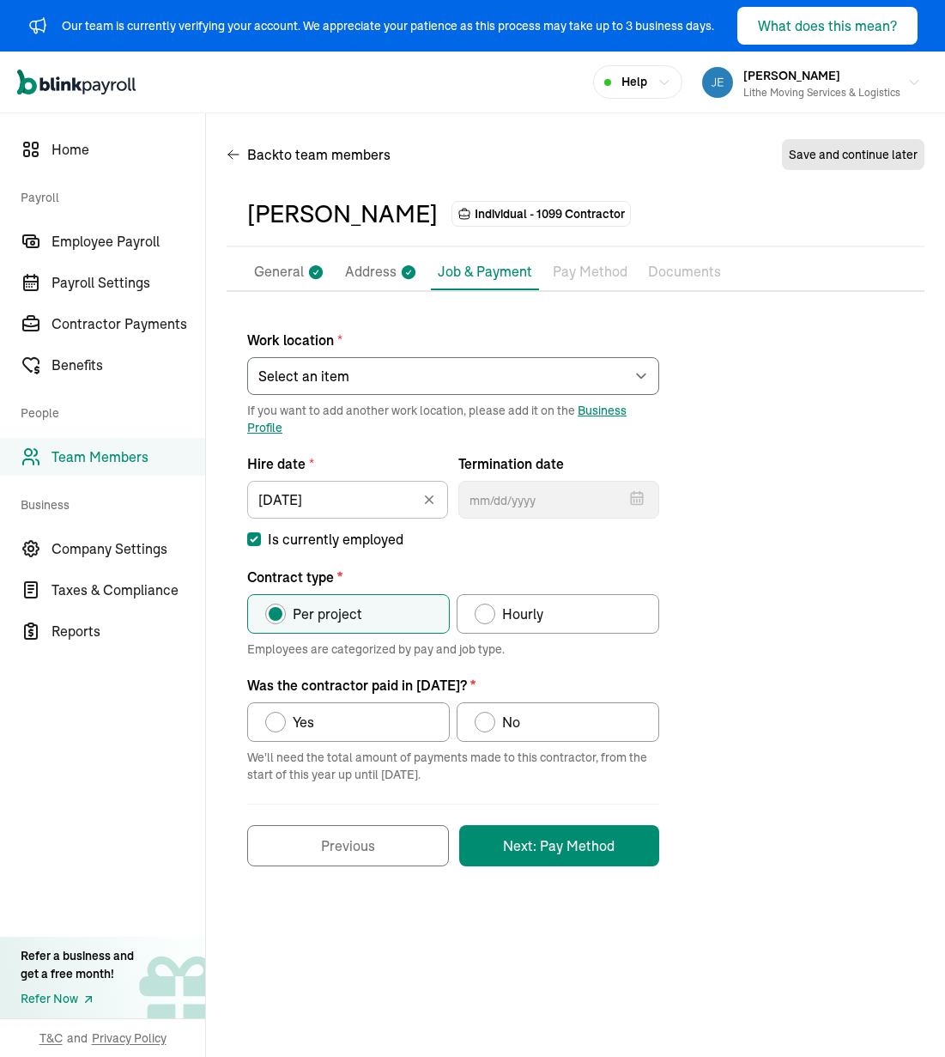
click at [369, 711] on label "Yes" at bounding box center [348, 721] width 203 height 39
click at [278, 711] on input "Yes" at bounding box center [271, 718] width 14 height 14
radio input "true"
click at [676, 781] on div "Work location * Select an item [PERSON_NAME] Costco RXO hub Works from home If …" at bounding box center [576, 589] width 698 height 554
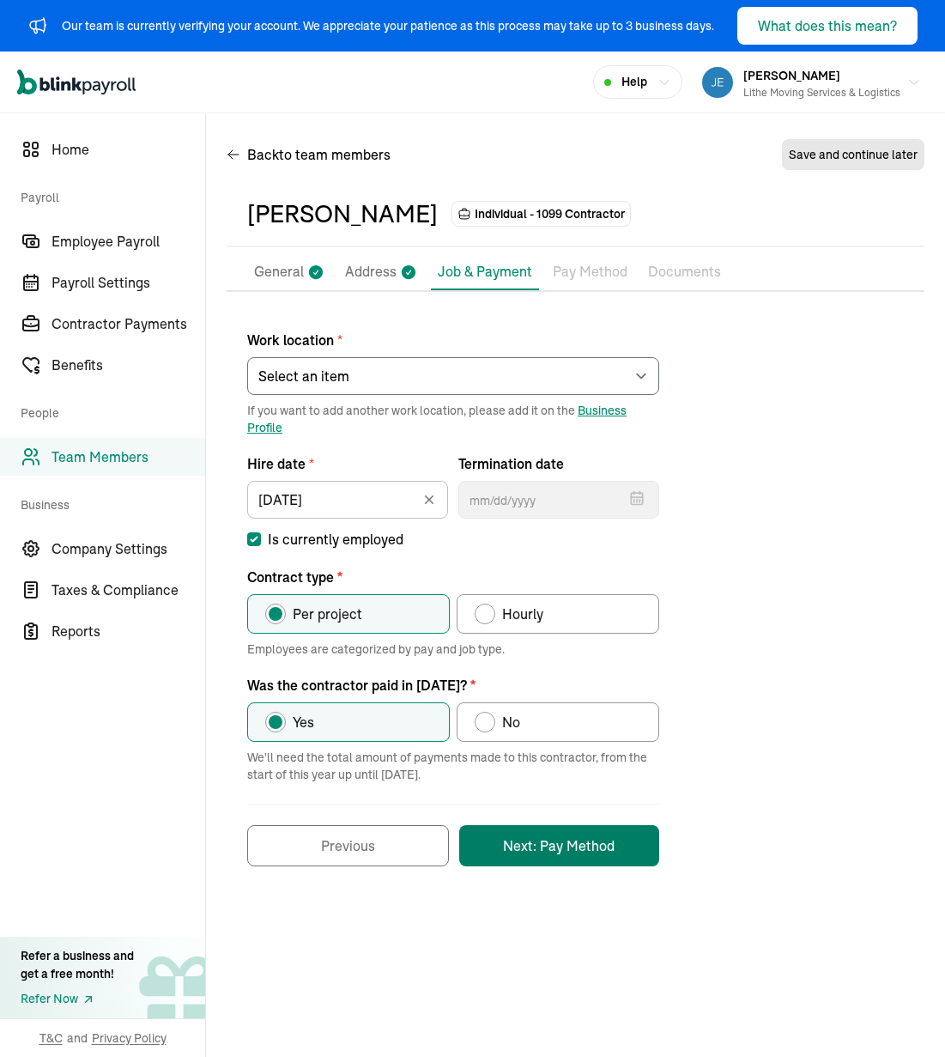
click at [585, 837] on button "Next: Pay Method" at bounding box center [559, 845] width 200 height 41
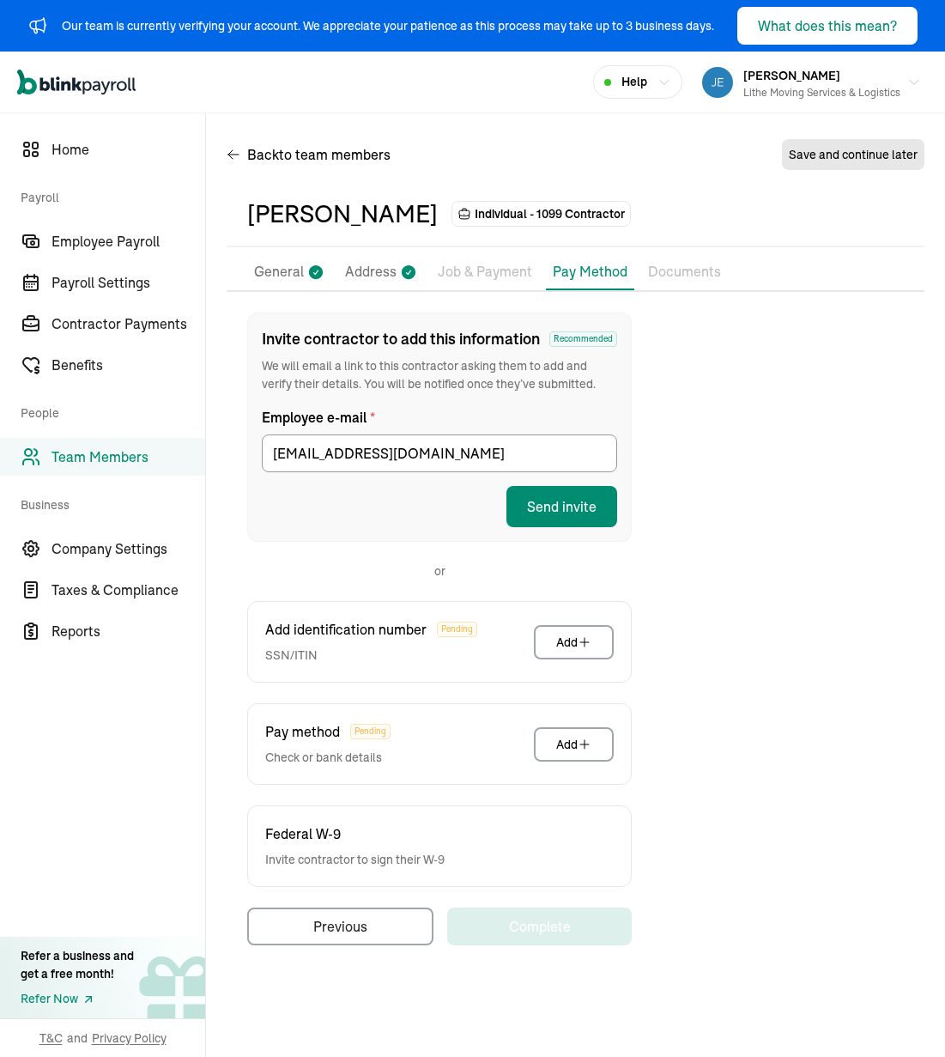
click at [692, 520] on div "Invite contractor to add this information Recommended We will email a link to t…" at bounding box center [576, 628] width 698 height 633
click at [559, 514] on button "Send invite" at bounding box center [561, 506] width 111 height 41
click at [703, 476] on div "Invite contractor to add this information Recommended We will email a link to t…" at bounding box center [576, 628] width 698 height 633
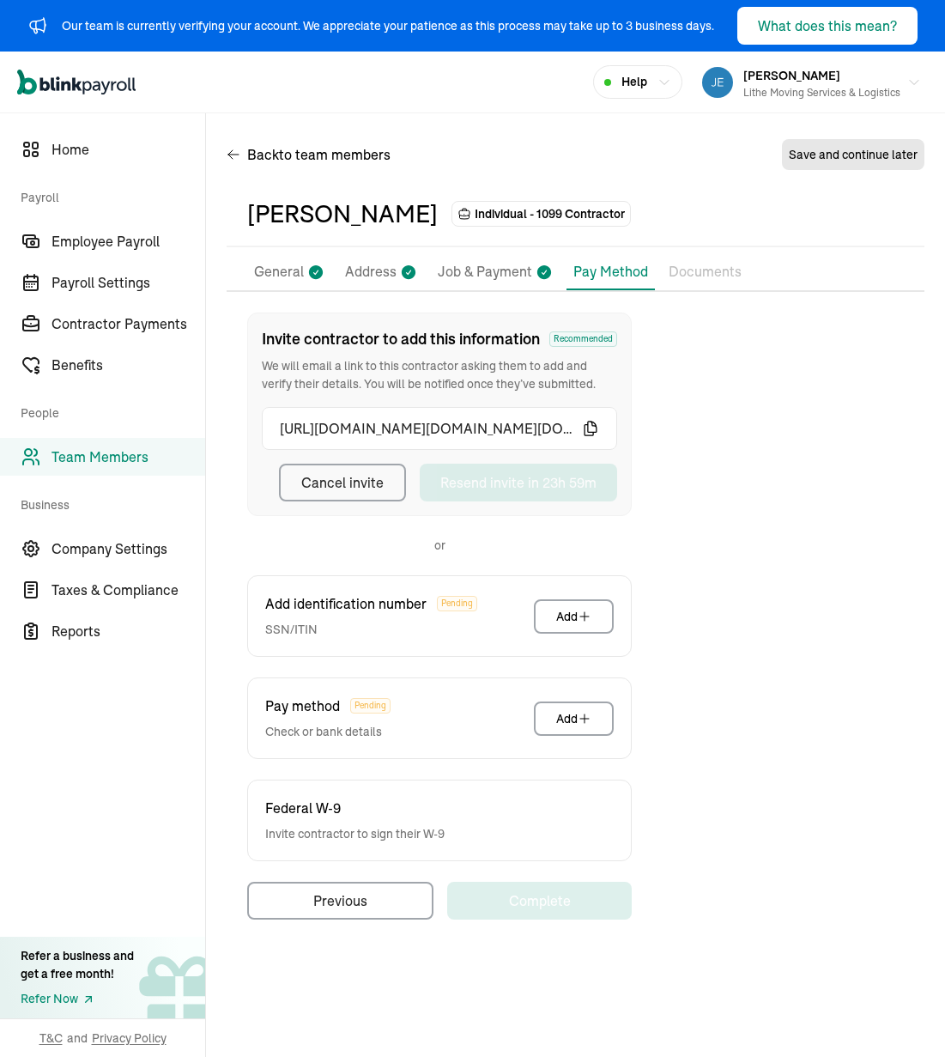
click at [702, 475] on div "Invite contractor to add this information Recommended We will email a link to t…" at bounding box center [576, 615] width 698 height 607
click at [731, 420] on div "Invite contractor to add this information Recommended We will email a link to t…" at bounding box center [576, 615] width 698 height 607
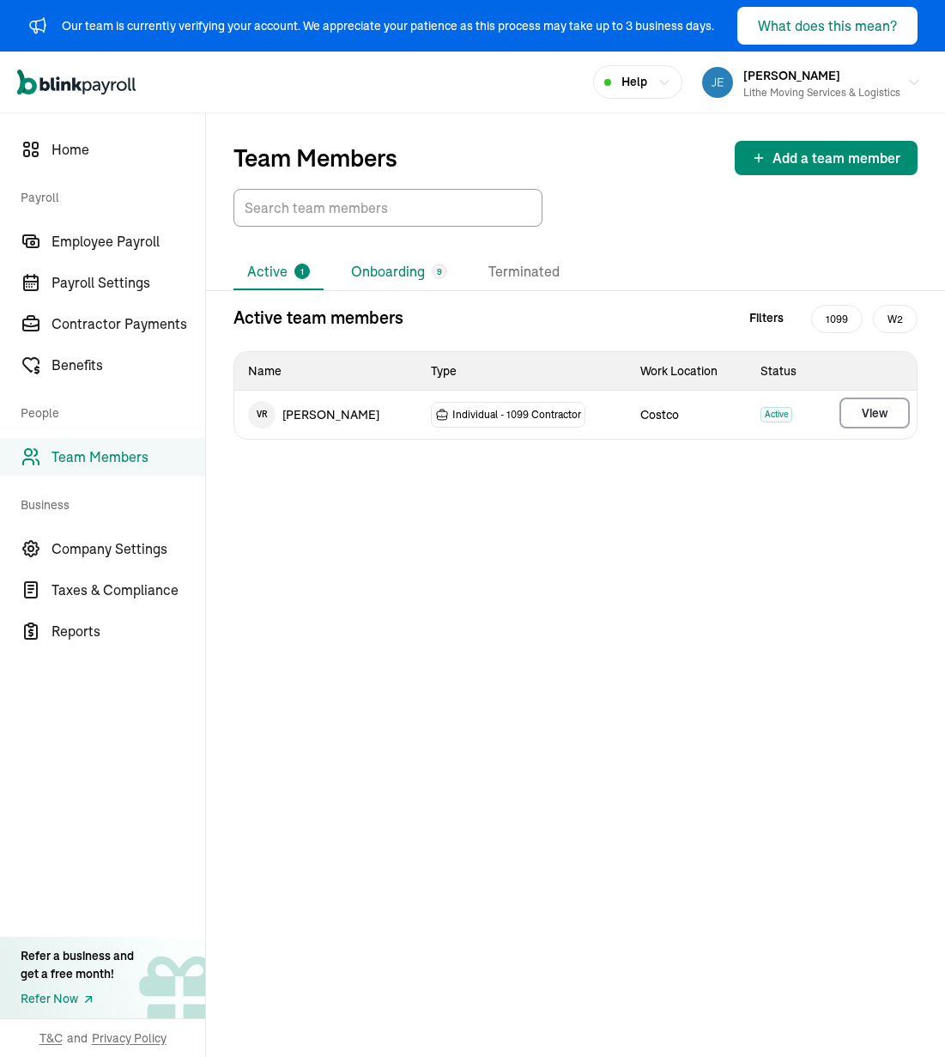
click at [384, 262] on li "Onboarding 9" at bounding box center [399, 272] width 124 height 36
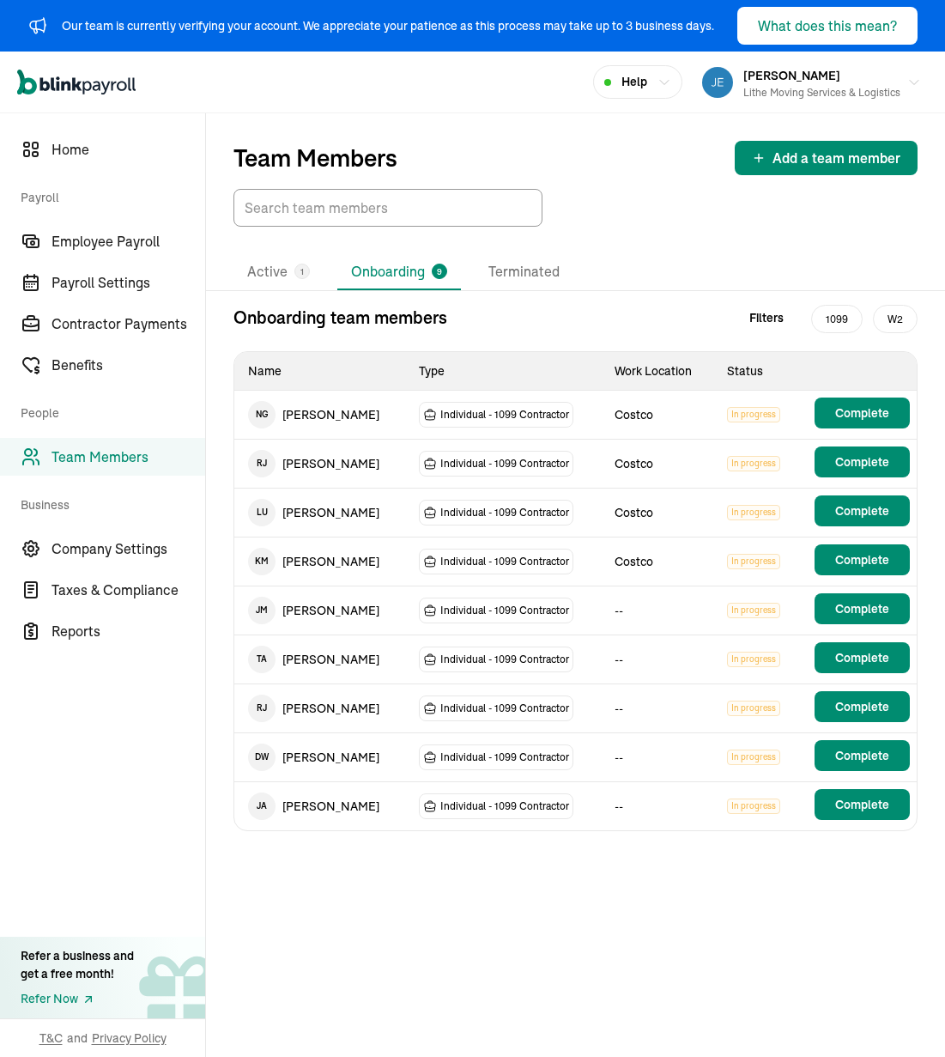
click at [740, 253] on div "Active 1 Onboarding 9 Terminated Onboarding team members Filters 1099 W2 Name T…" at bounding box center [575, 543] width 739 height 632
click at [655, 209] on div at bounding box center [575, 208] width 684 height 38
click at [657, 279] on div "Active 1 Onboarding 9 Terminated" at bounding box center [575, 272] width 684 height 36
click at [687, 248] on div "Active 1 Onboarding 9 Terminated Onboarding team members Filters 1099 W2 Name T…" at bounding box center [575, 543] width 739 height 632
click at [601, 658] on td "--" at bounding box center [657, 659] width 112 height 49
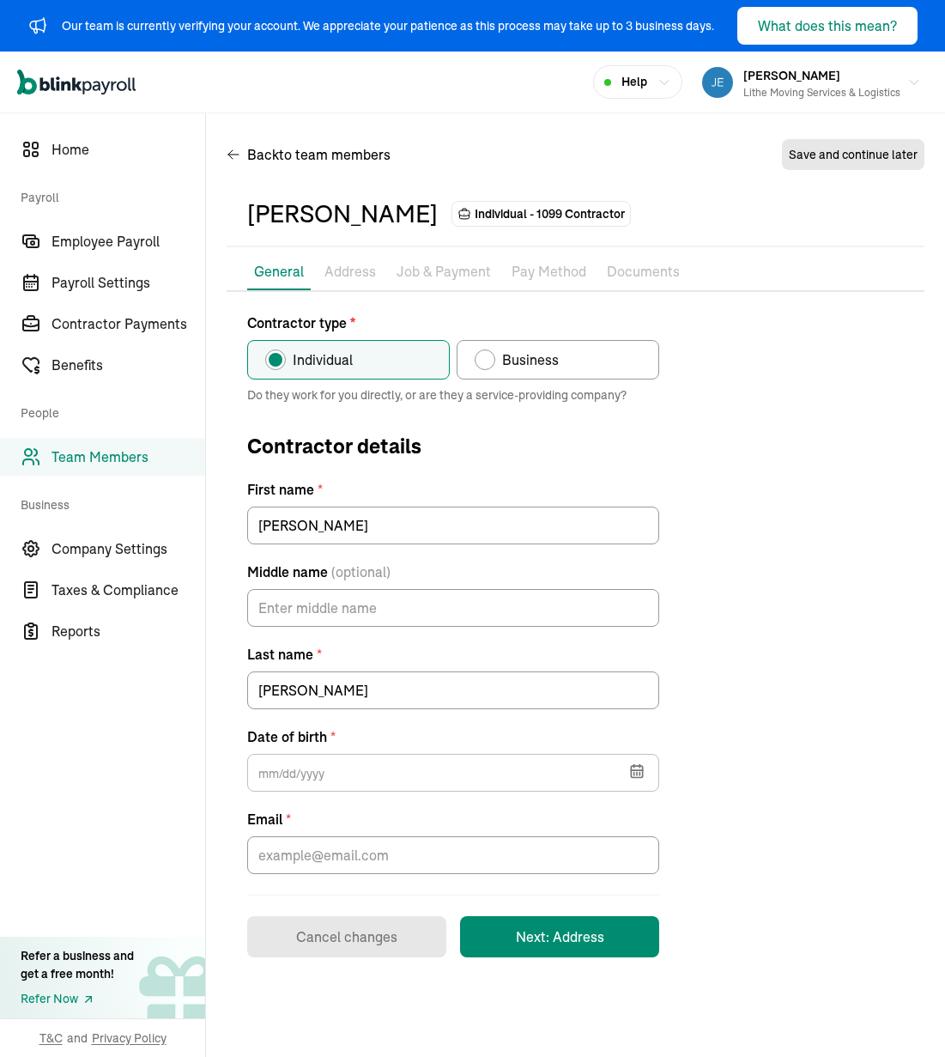
click at [750, 482] on div "Contractor type * Individual Business Do they work for you directly, or are the…" at bounding box center [576, 634] width 698 height 645
click at [569, 629] on form "Contractor type * Individual Business Do they work for you directly, or are the…" at bounding box center [453, 634] width 412 height 645
click at [571, 626] on input "Middle name (optional)" at bounding box center [453, 608] width 412 height 38
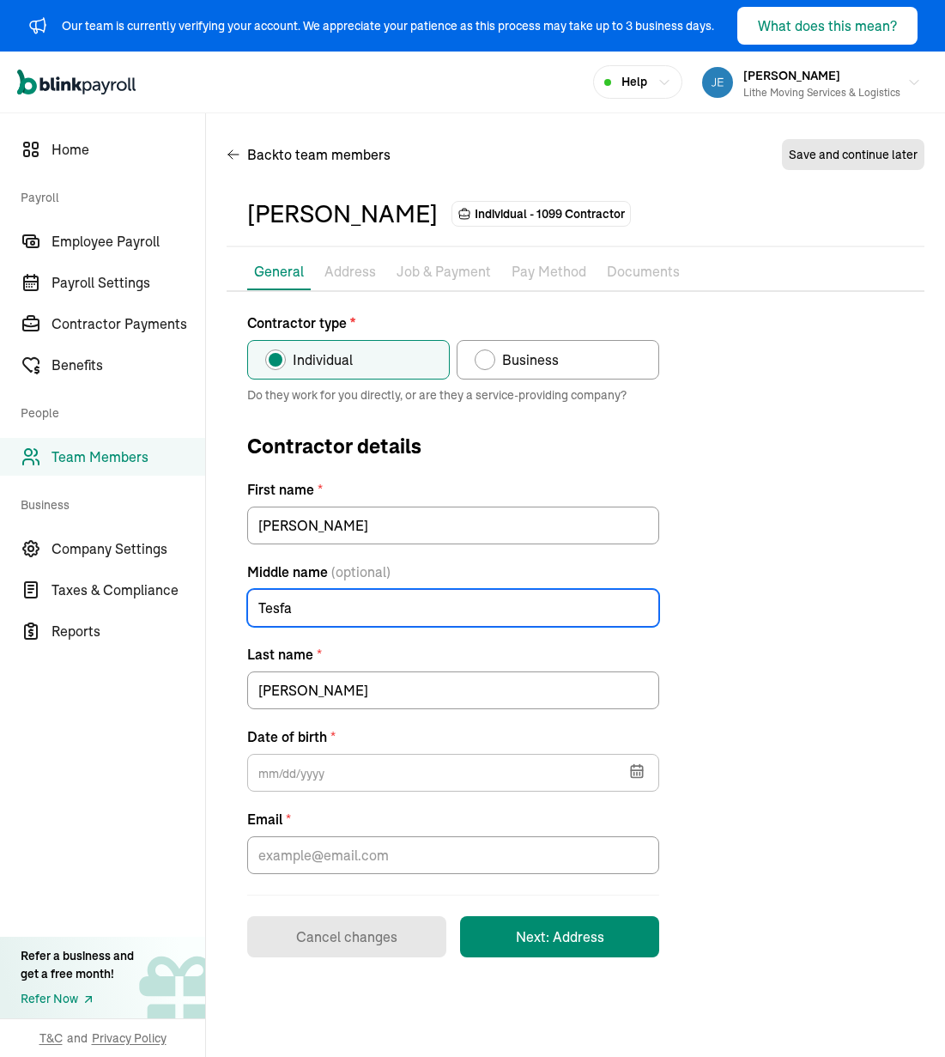
type input "Tesfa"
click at [783, 528] on div "Contractor type * Individual Business Do they work for you directly, or are the…" at bounding box center [576, 634] width 698 height 645
click at [646, 768] on button "button" at bounding box center [635, 769] width 48 height 45
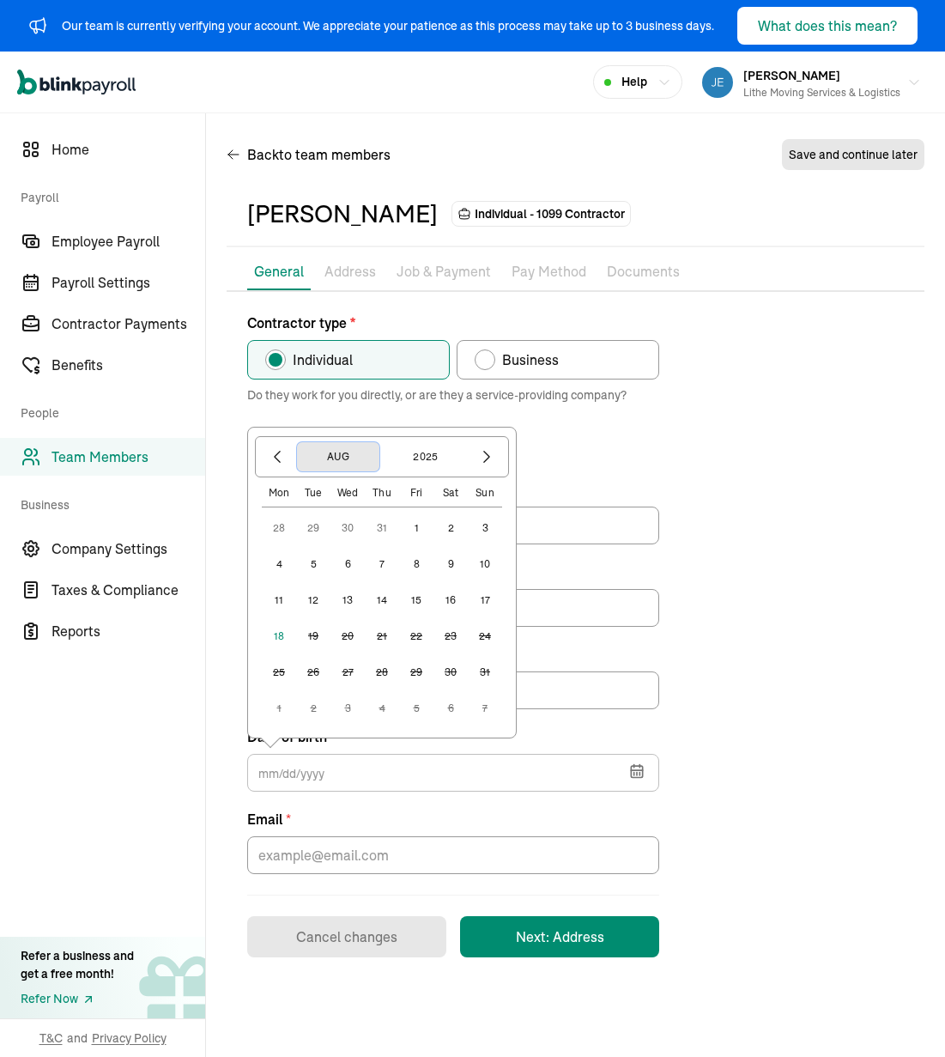
click at [352, 460] on button "Aug" at bounding box center [338, 456] width 82 height 29
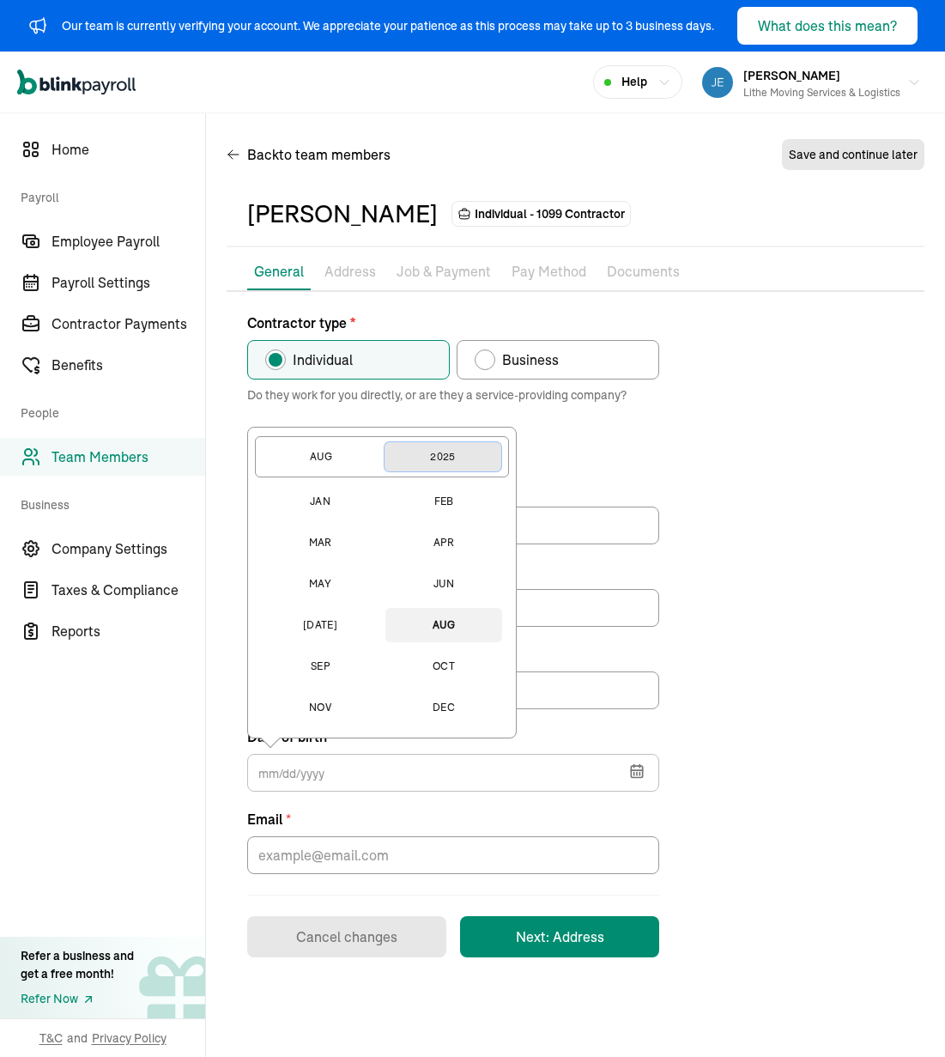
click at [465, 466] on button "2025" at bounding box center [443, 456] width 117 height 29
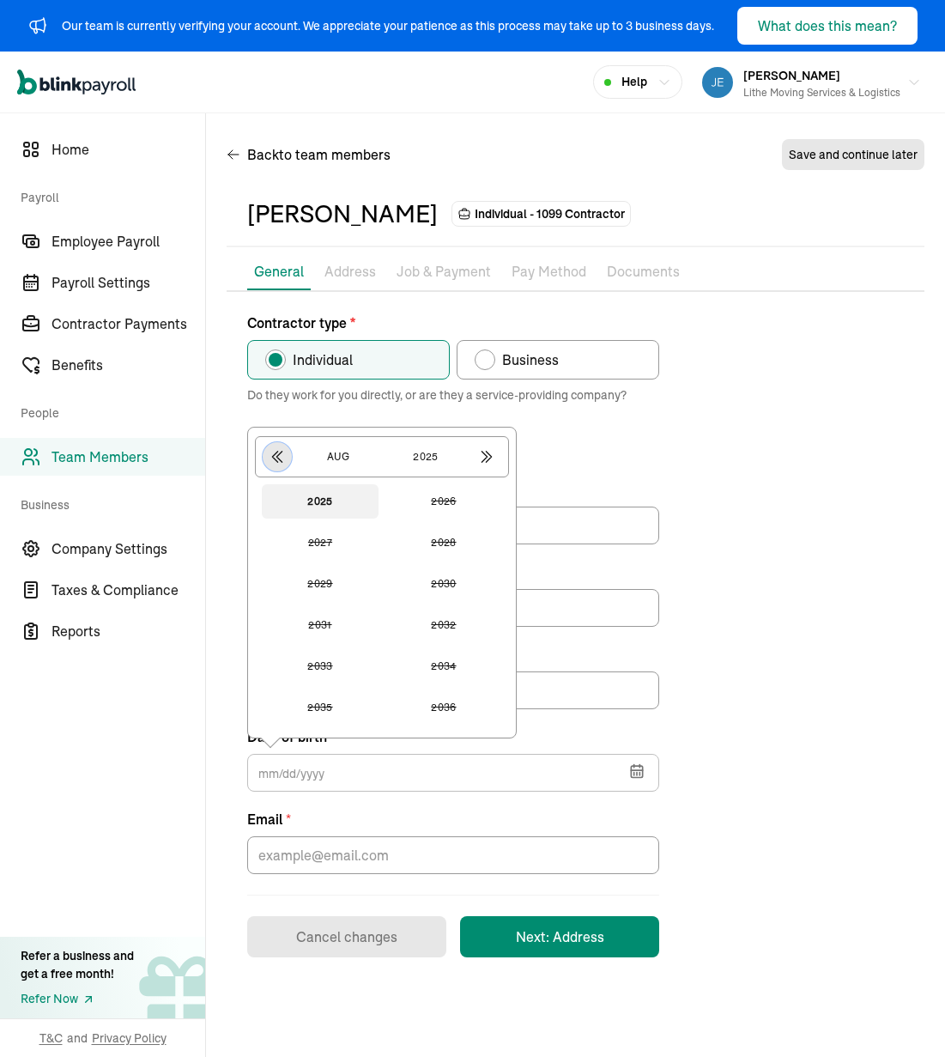
click at [264, 456] on button "button" at bounding box center [277, 456] width 29 height 29
click at [442, 533] on button "2004" at bounding box center [443, 542] width 117 height 34
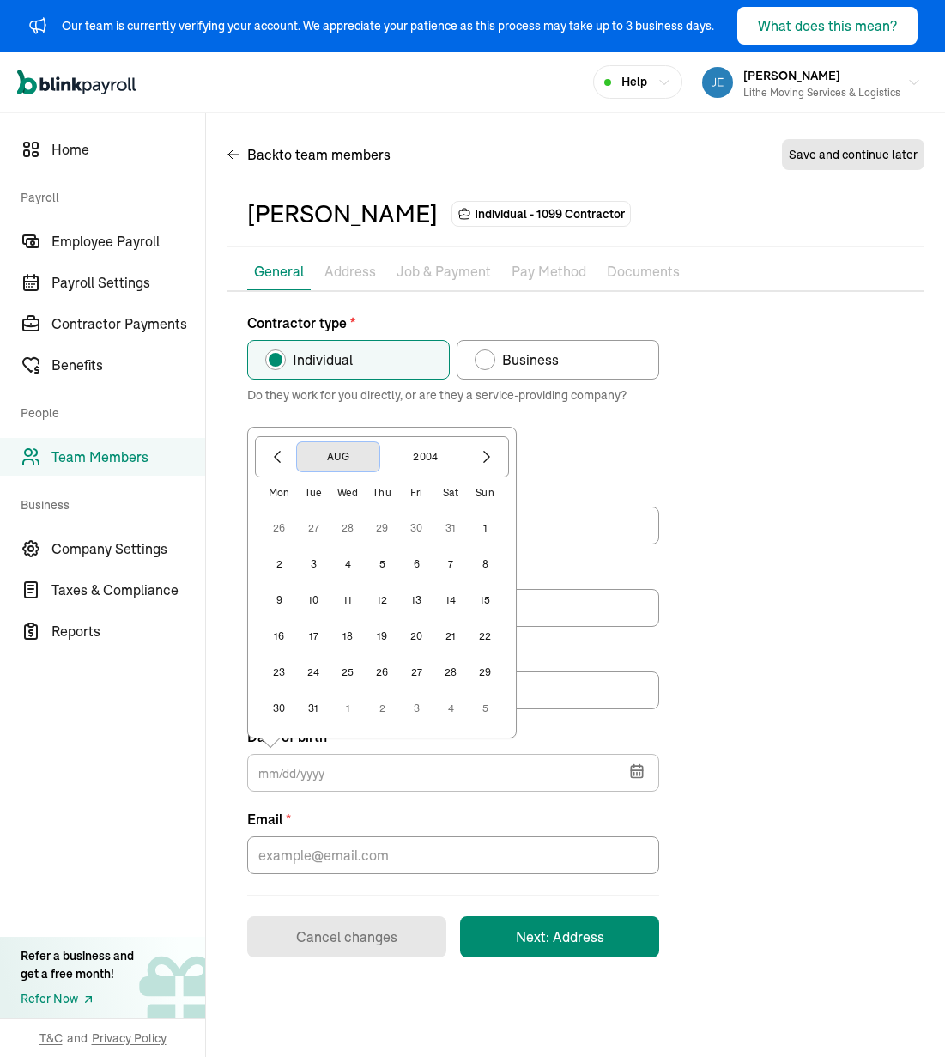
click at [338, 452] on button "Aug" at bounding box center [338, 456] width 82 height 29
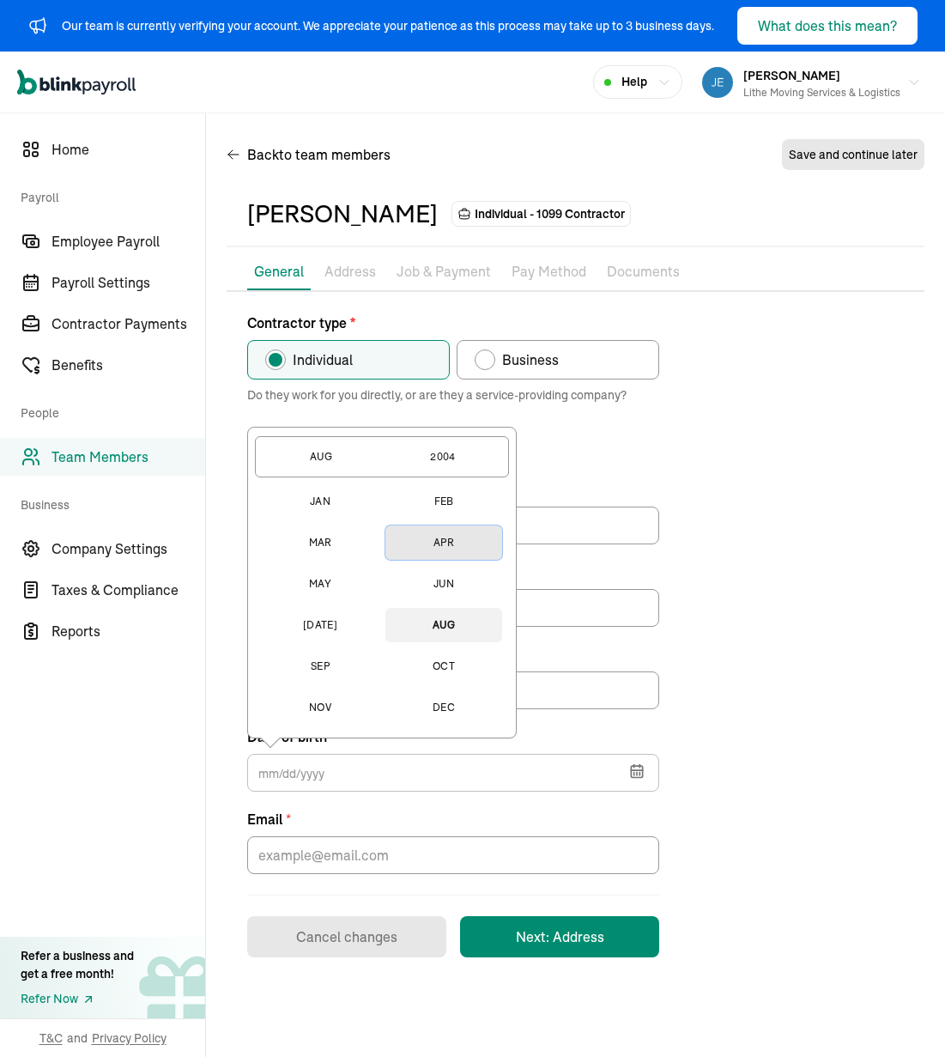
click at [411, 543] on button "Apr" at bounding box center [443, 542] width 117 height 34
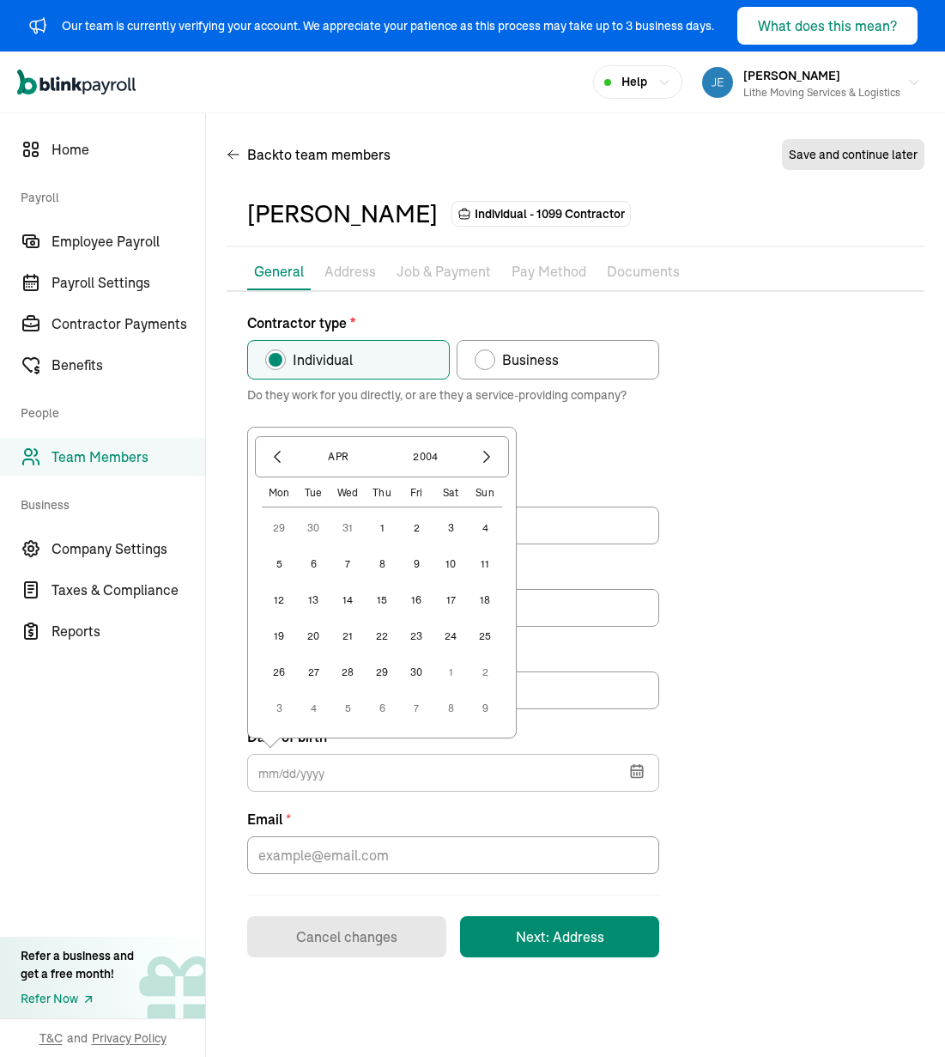
click at [314, 644] on button "20" at bounding box center [313, 636] width 34 height 34
type input "[DATE]"
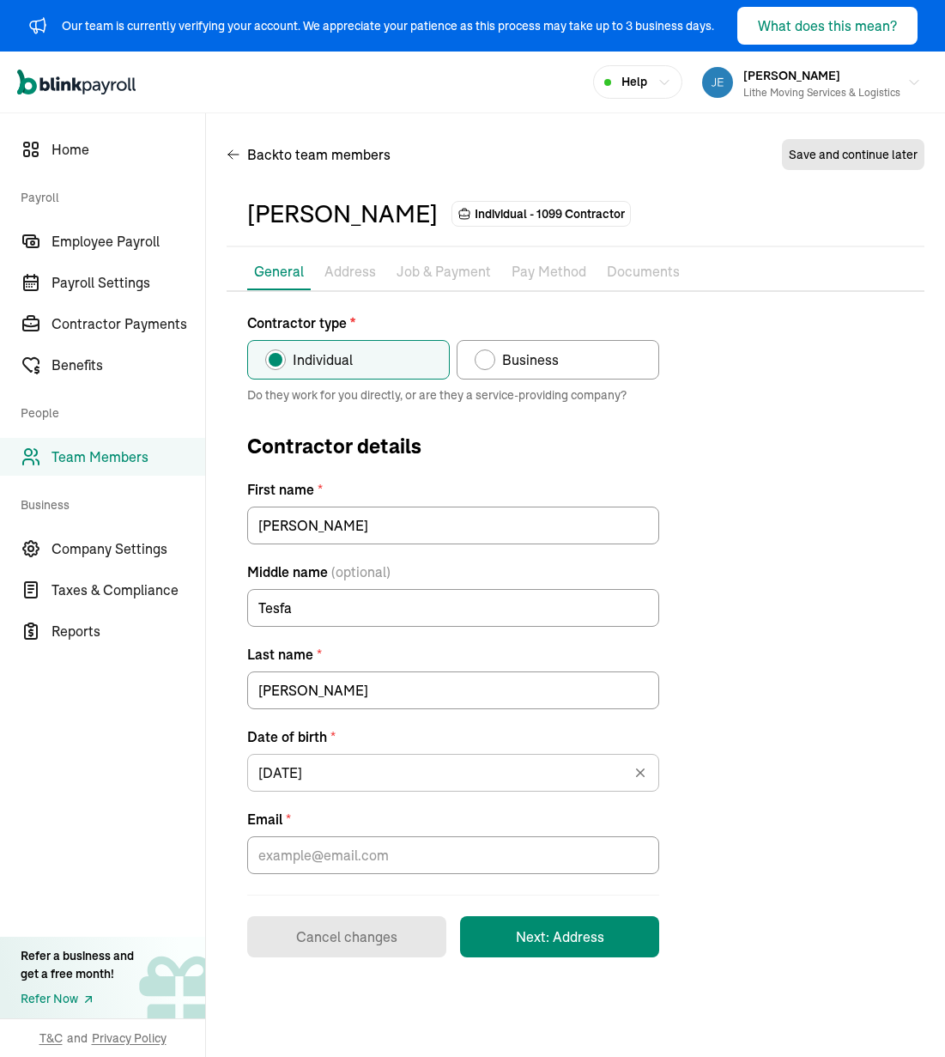
click at [706, 544] on div "Contractor type * Individual Business Do they work for you directly, or are the…" at bounding box center [576, 634] width 698 height 645
click at [534, 856] on input "Email *" at bounding box center [453, 855] width 412 height 38
click at [355, 864] on input "Email *" at bounding box center [453, 855] width 412 height 38
paste input "[EMAIL_ADDRESS][DOMAIN_NAME]"
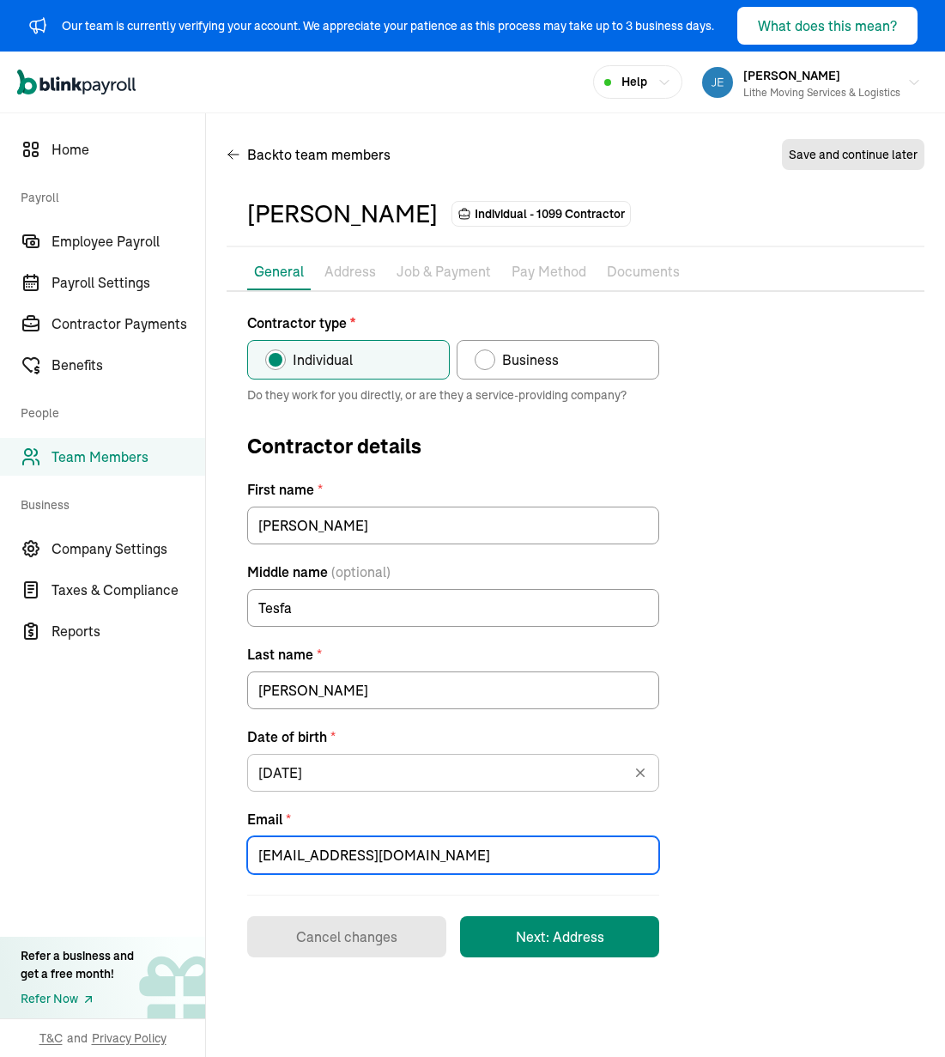
type input "[EMAIL_ADDRESS][DOMAIN_NAME]"
click at [703, 806] on div "Contractor type * Individual Business Do they work for you directly, or are the…" at bounding box center [576, 634] width 698 height 645
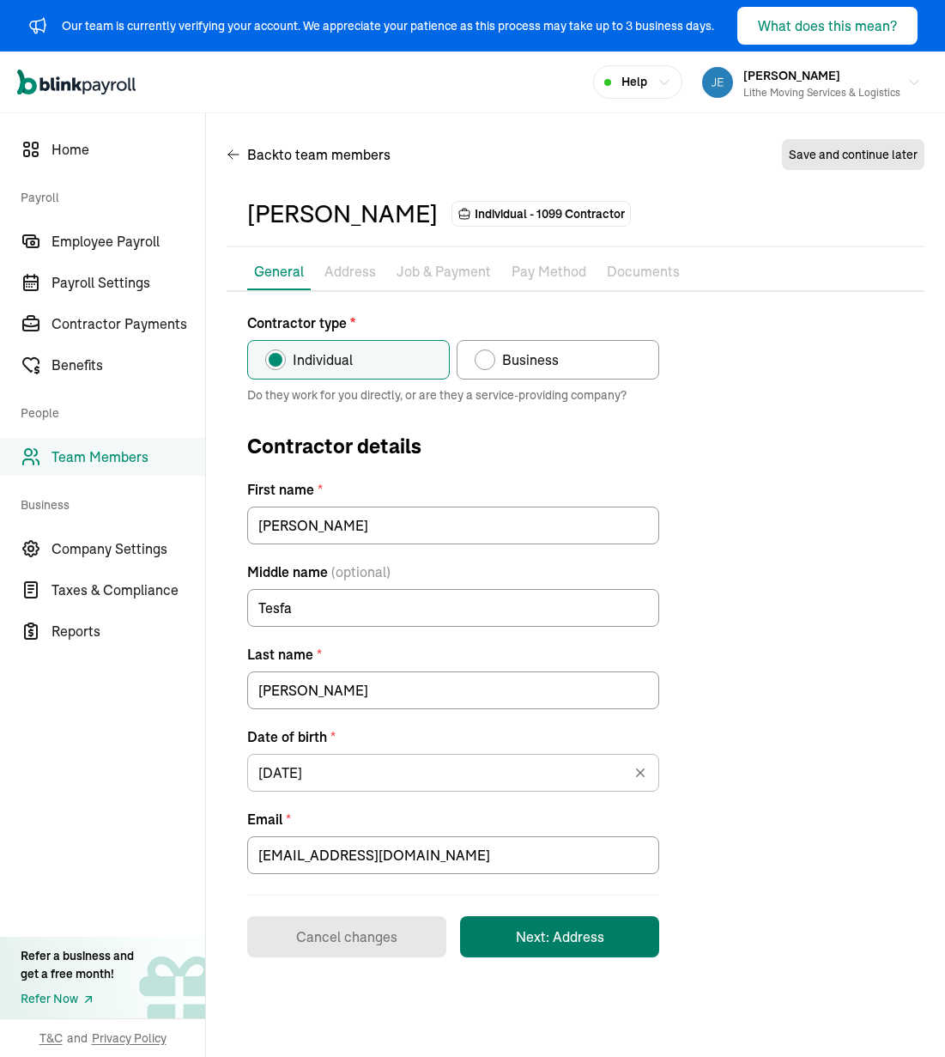
click at [571, 948] on button "Next: Address" at bounding box center [559, 936] width 199 height 41
click at [783, 547] on div "Contractor type * Individual Business Do they work for you directly, or are the…" at bounding box center [576, 634] width 698 height 645
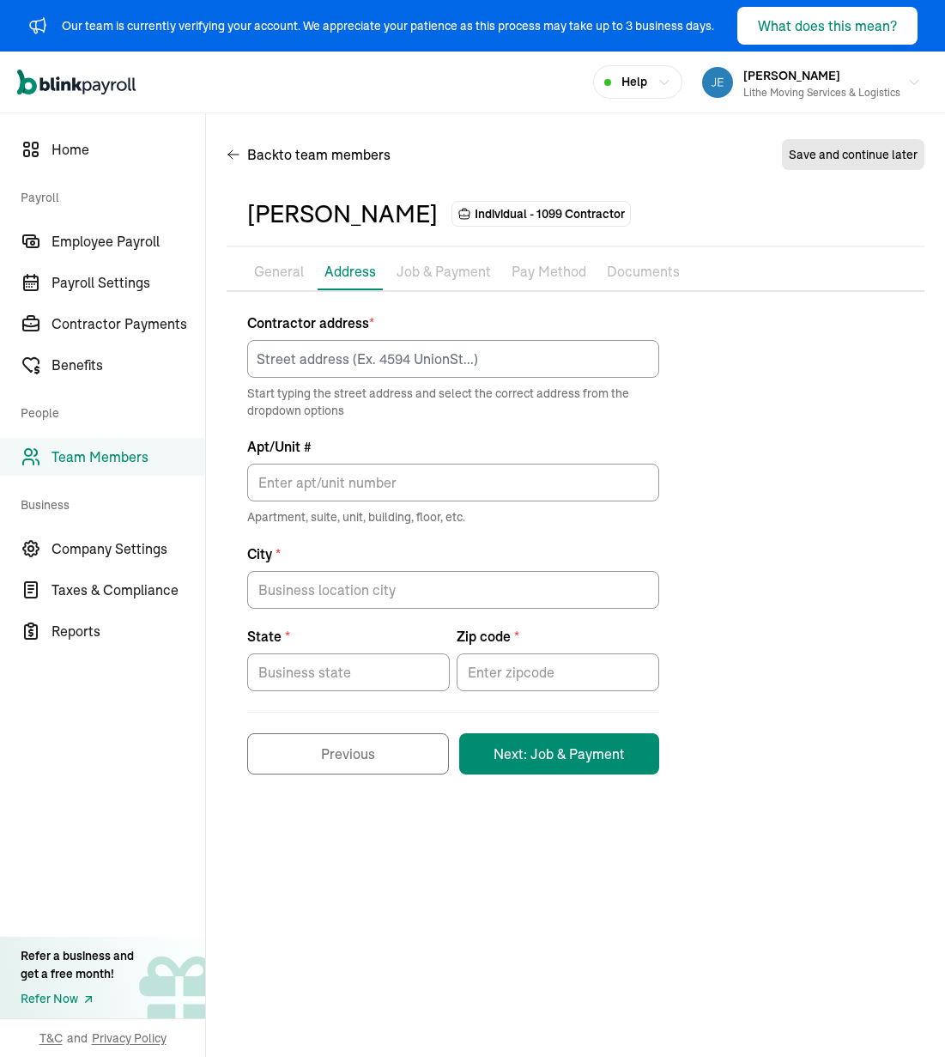
click at [775, 517] on div "Contractor address * Start typing the street address and select the correct add…" at bounding box center [576, 543] width 698 height 462
click at [588, 369] on input at bounding box center [453, 359] width 412 height 38
click at [407, 353] on input at bounding box center [453, 359] width 412 height 38
paste input "[STREET_ADDRESS]"
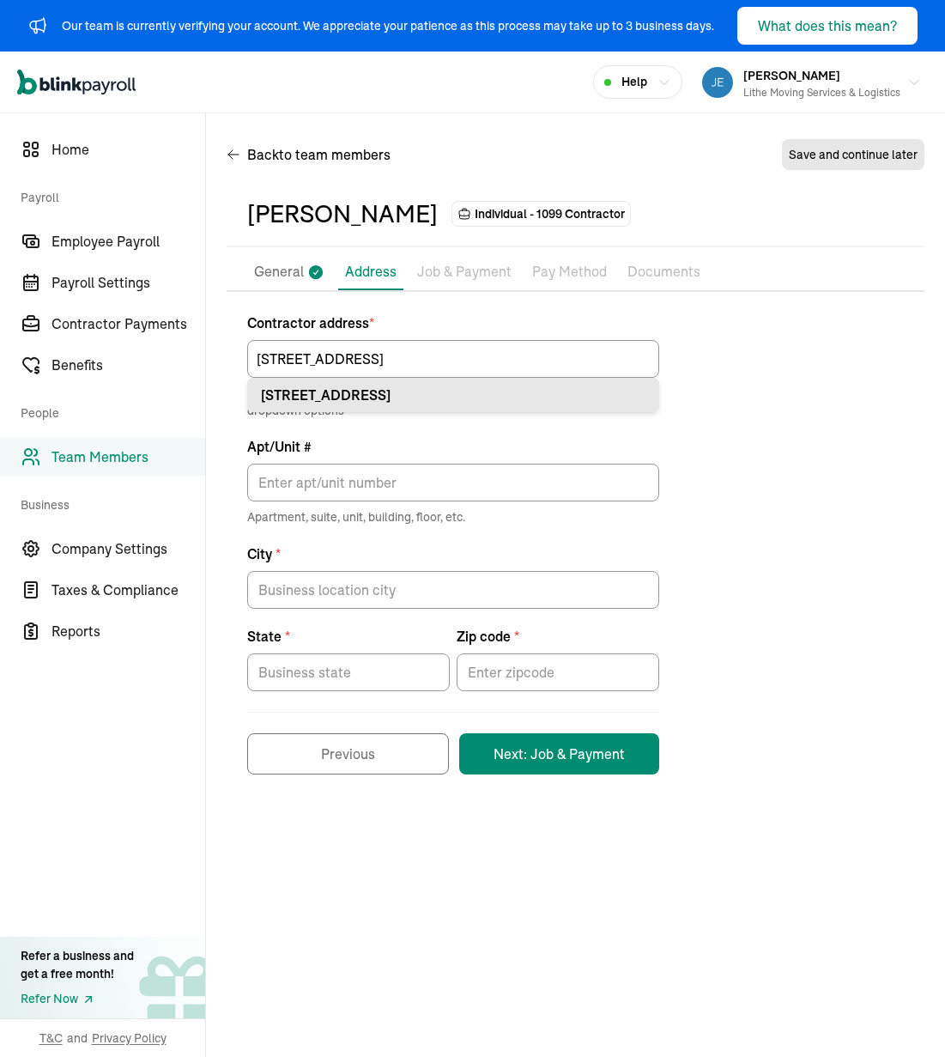
click at [463, 391] on div "[STREET_ADDRESS]" at bounding box center [453, 395] width 385 height 21
type input "[STREET_ADDRESS]"
type input "Meridian"
type input "ID"
type input "83646"
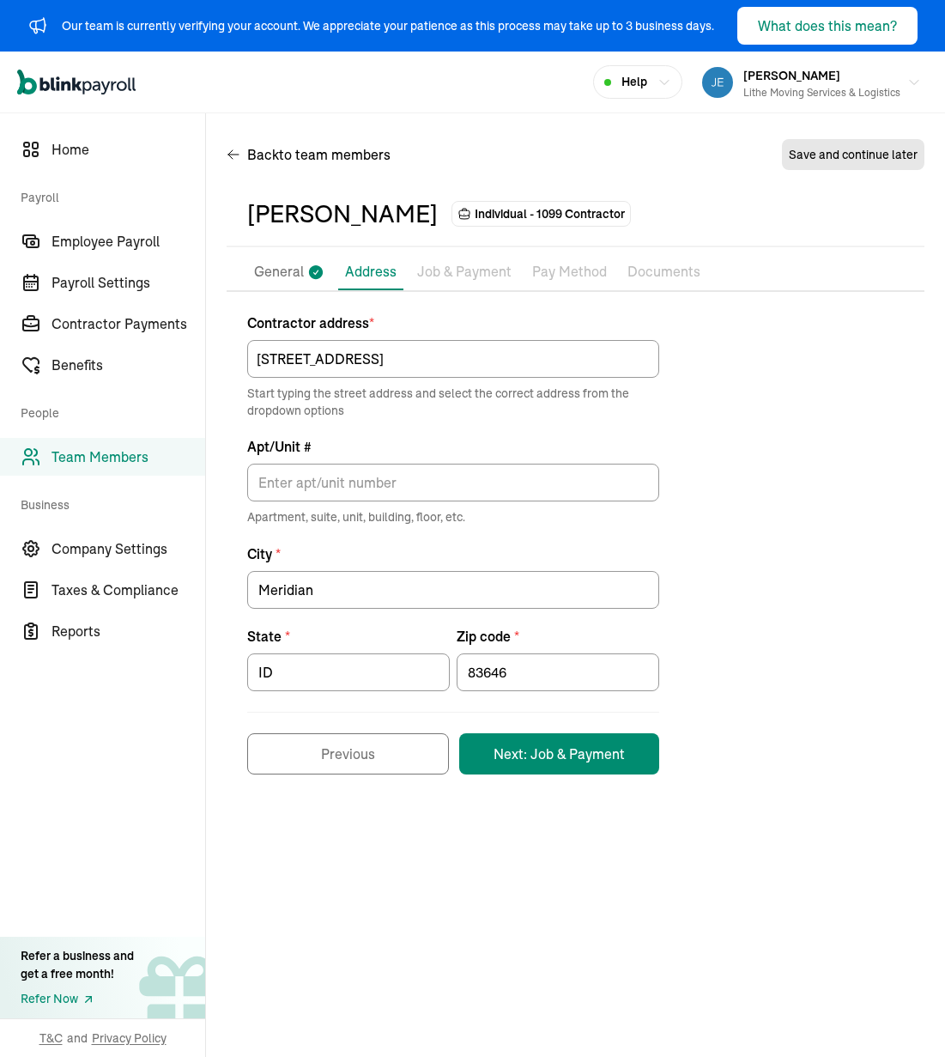
click at [694, 451] on div "Contractor address * [STREET_ADDRESS] Start typing the street address and selec…" at bounding box center [576, 543] width 698 height 462
click at [584, 767] on button "Next: Job & Payment" at bounding box center [559, 753] width 200 height 41
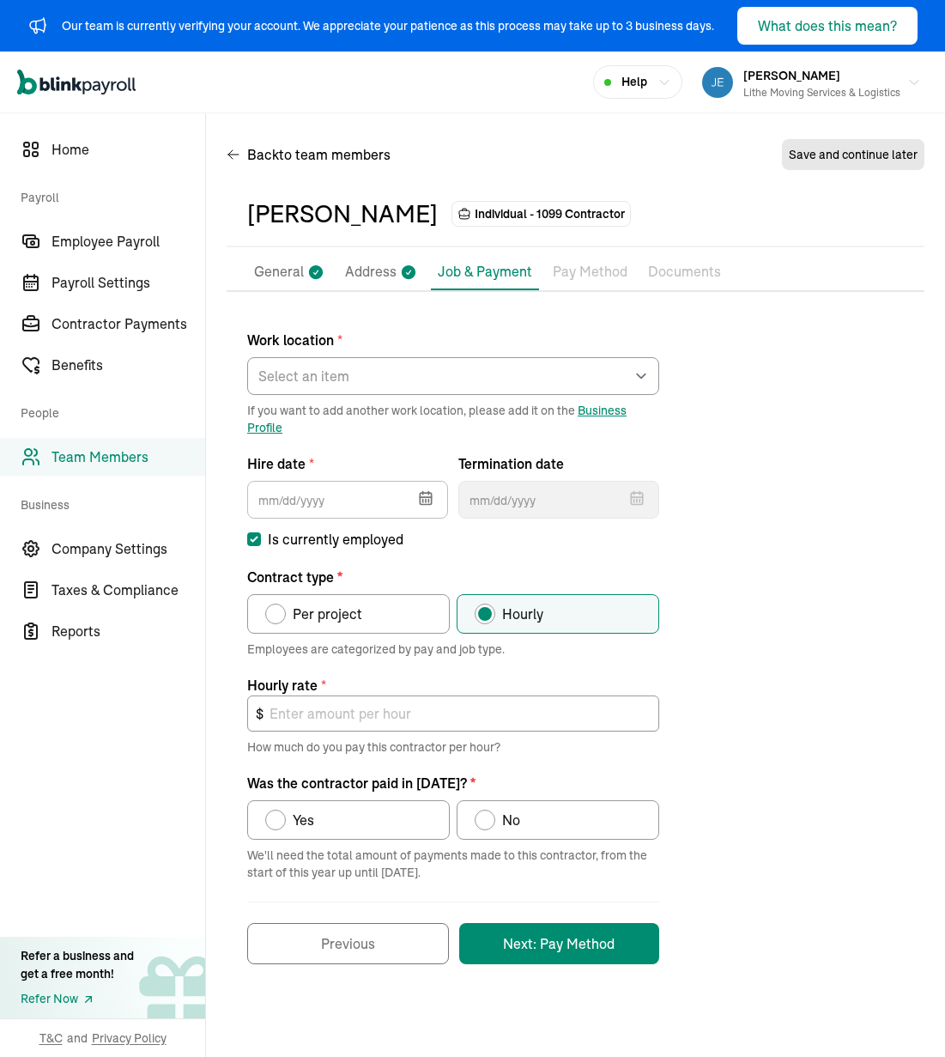
click at [736, 603] on div "Work location * Select an item [PERSON_NAME] Costco RXO hub Works from home If …" at bounding box center [576, 637] width 698 height 651
click at [529, 374] on select "Select an item [PERSON_NAME] Costco RXO hub Works from home" at bounding box center [453, 376] width 412 height 38
drag, startPoint x: 857, startPoint y: 355, endPoint x: 424, endPoint y: 421, distance: 438.5
click at [783, 355] on div "Work location * Select an item [PERSON_NAME] Costco RXO hub Works from home If …" at bounding box center [576, 637] width 698 height 651
click at [397, 379] on select "Select an item [PERSON_NAME] Costco RXO hub Works from home" at bounding box center [453, 376] width 412 height 38
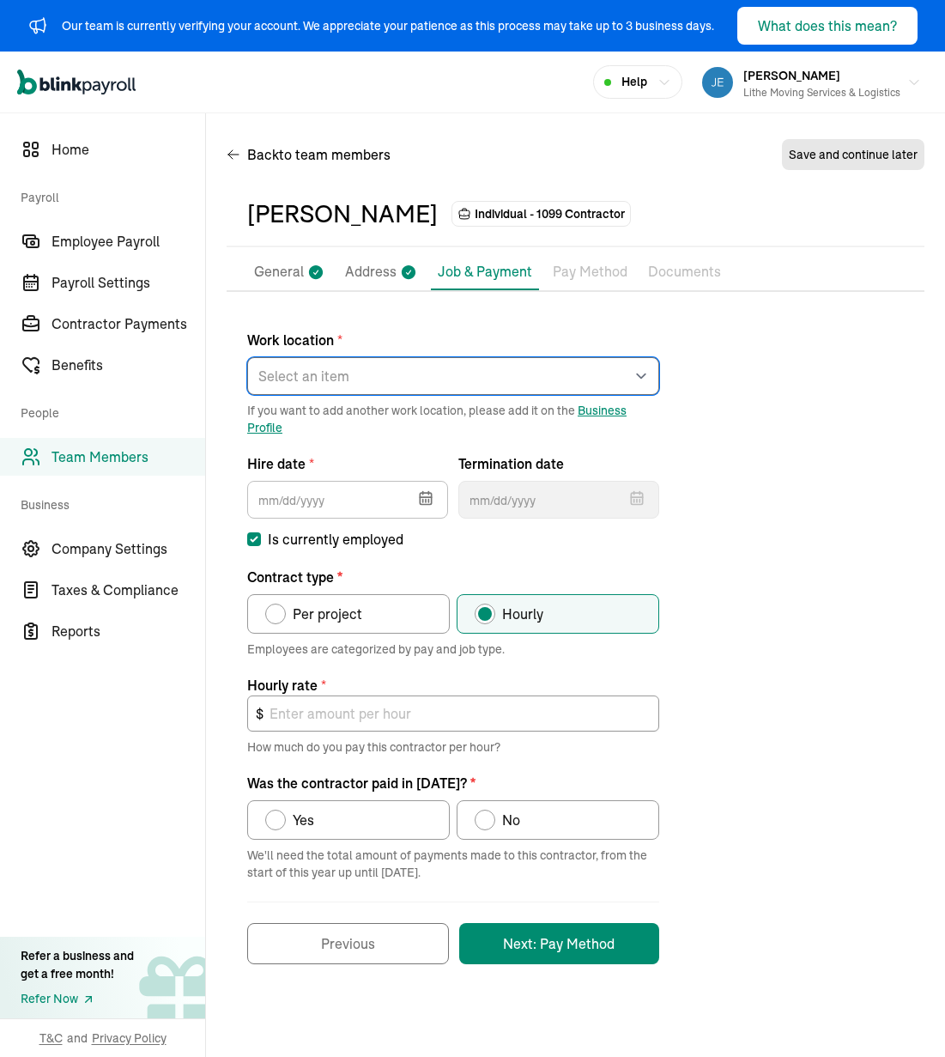
select select "[STREET_ADDRESS][PERSON_NAME]"
click at [247, 357] on select "Select an item [PERSON_NAME] Costco RXO hub Works from home" at bounding box center [453, 376] width 412 height 38
drag, startPoint x: 748, startPoint y: 490, endPoint x: 736, endPoint y: 492, distance: 13.0
click at [748, 489] on div "Work location * Select an item [PERSON_NAME] Costco RXO hub Works from home If …" at bounding box center [576, 637] width 698 height 651
click at [437, 494] on button "button" at bounding box center [424, 496] width 48 height 45
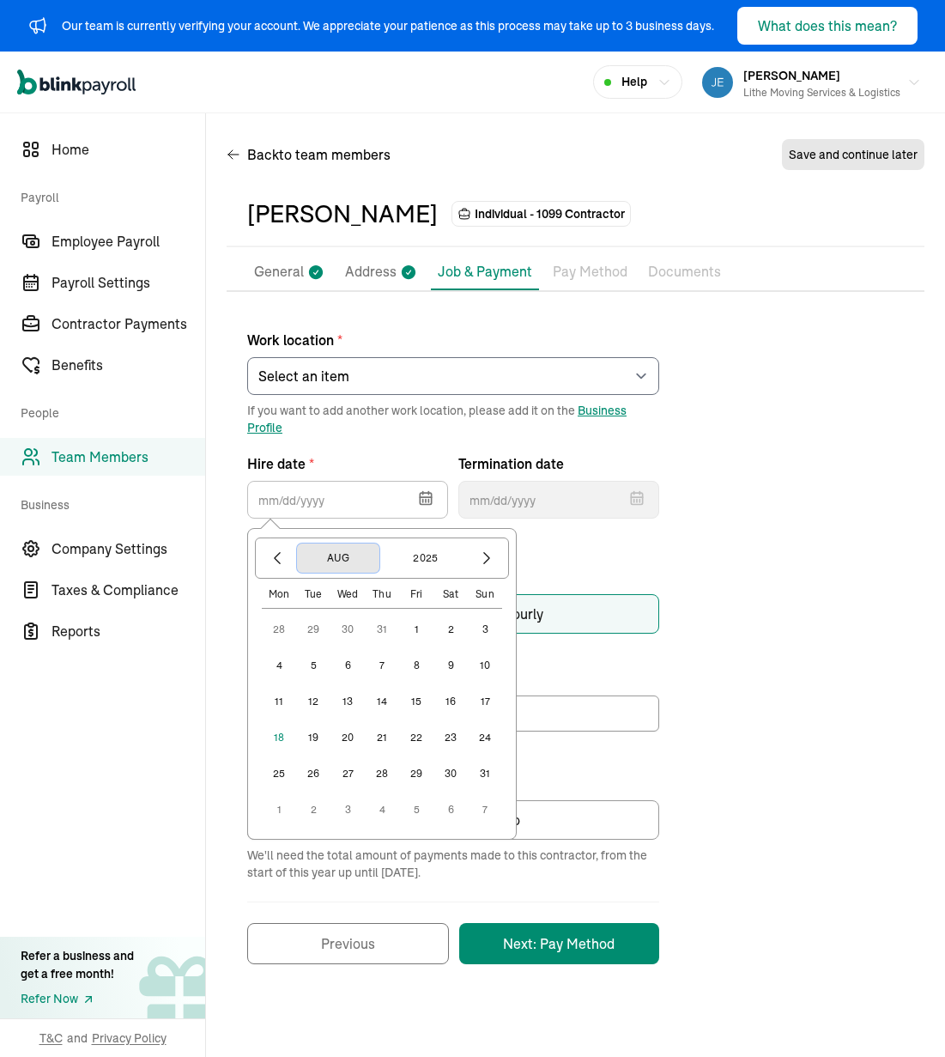
click at [327, 558] on button "Aug" at bounding box center [338, 557] width 82 height 29
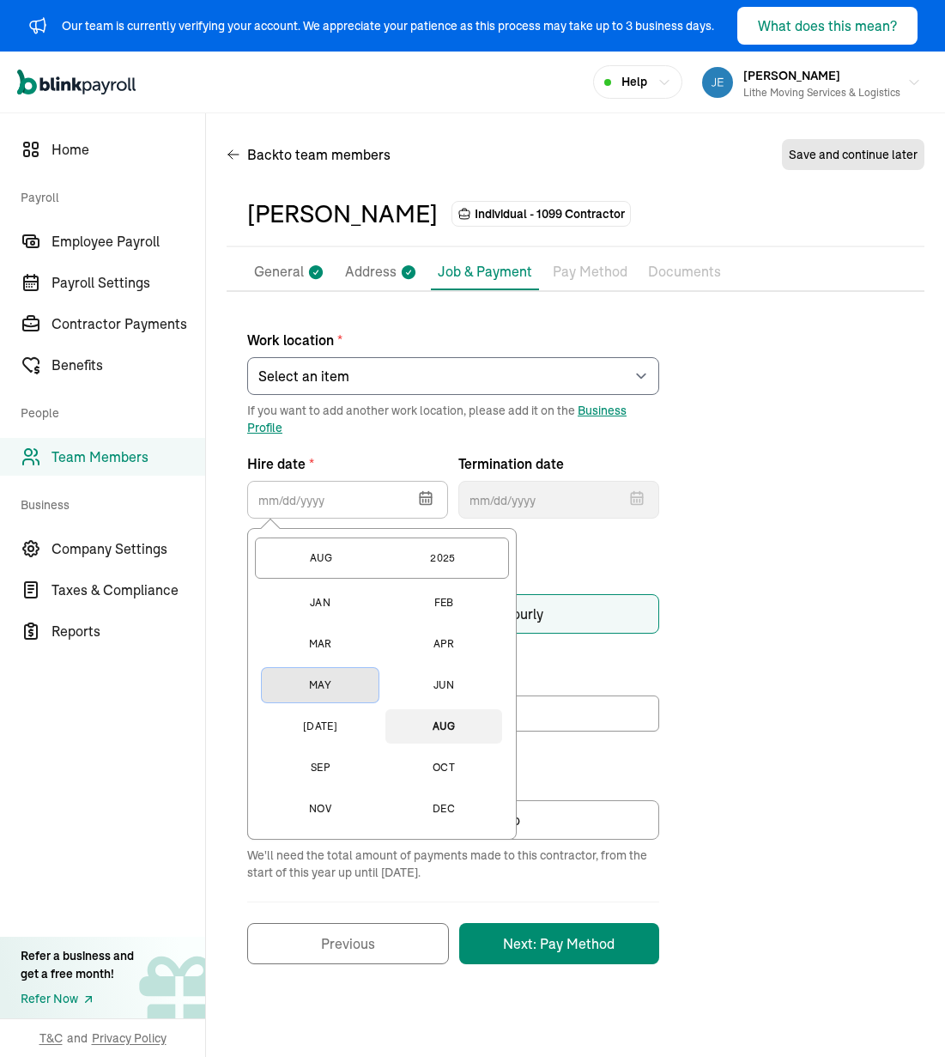
drag, startPoint x: 334, startPoint y: 677, endPoint x: 342, endPoint y: 673, distance: 9.6
click at [334, 677] on button "May" at bounding box center [320, 685] width 117 height 34
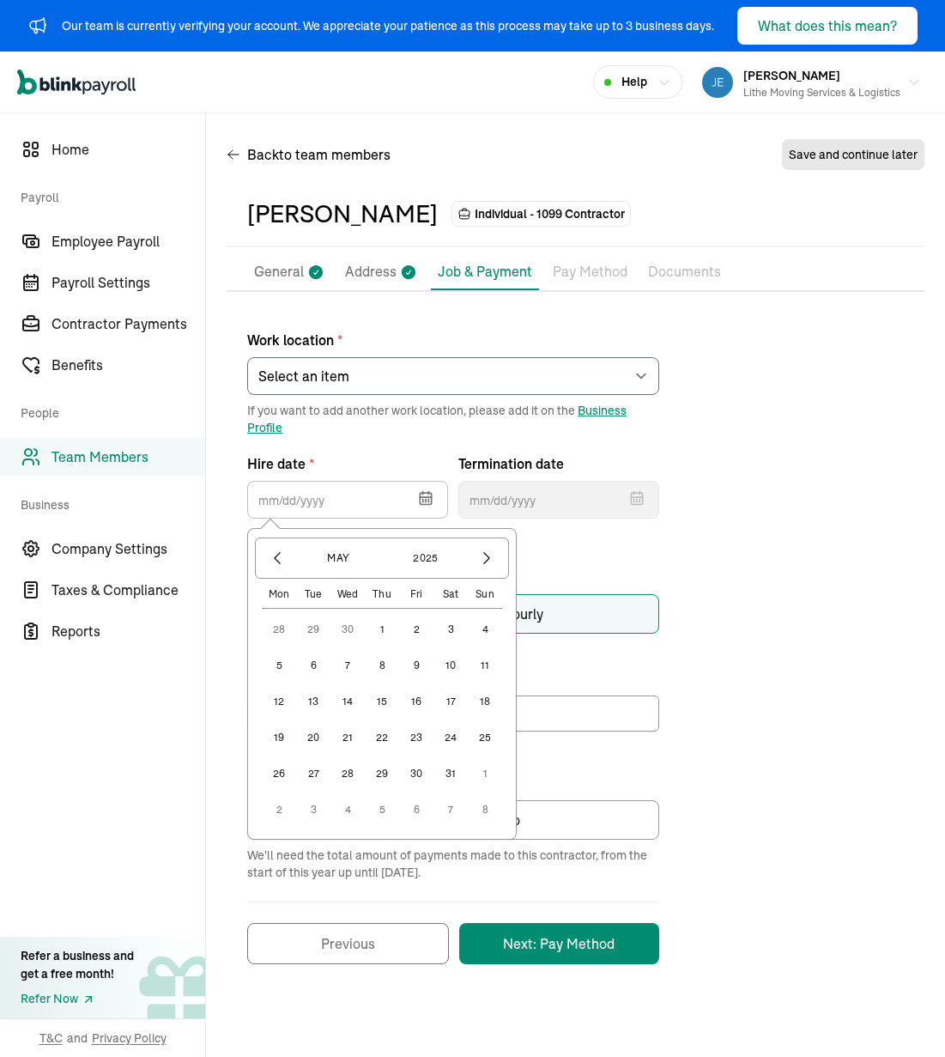
click at [347, 705] on button "14" at bounding box center [347, 701] width 34 height 34
type input "[DATE]"
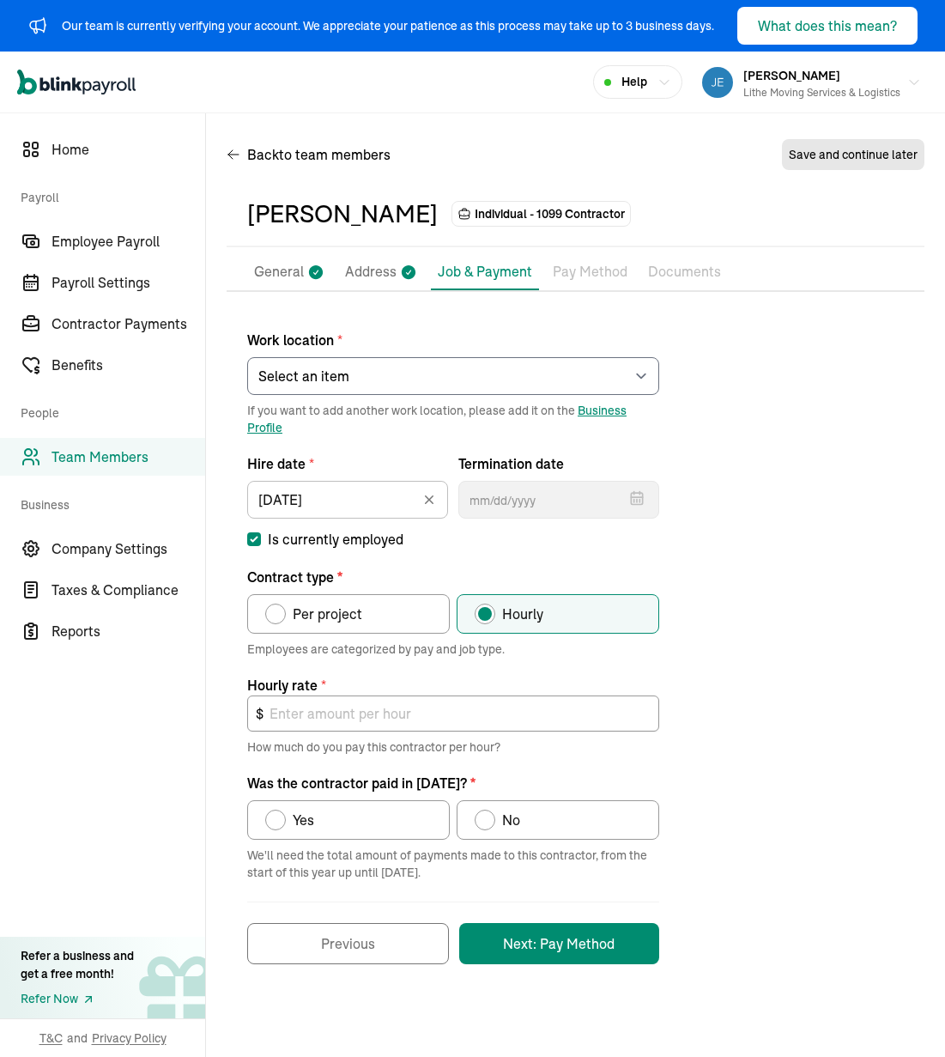
click at [682, 553] on div "Work location * Select an item [PERSON_NAME] Costco RXO hub Works from home If …" at bounding box center [576, 637] width 698 height 651
click at [363, 620] on label "Per project" at bounding box center [348, 613] width 203 height 39
click at [278, 616] on input "Per project" at bounding box center [271, 610] width 14 height 14
radio input "true"
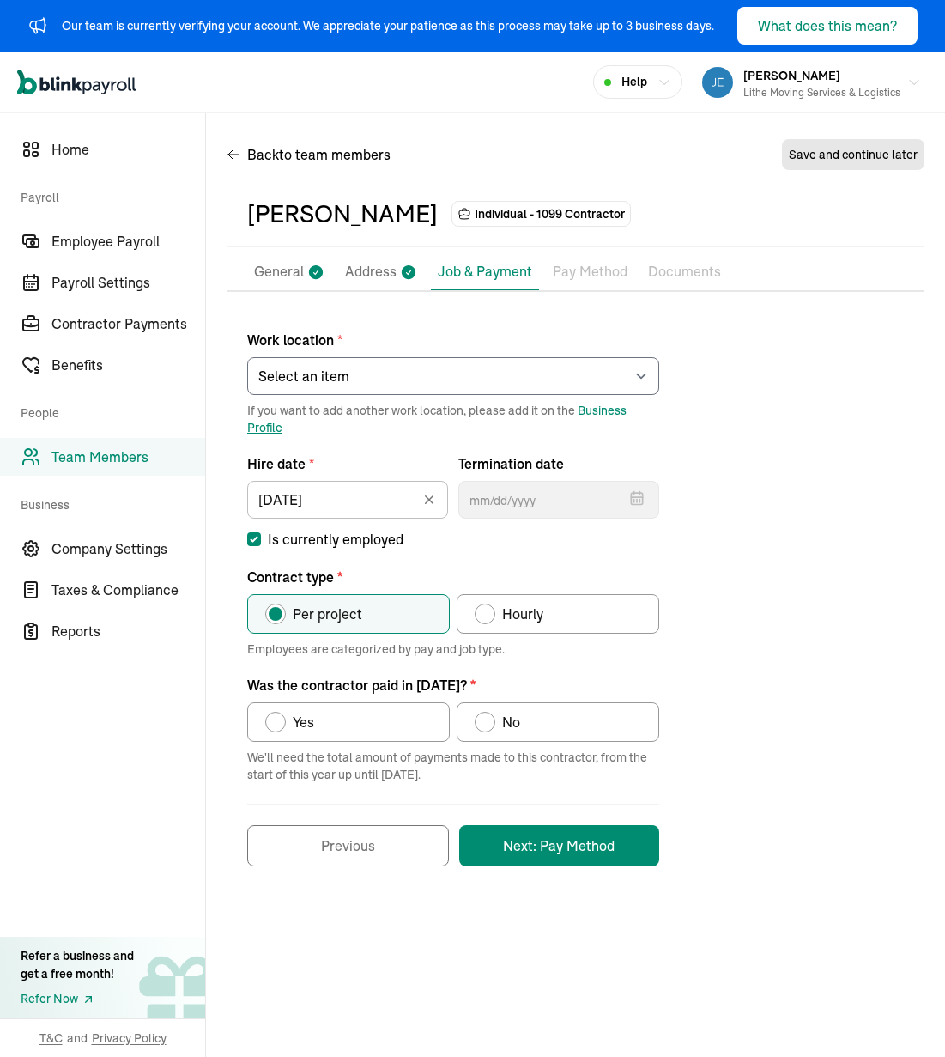
click at [357, 734] on label "Yes" at bounding box center [348, 721] width 203 height 39
click at [278, 724] on input "Yes" at bounding box center [271, 718] width 14 height 14
radio input "true"
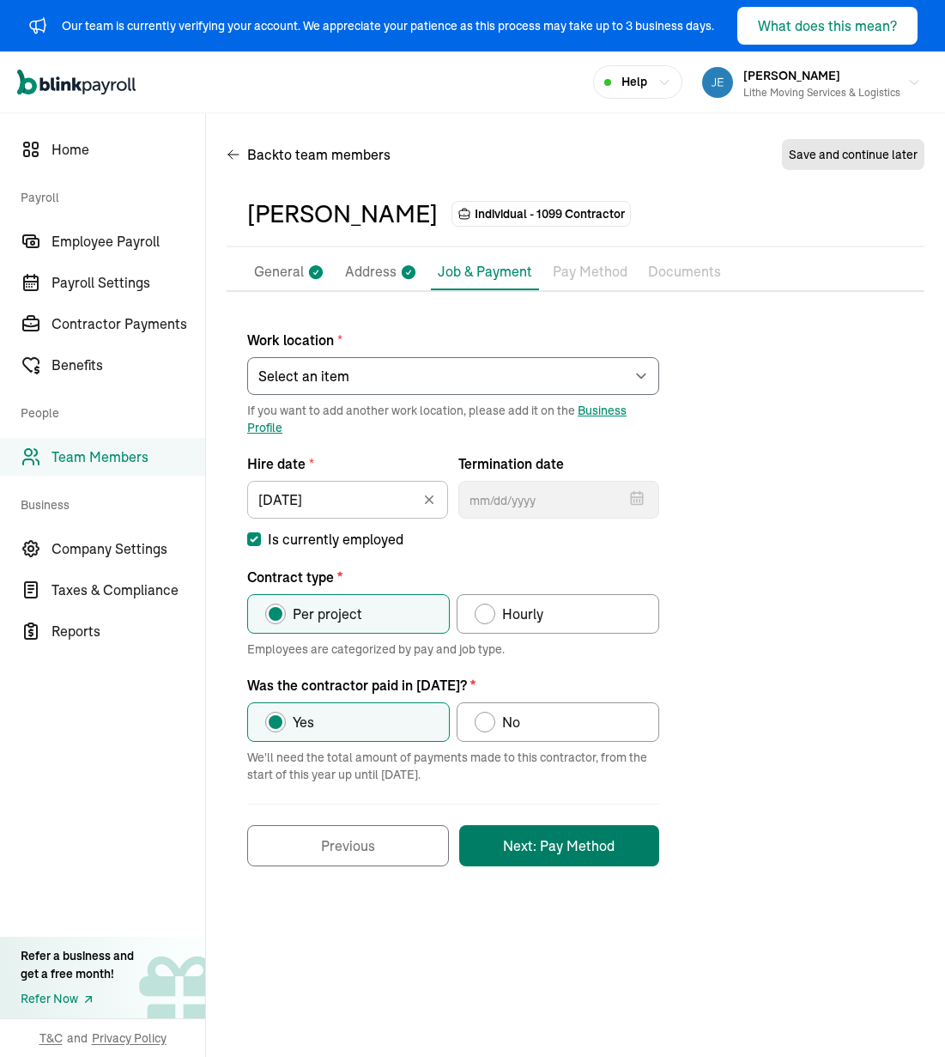
click at [504, 848] on button "Next: Pay Method" at bounding box center [559, 845] width 200 height 41
click at [783, 688] on div "Work location * Select an item [PERSON_NAME] Costco RXO hub Works from home If …" at bounding box center [576, 589] width 698 height 554
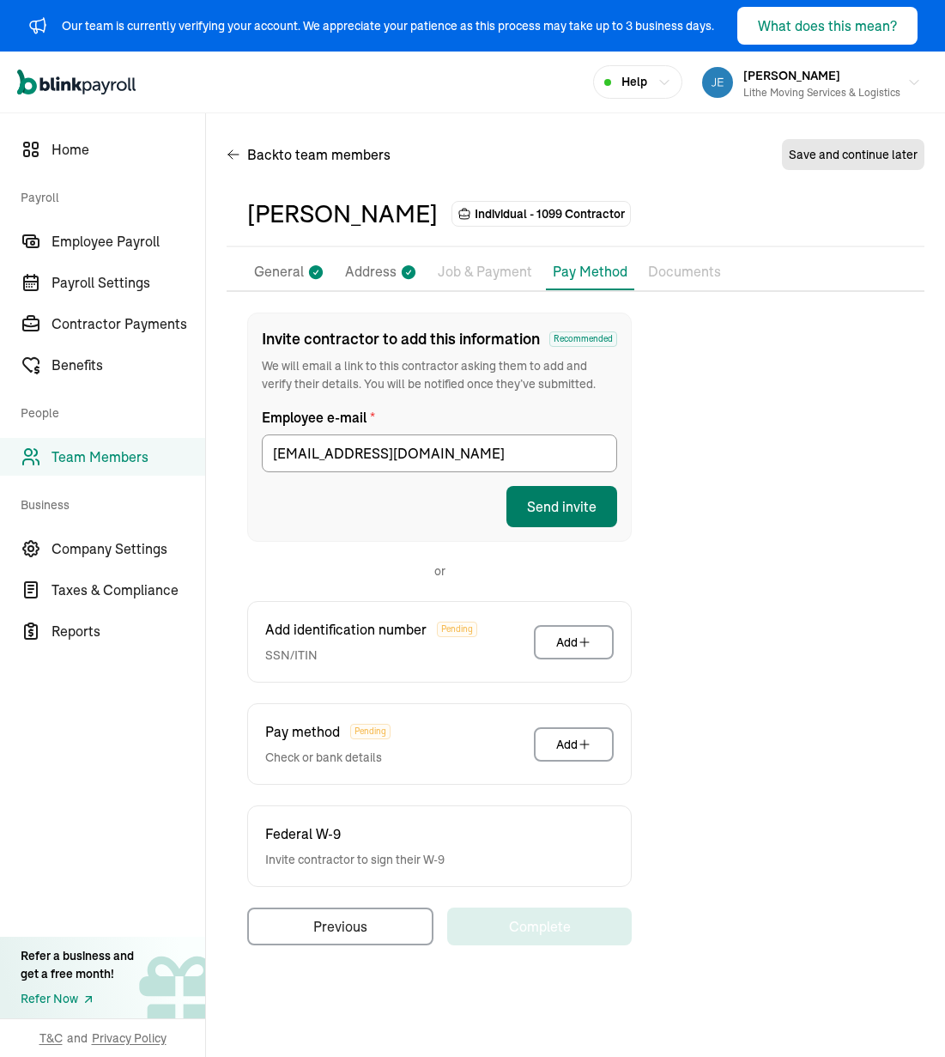
click at [572, 513] on button "Send invite" at bounding box center [561, 506] width 111 height 41
click at [758, 477] on div "Invite contractor to add this information Recommended We will email a link to t…" at bounding box center [576, 628] width 698 height 633
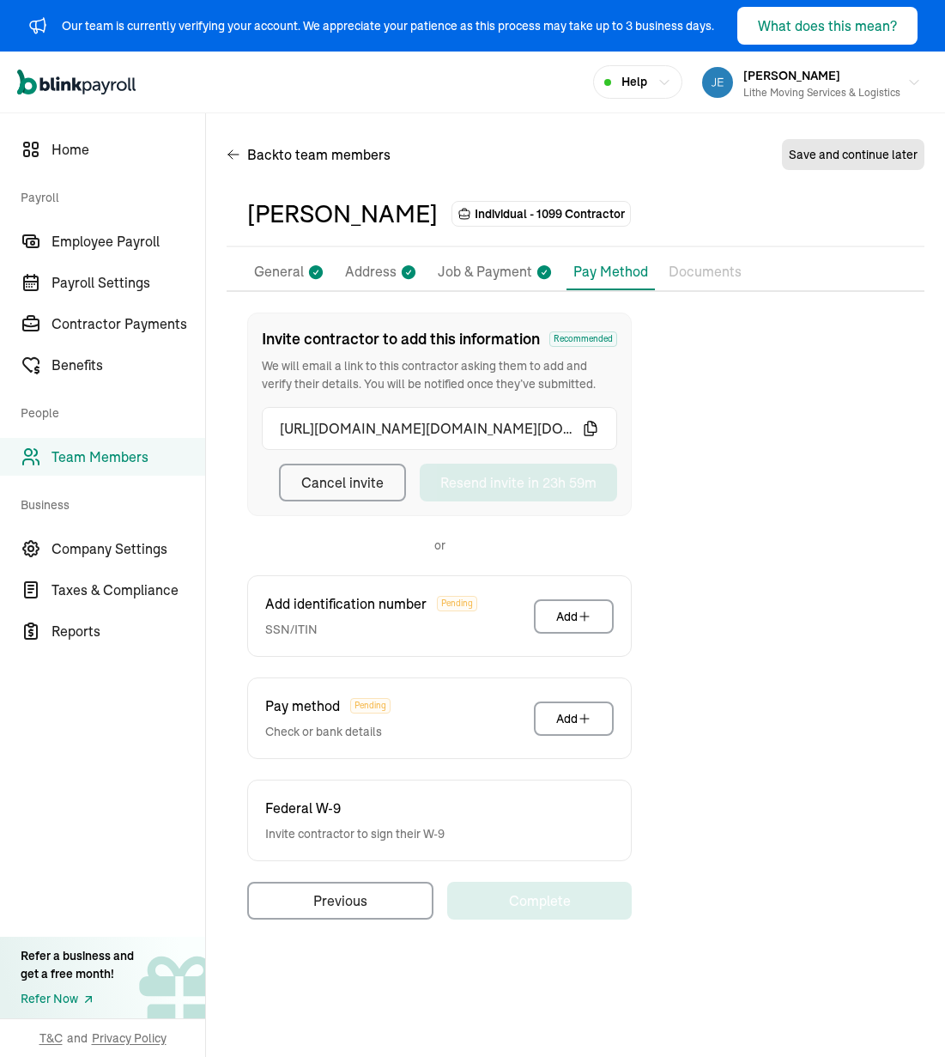
click at [512, 144] on div "Back to team members Save and continue later" at bounding box center [576, 158] width 698 height 48
click at [119, 450] on span "Team Members" at bounding box center [129, 456] width 154 height 21
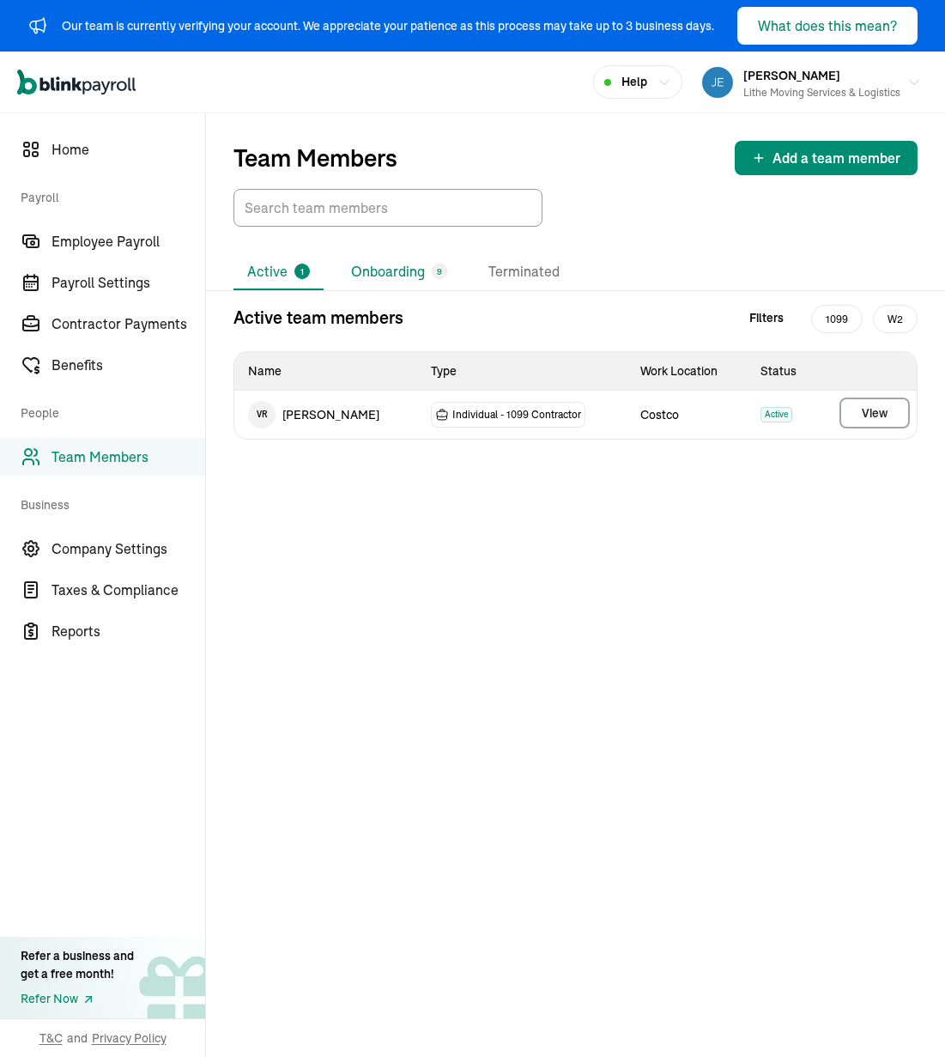
drag, startPoint x: 408, startPoint y: 264, endPoint x: 424, endPoint y: 276, distance: 20.8
click at [408, 264] on li "Onboarding 9" at bounding box center [399, 272] width 124 height 36
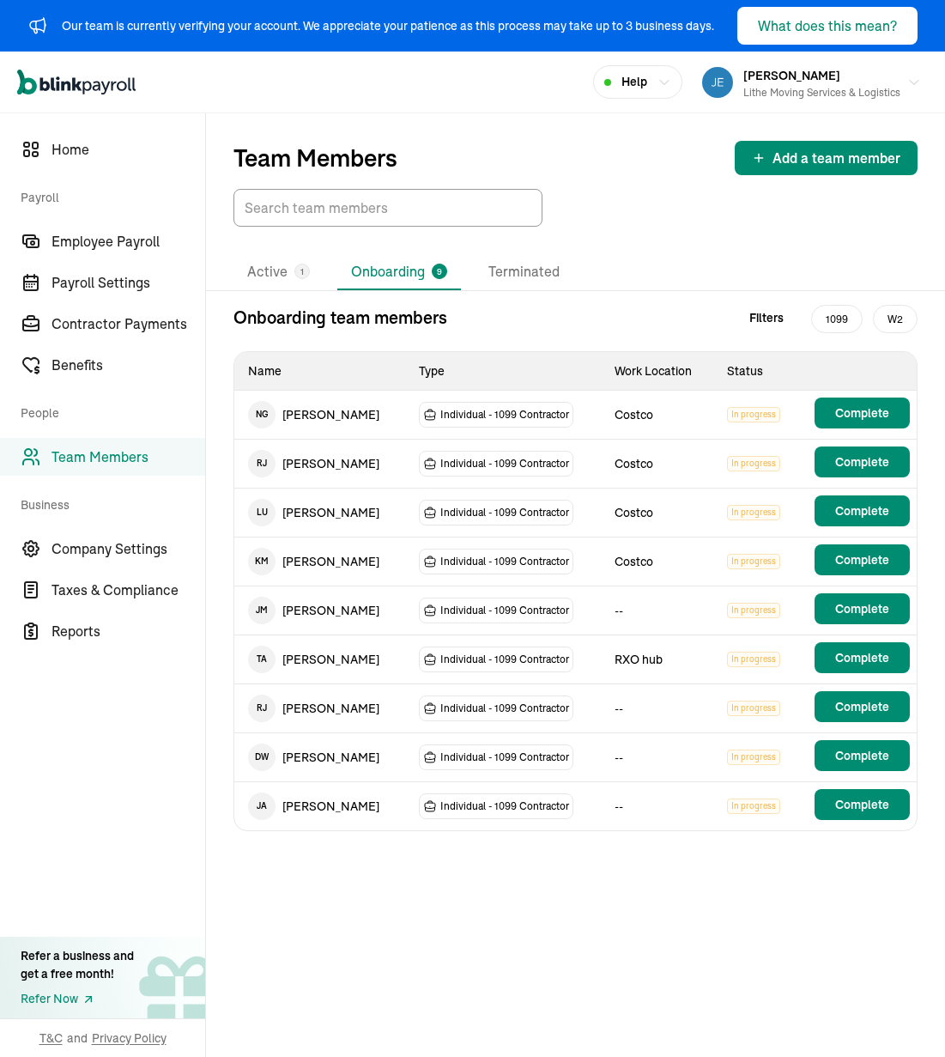
click at [668, 854] on div "Onboarding team members Filters 1099 W2 Name Type Work Location Status N G [PER…" at bounding box center [575, 582] width 739 height 554
click at [557, 834] on div "Onboarding team members Filters 1099 W2 Name Type Work Location Status N G [PER…" at bounding box center [575, 582] width 739 height 554
click at [561, 836] on div "Onboarding team members Filters 1099 W2 Name Type Work Location Status N G [PER…" at bounding box center [575, 582] width 739 height 554
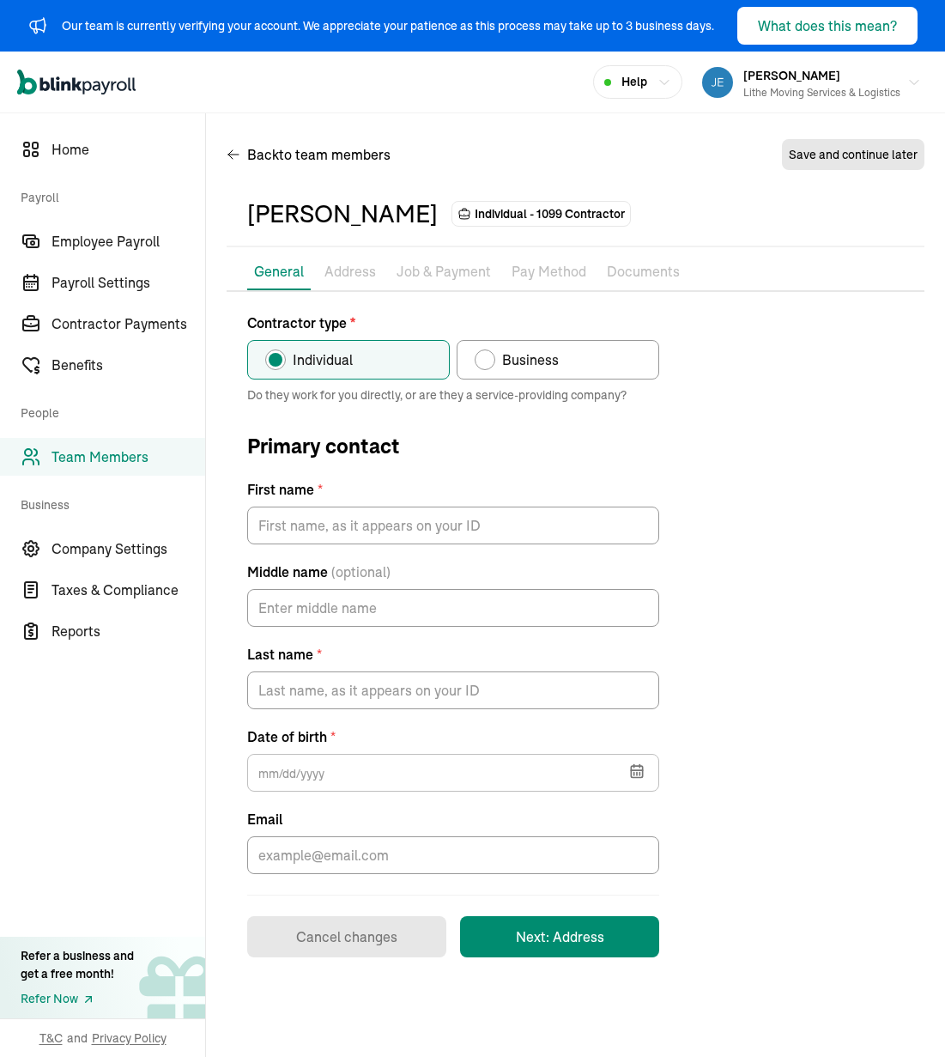
type input "[PERSON_NAME]"
type input "Jackio"
click at [716, 395] on div "Contractor type * Individual Business Do they work for you directly, or are the…" at bounding box center [576, 634] width 698 height 645
click at [743, 520] on div "Contractor type * Individual Business Do they work for you directly, or are the…" at bounding box center [576, 634] width 698 height 645
drag, startPoint x: 759, startPoint y: 590, endPoint x: 627, endPoint y: 727, distance: 190.0
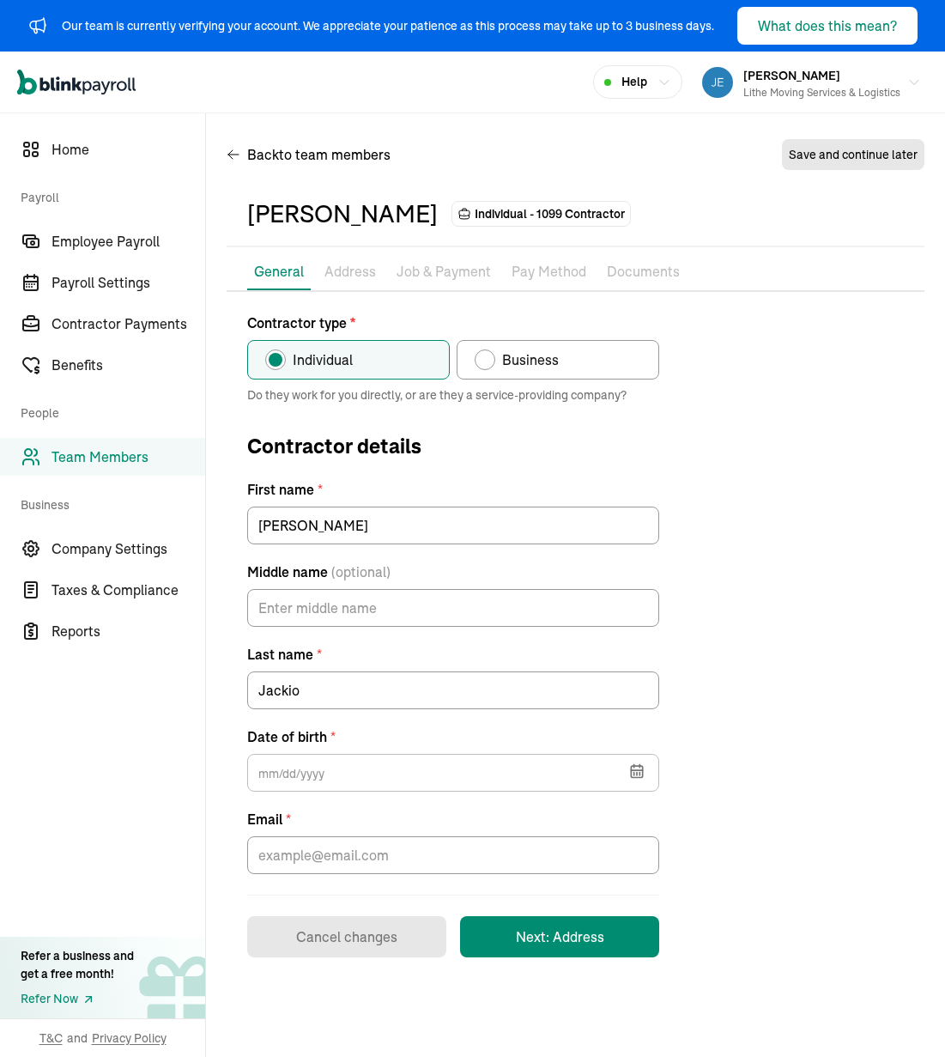
click at [759, 591] on div "Contractor type * Individual Business Do they work for you directly, or are the…" at bounding box center [576, 634] width 698 height 645
click at [633, 779] on icon "button" at bounding box center [636, 770] width 17 height 17
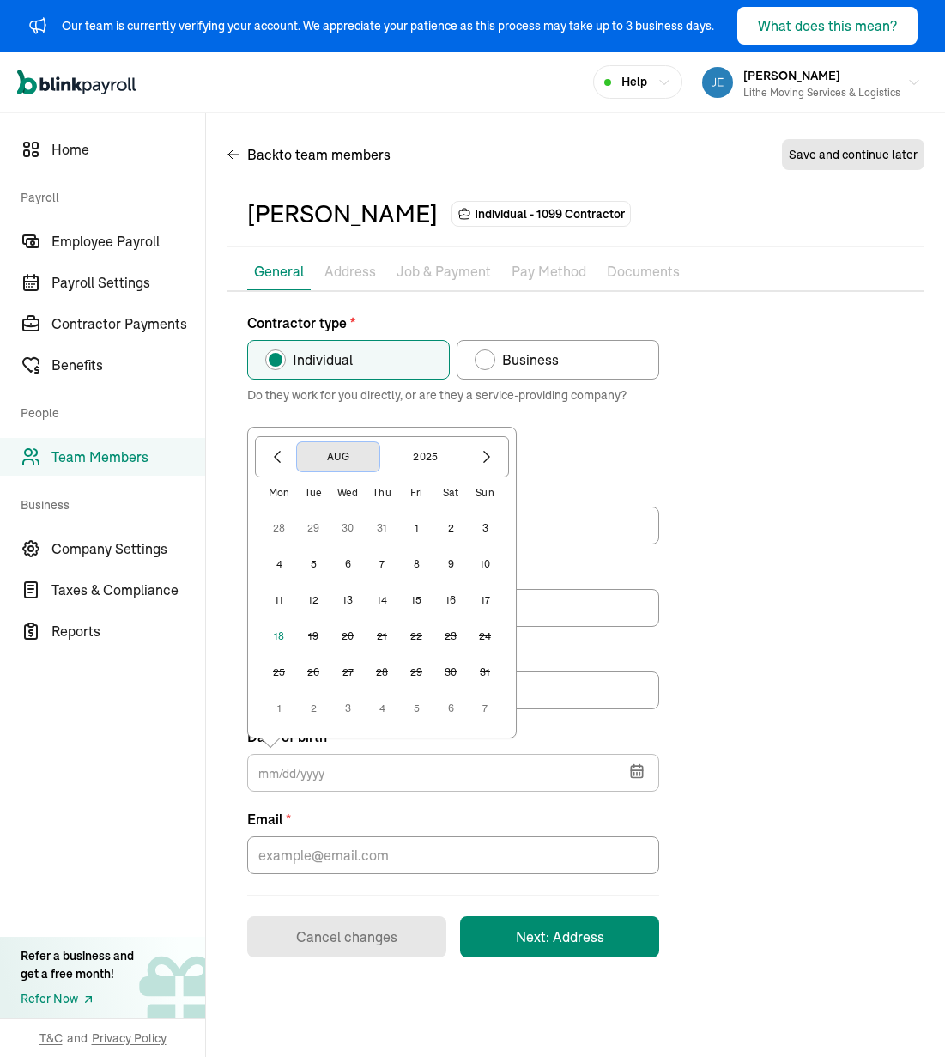
click at [341, 460] on button "Aug" at bounding box center [338, 456] width 82 height 29
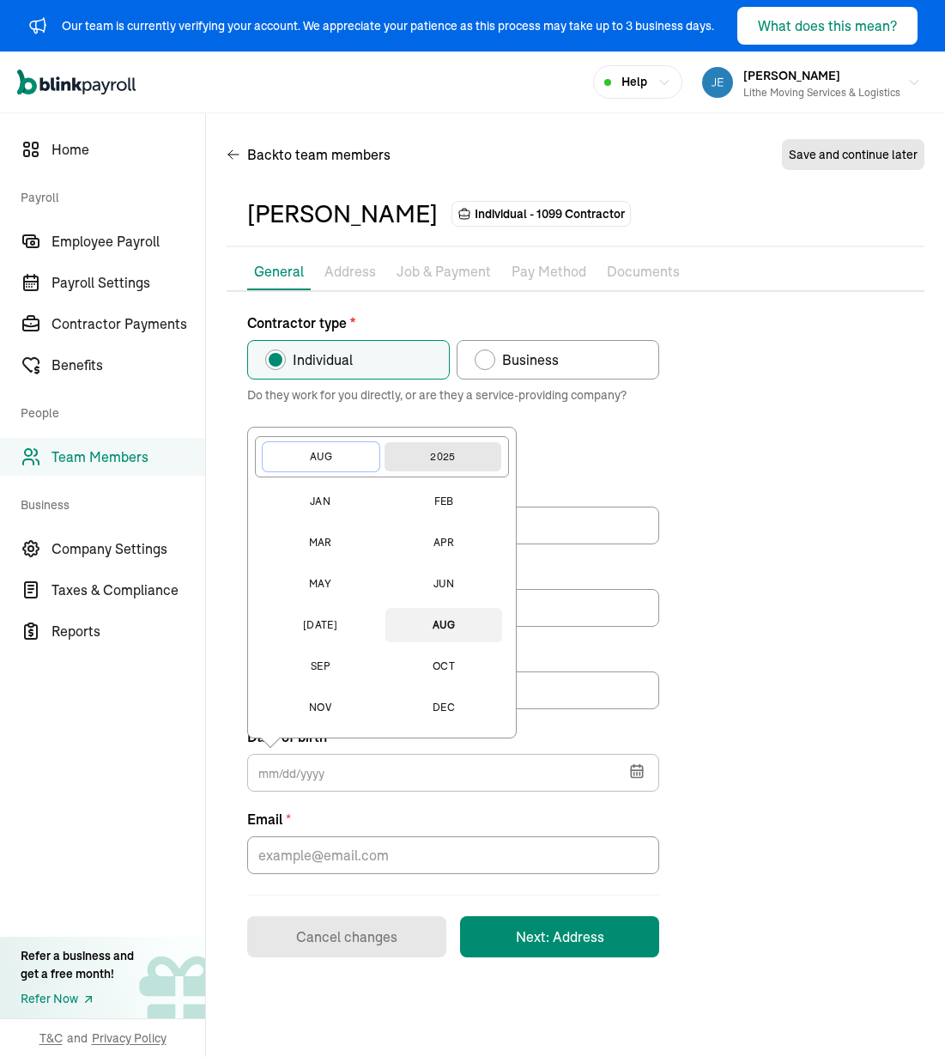
drag, startPoint x: 338, startPoint y: 460, endPoint x: 456, endPoint y: 463, distance: 117.6
click at [342, 461] on button "Aug" at bounding box center [321, 456] width 117 height 29
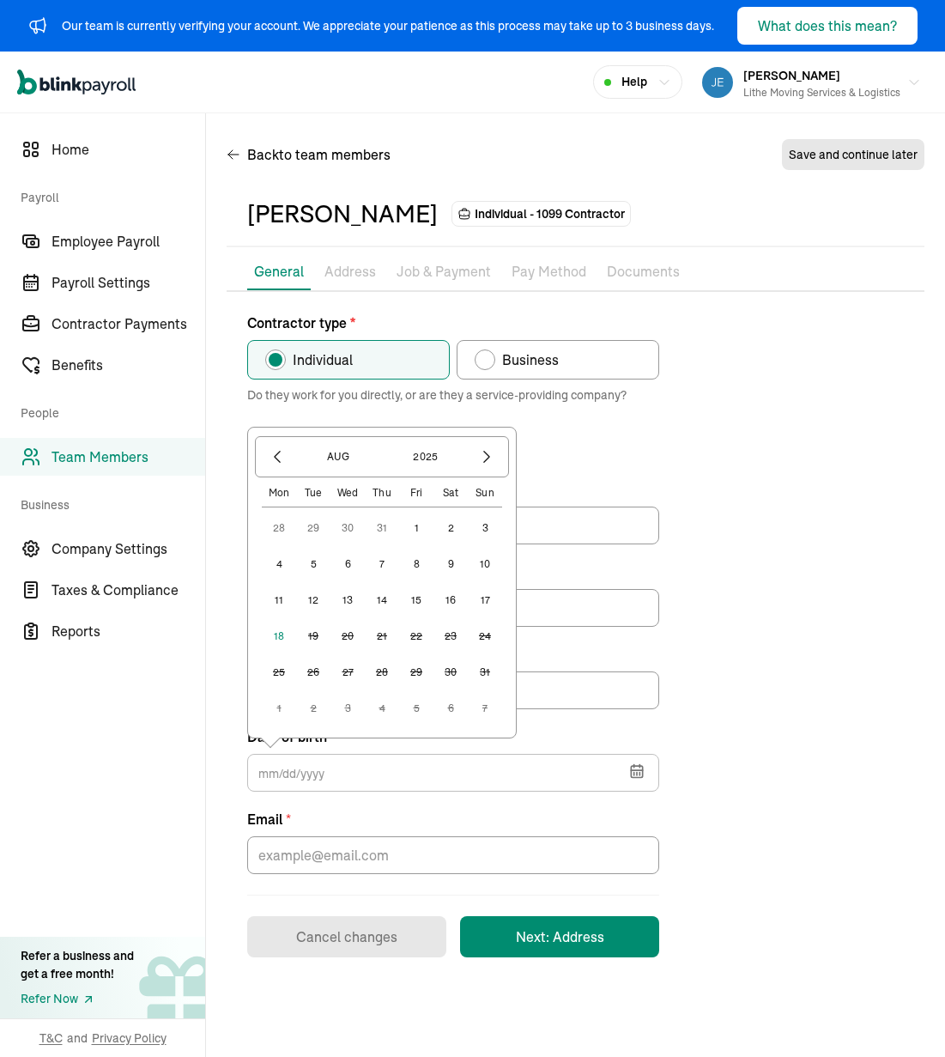
click at [558, 458] on span "Contractor details" at bounding box center [453, 446] width 412 height 31
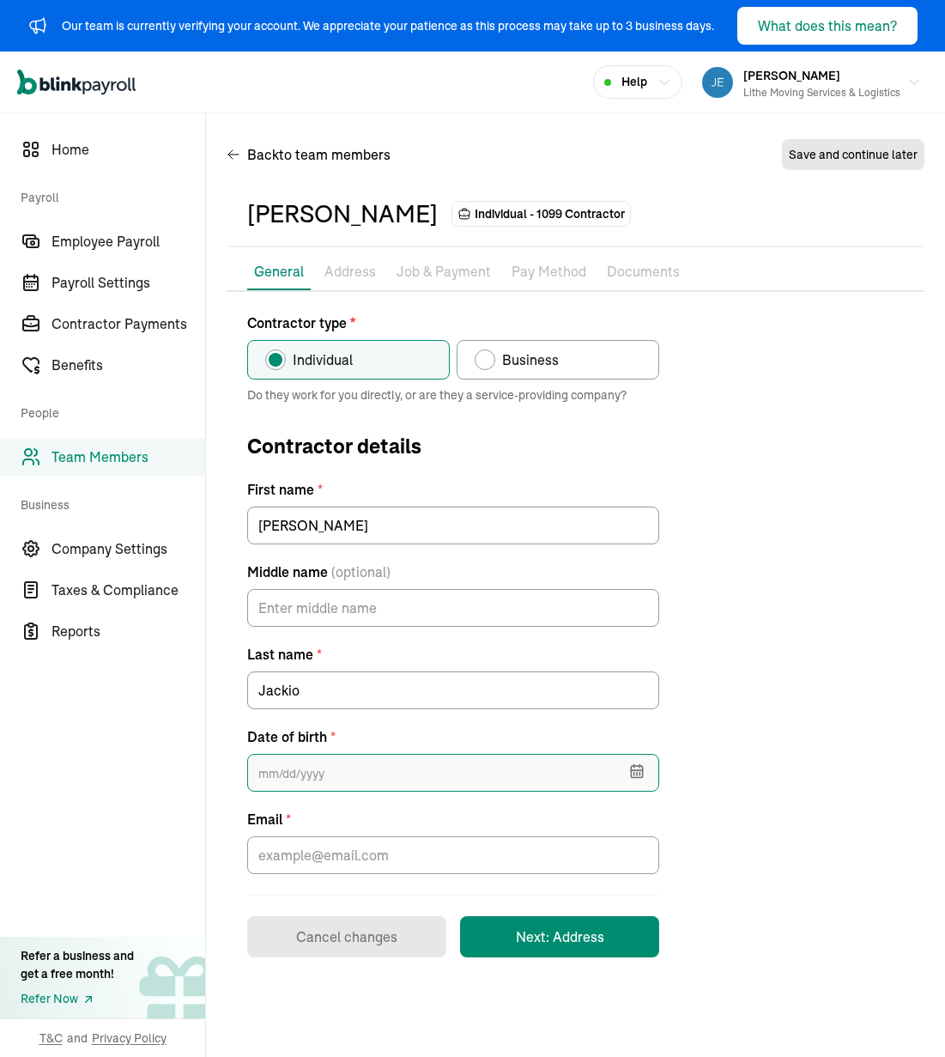
click at [446, 760] on input "text" at bounding box center [453, 773] width 412 height 38
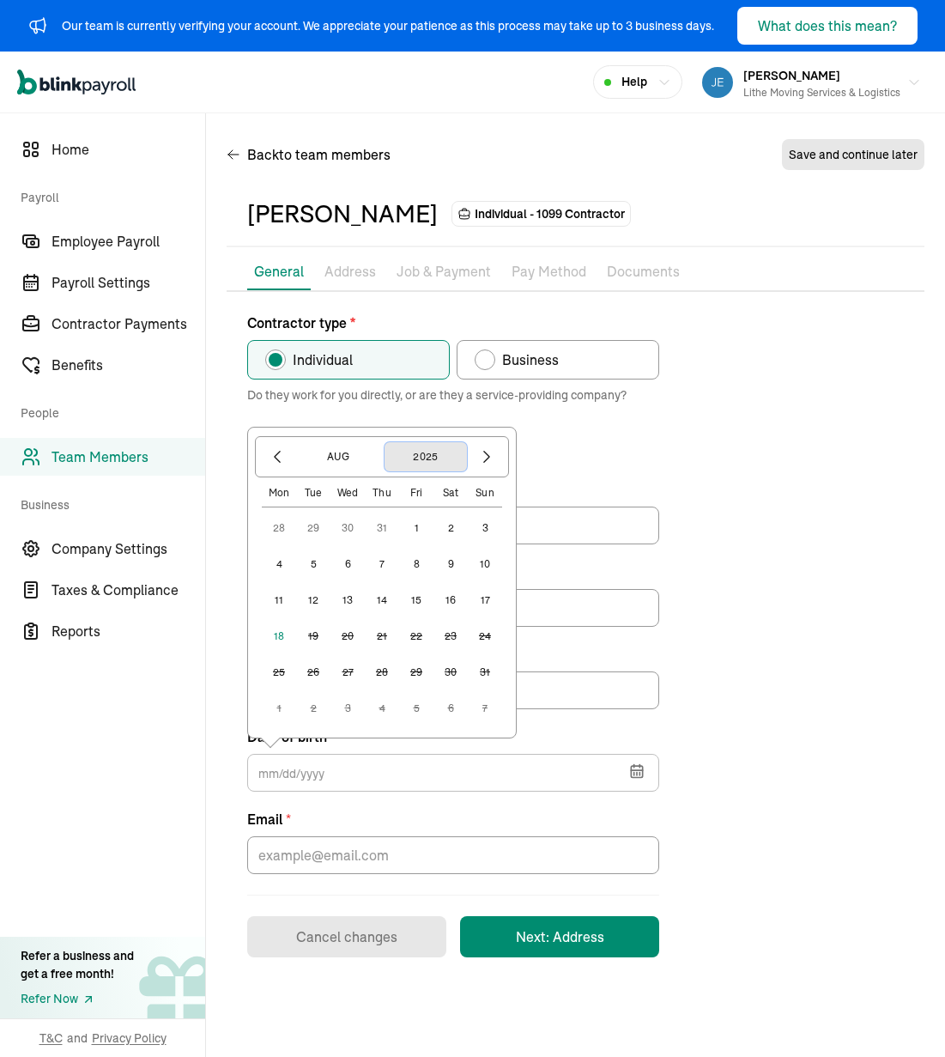
click at [415, 464] on button "2025" at bounding box center [426, 456] width 82 height 29
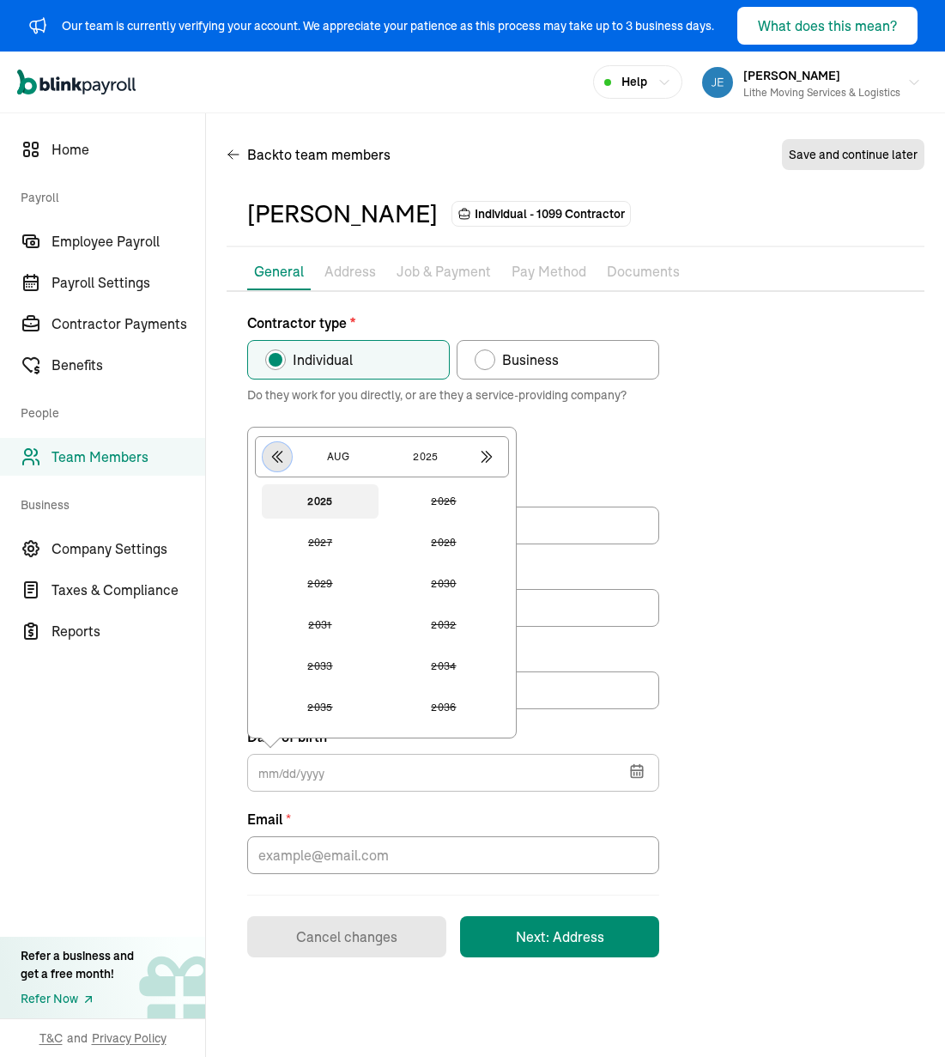
click at [271, 457] on icon "button" at bounding box center [277, 456] width 17 height 17
click at [281, 463] on icon "button" at bounding box center [277, 456] width 17 height 17
click at [350, 578] on button "1993" at bounding box center [320, 584] width 117 height 34
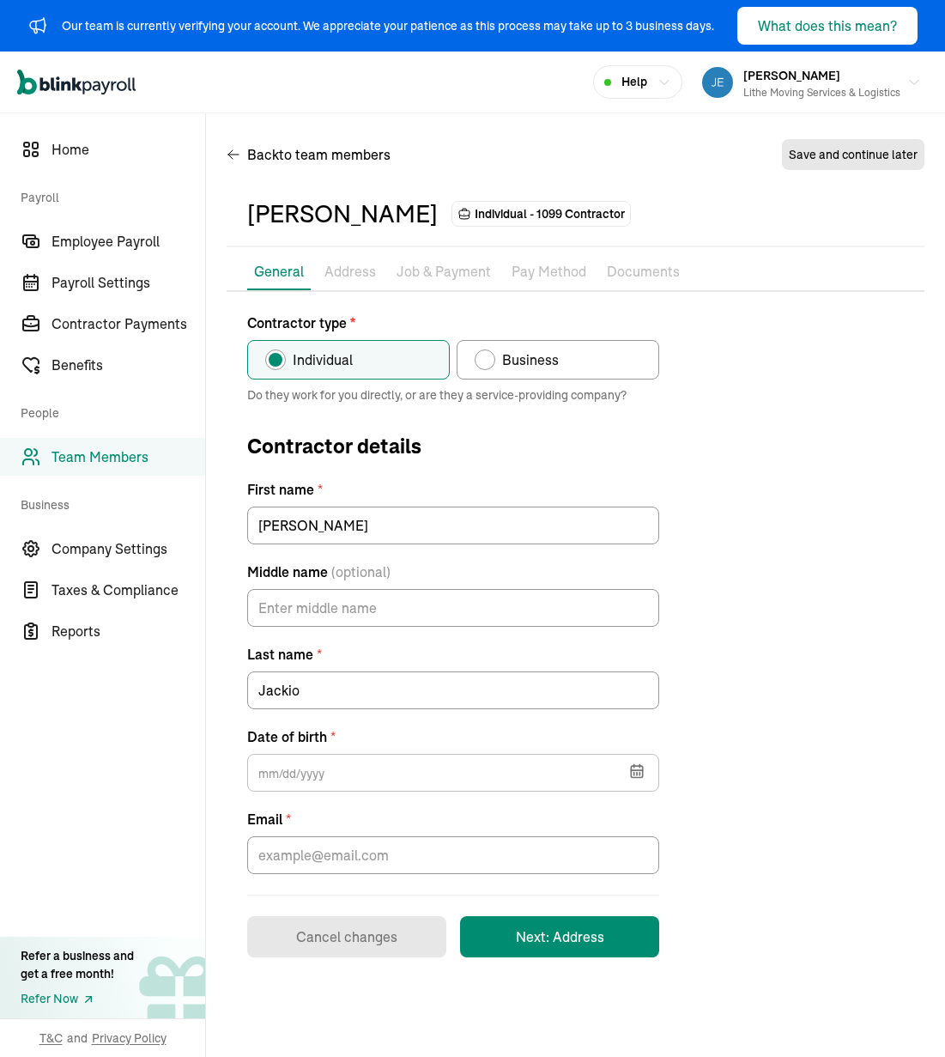
click at [687, 512] on div "Contractor type * Individual Business Do they work for you directly, or are the…" at bounding box center [576, 634] width 698 height 645
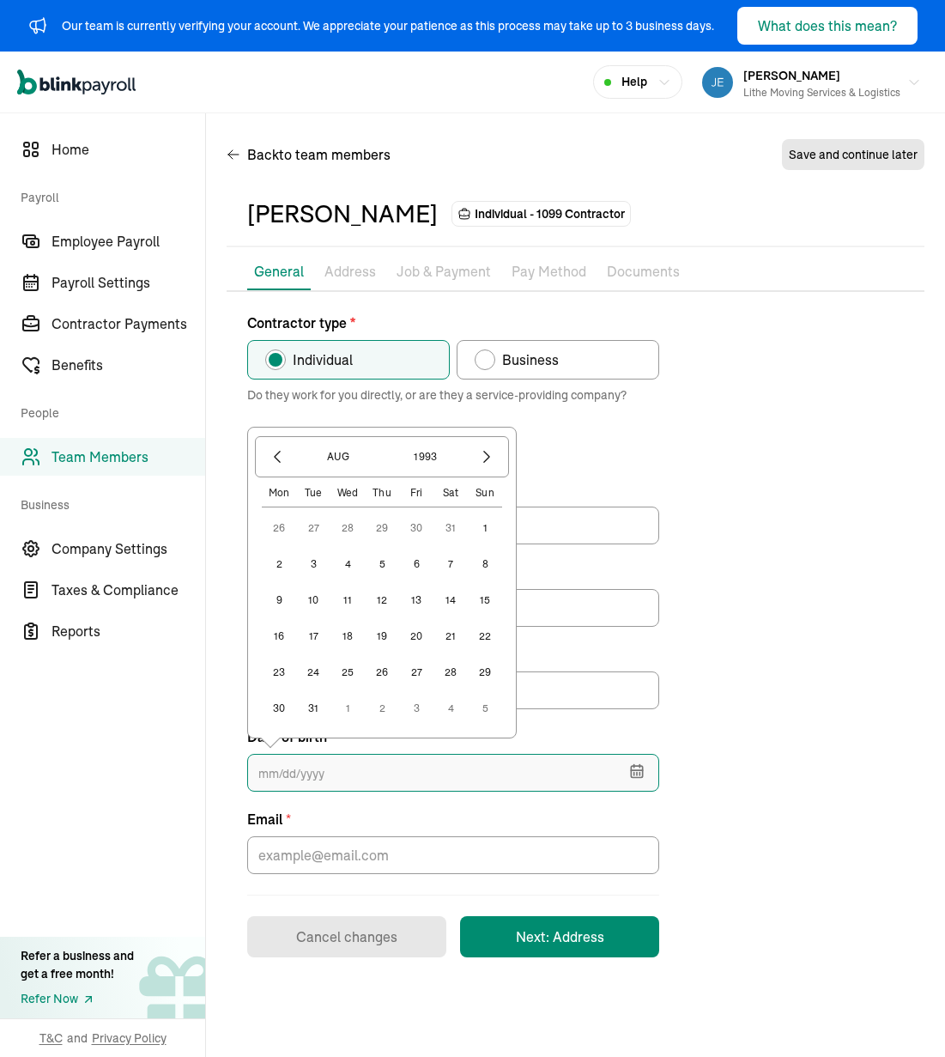
click at [423, 773] on input "text" at bounding box center [453, 773] width 412 height 38
click at [481, 463] on icon "button" at bounding box center [486, 456] width 17 height 17
click at [480, 469] on button "button" at bounding box center [486, 456] width 29 height 29
click at [272, 601] on button "15" at bounding box center [279, 600] width 34 height 34
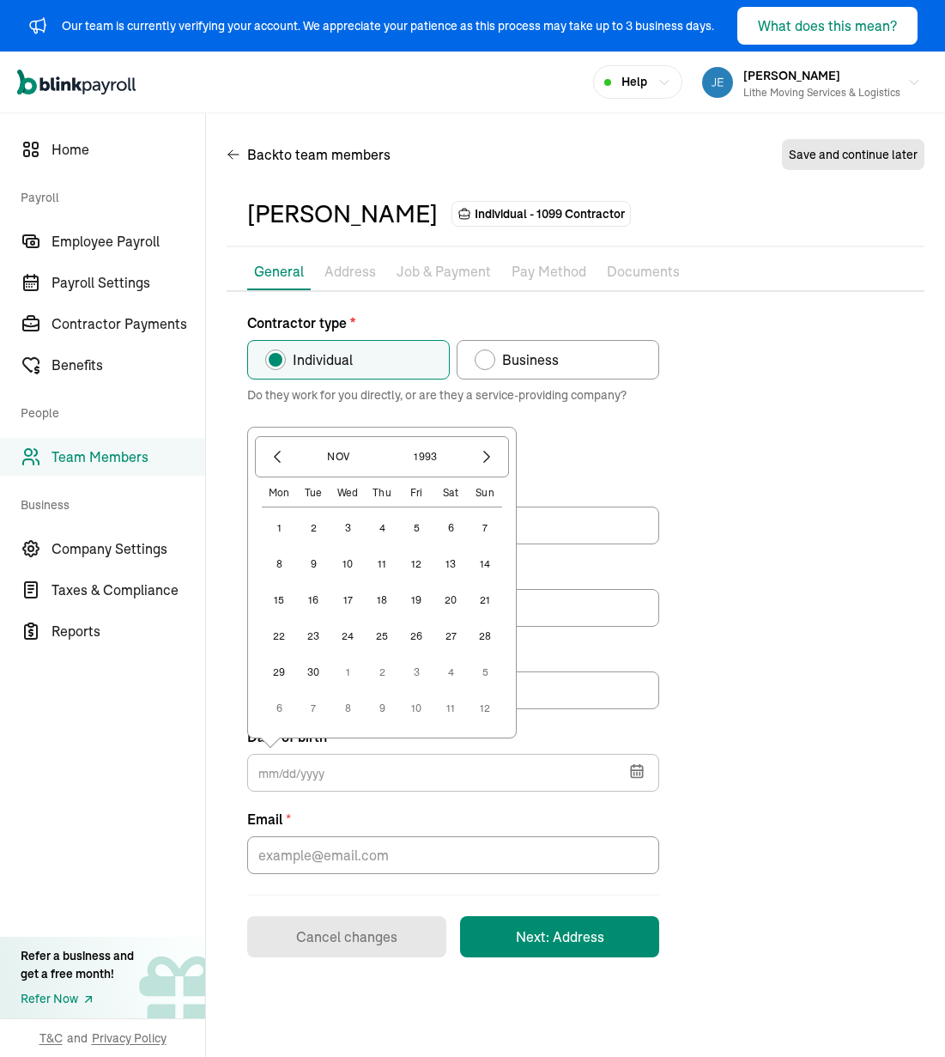
type input "[DATE]"
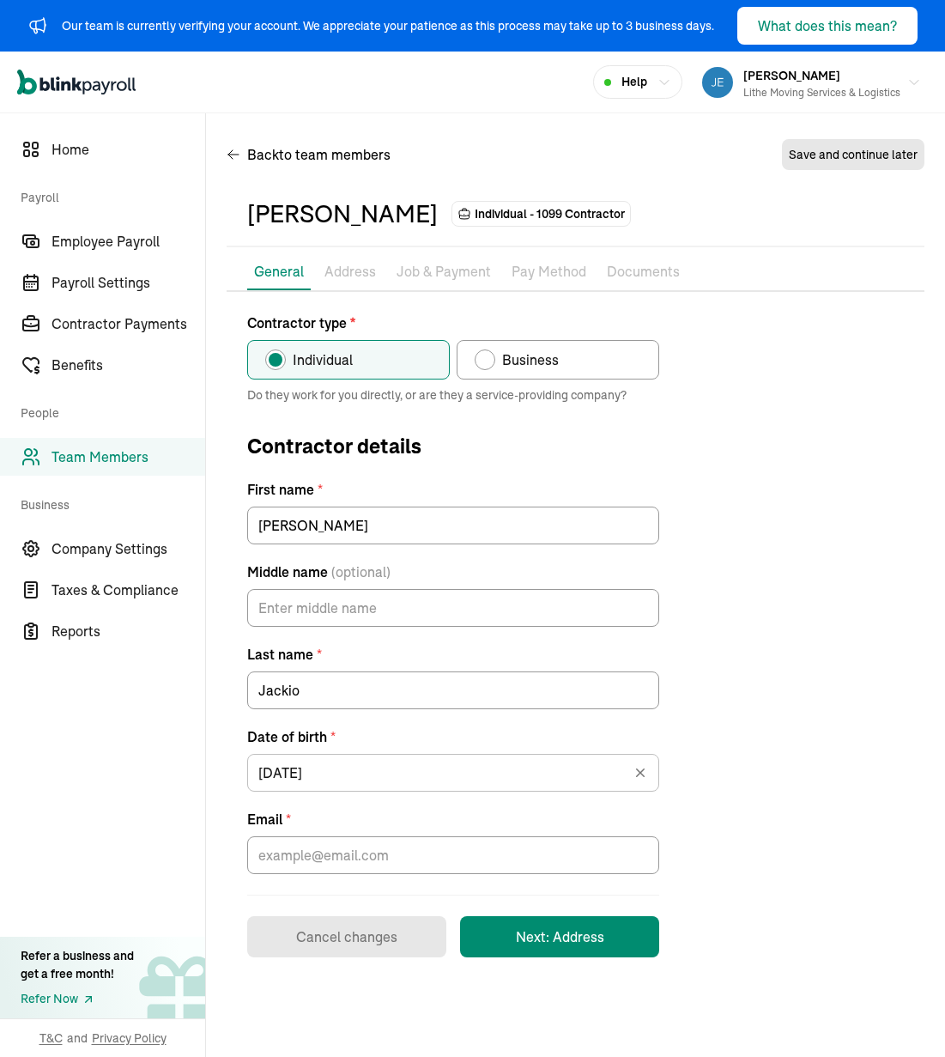
click at [771, 477] on div "Contractor type * Individual Business Do they work for you directly, or are the…" at bounding box center [576, 634] width 698 height 645
click at [499, 864] on input "Email *" at bounding box center [453, 855] width 412 height 38
click at [350, 842] on input "Email *" at bounding box center [453, 855] width 412 height 38
paste input "[EMAIL_ADDRESS][DOMAIN_NAME]"
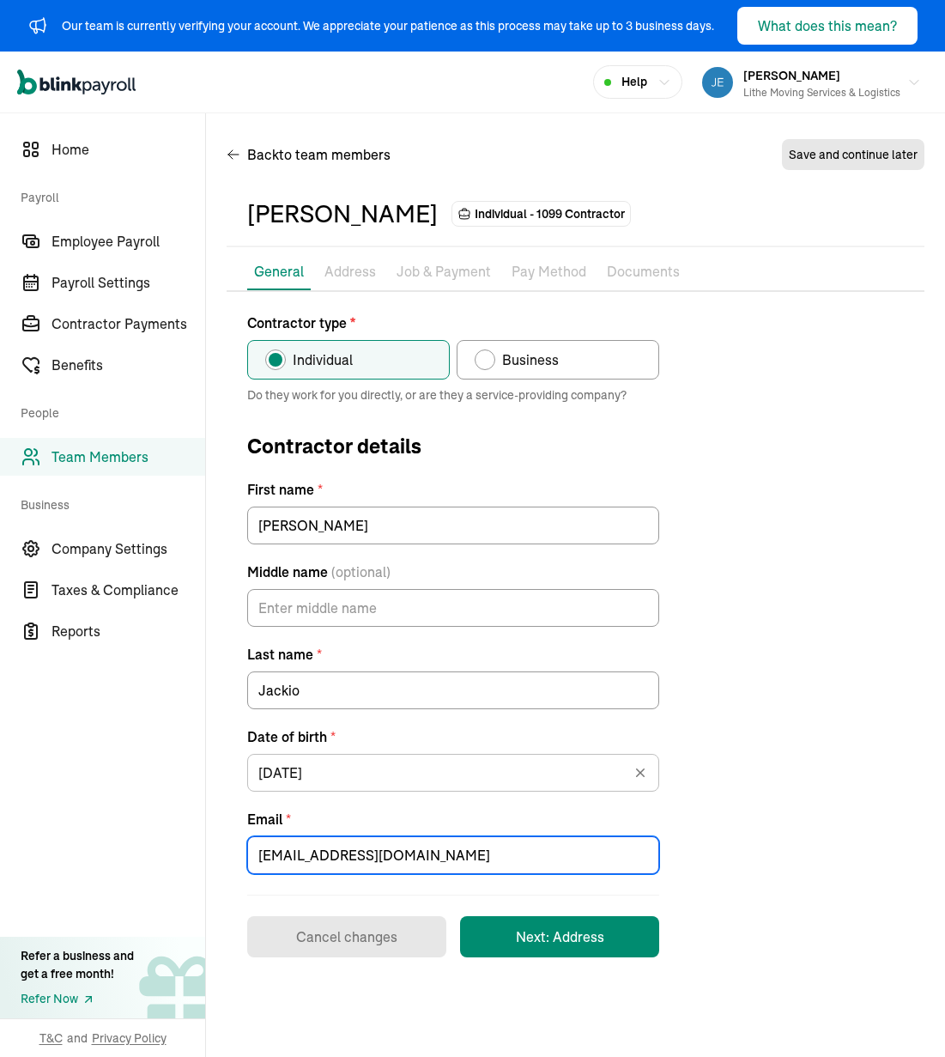
type input "[EMAIL_ADDRESS][DOMAIN_NAME]"
click at [721, 845] on div "Contractor type * Individual Business Do they work for you directly, or are the…" at bounding box center [576, 634] width 698 height 645
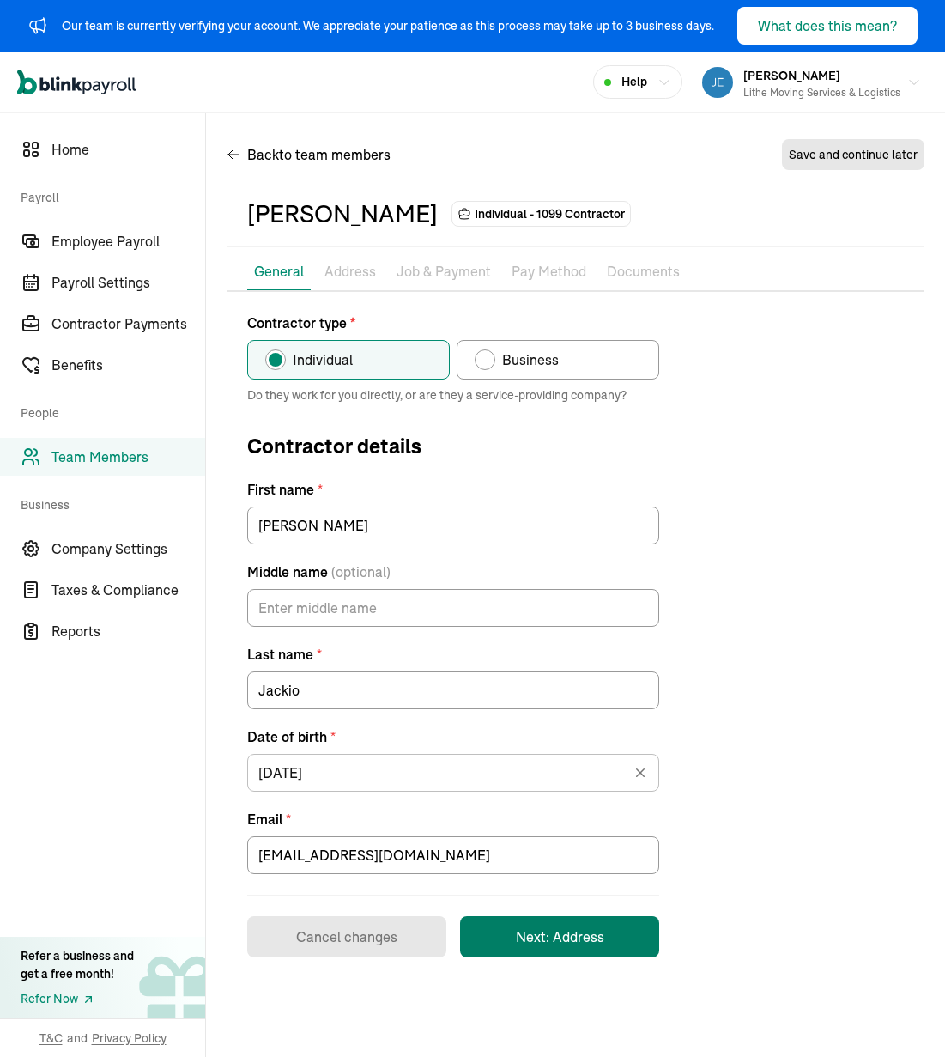
click at [529, 932] on button "Next: Address" at bounding box center [559, 936] width 199 height 41
click at [783, 629] on div "Contractor type * Individual Business Do they work for you directly, or are the…" at bounding box center [576, 634] width 698 height 645
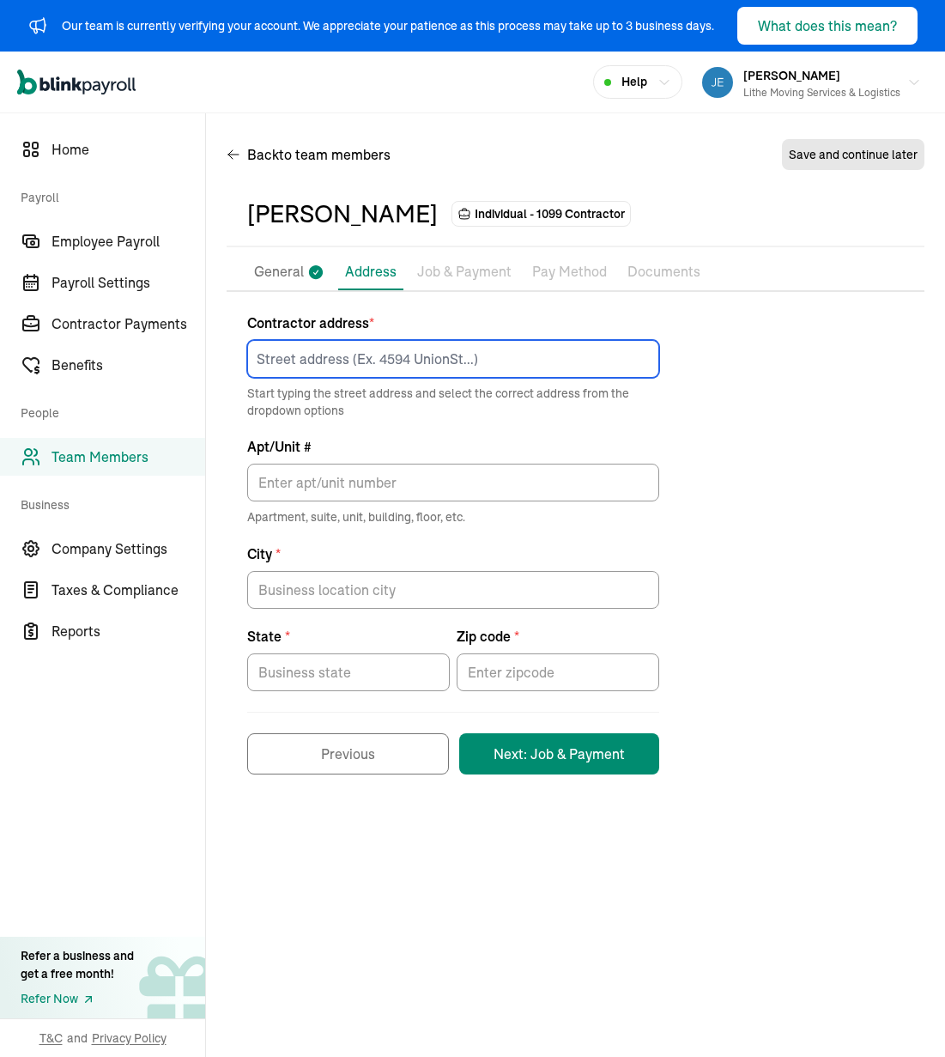
click at [545, 352] on input at bounding box center [453, 359] width 412 height 38
click at [382, 356] on input at bounding box center [453, 359] width 412 height 38
paste input "[STREET_ADDRESS]"
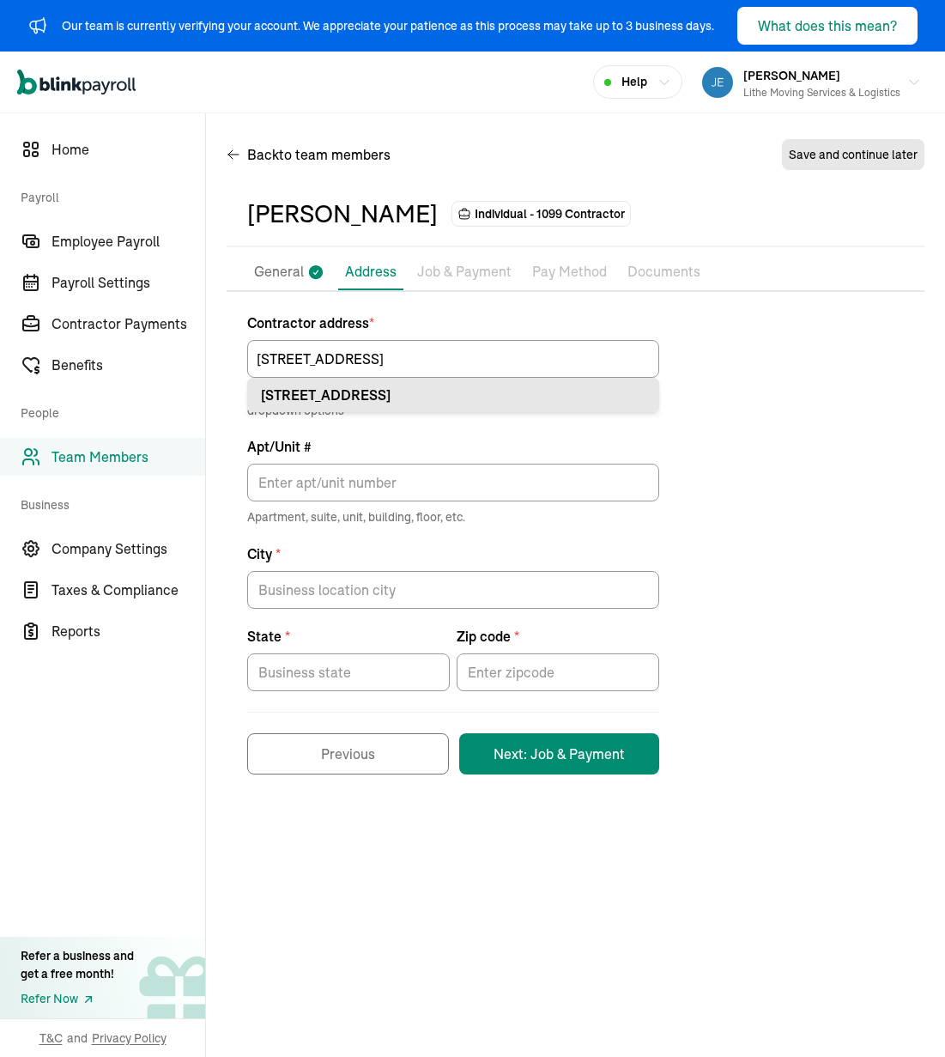
click at [415, 403] on div "[STREET_ADDRESS]" at bounding box center [453, 395] width 385 height 21
type input "585 N 8th E"
type input "Mountain Home"
type input "ID"
type input "83647"
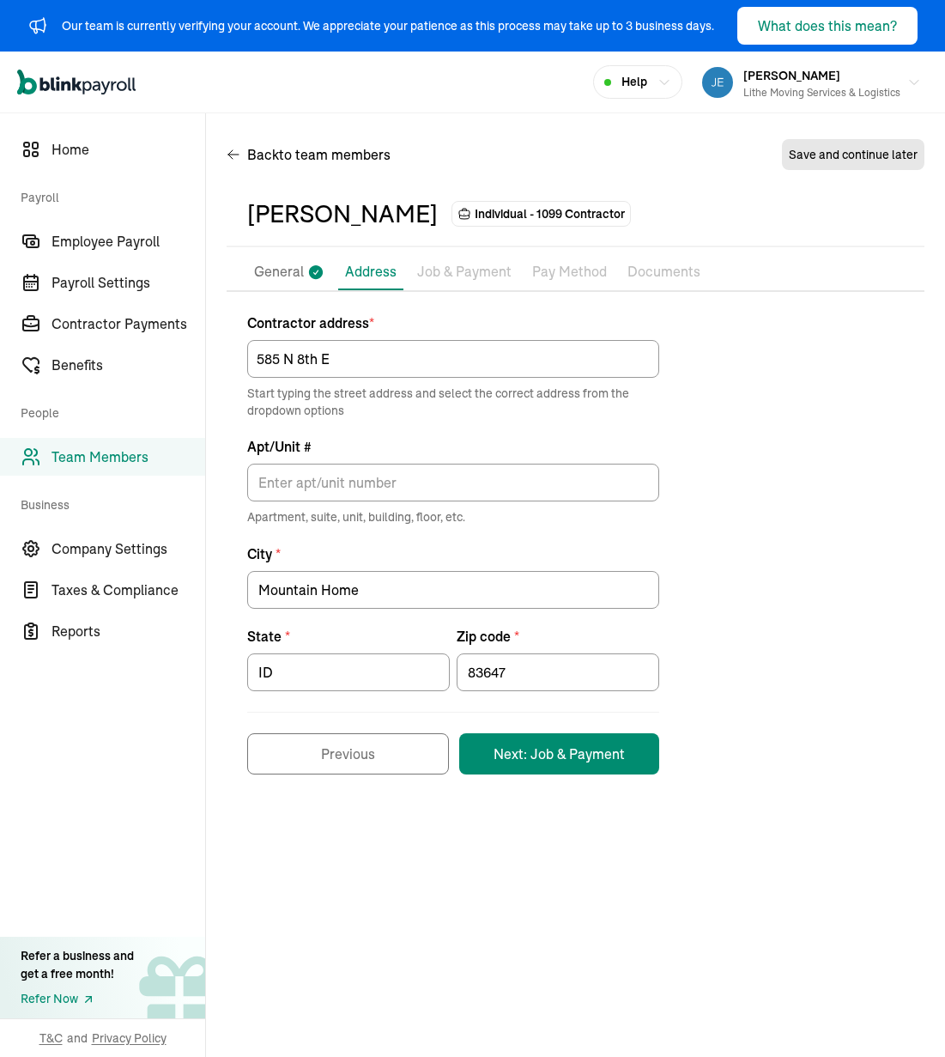
click at [703, 488] on div "Contractor address * [STREET_ADDRESS] Start typing the street address and selec…" at bounding box center [576, 543] width 698 height 462
click at [579, 783] on div "Pay Stubs General Address Job & Payment Pay Method Documents 1099 Forms Contrac…" at bounding box center [576, 522] width 698 height 537
click at [598, 751] on button "Next: Job & Payment" at bounding box center [559, 753] width 200 height 41
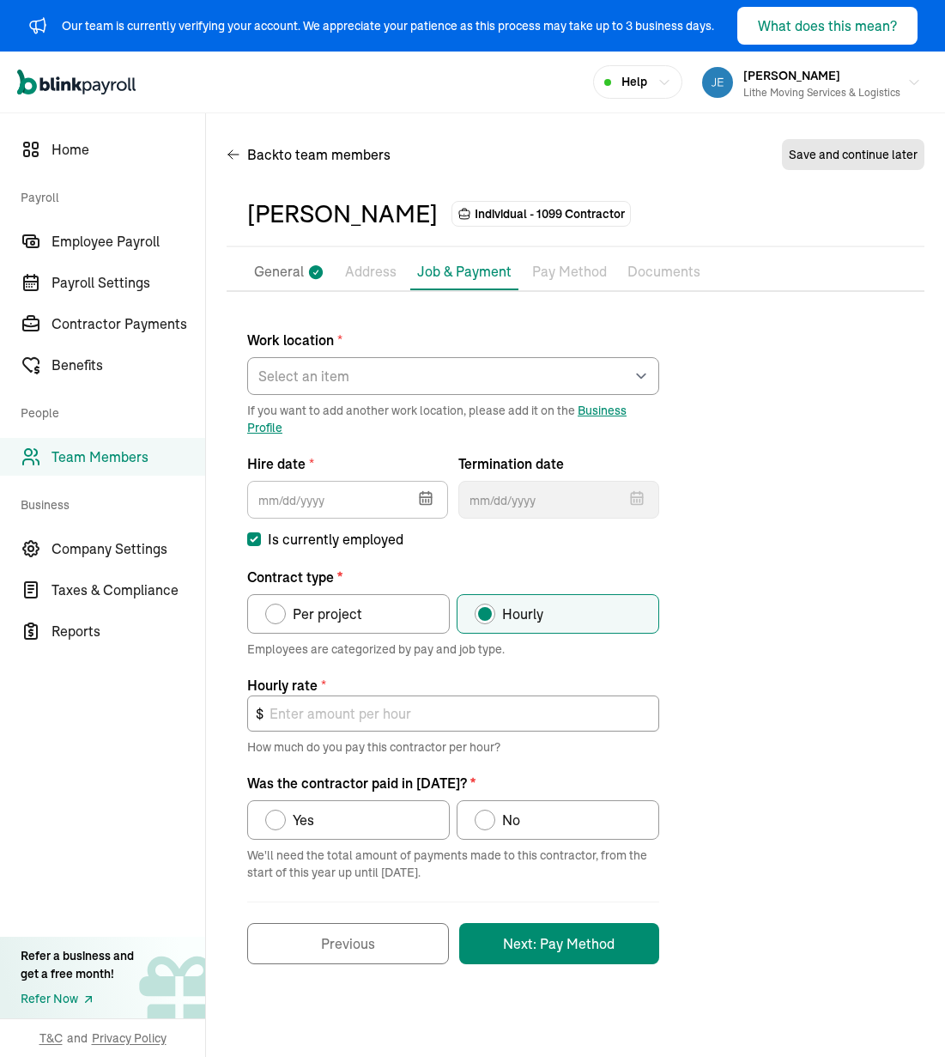
click at [782, 477] on div "Work location * Select an item [PERSON_NAME] Costco RXO hub Works from home If …" at bounding box center [576, 637] width 698 height 651
click at [602, 361] on select "Select an item [PERSON_NAME] Costco RXO hub Works from home" at bounding box center [453, 376] width 412 height 38
drag, startPoint x: 602, startPoint y: 361, endPoint x: 786, endPoint y: 507, distance: 235.3
click at [783, 507] on div "Work location * Select an item [PERSON_NAME] Costco RXO hub Works from home If …" at bounding box center [576, 637] width 698 height 651
click at [477, 363] on select "Select an item [PERSON_NAME] Costco RXO hub Works from home" at bounding box center [453, 376] width 412 height 38
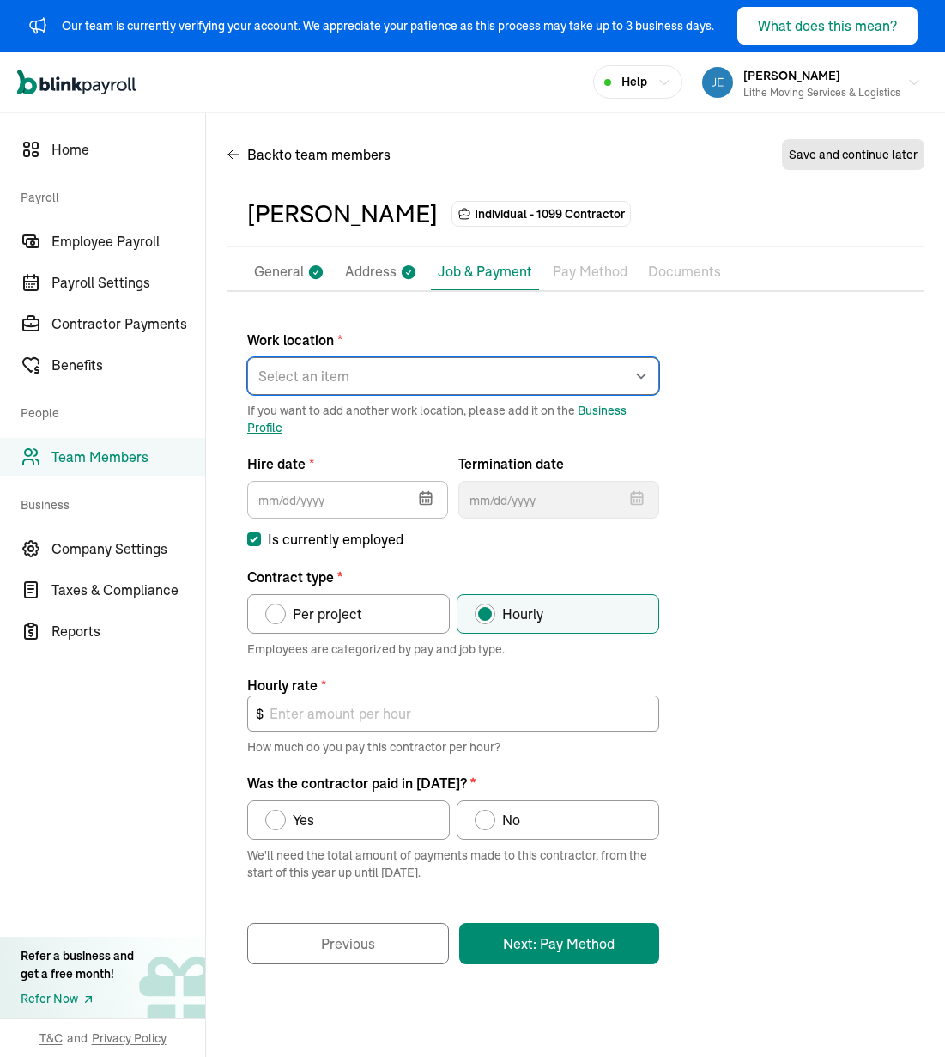
select select "[STREET_ADDRESS][PERSON_NAME]"
click at [247, 357] on select "Select an item [PERSON_NAME] Costco RXO hub Works from home" at bounding box center [453, 376] width 412 height 38
click at [439, 484] on button "button" at bounding box center [424, 496] width 48 height 45
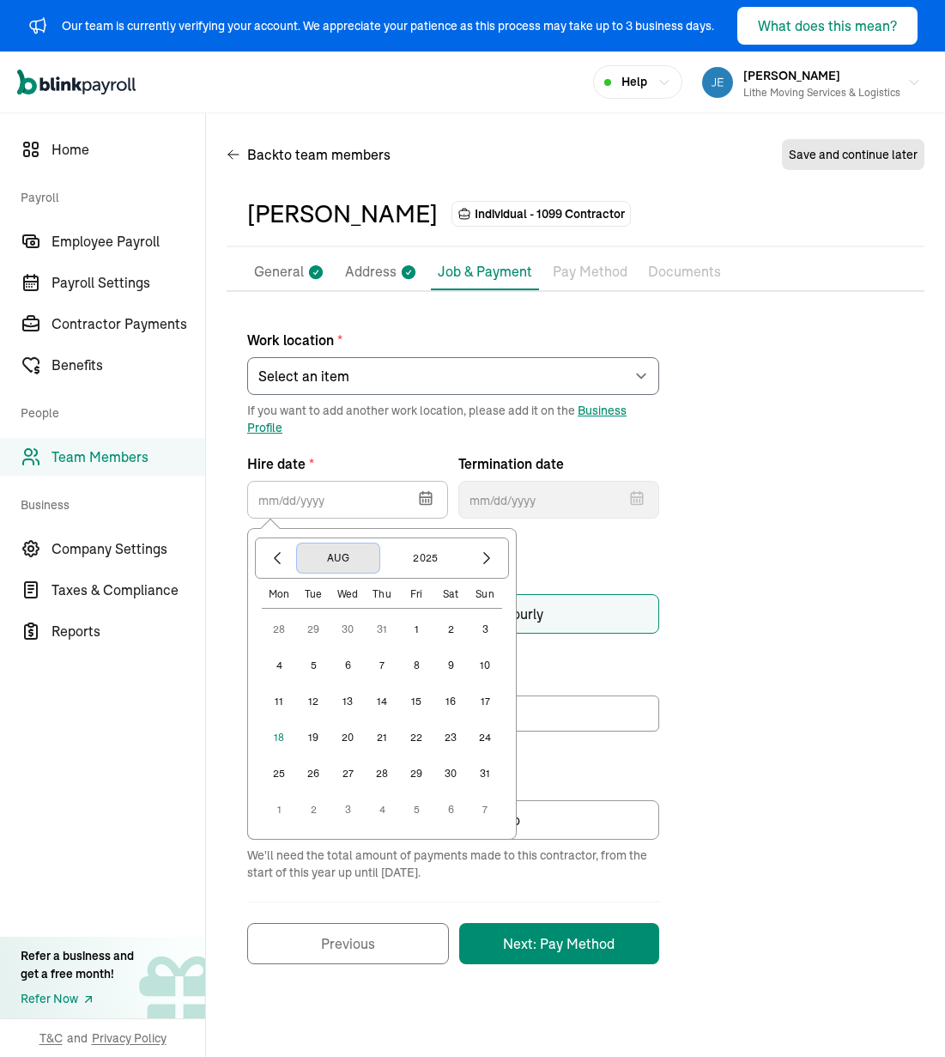
click at [345, 558] on button "Aug" at bounding box center [338, 557] width 82 height 29
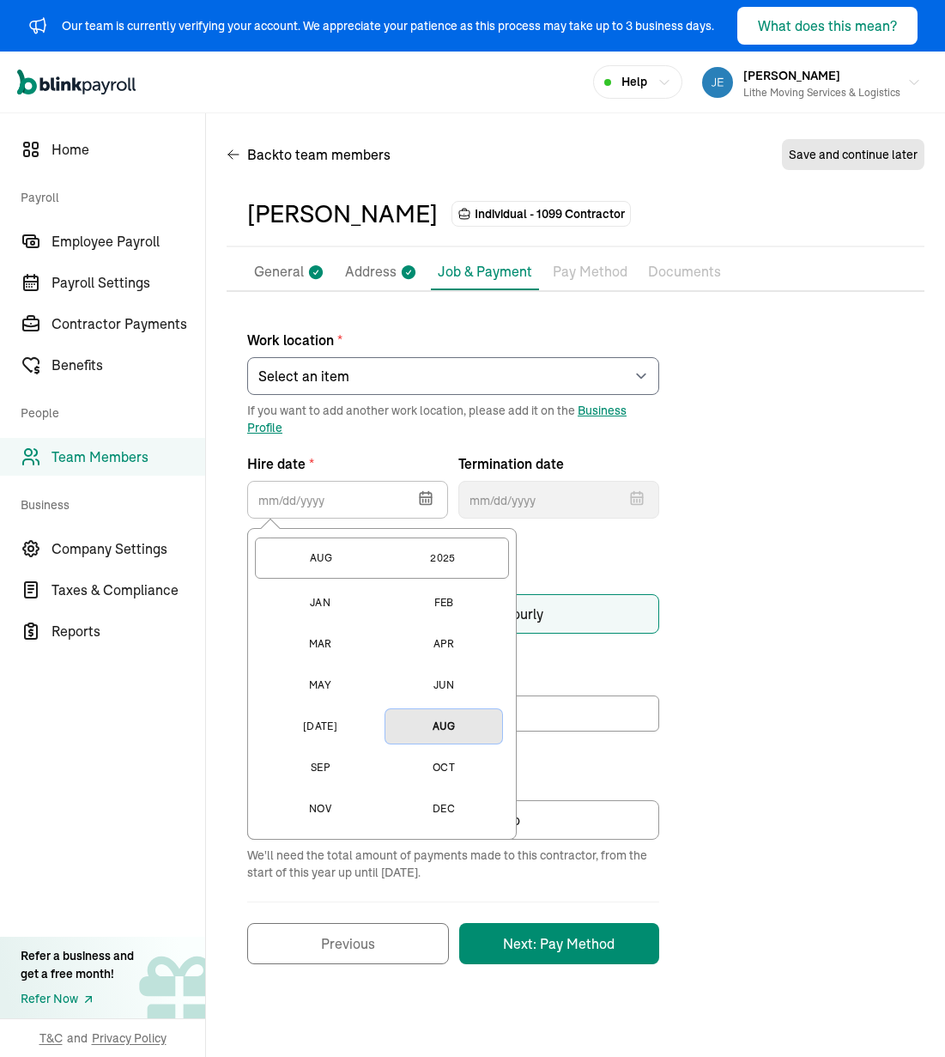
click at [445, 728] on button "Aug" at bounding box center [443, 726] width 117 height 34
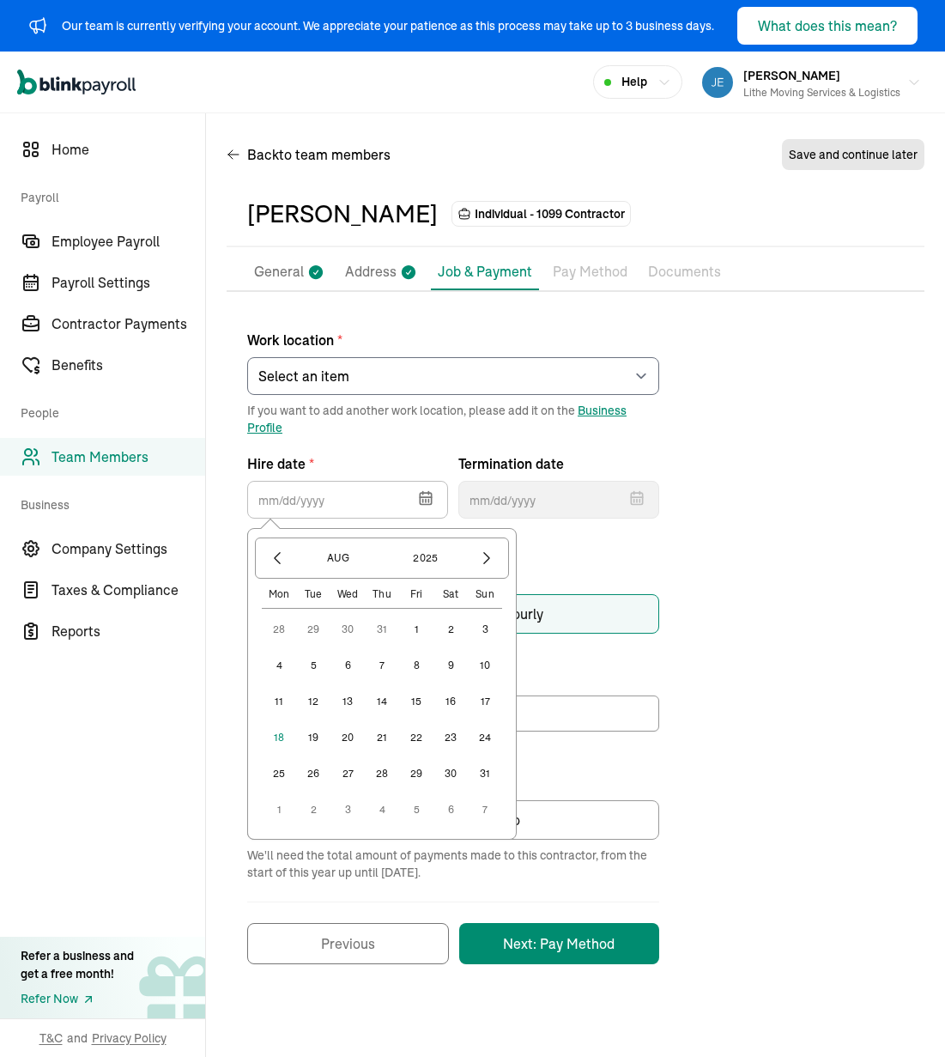
click at [283, 706] on button "11" at bounding box center [279, 701] width 34 height 34
type input "[DATE]"
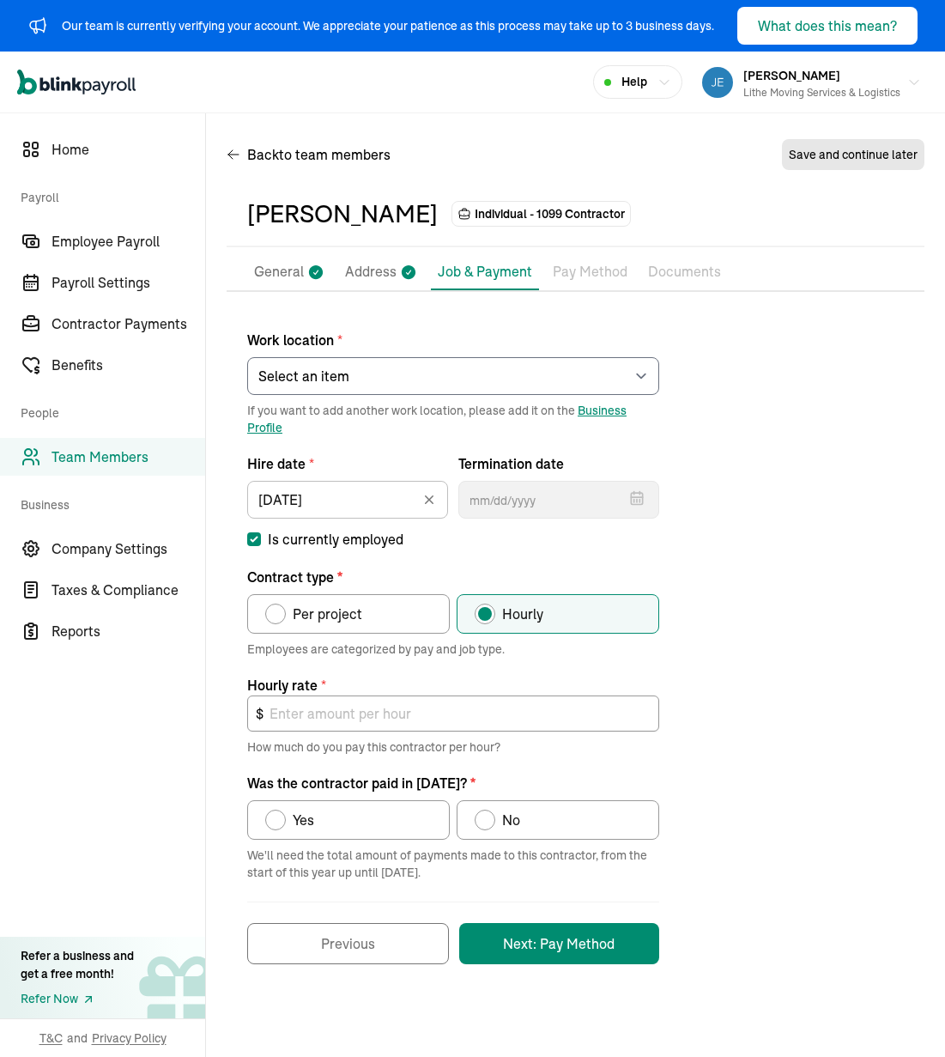
click at [716, 587] on div "Work location * Select an item [PERSON_NAME] Costco RXO hub Works from home If …" at bounding box center [576, 637] width 698 height 651
click at [745, 525] on div "Work location * Select an item [PERSON_NAME] Costco RXO hub Works from home If …" at bounding box center [576, 637] width 698 height 651
click at [373, 621] on label "Per project" at bounding box center [348, 613] width 203 height 39
click at [278, 616] on input "Per project" at bounding box center [271, 610] width 14 height 14
radio input "true"
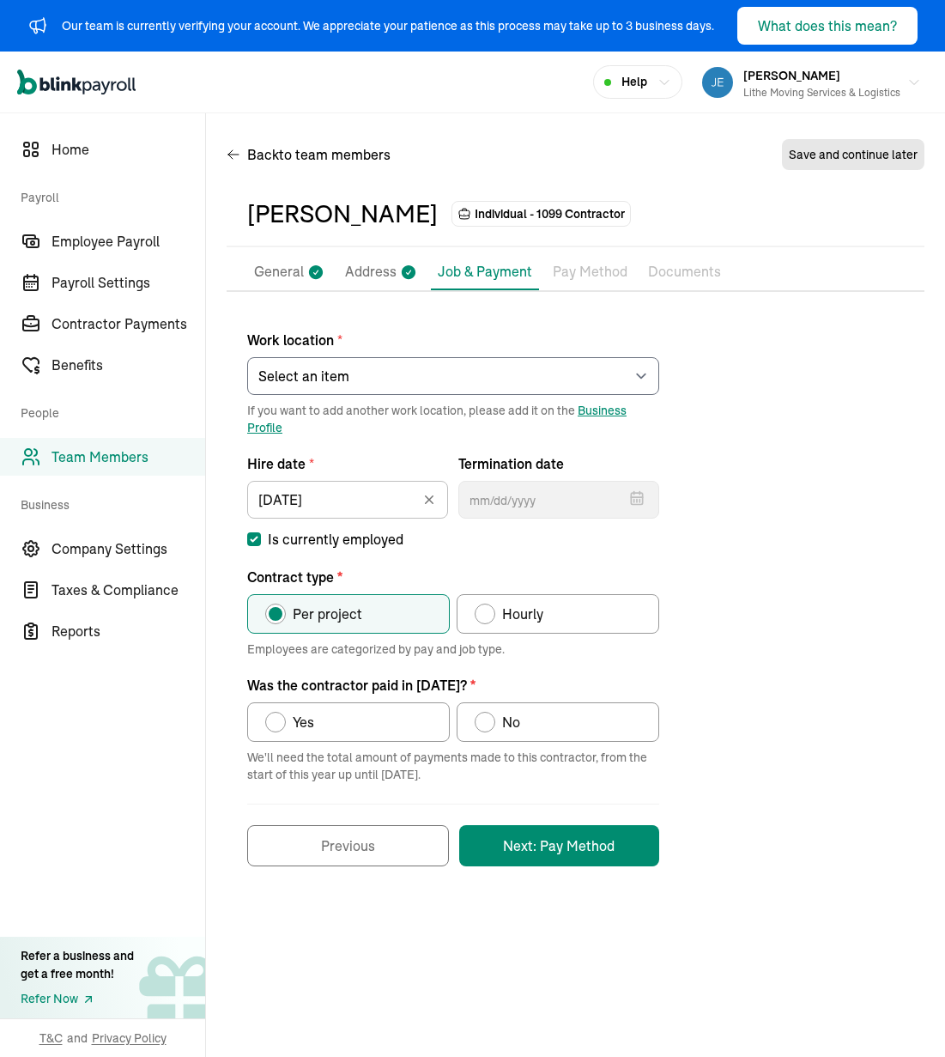
click at [550, 728] on label "No" at bounding box center [558, 721] width 203 height 39
click at [488, 724] on input "No" at bounding box center [481, 718] width 14 height 14
radio input "true"
click at [708, 829] on div "Work location * Select an item [PERSON_NAME] Costco RXO hub Works from home If …" at bounding box center [576, 589] width 698 height 554
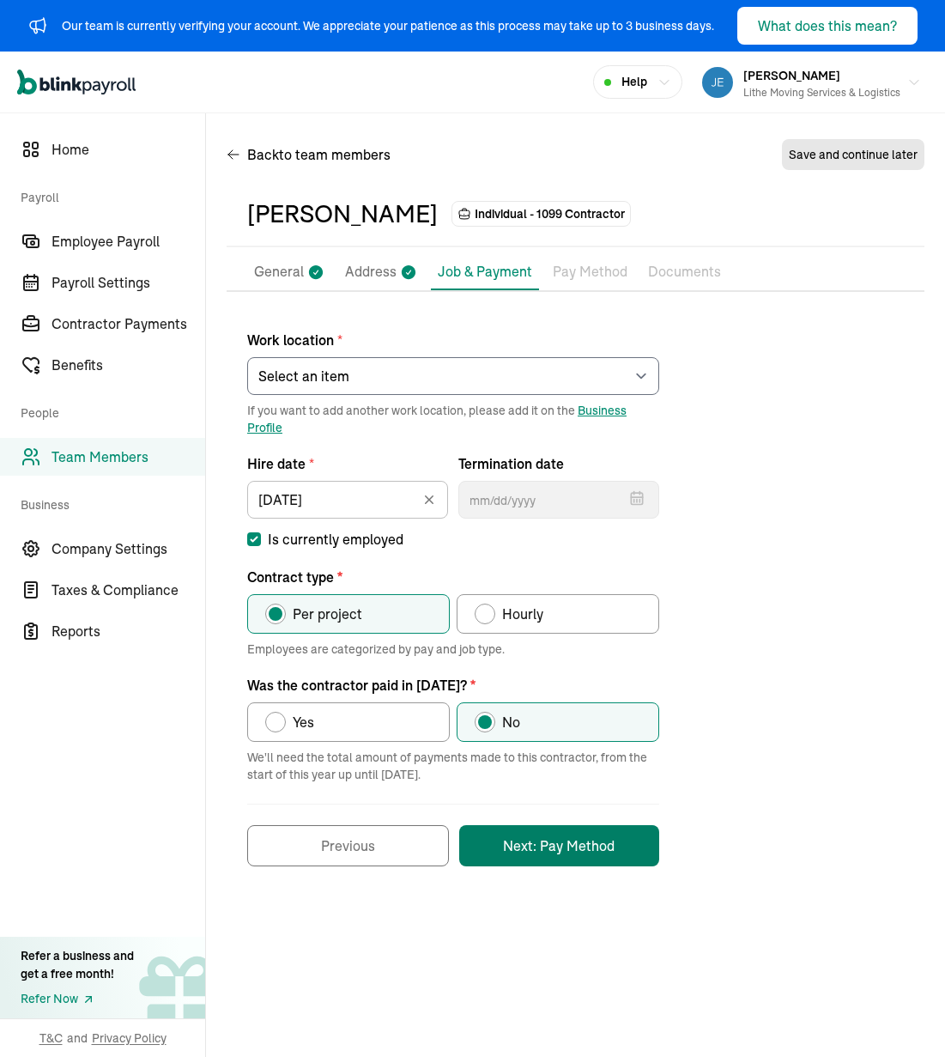
click at [550, 859] on button "Next: Pay Method" at bounding box center [559, 845] width 200 height 41
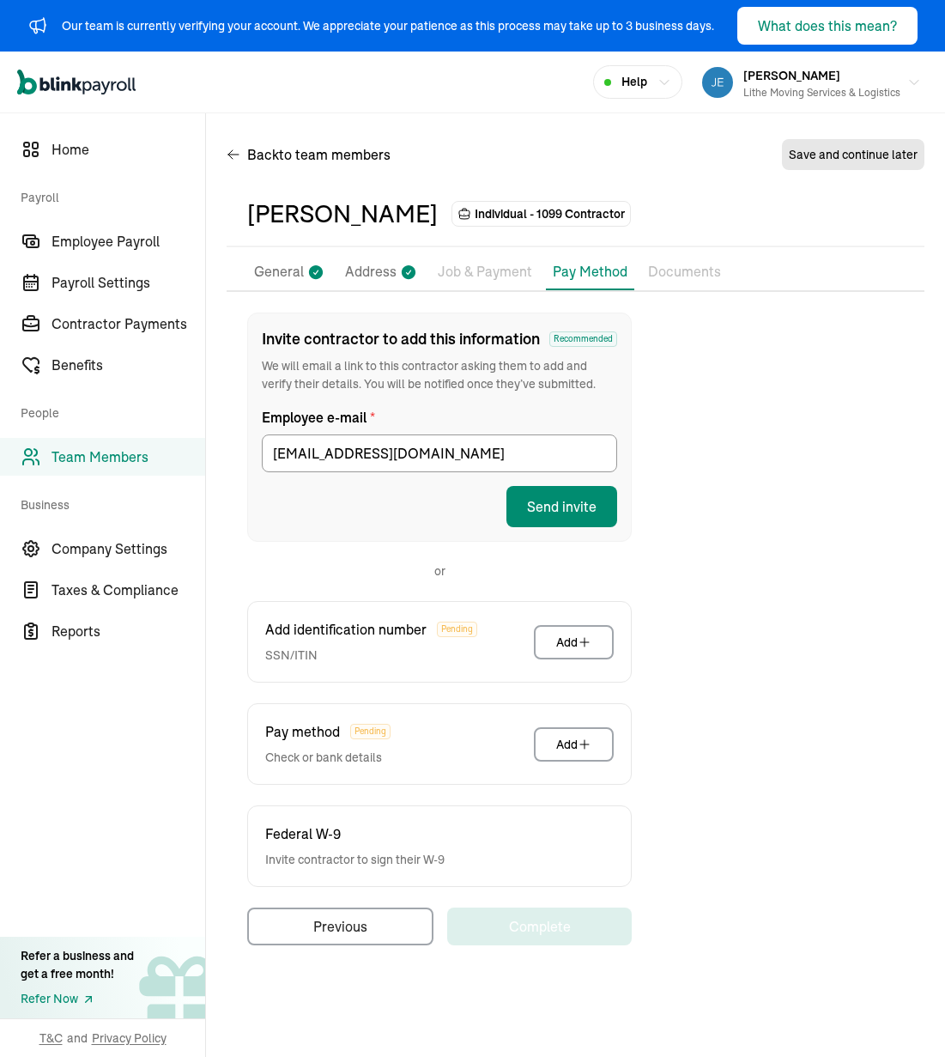
drag, startPoint x: 781, startPoint y: 519, endPoint x: 645, endPoint y: 510, distance: 136.8
click at [770, 516] on div "Invite contractor to add this information Recommended We will email a link to t…" at bounding box center [576, 628] width 698 height 633
click at [573, 515] on button "Send invite" at bounding box center [561, 506] width 111 height 41
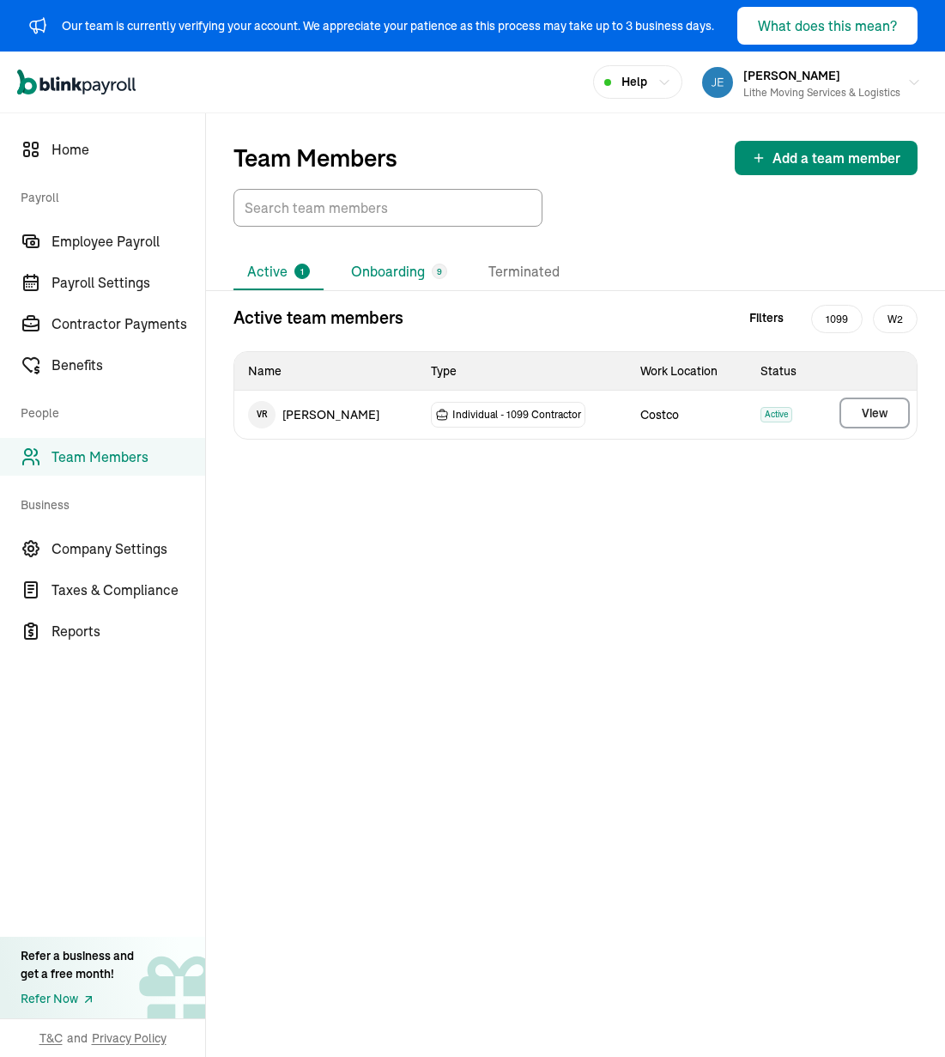
click at [371, 274] on li "Onboarding 9" at bounding box center [399, 272] width 124 height 36
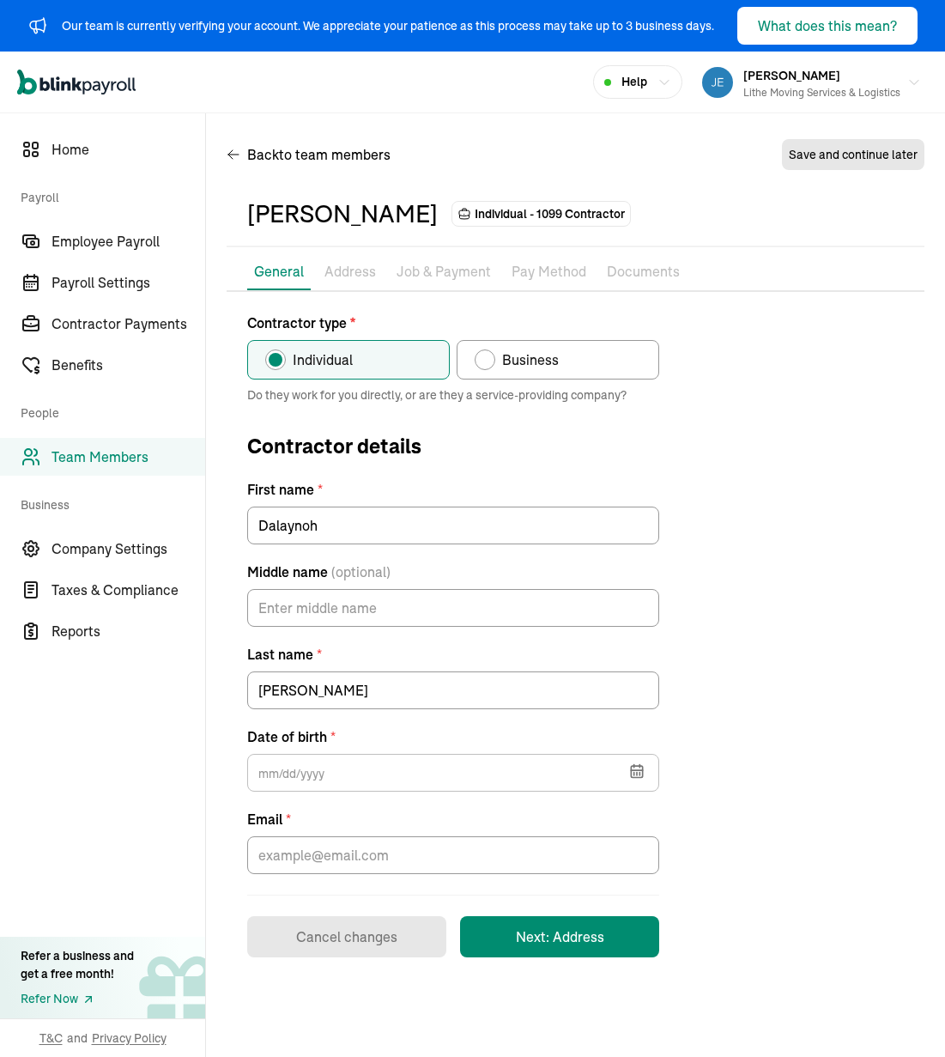
click at [733, 500] on div "Contractor type * Individual Business Do they work for you directly, or are the…" at bounding box center [576, 634] width 698 height 645
click at [632, 773] on icon "button" at bounding box center [636, 770] width 17 height 17
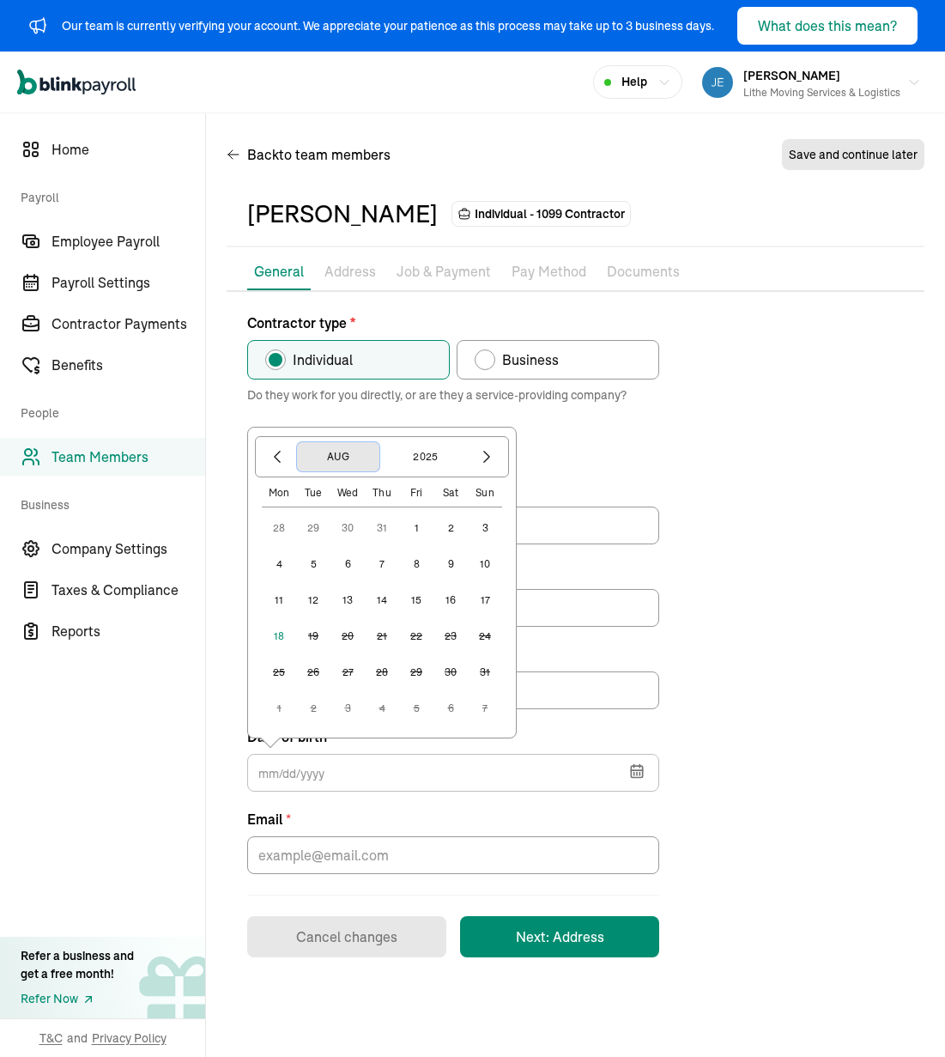
click at [342, 451] on button "Aug" at bounding box center [338, 456] width 82 height 29
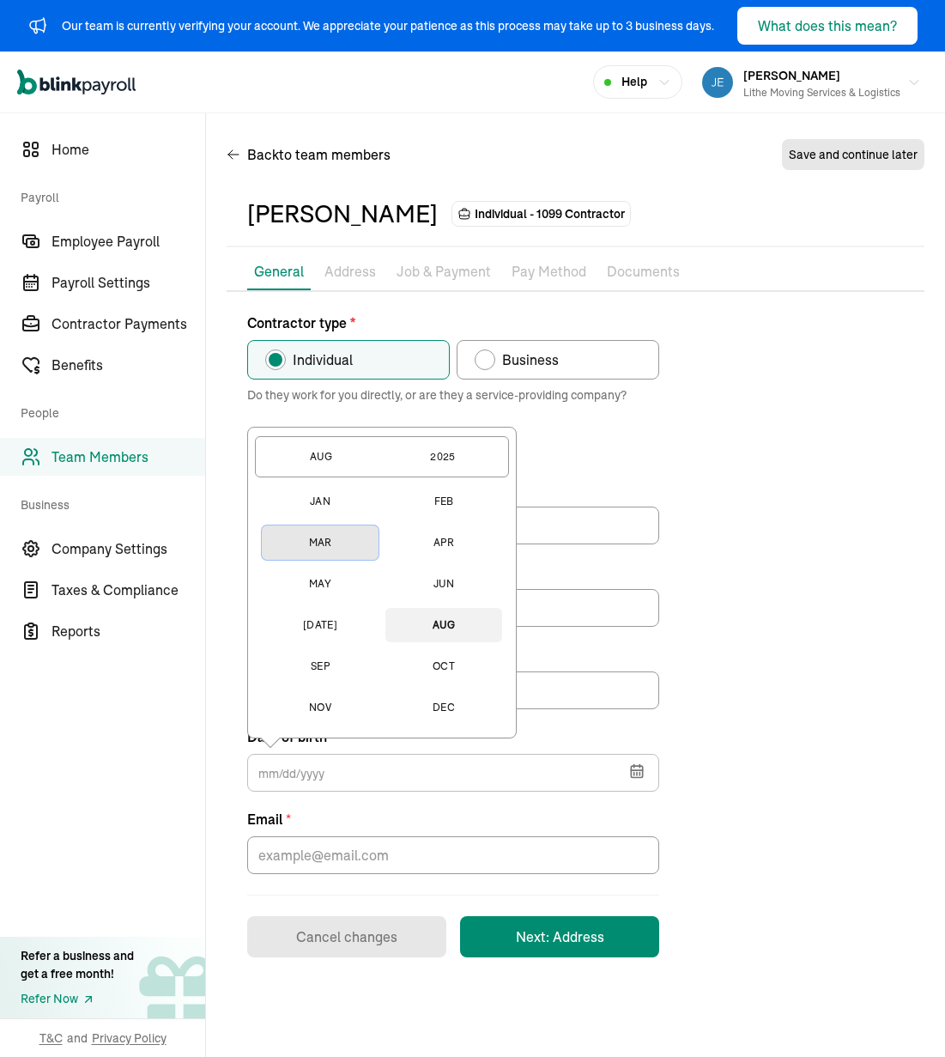
click at [317, 546] on button "Mar" at bounding box center [320, 542] width 117 height 34
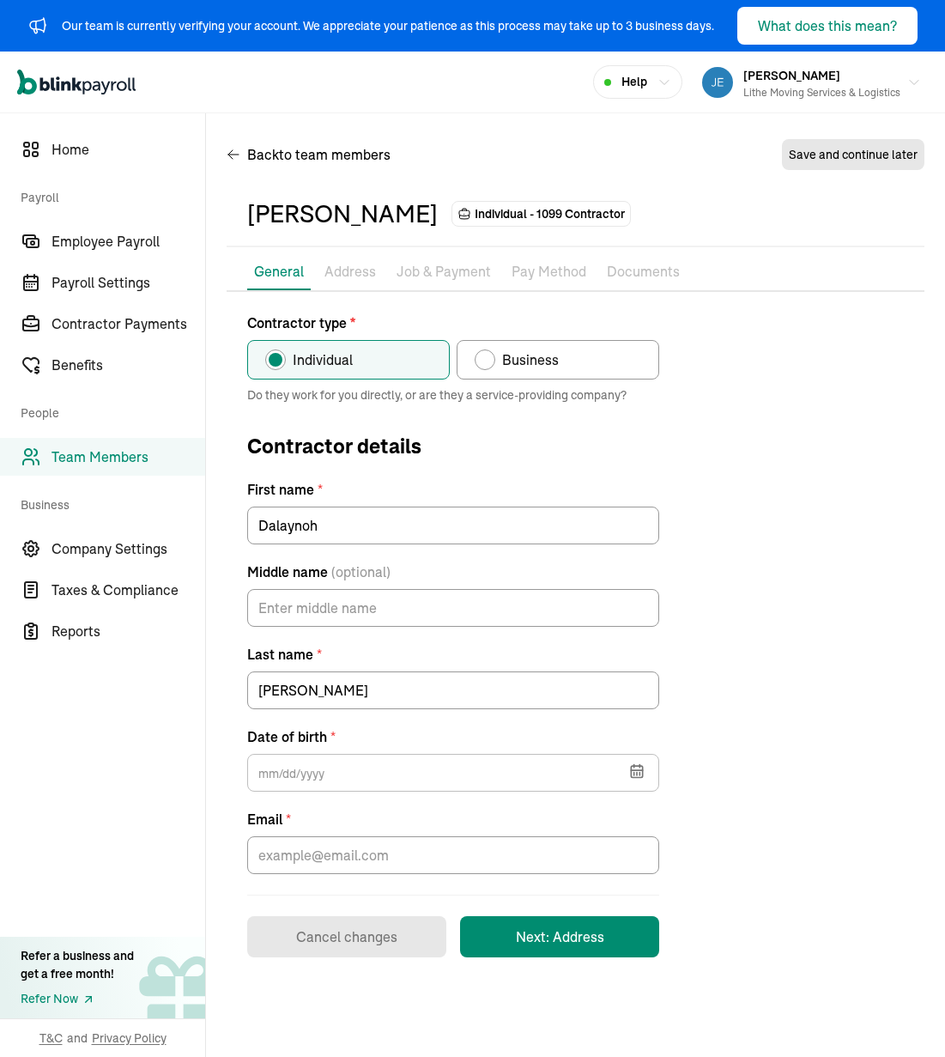
click at [688, 696] on div "Contractor type * Individual Business Do they work for you directly, or are the…" at bounding box center [576, 634] width 698 height 645
click at [594, 791] on input "text" at bounding box center [453, 773] width 412 height 38
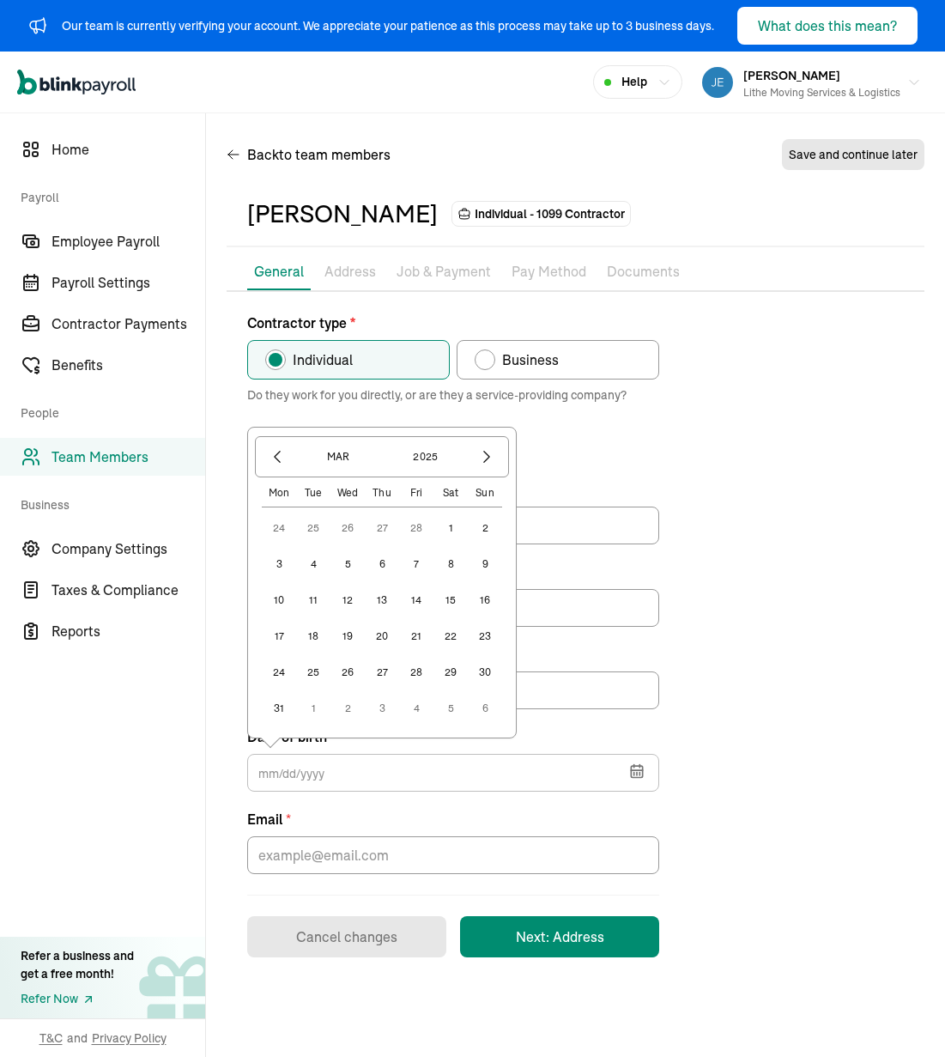
click at [318, 632] on button "18" at bounding box center [313, 636] width 34 height 34
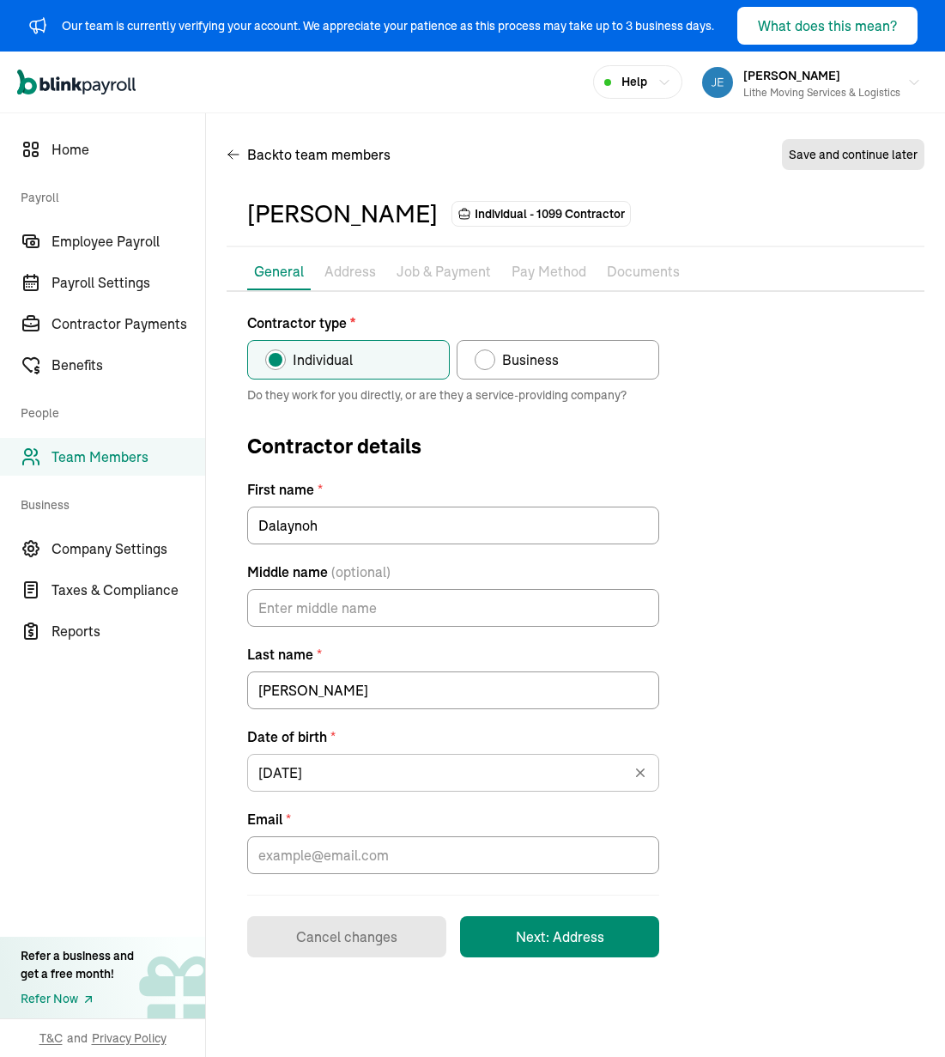
click at [677, 771] on div "Contractor type * Individual Business Do they work for you directly, or are the…" at bounding box center [576, 634] width 698 height 645
click at [557, 767] on input "[DATE]" at bounding box center [453, 773] width 412 height 38
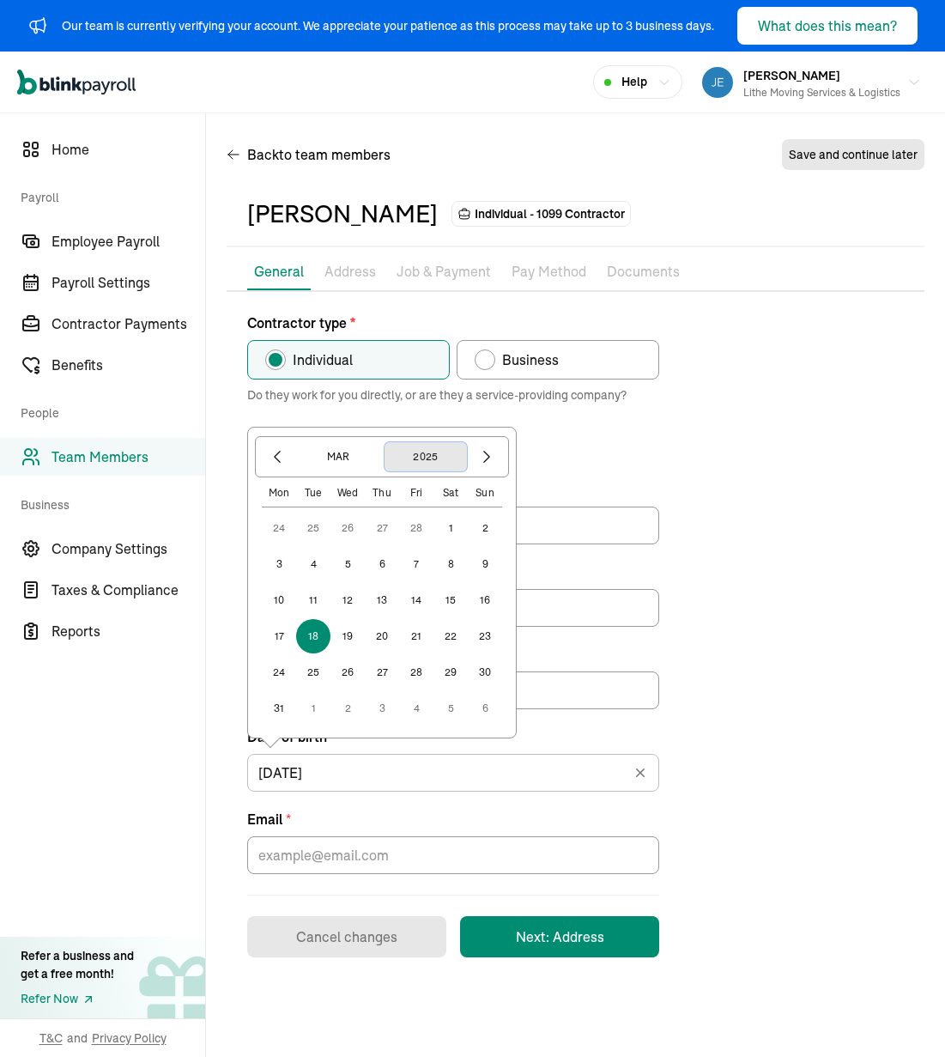
click at [411, 458] on button "2025" at bounding box center [426, 456] width 82 height 29
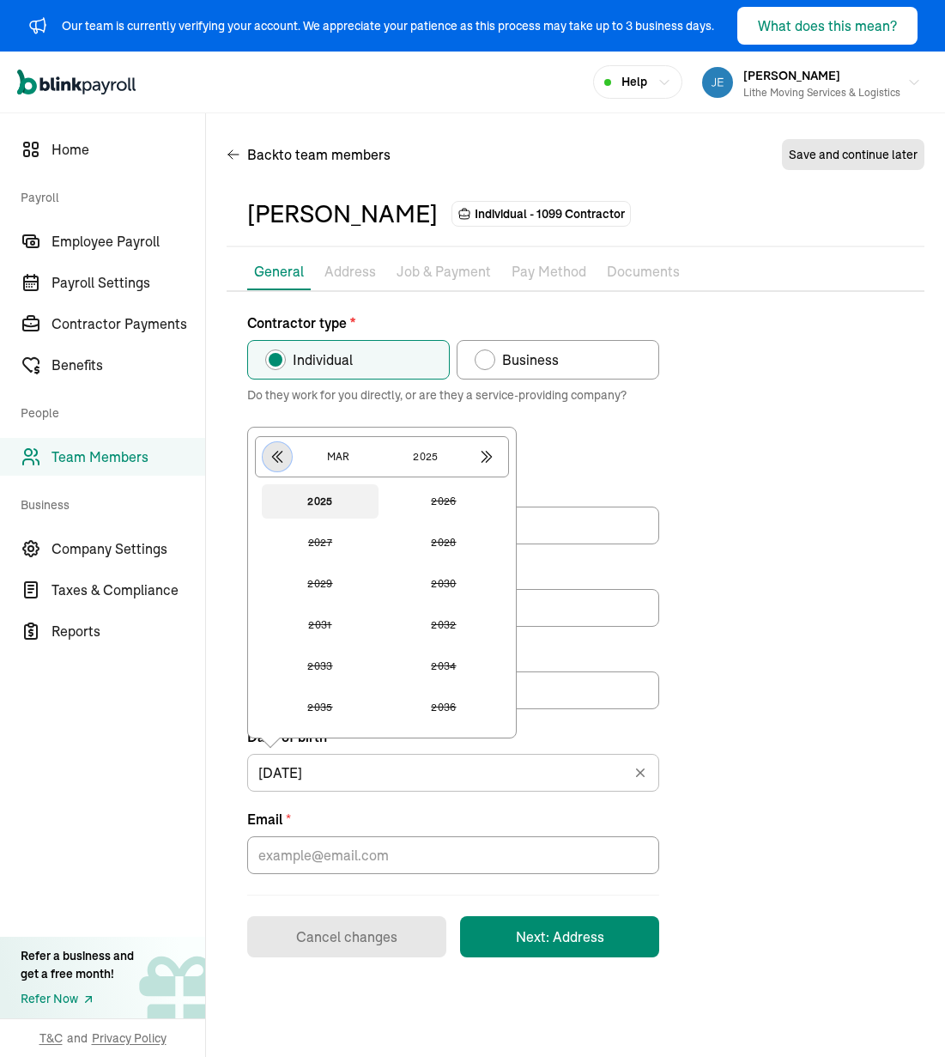
click at [270, 456] on icon "button" at bounding box center [277, 456] width 17 height 17
click at [342, 548] on button "2003" at bounding box center [320, 542] width 117 height 34
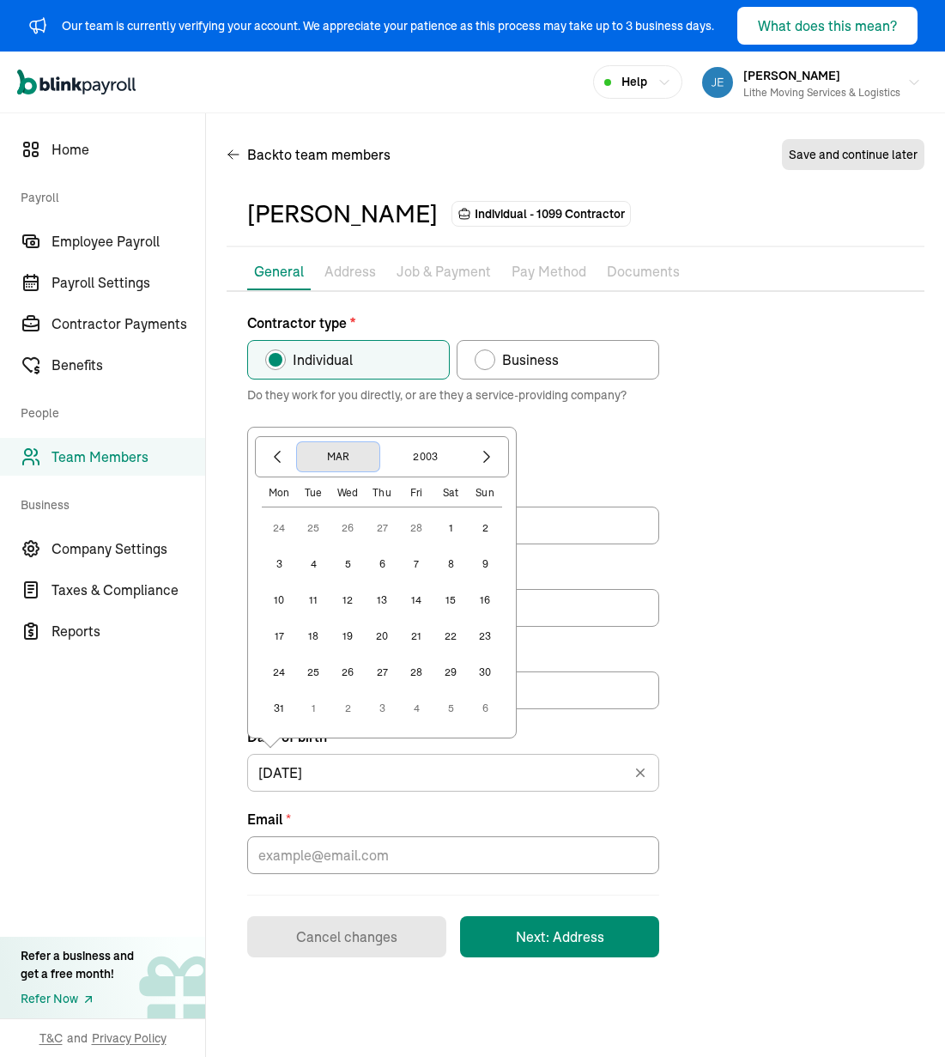
click at [305, 458] on button "Mar" at bounding box center [338, 456] width 82 height 29
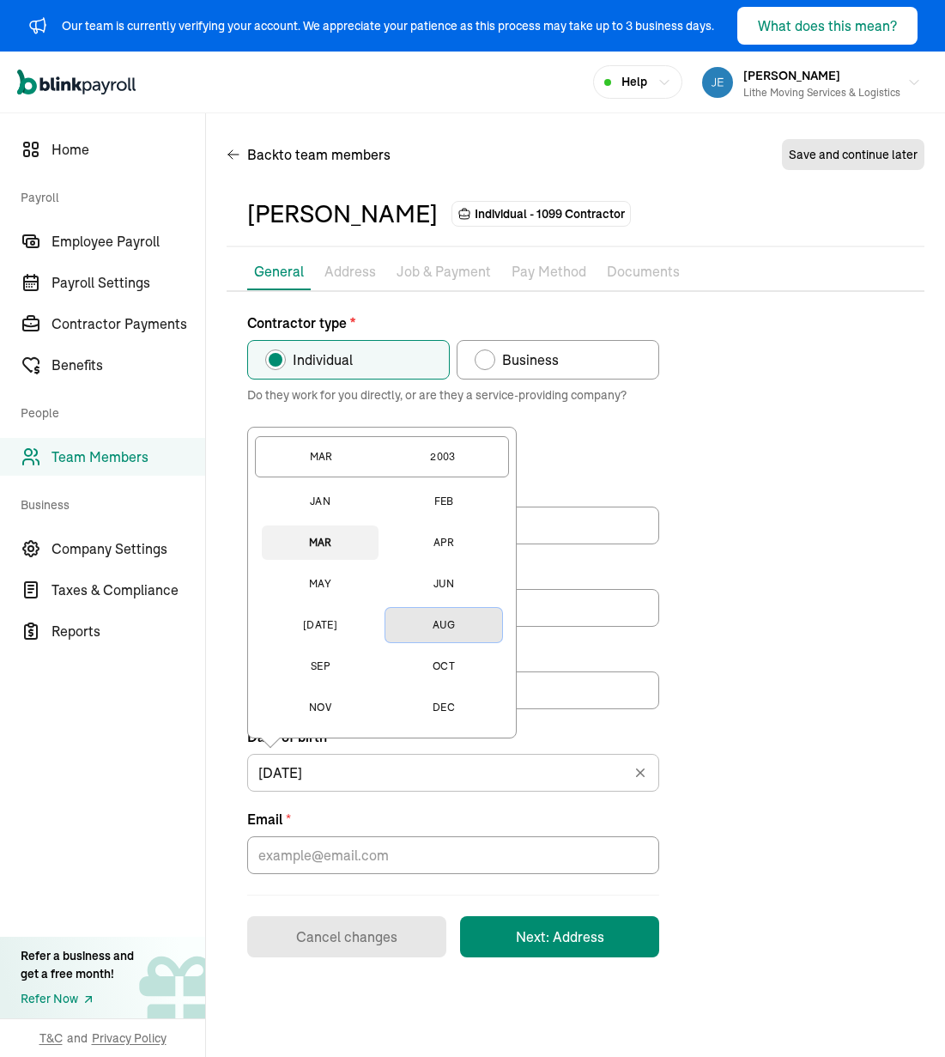
click at [432, 627] on button "Aug" at bounding box center [443, 625] width 117 height 34
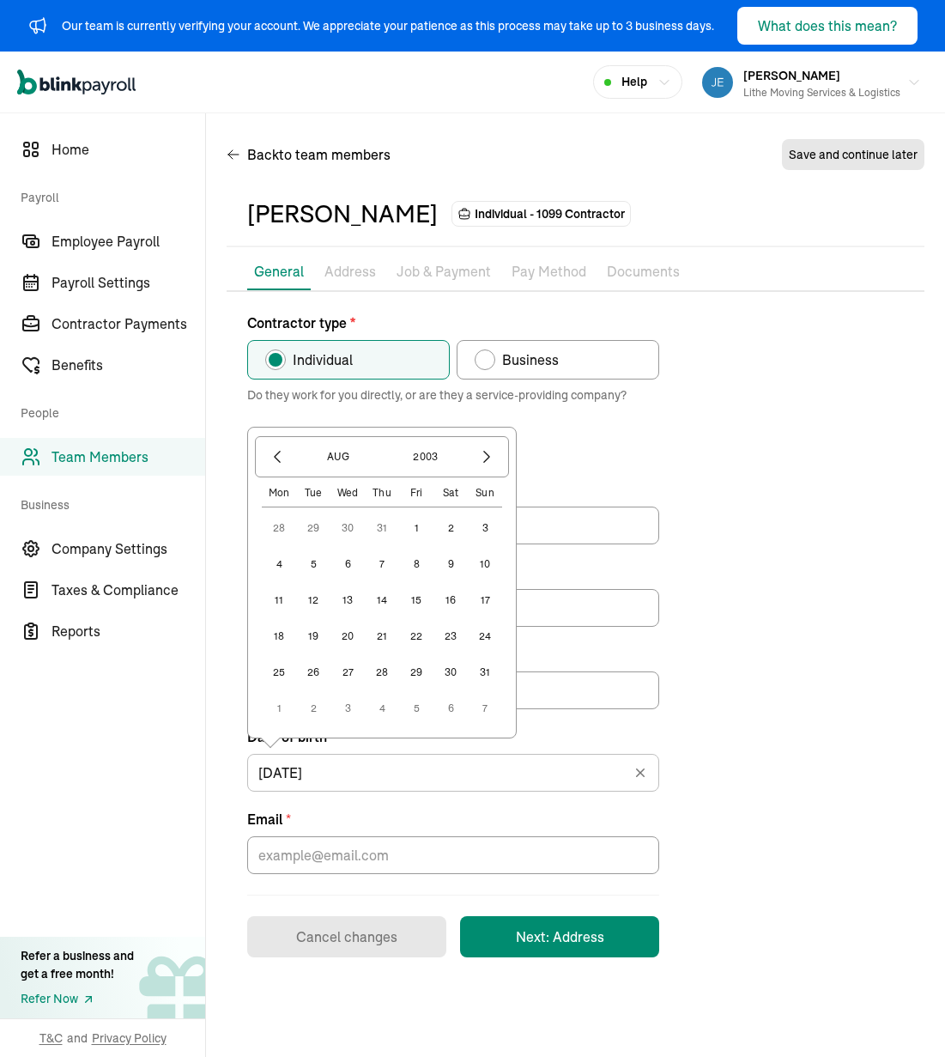
click at [278, 639] on button "18" at bounding box center [279, 636] width 34 height 34
type input "[DATE]"
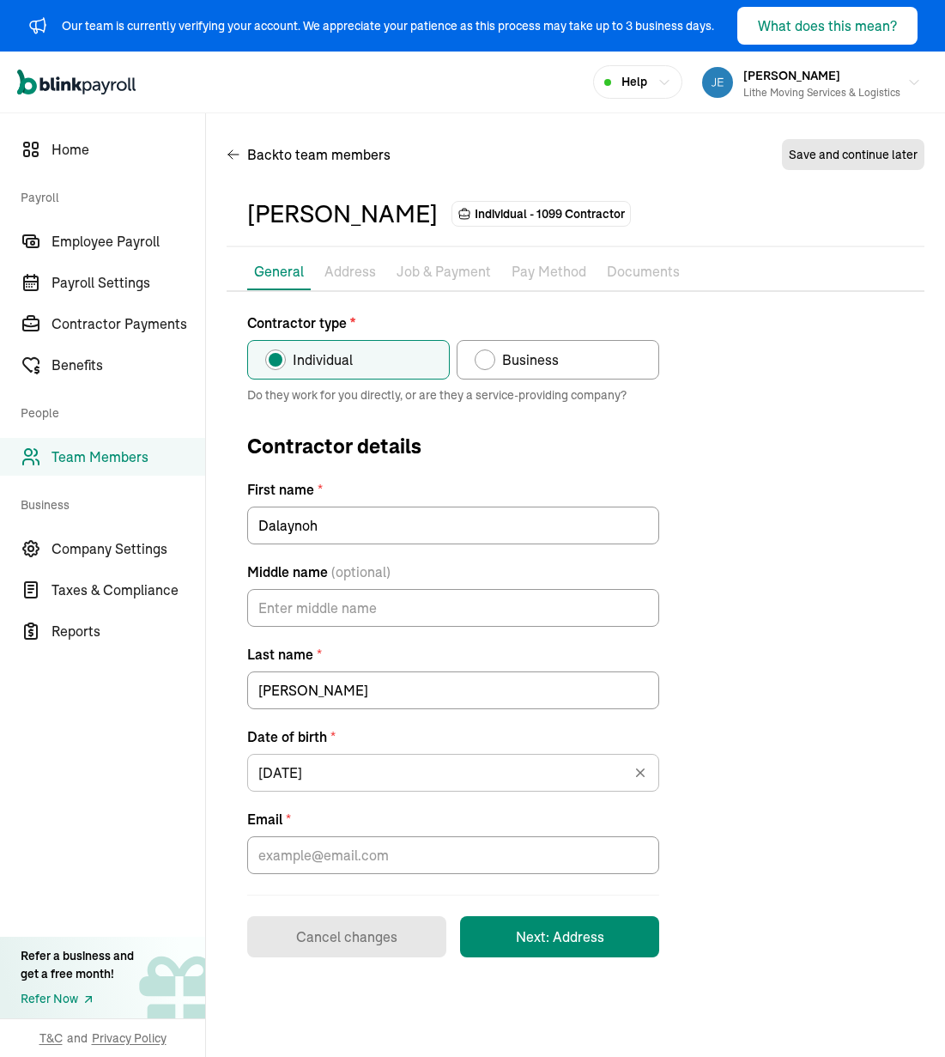
click at [512, 877] on form "Contractor type * Individual Business Do they work for you directly, or are the…" at bounding box center [453, 634] width 412 height 645
click at [527, 853] on input "Email *" at bounding box center [453, 855] width 412 height 38
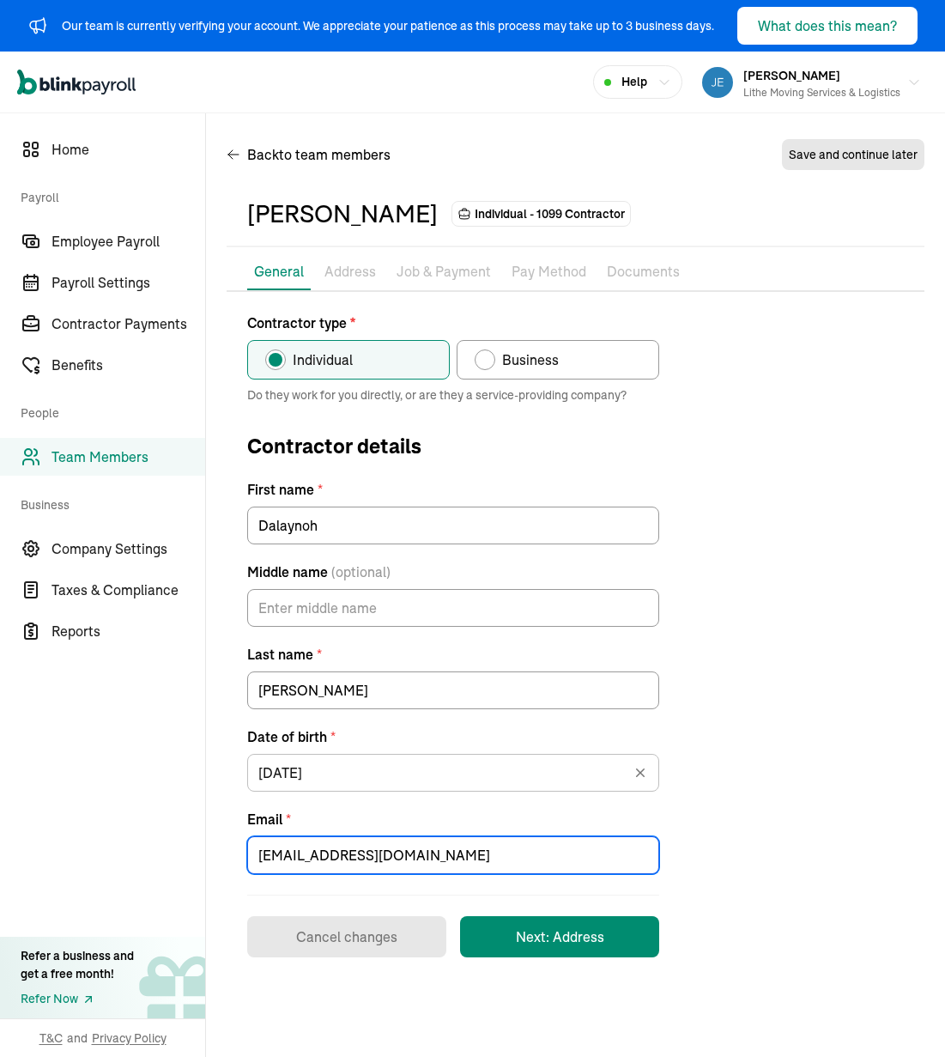
type input "[EMAIL_ADDRESS][DOMAIN_NAME]"
click at [717, 740] on div "Contractor type * Individual Business Do they work for you directly, or are the…" at bounding box center [576, 634] width 698 height 645
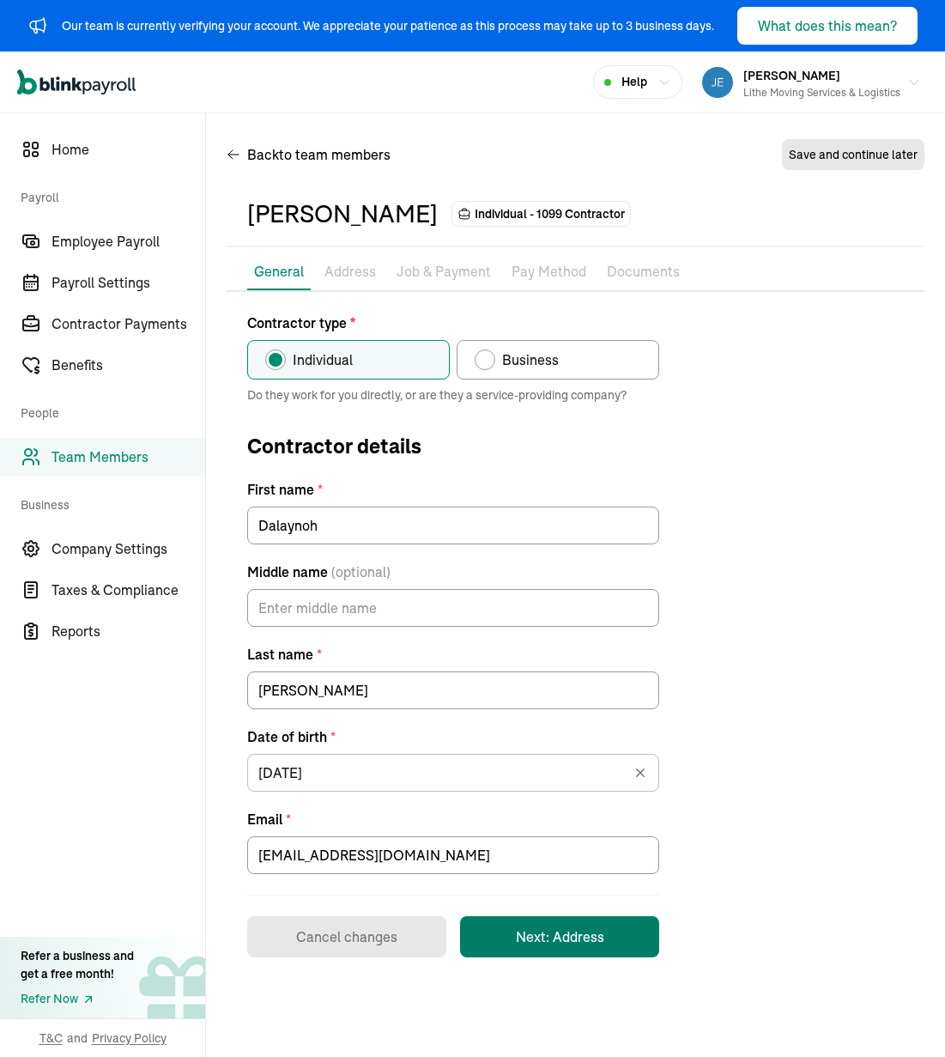
click at [570, 942] on button "Next: Address" at bounding box center [559, 936] width 199 height 41
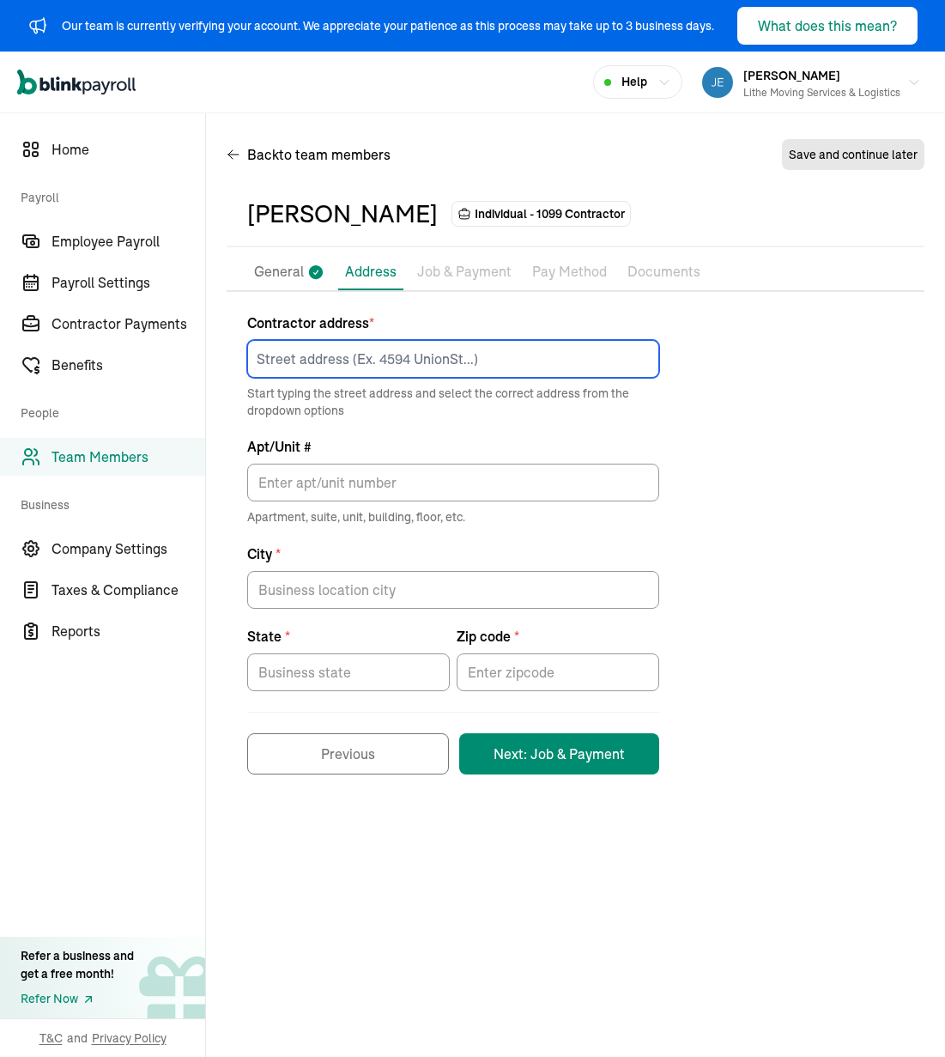
click at [407, 340] on input at bounding box center [453, 359] width 412 height 38
click at [751, 449] on div "Contractor address * Start typing the street address and select the correct add…" at bounding box center [576, 543] width 698 height 462
click at [419, 355] on input at bounding box center [453, 359] width 412 height 38
paste input "11309 W [GEOGRAPHIC_DATA]"
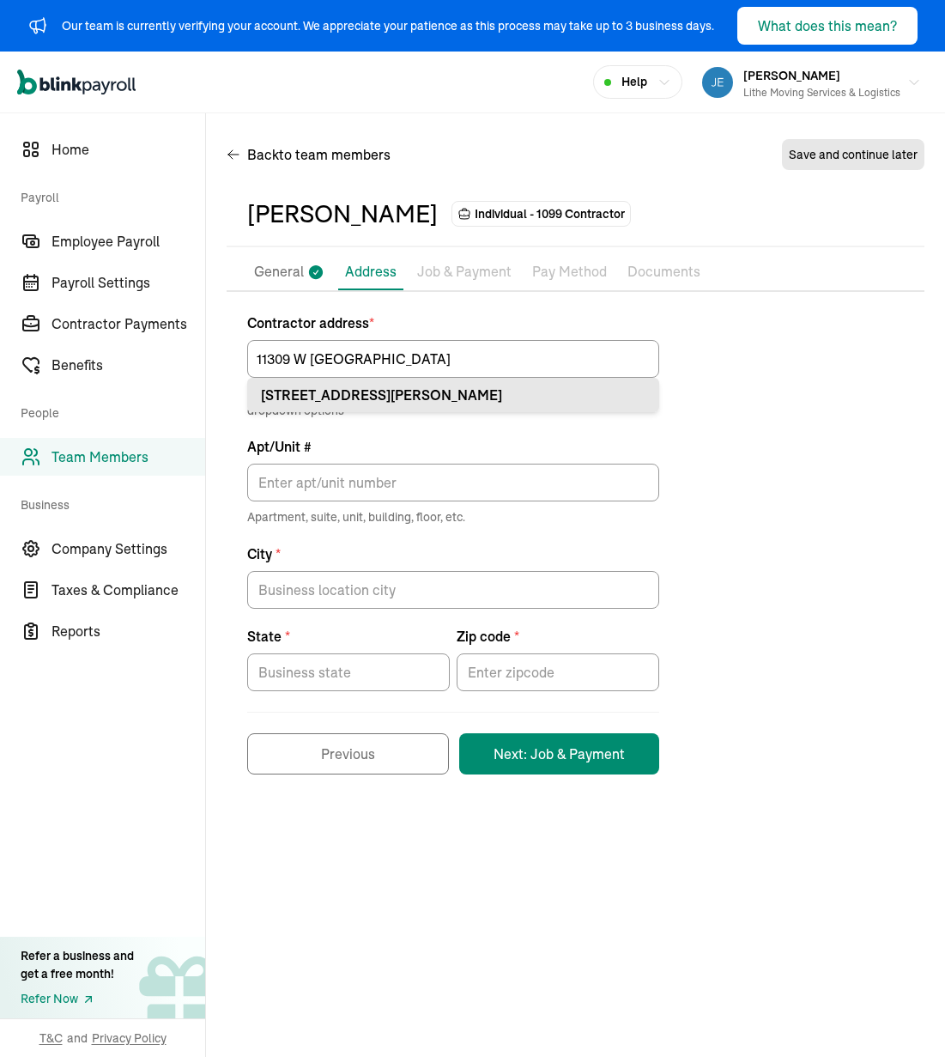
click at [500, 396] on div "[STREET_ADDRESS][PERSON_NAME]" at bounding box center [453, 395] width 385 height 21
type input "[STREET_ADDRESS]"
type input "Nampa"
type input "ID"
type input "83686"
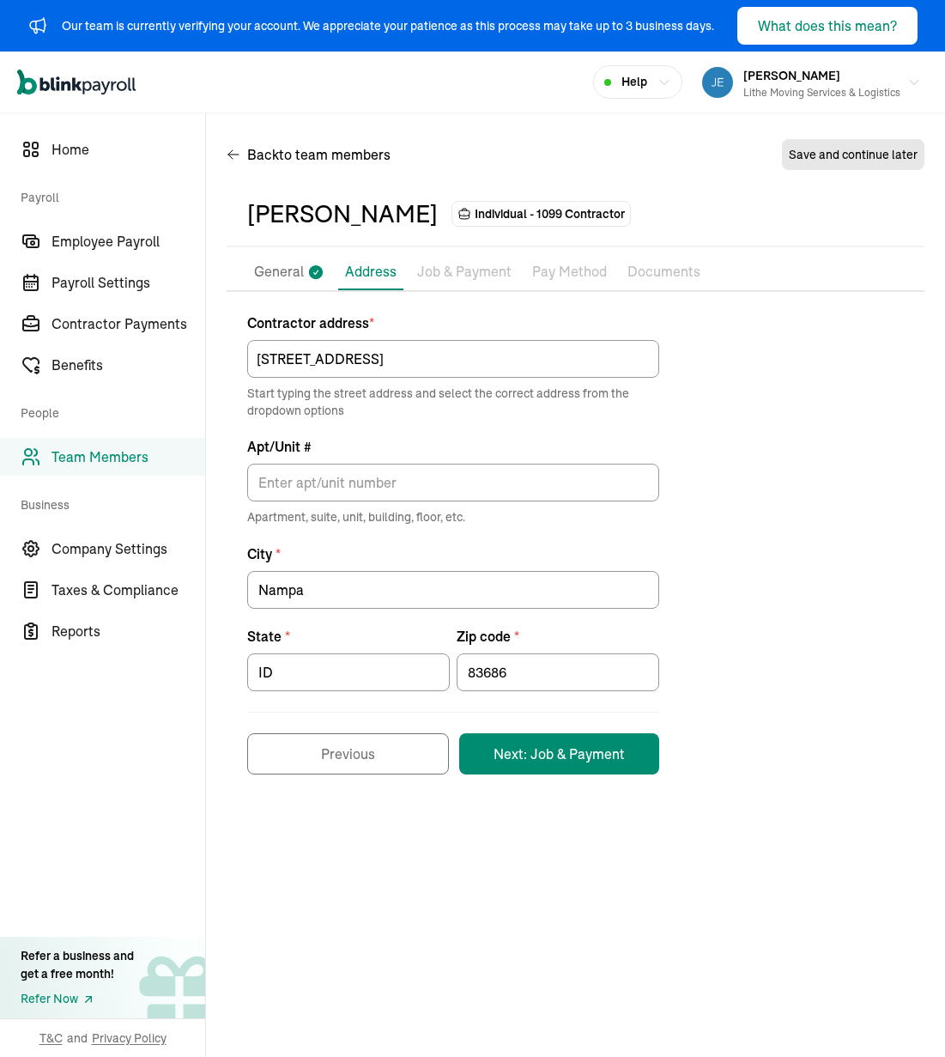
click at [767, 525] on div "Contractor address * [STREET_ADDRESS] Start typing the street address and selec…" at bounding box center [576, 543] width 698 height 462
click at [591, 754] on button "Next: Job & Payment" at bounding box center [559, 753] width 200 height 41
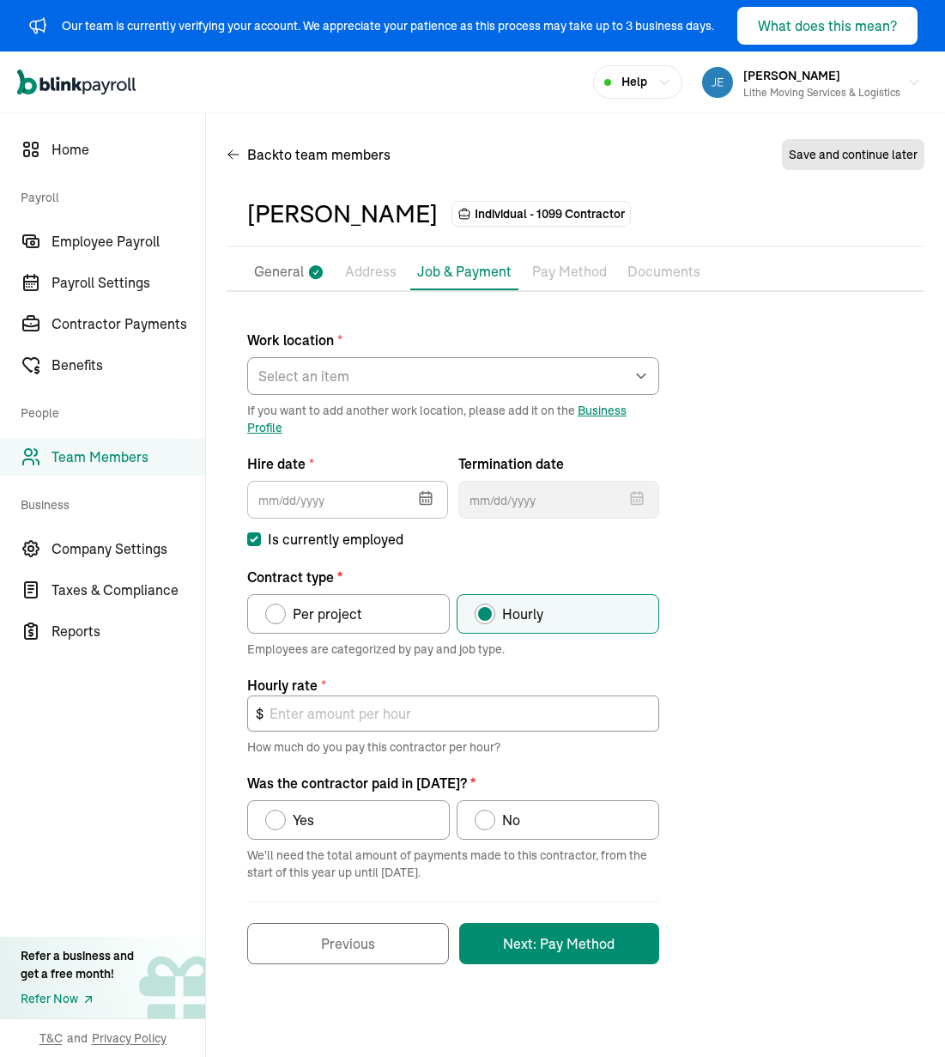
click at [783, 680] on div "Work location * Select an item [PERSON_NAME] Costco RXO hub Works from home If …" at bounding box center [576, 637] width 698 height 651
click at [524, 361] on select "Select an item [PERSON_NAME] Costco RXO hub Works from home" at bounding box center [453, 376] width 412 height 38
select select "[STREET_ADDRESS]"
click at [247, 357] on select "Select an item [PERSON_NAME] Costco RXO hub Works from home" at bounding box center [453, 376] width 412 height 38
click at [783, 573] on div "Work location * Select an item [PERSON_NAME] Costco RXO hub Works from home If …" at bounding box center [576, 637] width 698 height 651
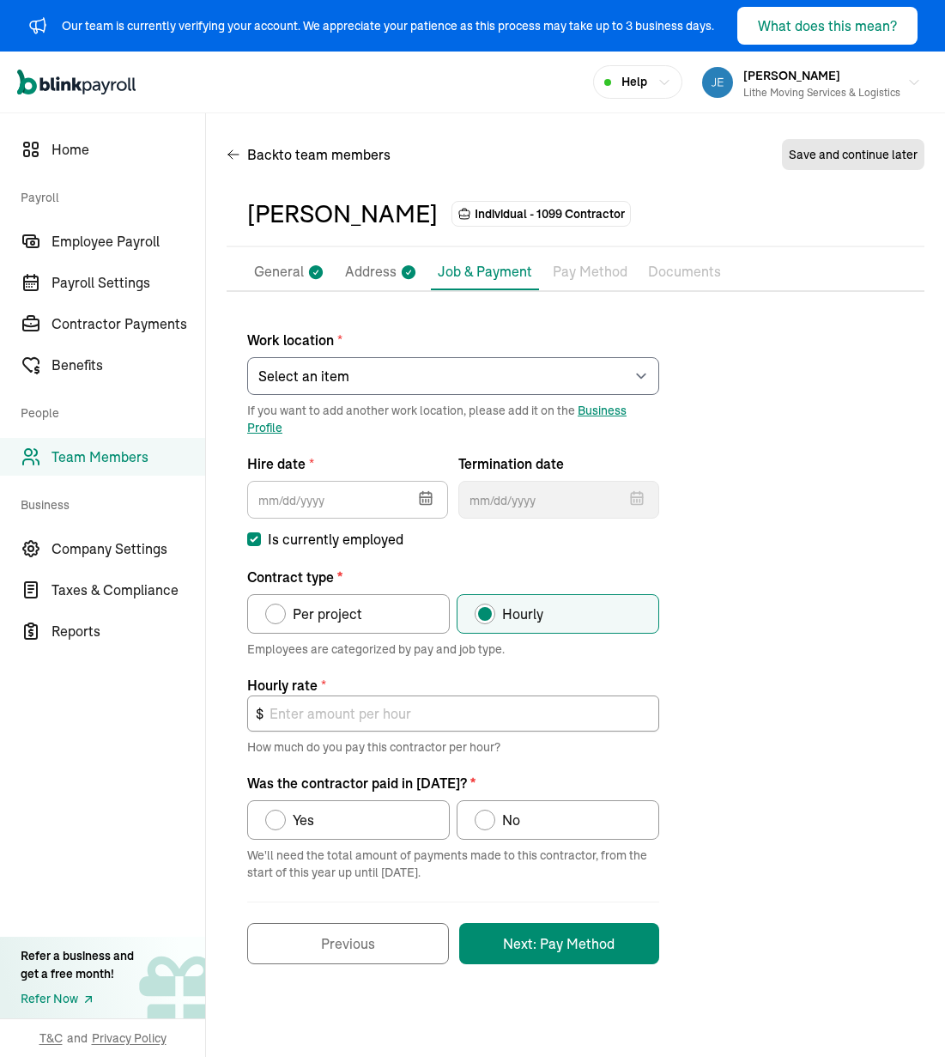
click at [416, 485] on button "button" at bounding box center [424, 496] width 48 height 45
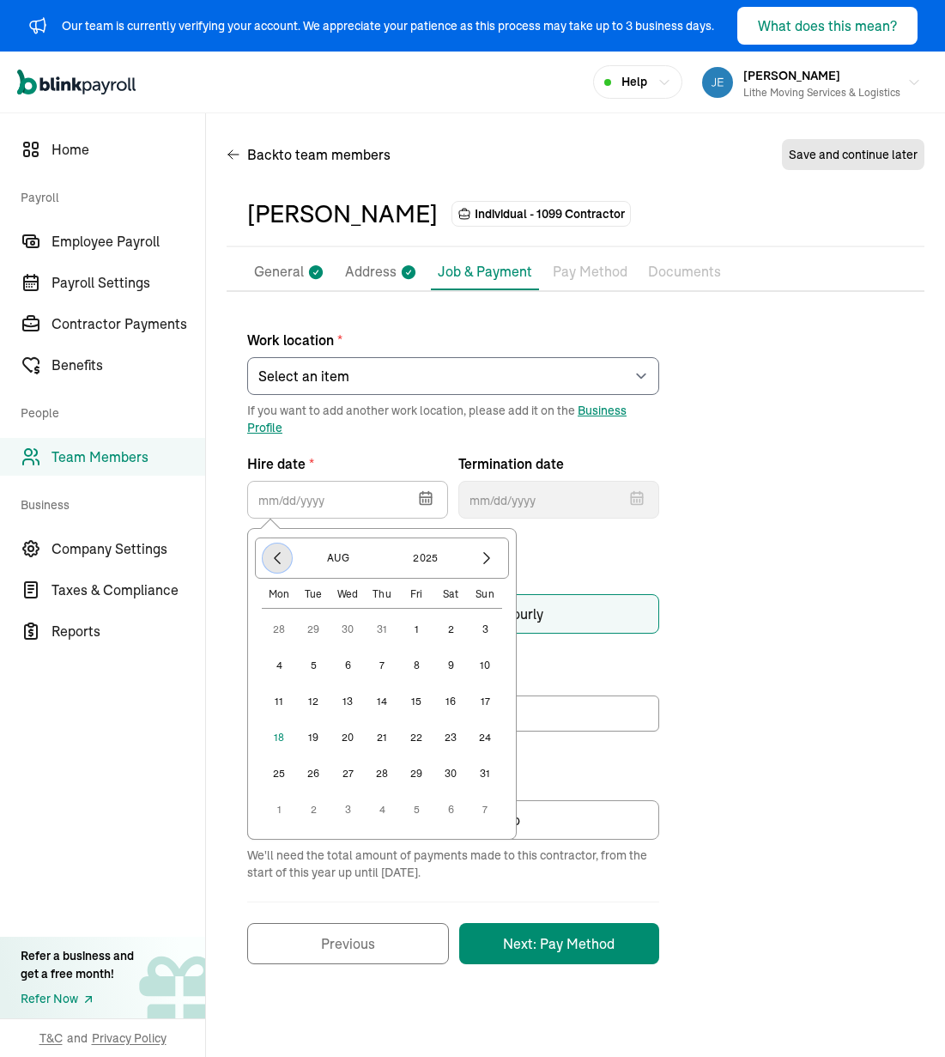
click at [279, 558] on icon "button" at bounding box center [277, 557] width 17 height 17
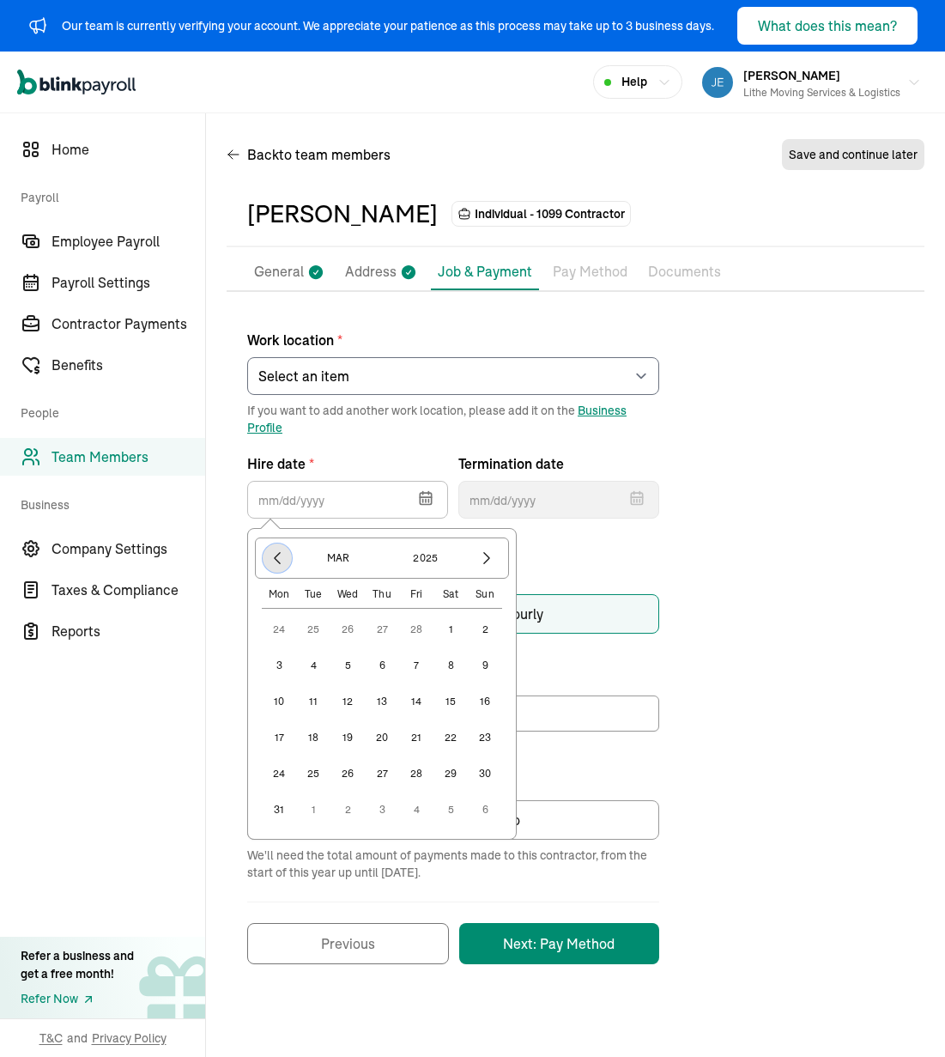
click at [279, 558] on icon "button" at bounding box center [277, 557] width 17 height 17
click at [499, 560] on button "button" at bounding box center [486, 557] width 29 height 29
click at [321, 736] on button "18" at bounding box center [313, 737] width 34 height 34
type input "[DATE]"
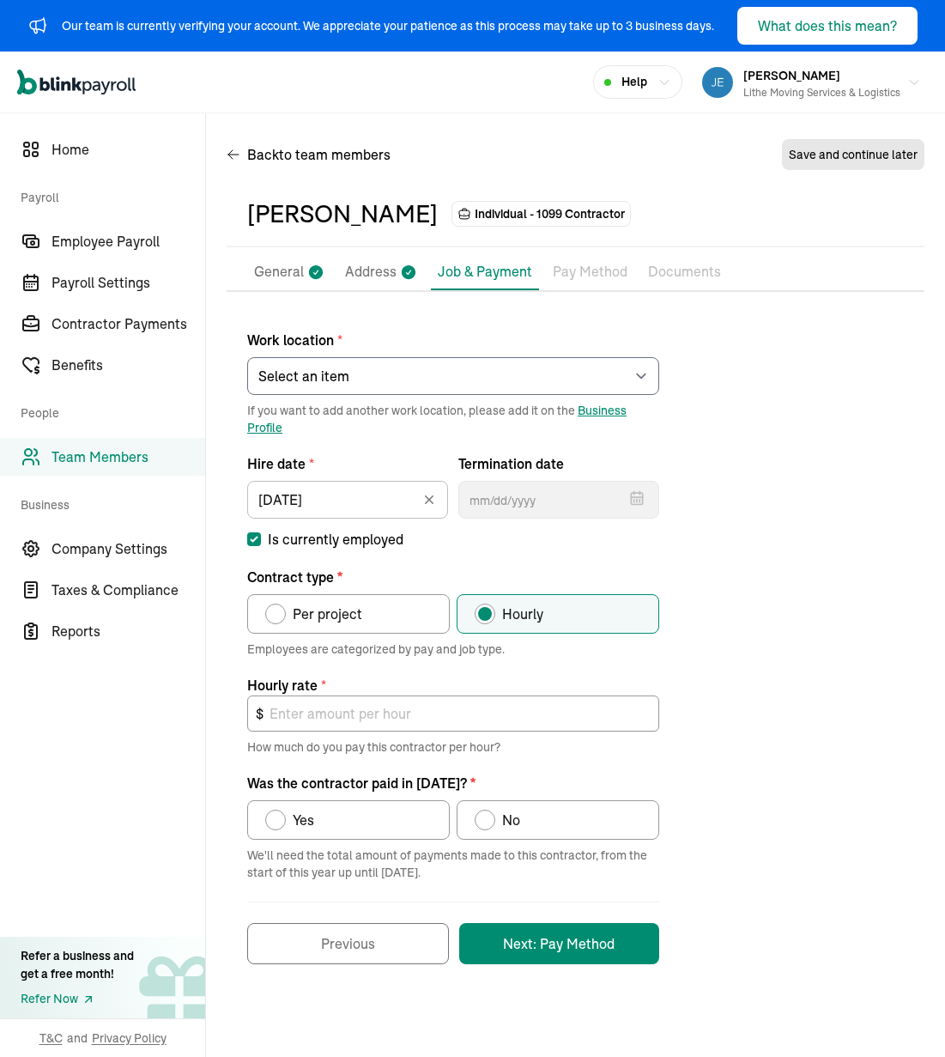
click at [706, 646] on div "Work location * Select an item [PERSON_NAME] Costco RXO hub Works from home If …" at bounding box center [576, 637] width 698 height 651
click at [364, 625] on label "Per project" at bounding box center [348, 613] width 203 height 39
click at [278, 616] on input "Per project" at bounding box center [271, 610] width 14 height 14
radio input "true"
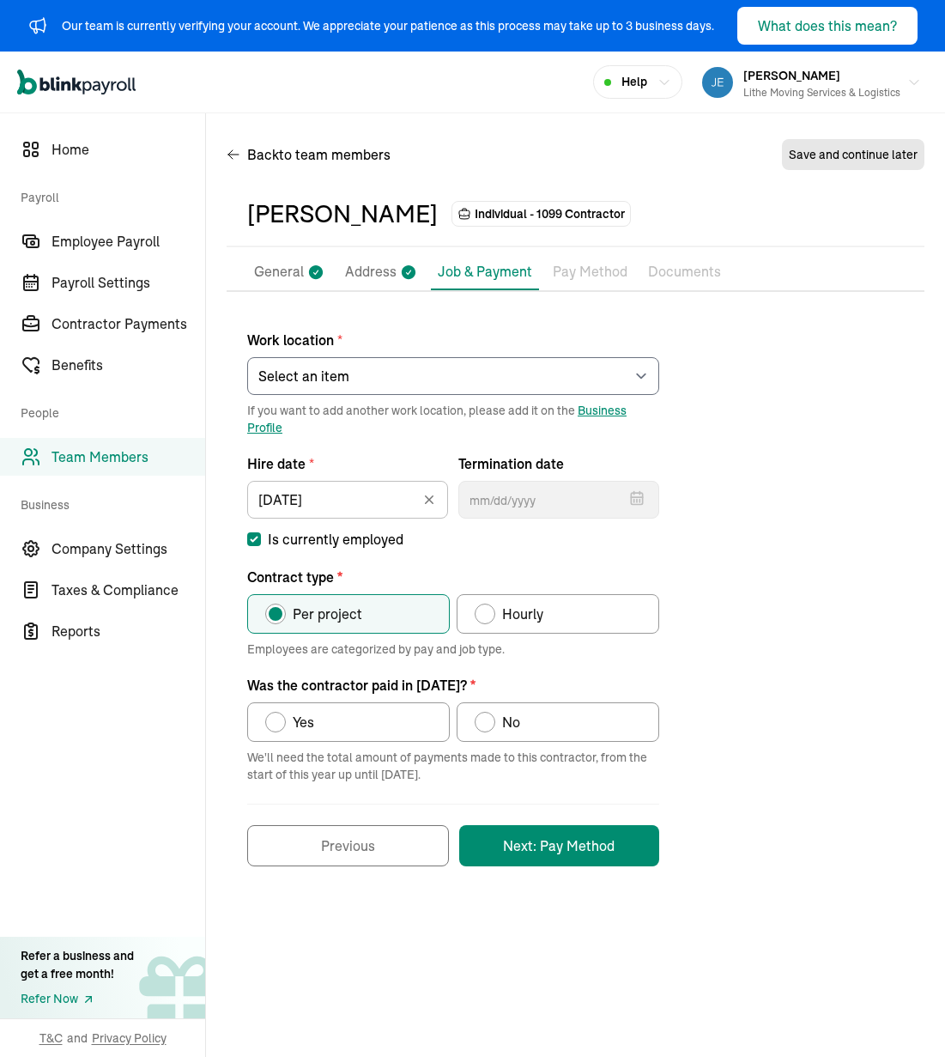
click at [751, 787] on div "Work location * Select an item [PERSON_NAME] Costco RXO hub Works from home If …" at bounding box center [576, 589] width 698 height 554
click at [390, 713] on label "Yes" at bounding box center [348, 721] width 203 height 39
click at [278, 713] on input "Yes" at bounding box center [271, 718] width 14 height 14
radio input "true"
click at [783, 858] on div "Work location * Select an item [PERSON_NAME] Costco RXO hub Works from home If …" at bounding box center [576, 589] width 698 height 554
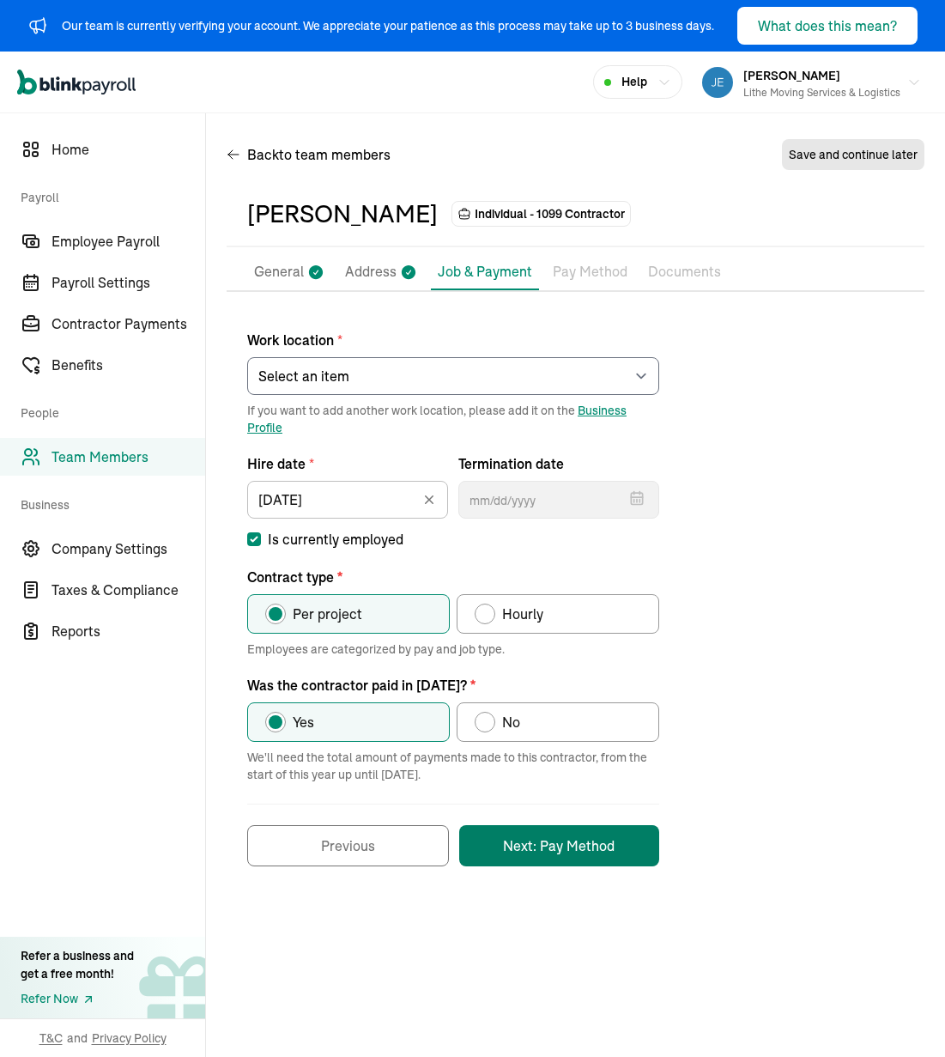
click at [594, 843] on button "Next: Pay Method" at bounding box center [559, 845] width 200 height 41
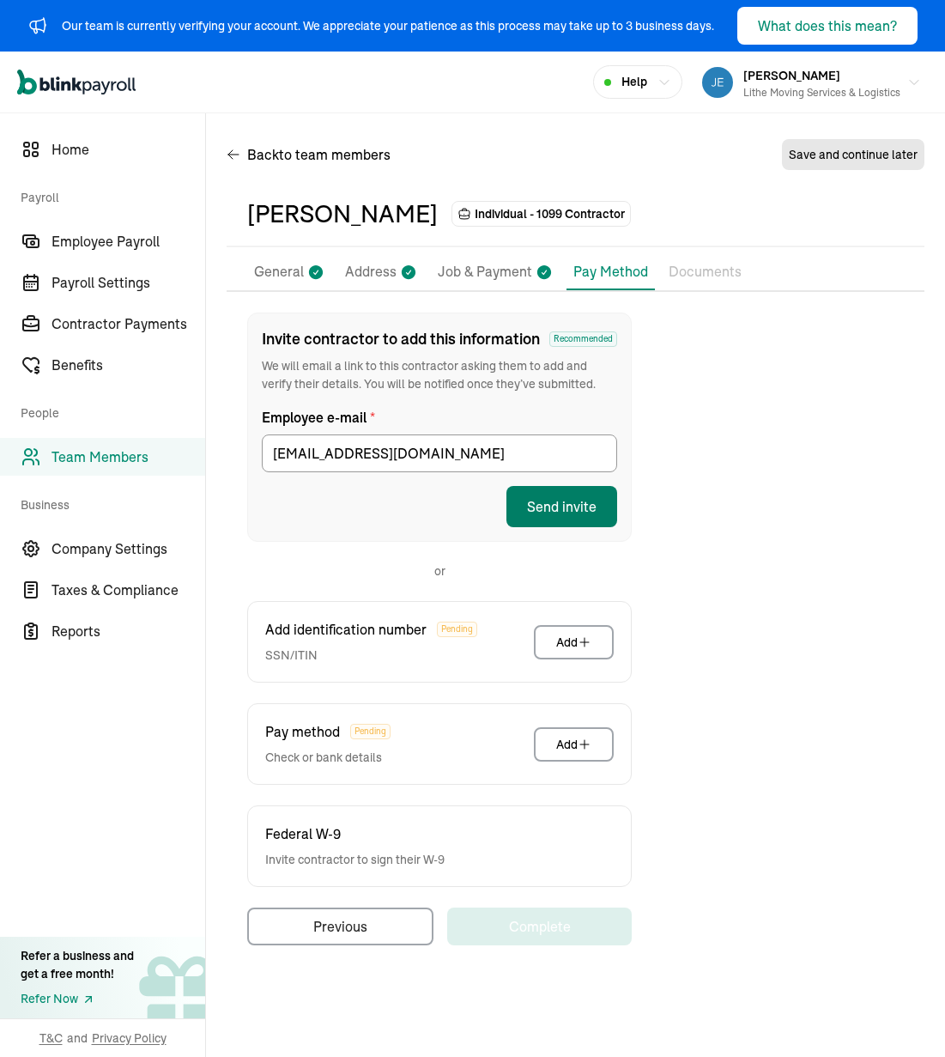
click at [573, 504] on button "Send invite" at bounding box center [561, 506] width 111 height 41
click at [758, 485] on div "Invite contractor to add this information Recommended We will email a link to t…" at bounding box center [576, 628] width 698 height 633
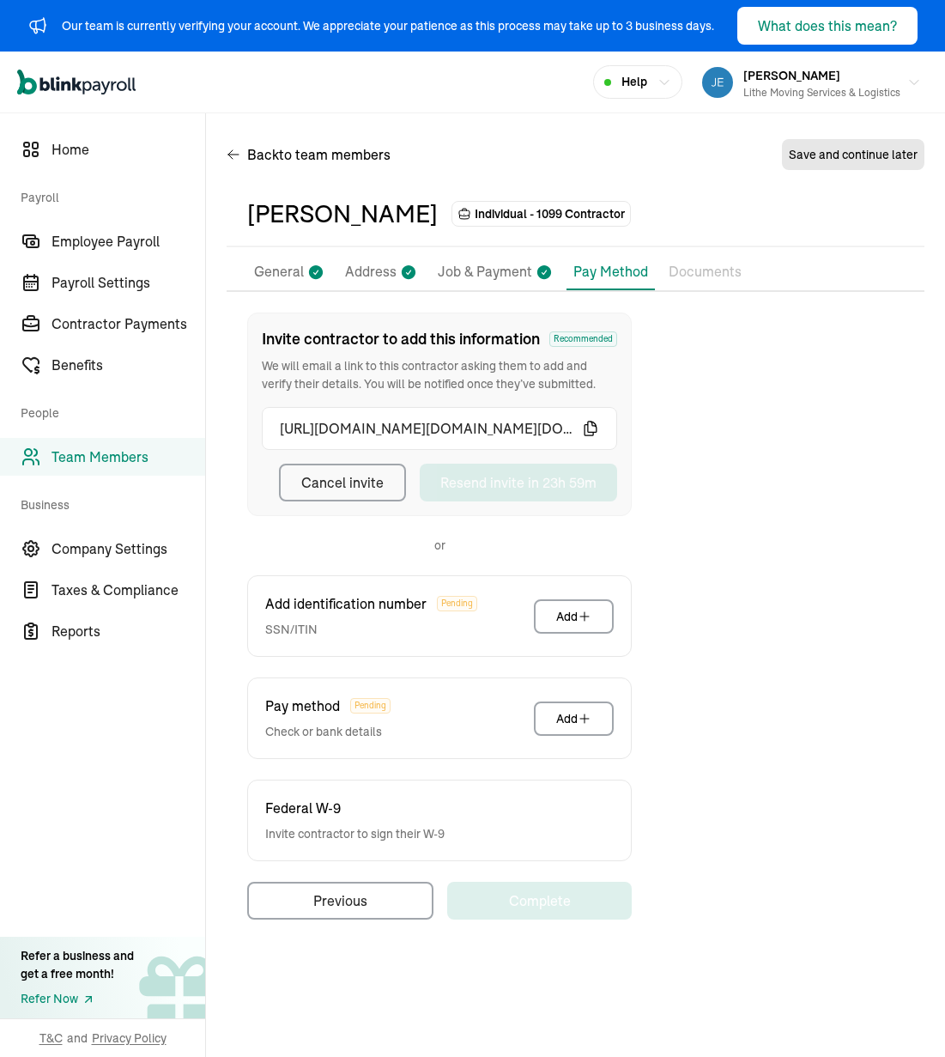
click at [752, 510] on div "Invite contractor to add this information Recommended We will email a link to t…" at bounding box center [576, 615] width 698 height 607
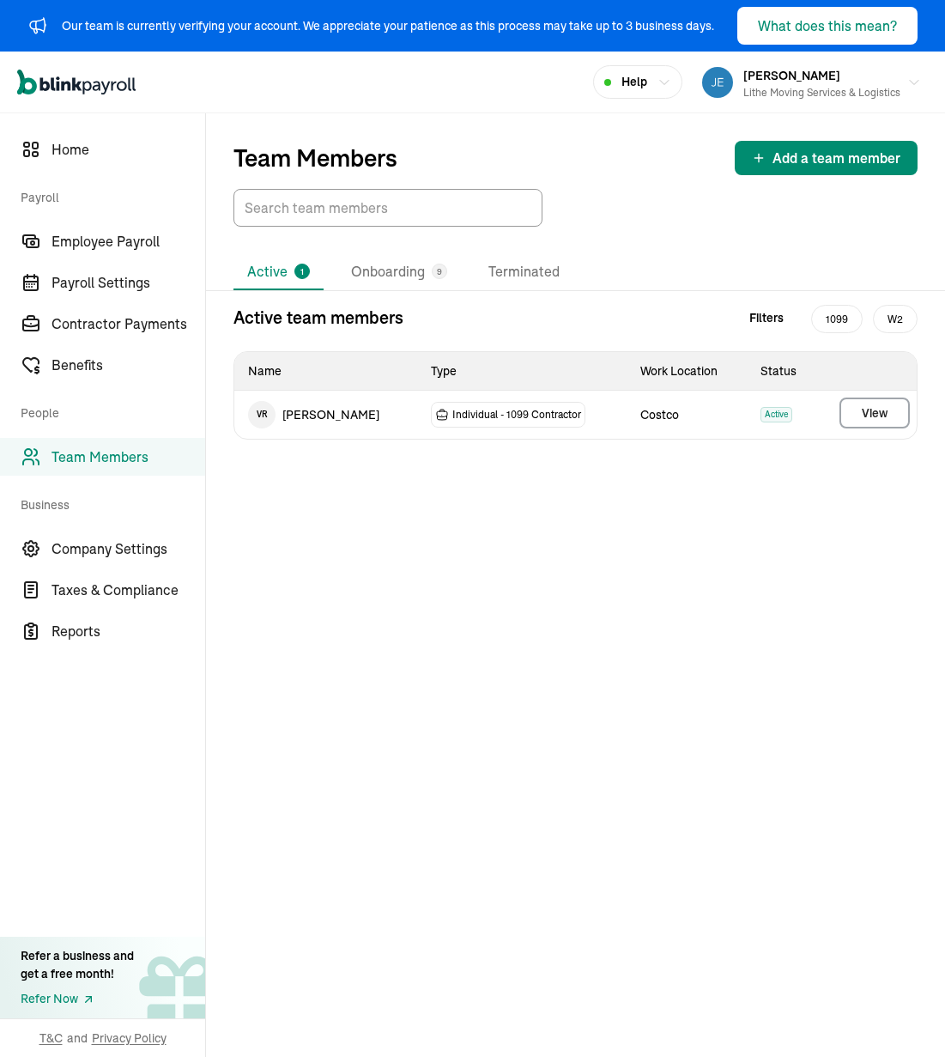
click at [394, 265] on li "Onboarding 9" at bounding box center [399, 272] width 124 height 36
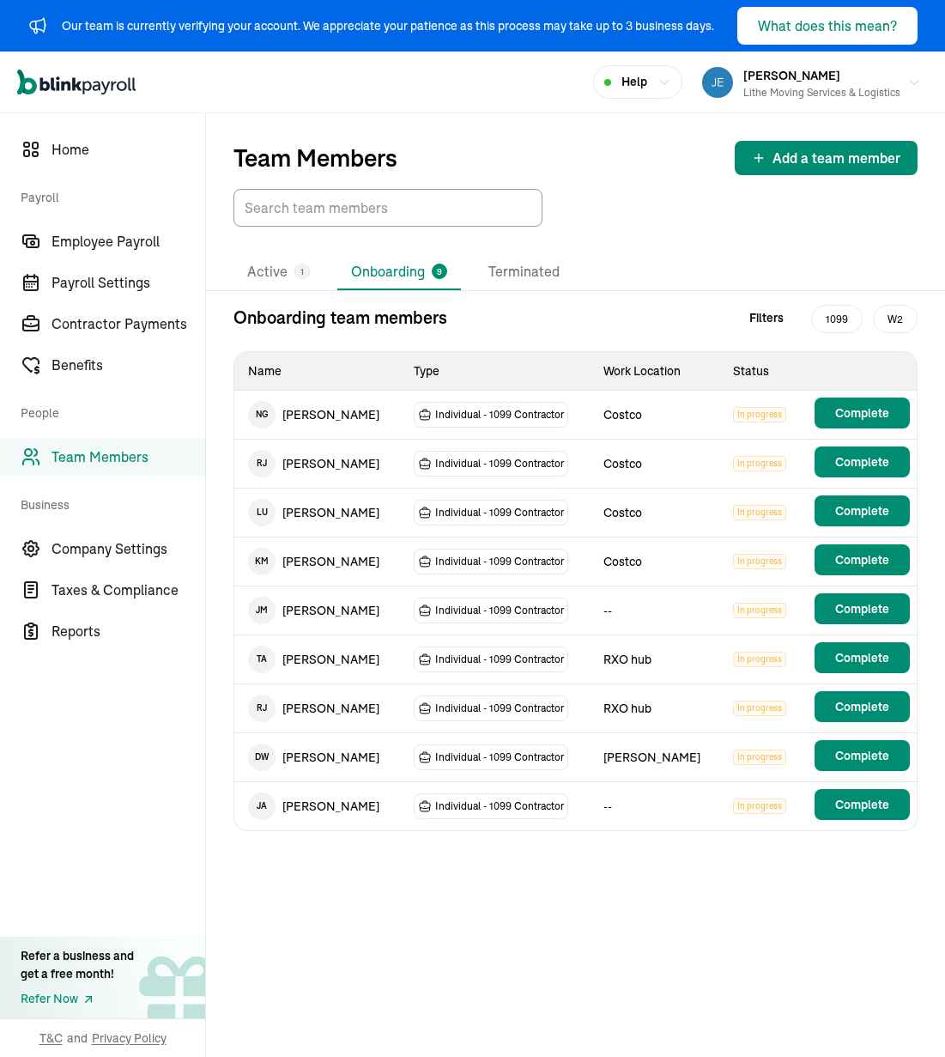
click at [783, 858] on div "Team Members Add a team member Active 1 Onboarding 9 Terminated Onboarding team…" at bounding box center [575, 584] width 739 height 943
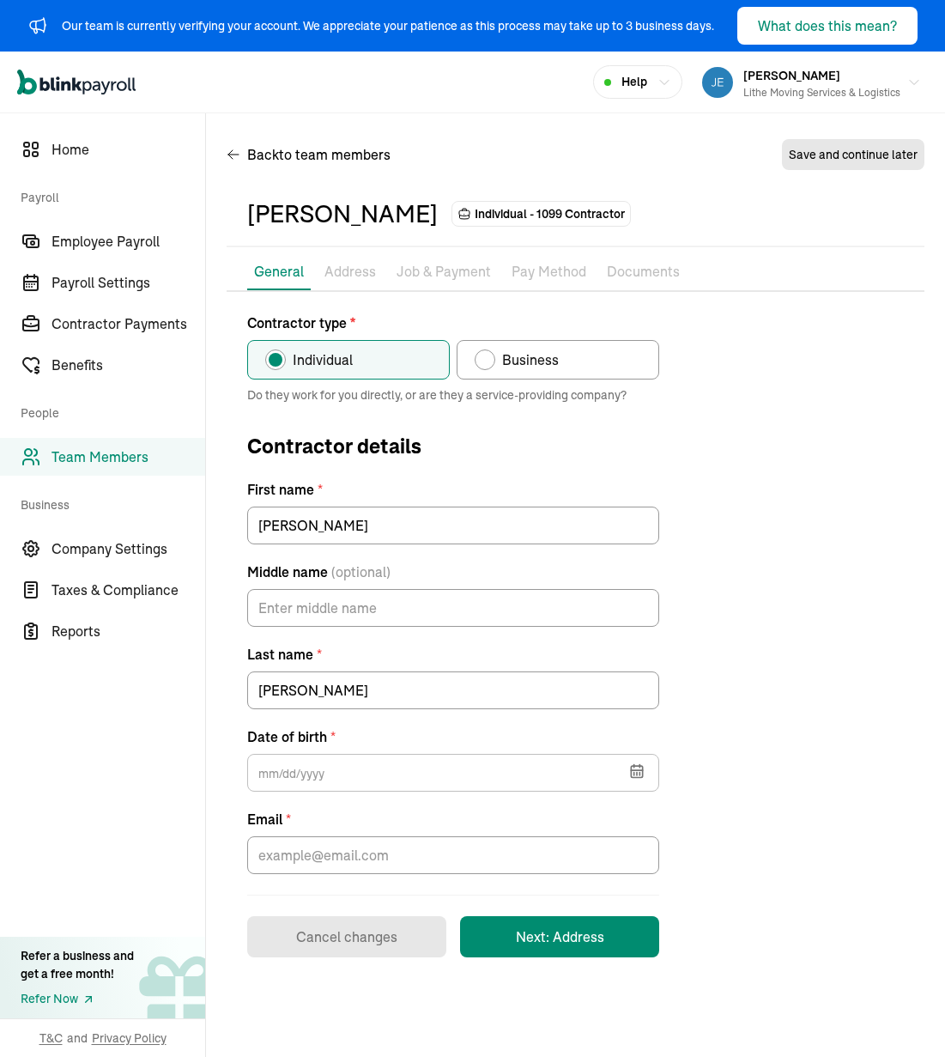
click at [748, 410] on div "Contractor type * Individual Business Do they work for you directly, or are the…" at bounding box center [576, 634] width 698 height 645
drag, startPoint x: 670, startPoint y: 767, endPoint x: 646, endPoint y: 779, distance: 27.3
click at [670, 767] on div "Contractor type * Individual Business Do they work for you directly, or are the…" at bounding box center [576, 634] width 698 height 645
click at [642, 779] on icon "button" at bounding box center [636, 770] width 17 height 17
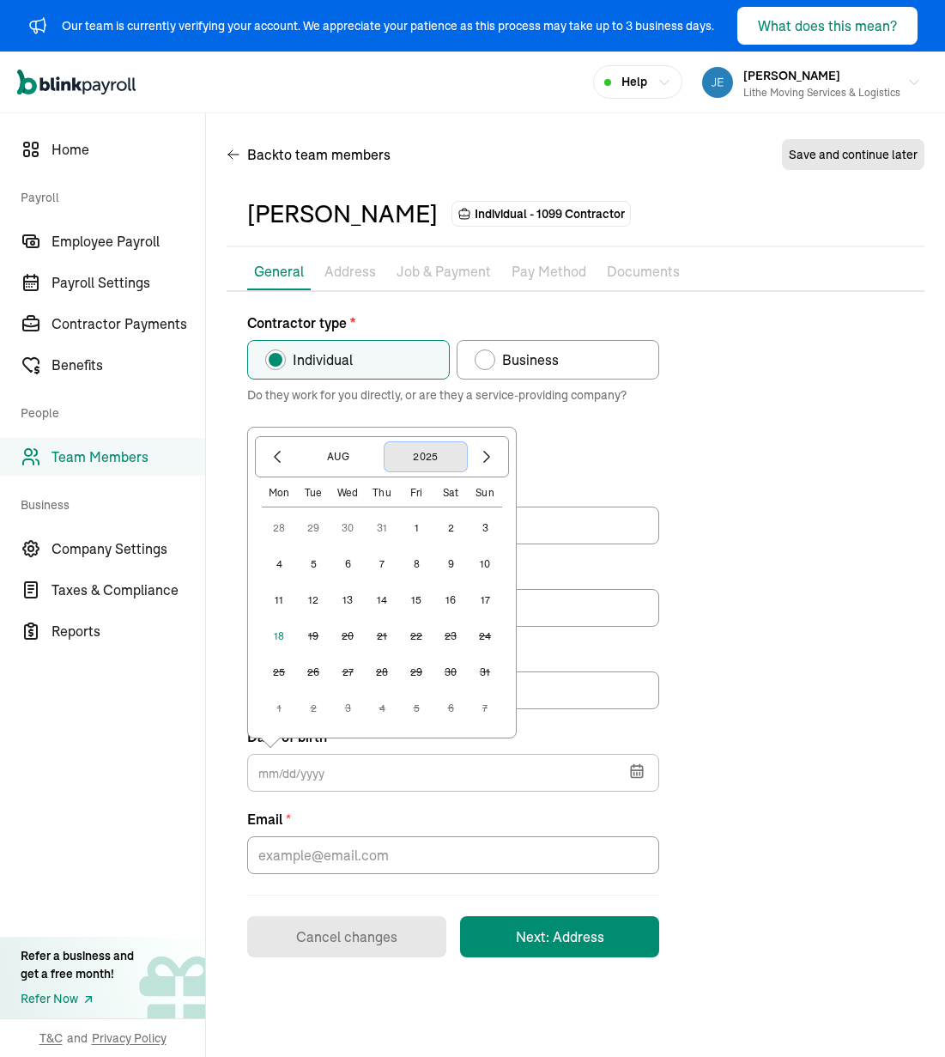
click at [406, 458] on button "2025" at bounding box center [426, 456] width 82 height 29
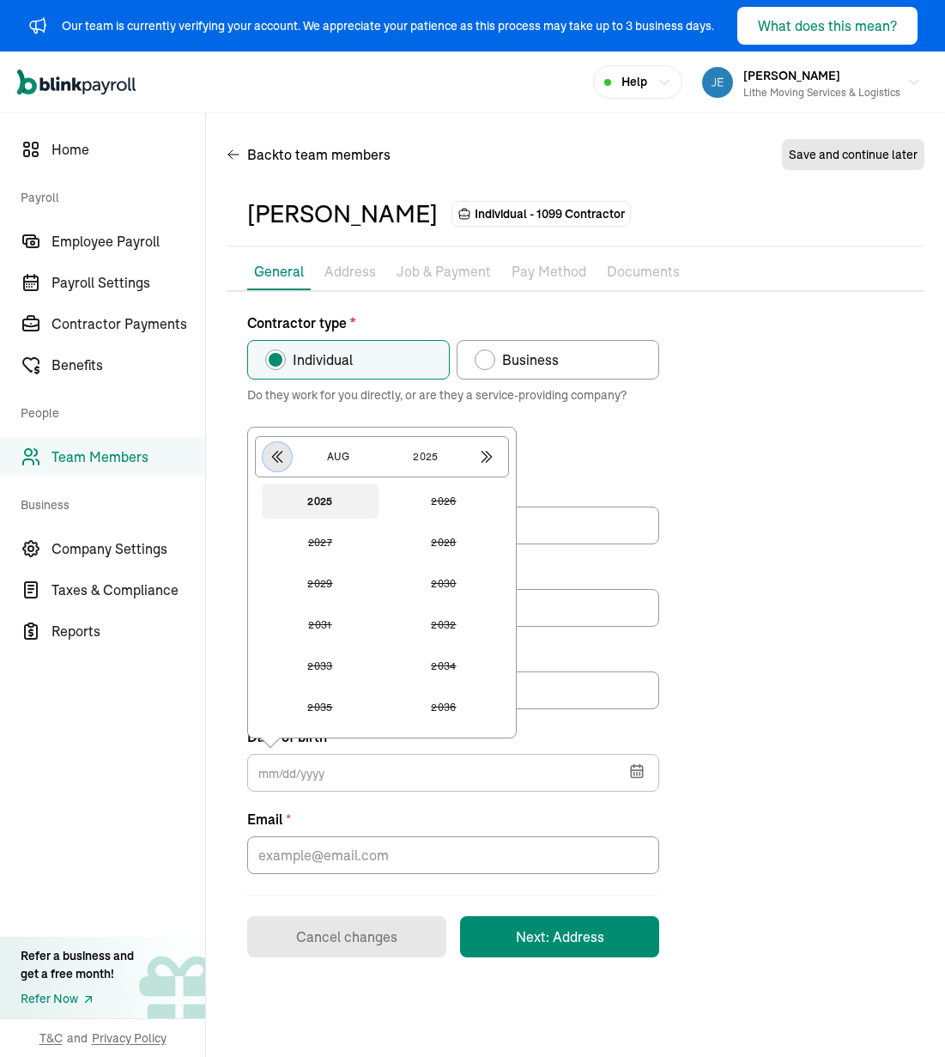
click at [282, 464] on icon "button" at bounding box center [277, 456] width 17 height 17
click at [495, 451] on button "button" at bounding box center [486, 456] width 29 height 29
click at [456, 530] on button "2004" at bounding box center [443, 542] width 117 height 34
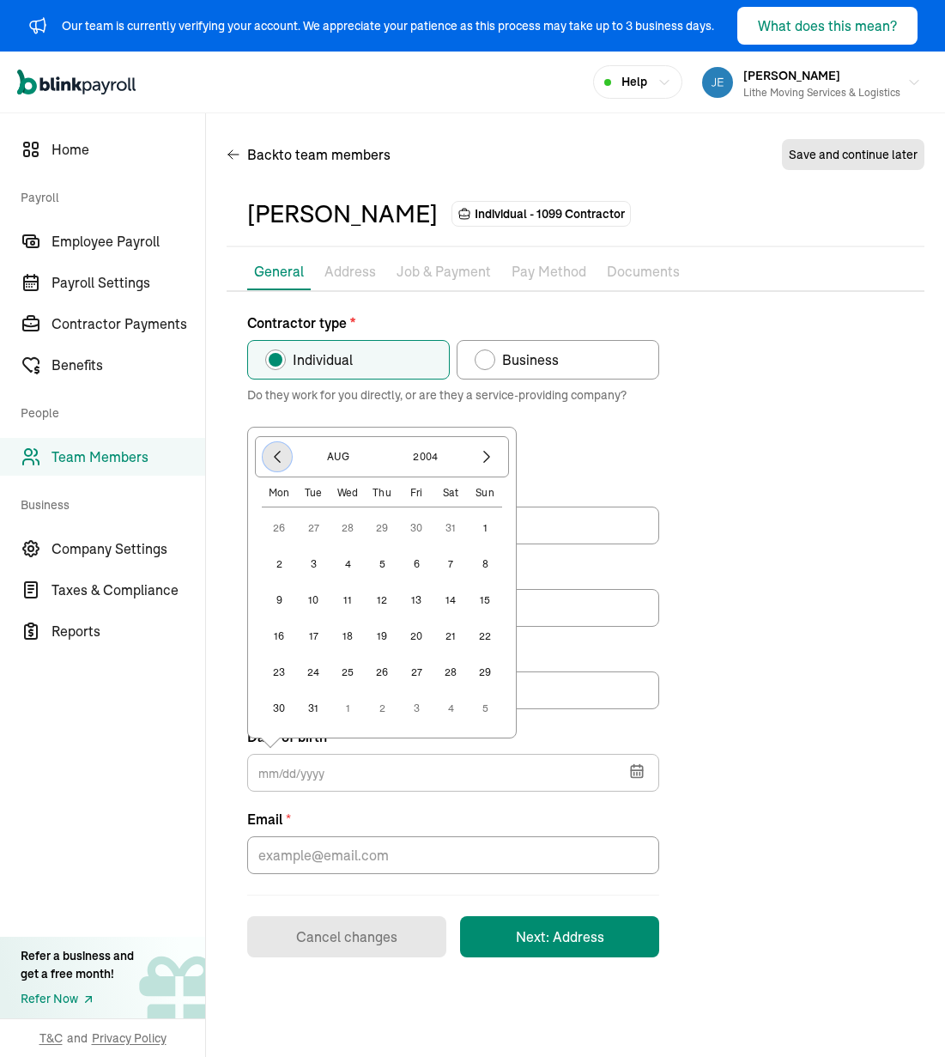
click at [281, 458] on icon "button" at bounding box center [277, 456] width 17 height 17
click at [486, 465] on button "button" at bounding box center [486, 456] width 29 height 29
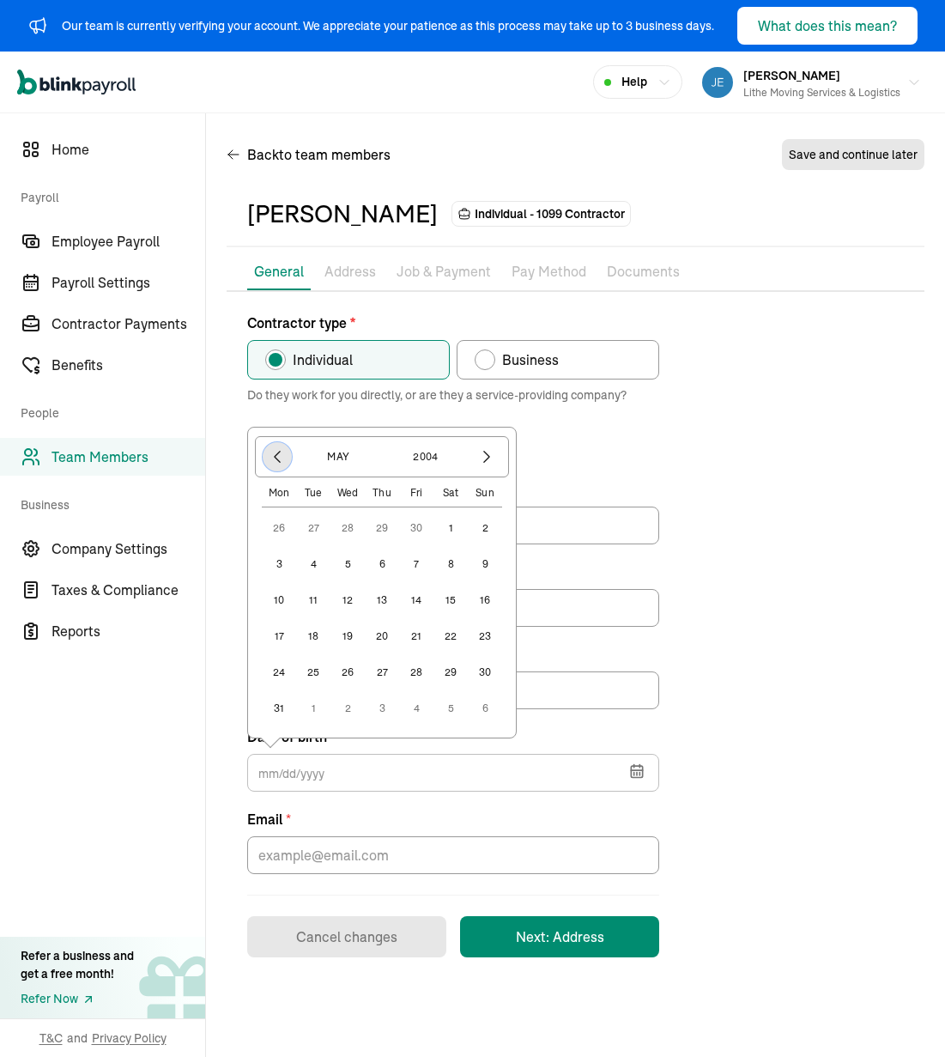
click at [279, 445] on button "button" at bounding box center [277, 456] width 29 height 29
click at [347, 558] on button "10" at bounding box center [347, 564] width 34 height 34
type input "[DATE]"
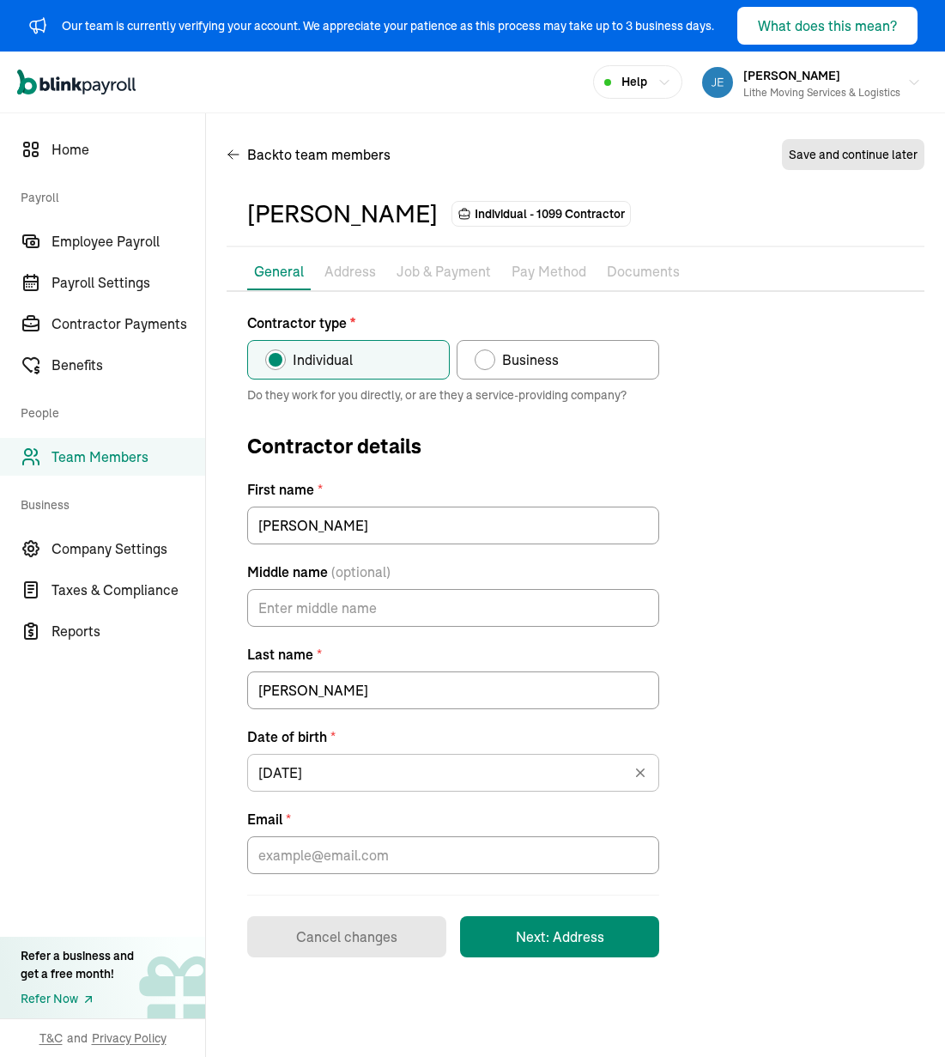
click at [768, 608] on div "Contractor type * Individual Business Do they work for you directly, or are the…" at bounding box center [576, 634] width 698 height 645
click at [523, 861] on input "Email *" at bounding box center [453, 855] width 412 height 38
click at [351, 860] on input "Email *" at bounding box center [453, 855] width 412 height 38
paste input "[EMAIL_ADDRESS][DOMAIN_NAME]"
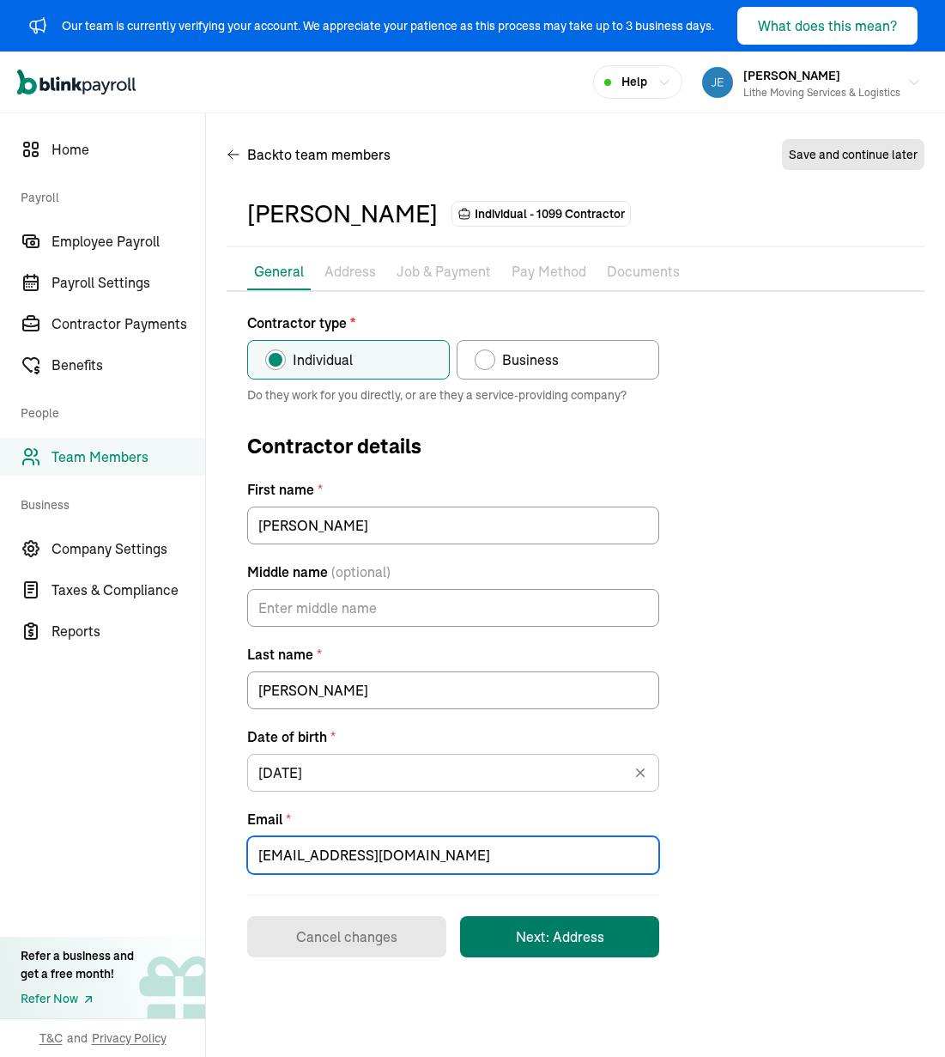
type input "[EMAIL_ADDRESS][DOMAIN_NAME]"
click at [515, 942] on button "Next: Address" at bounding box center [559, 936] width 199 height 41
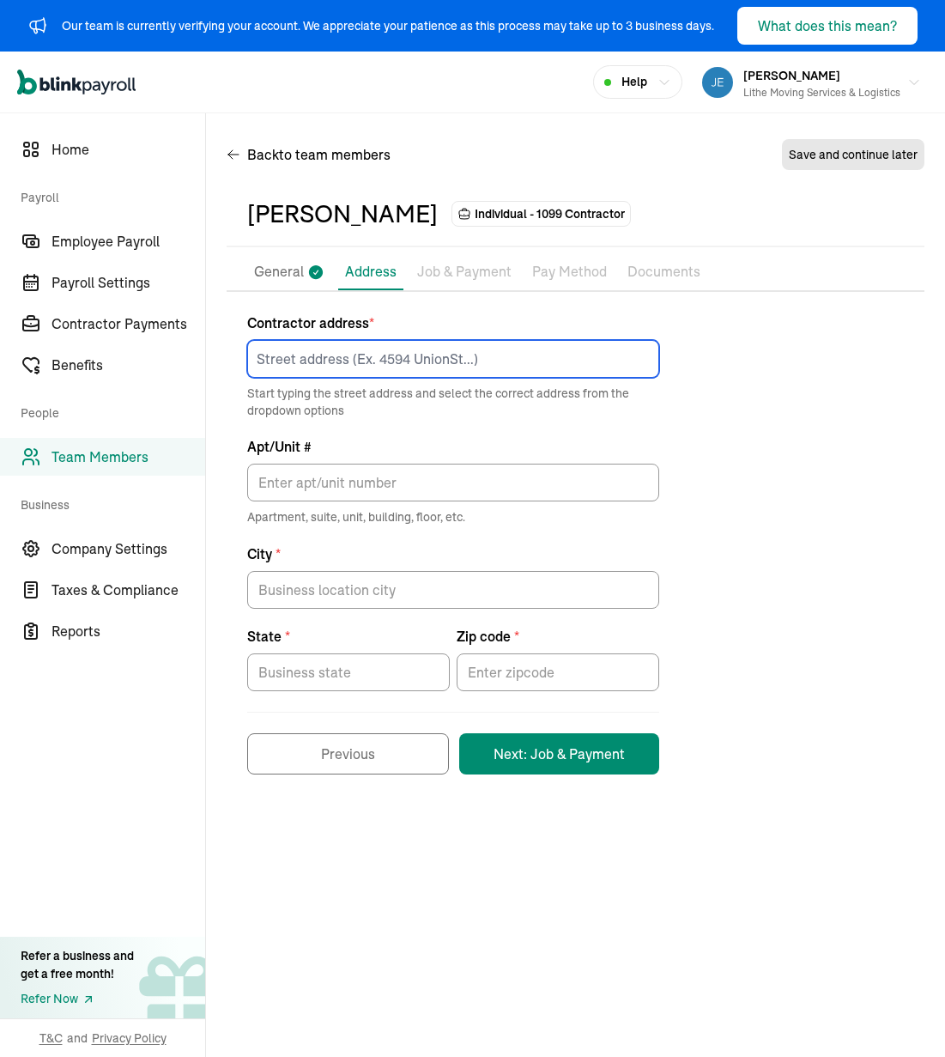
click at [500, 351] on input at bounding box center [453, 359] width 412 height 38
click at [382, 362] on input at bounding box center [453, 359] width 412 height 38
paste input "[STREET_ADDRESS]"
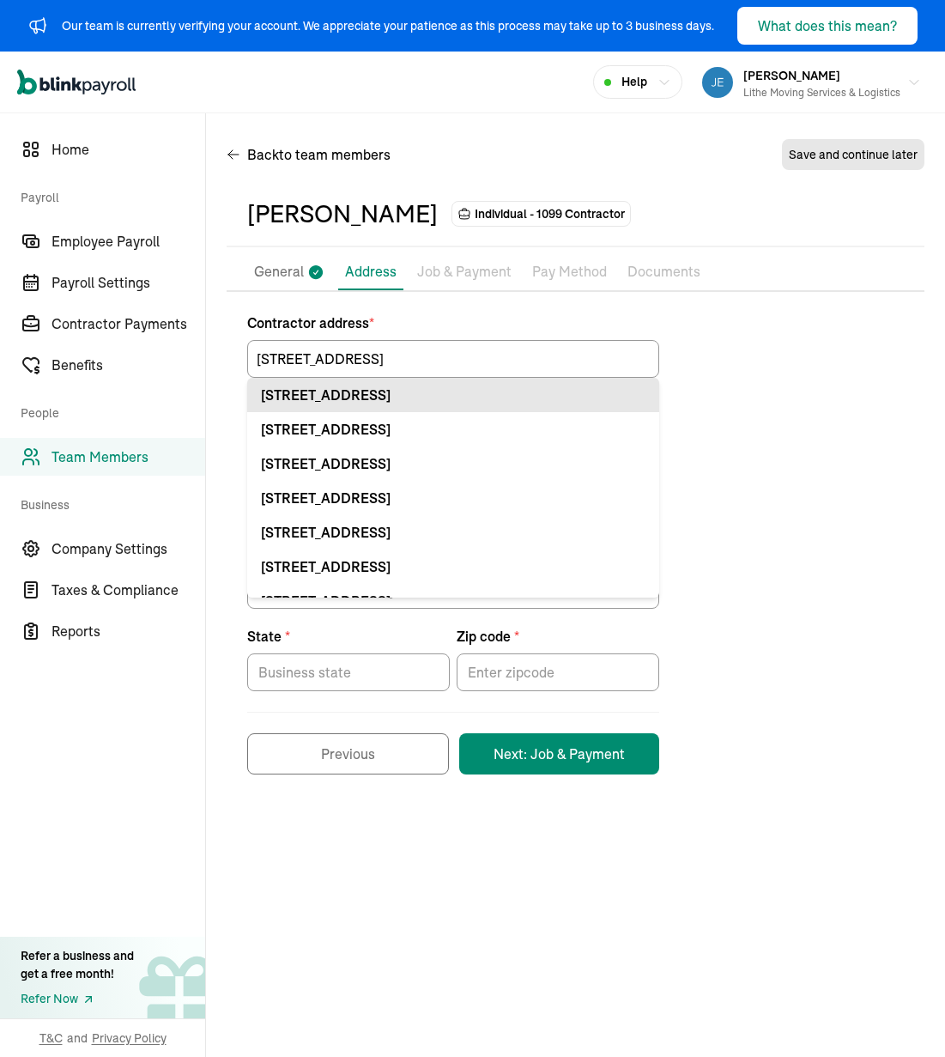
click at [431, 400] on div "[STREET_ADDRESS]" at bounding box center [453, 395] width 385 height 21
type input "[STREET_ADDRESS]"
type input "[PERSON_NAME]"
type input "ID"
type input "83605"
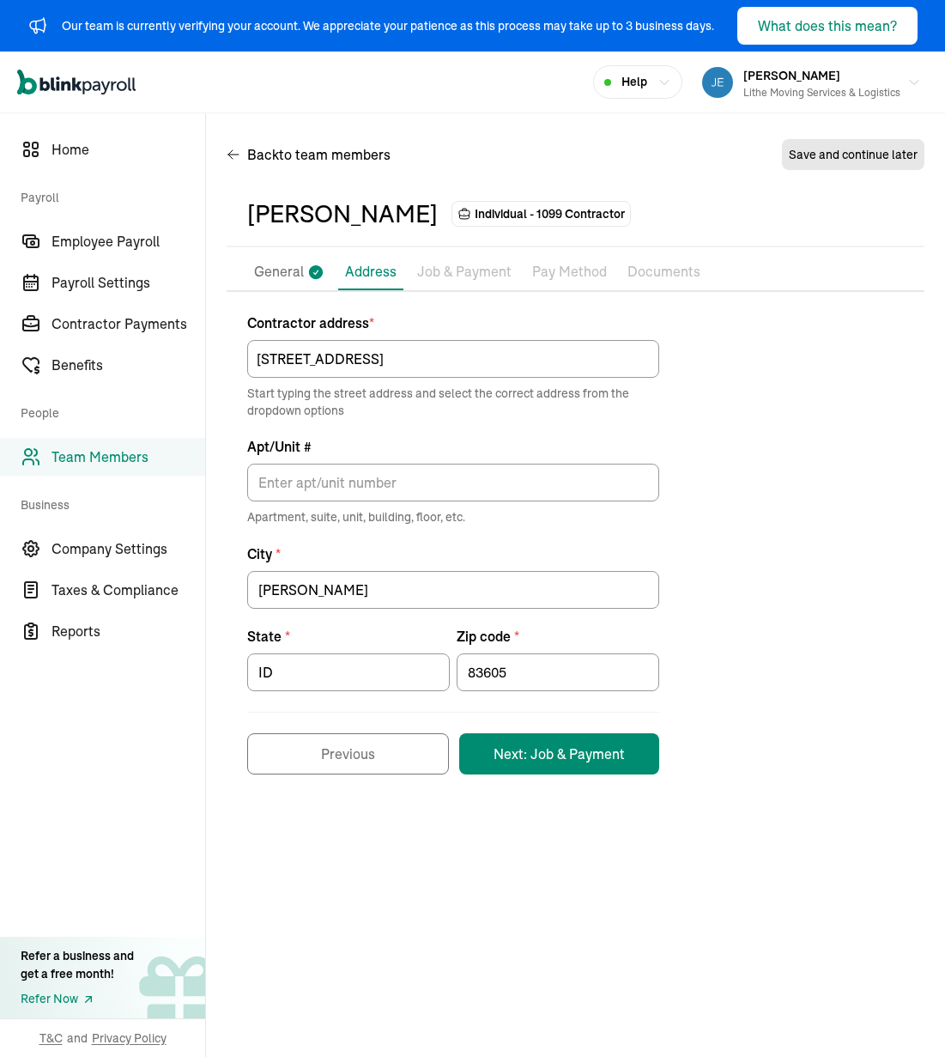
click at [703, 476] on div "Contractor address * [STREET_ADDRESS] Start typing the street address and selec…" at bounding box center [576, 543] width 698 height 462
click at [607, 757] on button "Next: Job & Payment" at bounding box center [559, 753] width 200 height 41
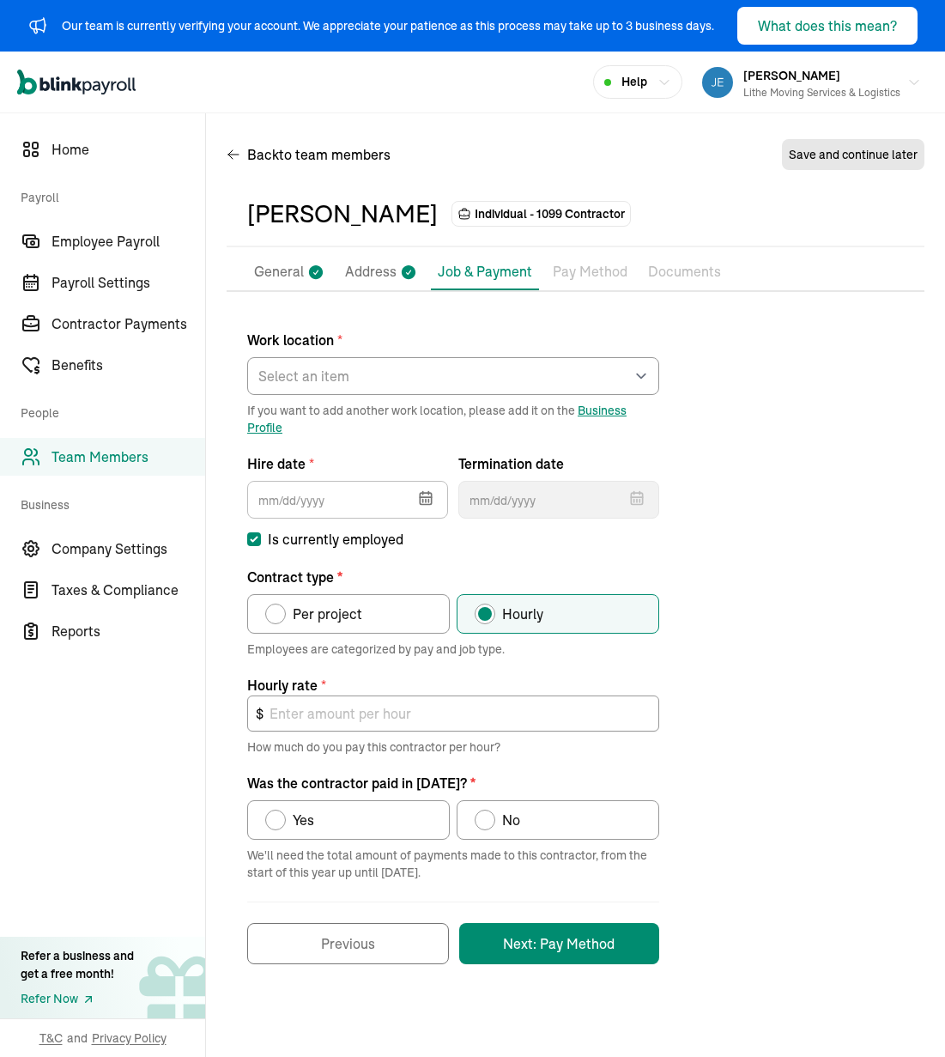
click at [426, 500] on icon "button" at bounding box center [426, 501] width 0 height 3
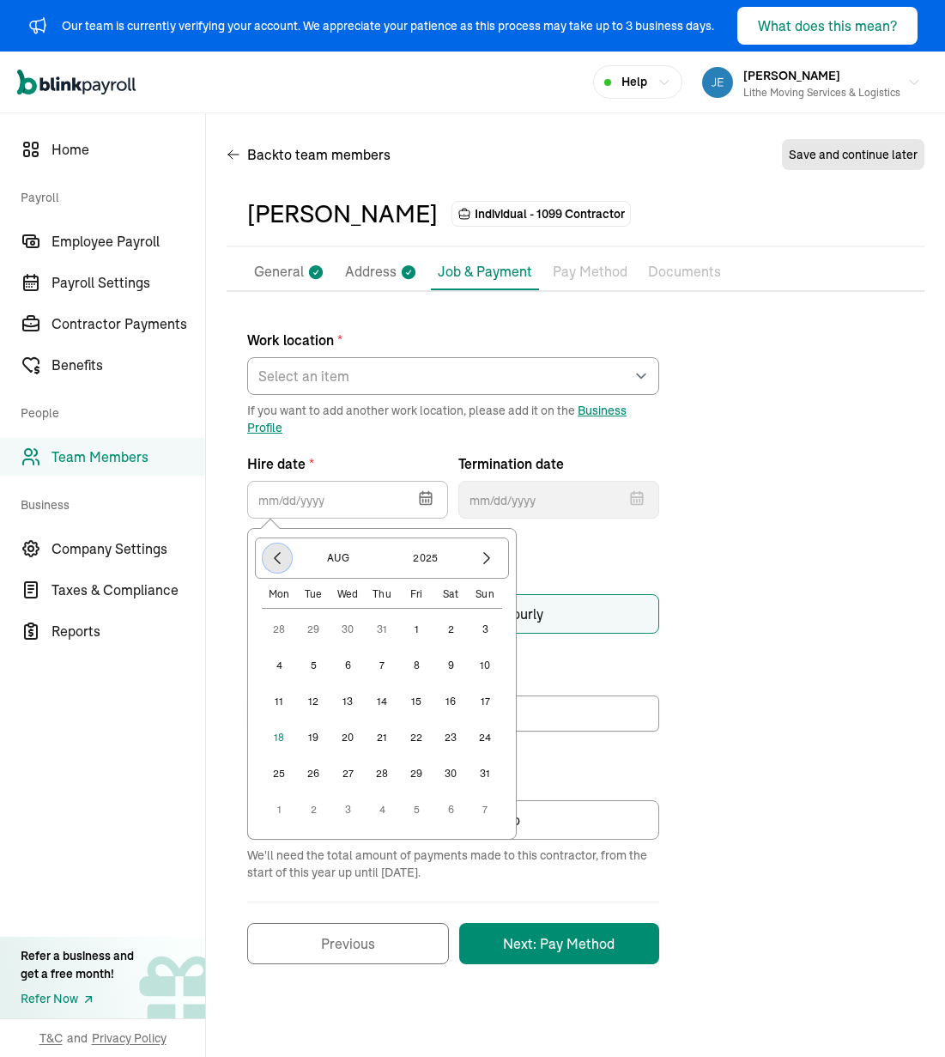
click at [285, 561] on icon "button" at bounding box center [277, 557] width 17 height 17
click at [312, 706] on button "13" at bounding box center [313, 701] width 34 height 34
type input "[DATE]"
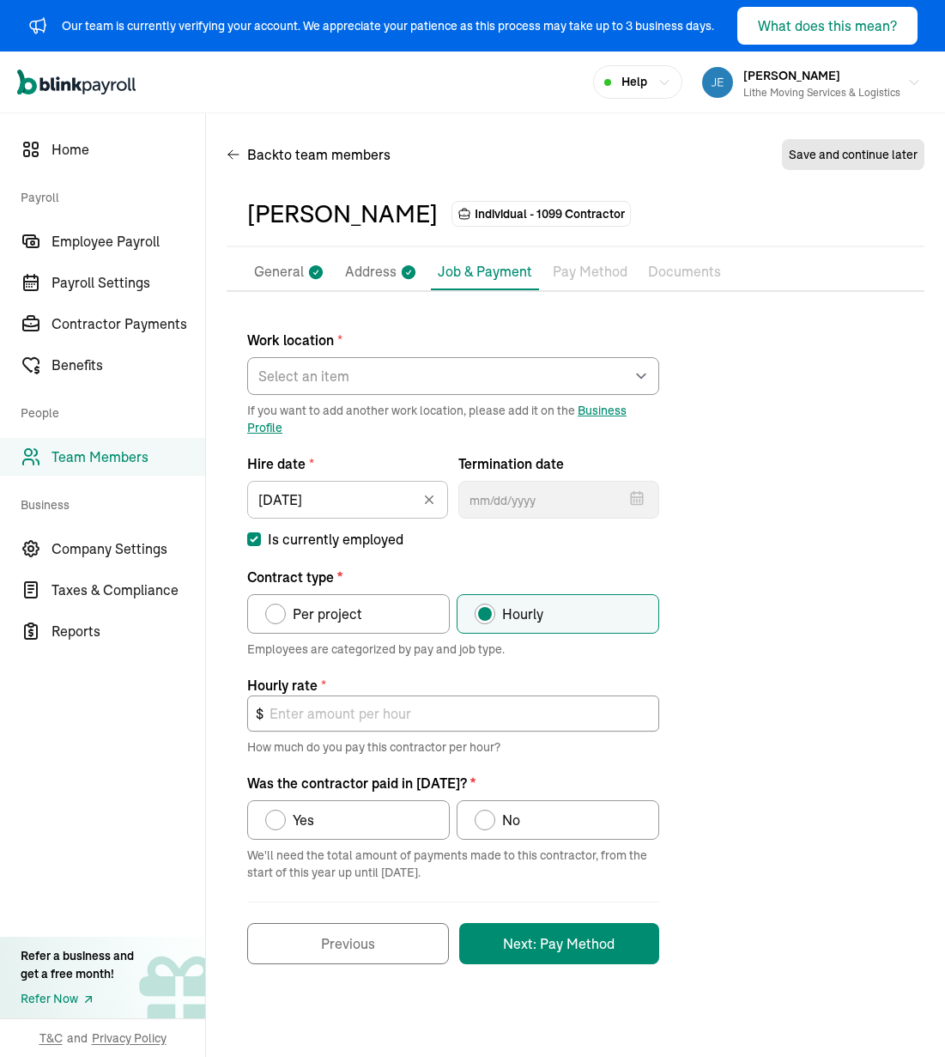
click at [359, 614] on span "Per project" at bounding box center [328, 613] width 70 height 21
click at [278, 614] on input "Per project" at bounding box center [271, 610] width 14 height 14
radio input "true"
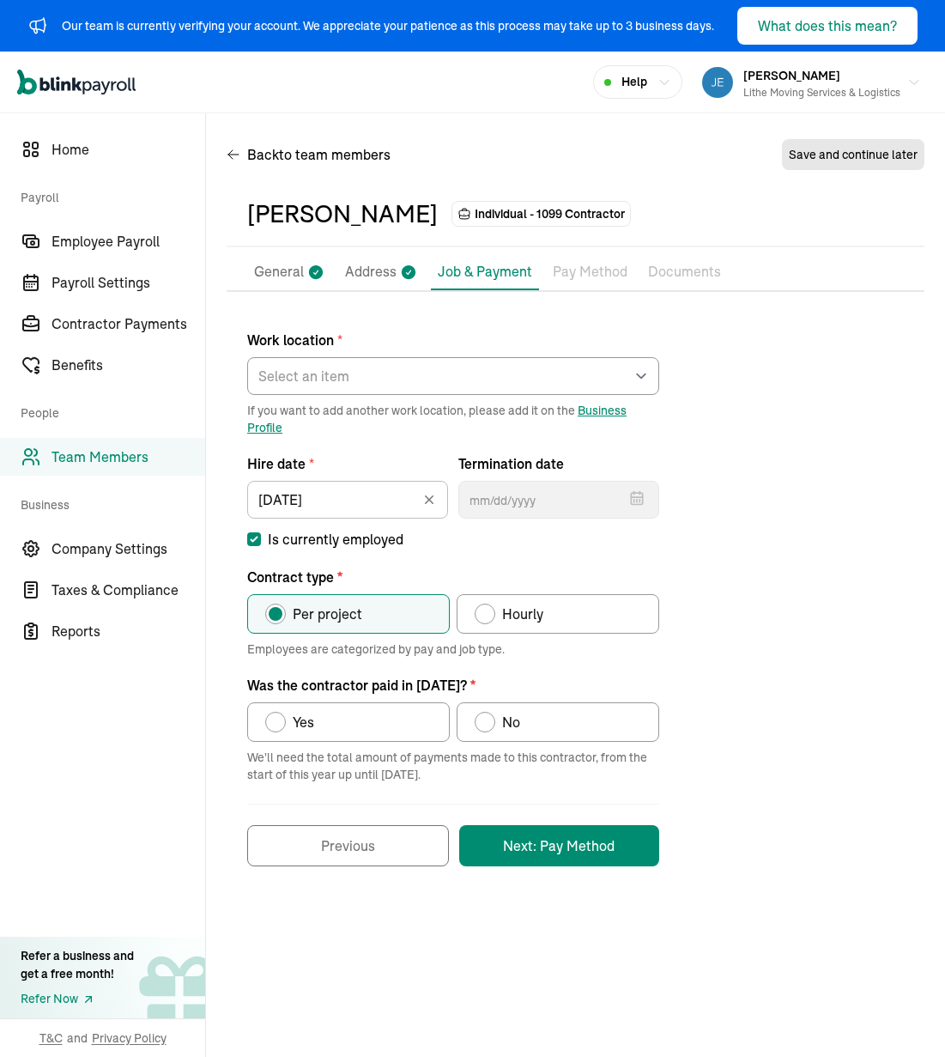
click at [360, 712] on label "Yes" at bounding box center [348, 721] width 203 height 39
click at [278, 712] on input "Yes" at bounding box center [271, 718] width 14 height 14
radio input "true"
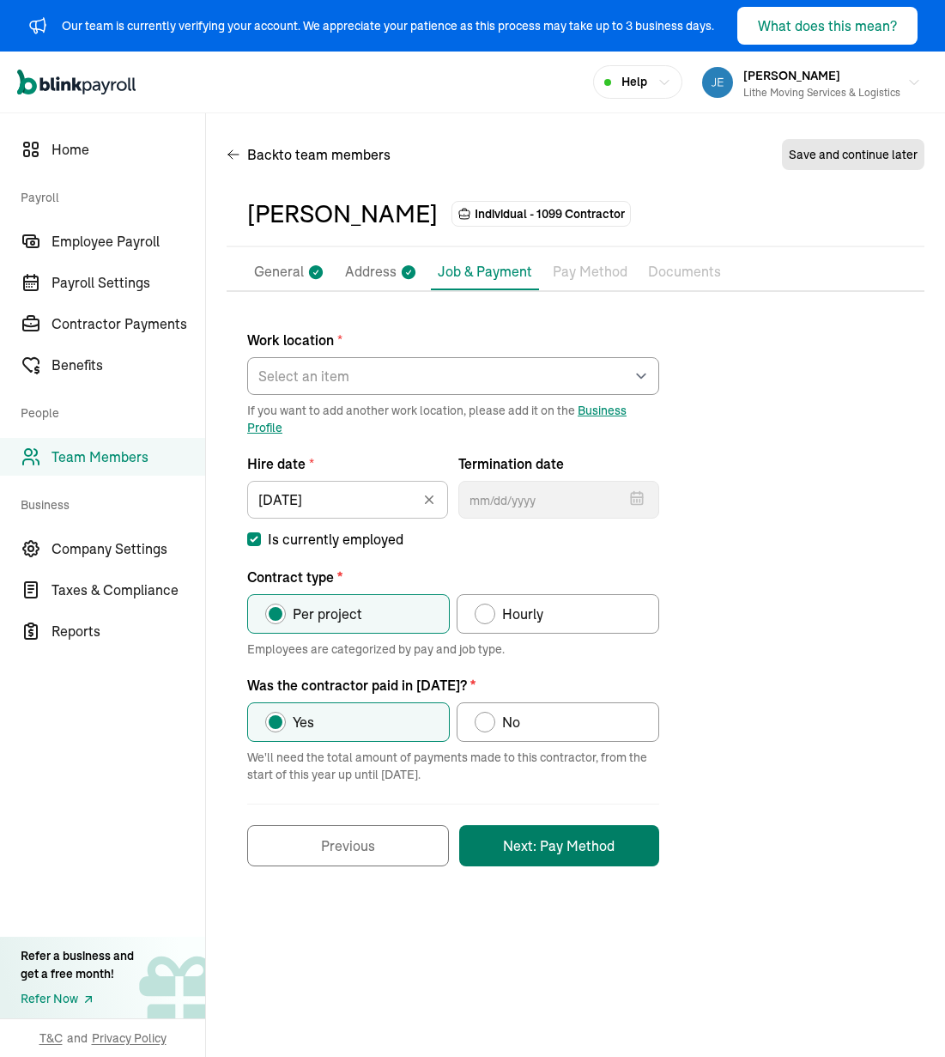
click at [539, 837] on button "Next: Pay Method" at bounding box center [559, 845] width 200 height 41
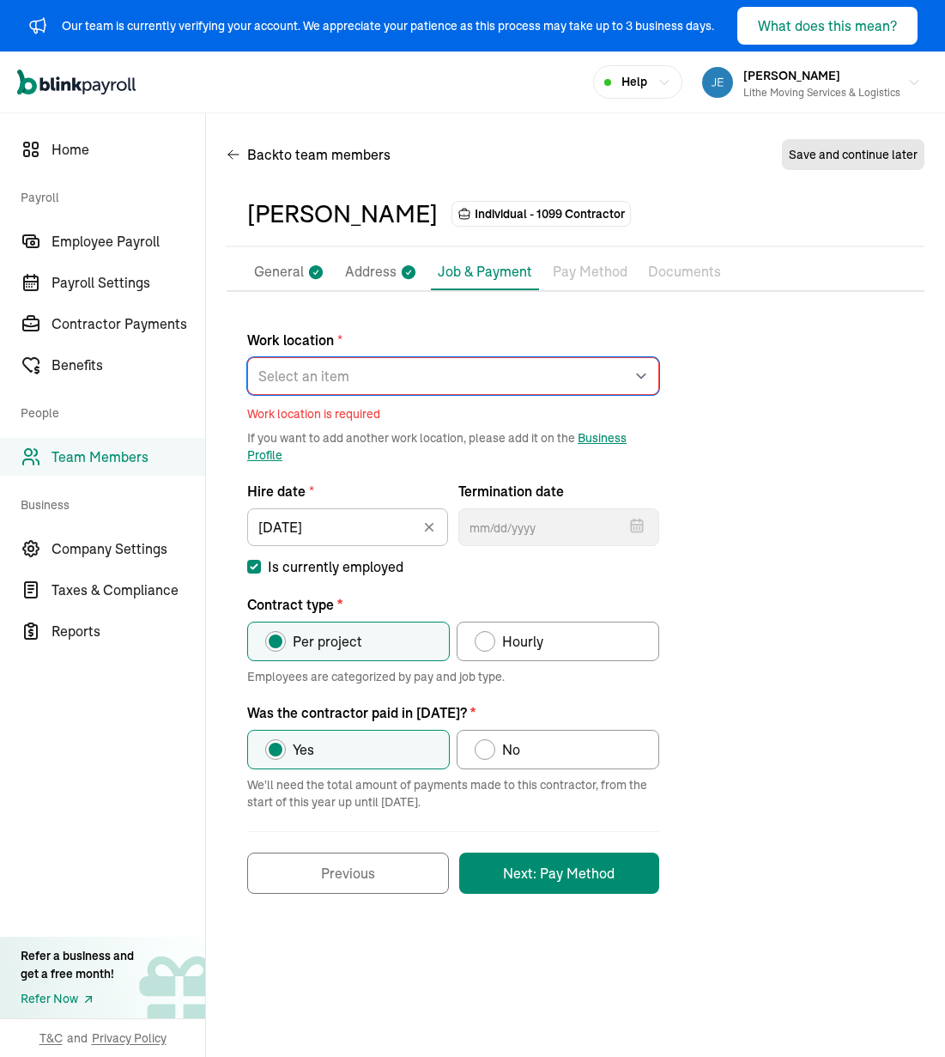
click at [500, 361] on select "Select an item [PERSON_NAME] Costco RXO hub Works from home" at bounding box center [453, 376] width 412 height 38
select select "[STREET_ADDRESS]"
click at [247, 357] on select "Select an item [PERSON_NAME] Costco RXO hub Works from home" at bounding box center [453, 376] width 412 height 38
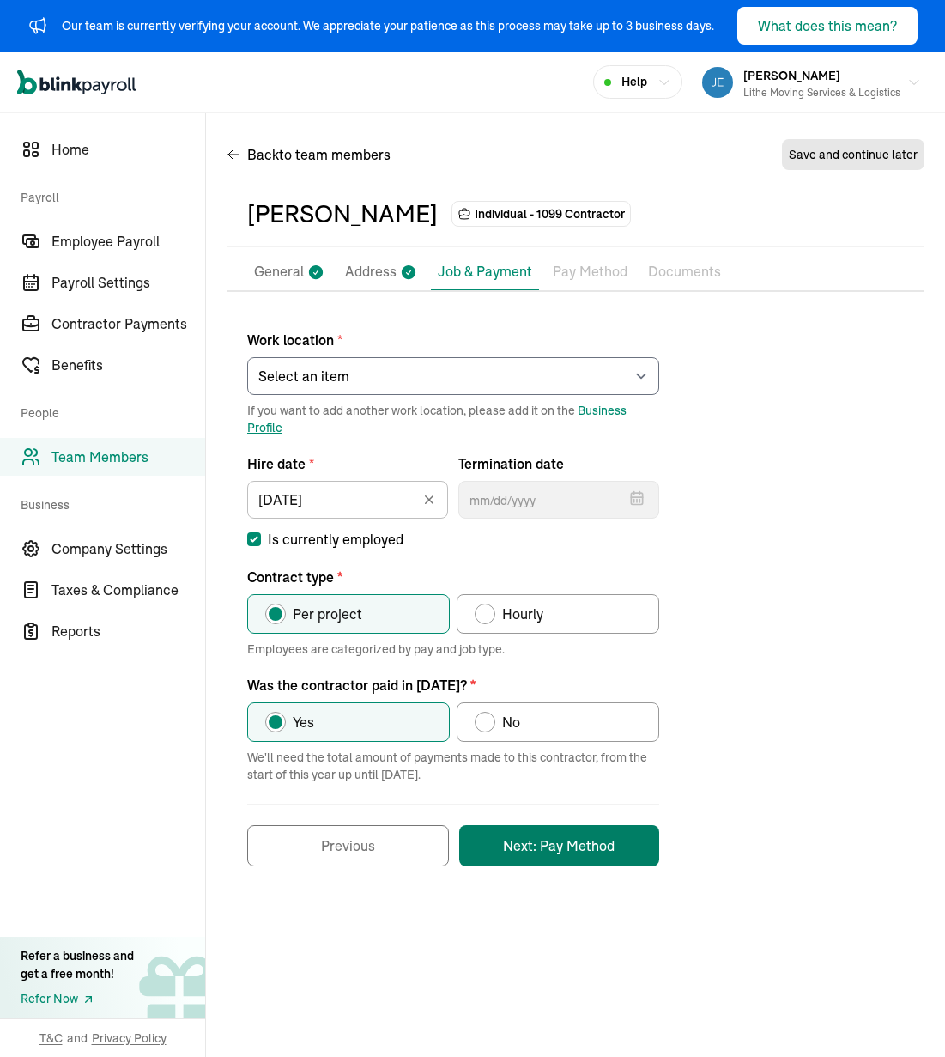
click at [585, 851] on button "Next: Pay Method" at bounding box center [559, 845] width 200 height 41
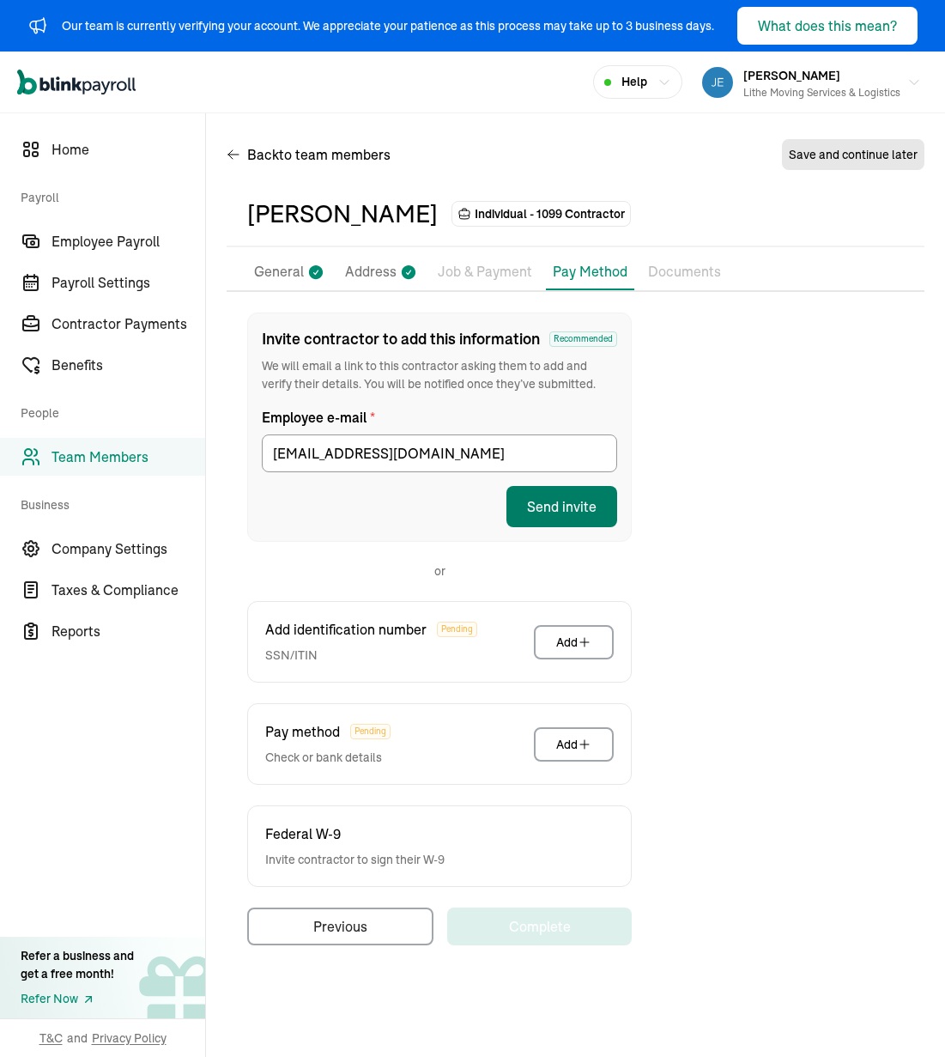
click at [573, 511] on button "Send invite" at bounding box center [561, 506] width 111 height 41
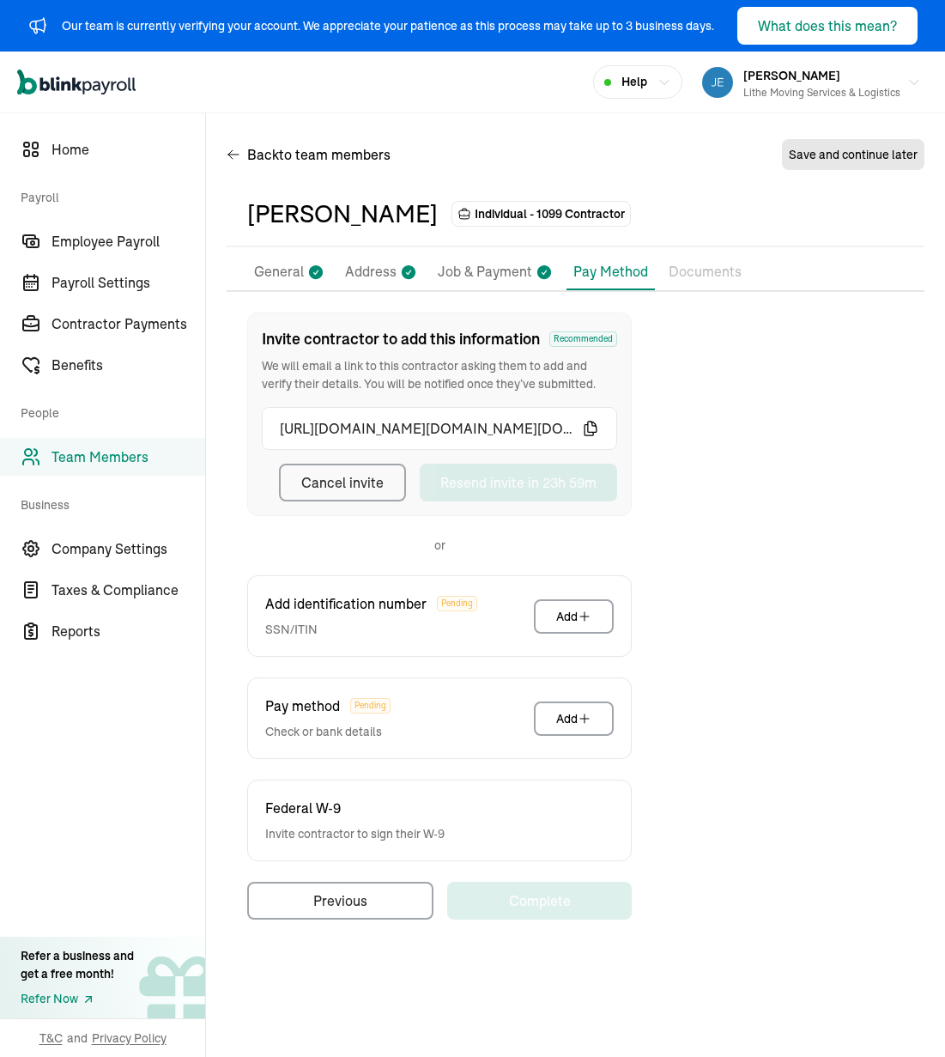
click at [783, 347] on div "Invite contractor to add this information Recommended We will email a link to t…" at bounding box center [576, 615] width 698 height 607
click at [664, 147] on div "Back to team members Save and continue later" at bounding box center [576, 158] width 698 height 48
click at [367, 107] on div "Open main menu Help [PERSON_NAME] Lithe Moving Services & Logistics" at bounding box center [472, 83] width 945 height 62
click at [765, 583] on div "Invite contractor to add this information Recommended We will email a link to t…" at bounding box center [576, 615] width 698 height 607
click at [118, 149] on span "Home" at bounding box center [129, 149] width 154 height 21
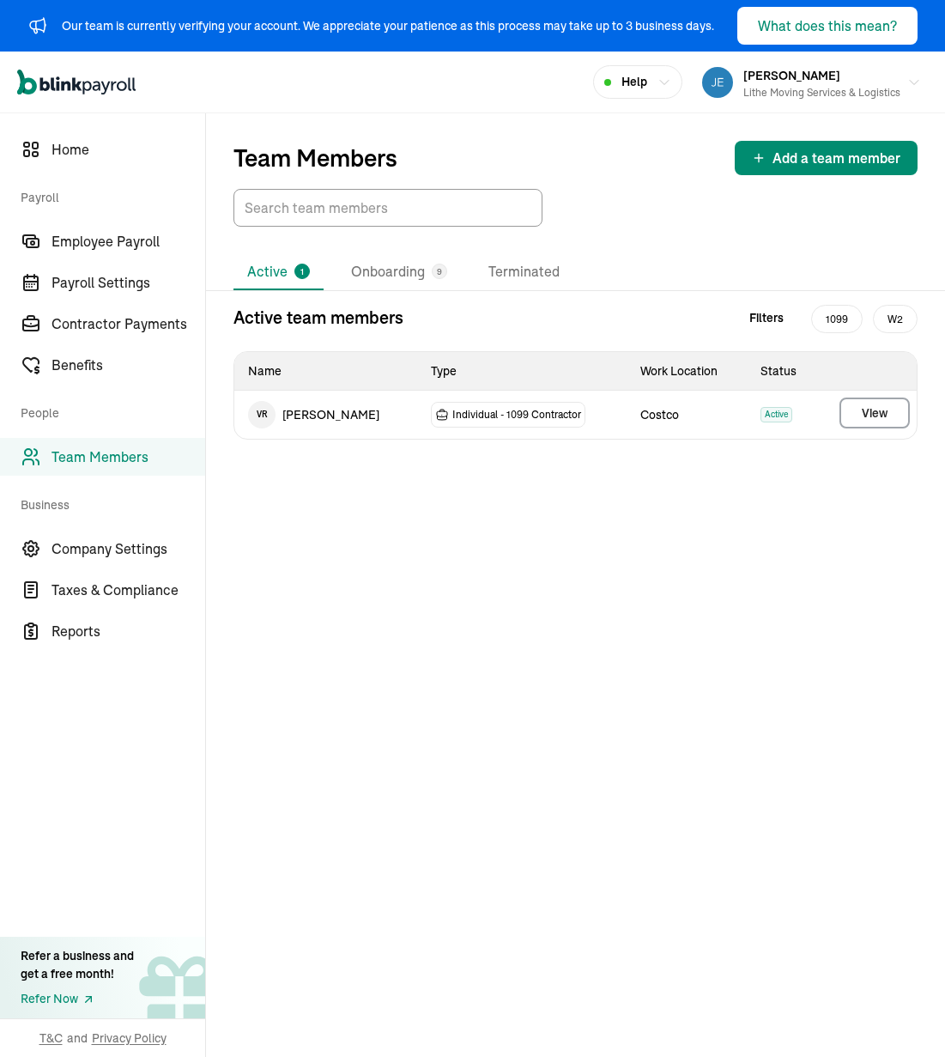
click at [520, 578] on div "Team Members Add a team member Active 1 Onboarding 9 Terminated Active team mem…" at bounding box center [575, 584] width 739 height 943
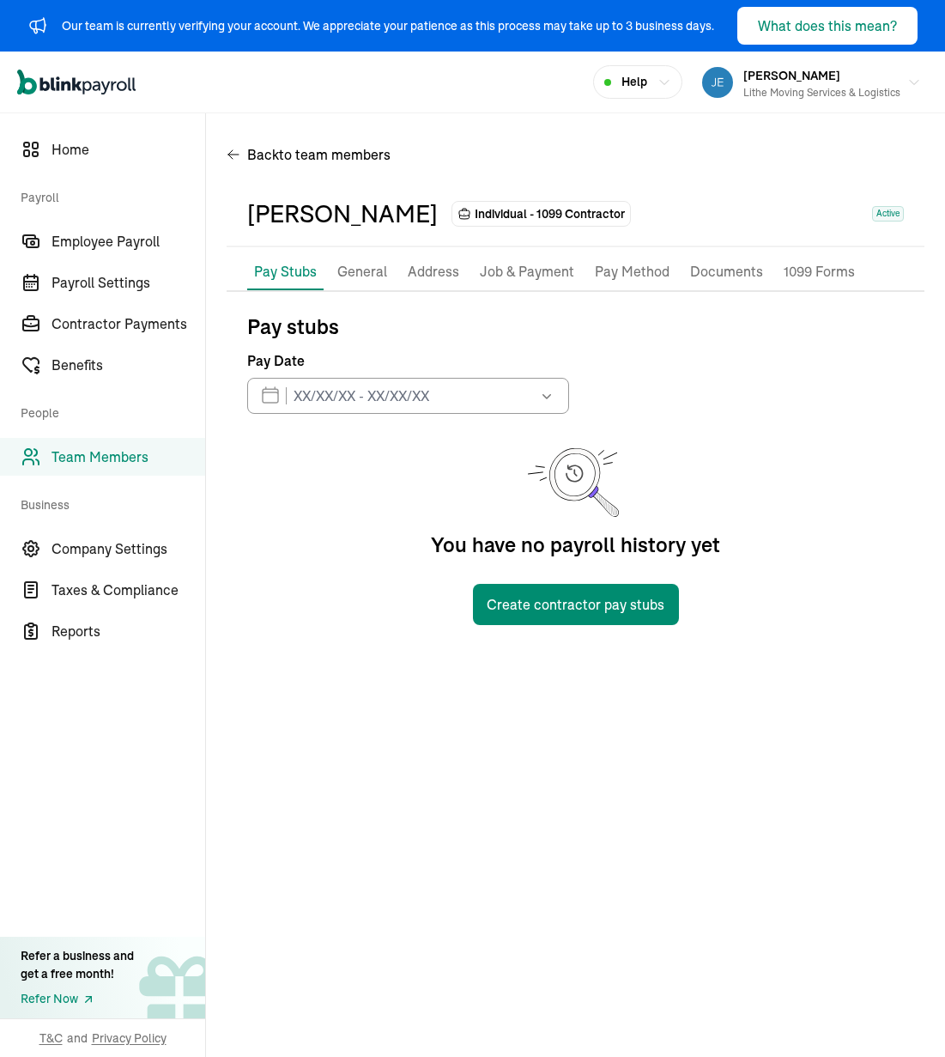
drag, startPoint x: 443, startPoint y: 327, endPoint x: 475, endPoint y: 288, distance: 50.7
click at [444, 326] on p "Pay stubs" at bounding box center [575, 325] width 657 height 27
click at [499, 274] on p "Job & Payment" at bounding box center [527, 272] width 94 height 22
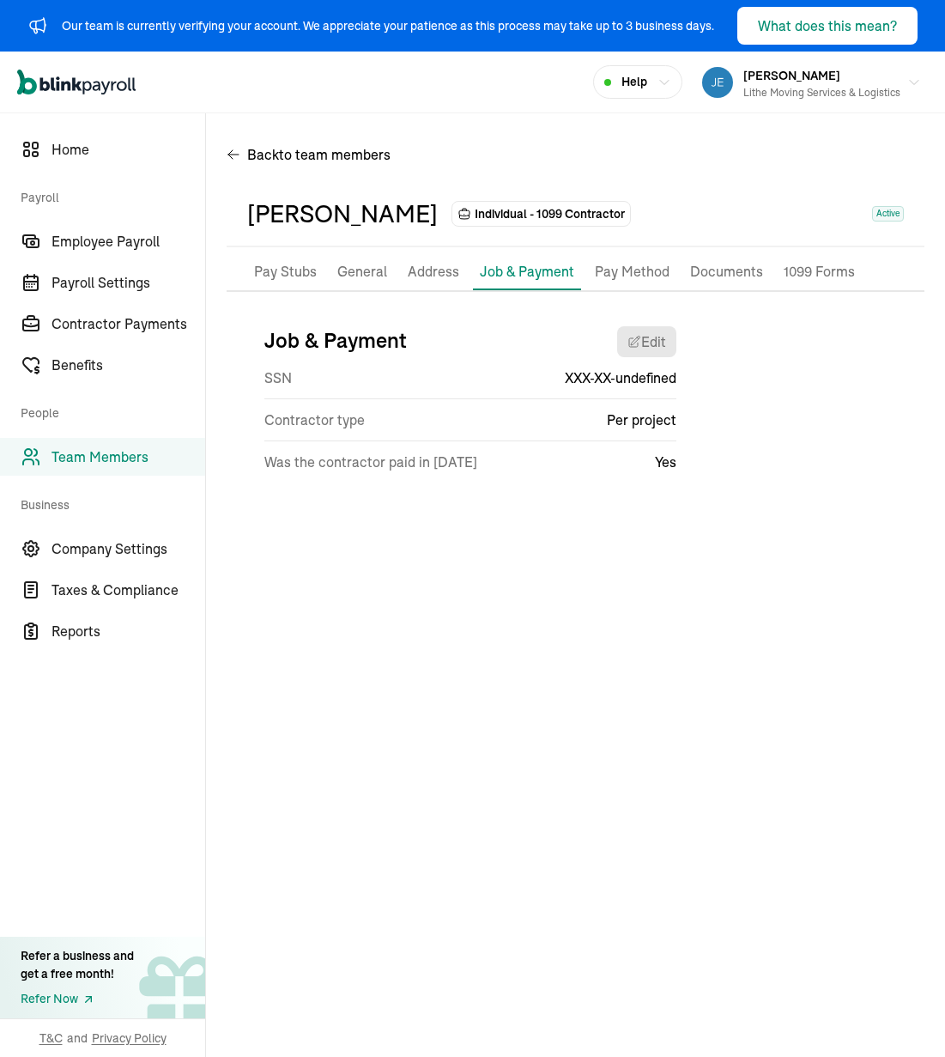
click at [458, 516] on div "Pay Stubs General Address Job & Payment Pay Method Documents 1099 Forms Job & P…" at bounding box center [576, 385] width 698 height 263
drag, startPoint x: 795, startPoint y: 461, endPoint x: 695, endPoint y: 532, distance: 122.4
click at [783, 461] on div "Job & Payment Edit SSN XXX-XX-undefined Contractor type Per project Was the con…" at bounding box center [575, 405] width 657 height 187
click at [433, 266] on p "Address" at bounding box center [434, 272] width 52 height 22
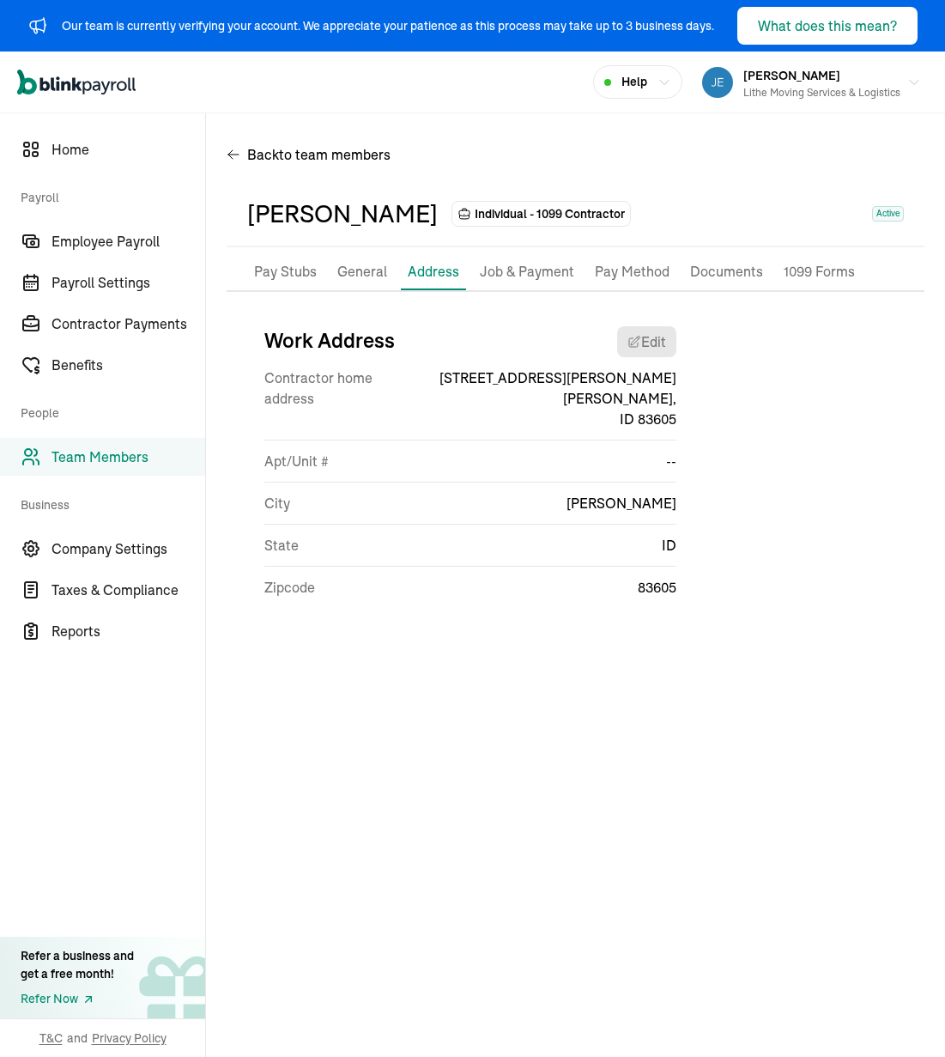
click at [369, 270] on p "General" at bounding box center [362, 272] width 50 height 22
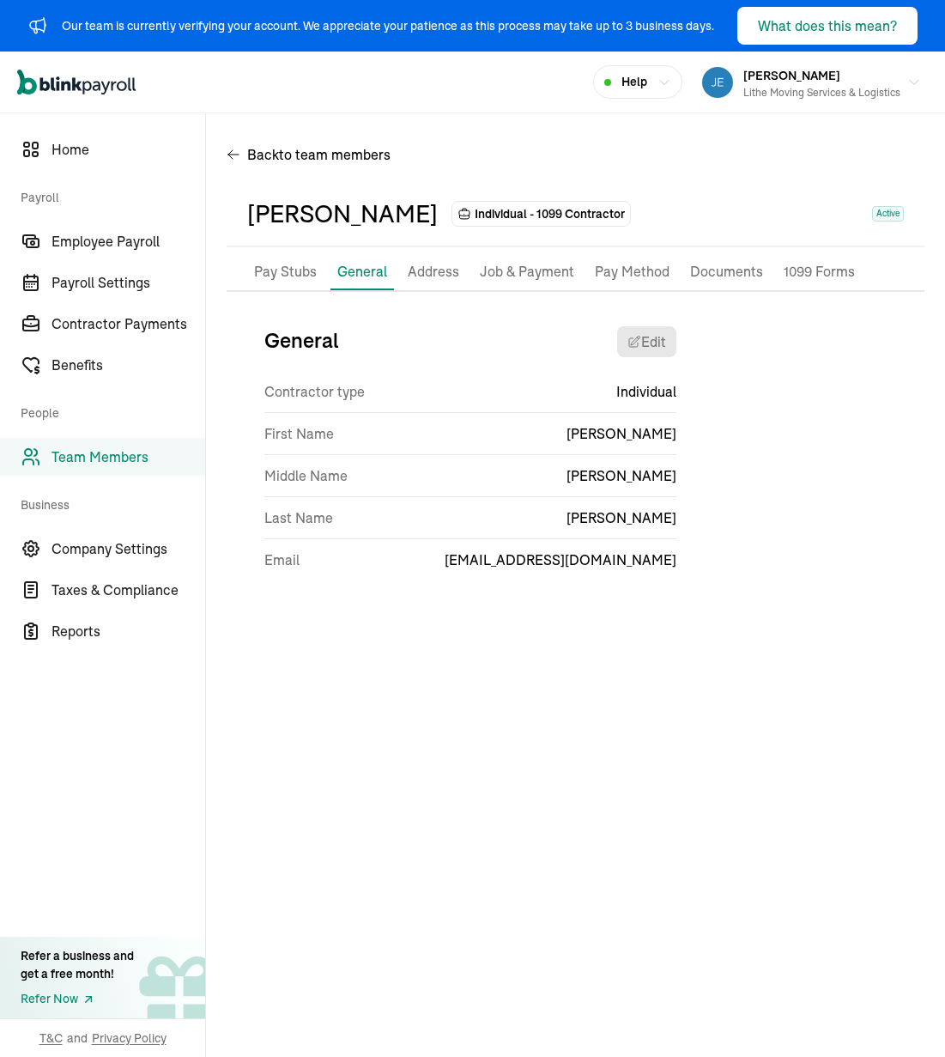
click at [310, 273] on p "Pay Stubs" at bounding box center [285, 272] width 63 height 22
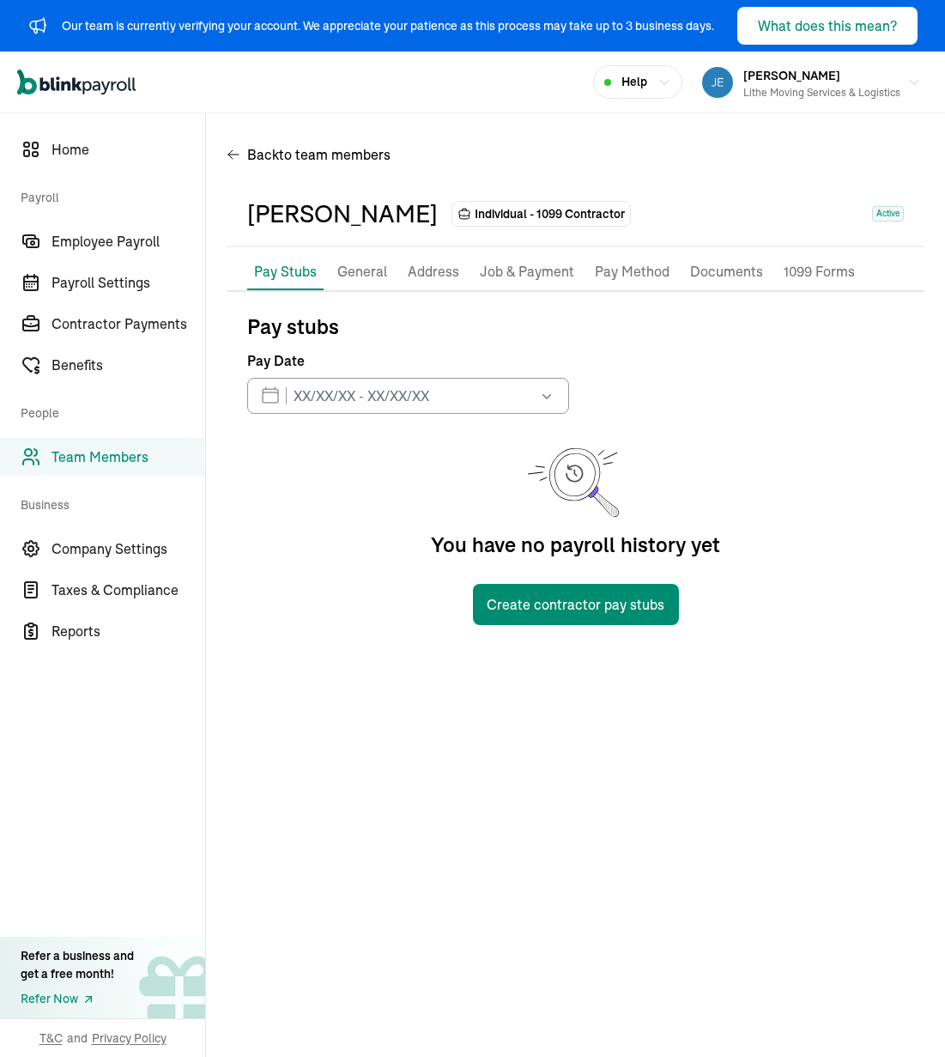
click at [783, 276] on p "1099 Forms" at bounding box center [819, 272] width 71 height 22
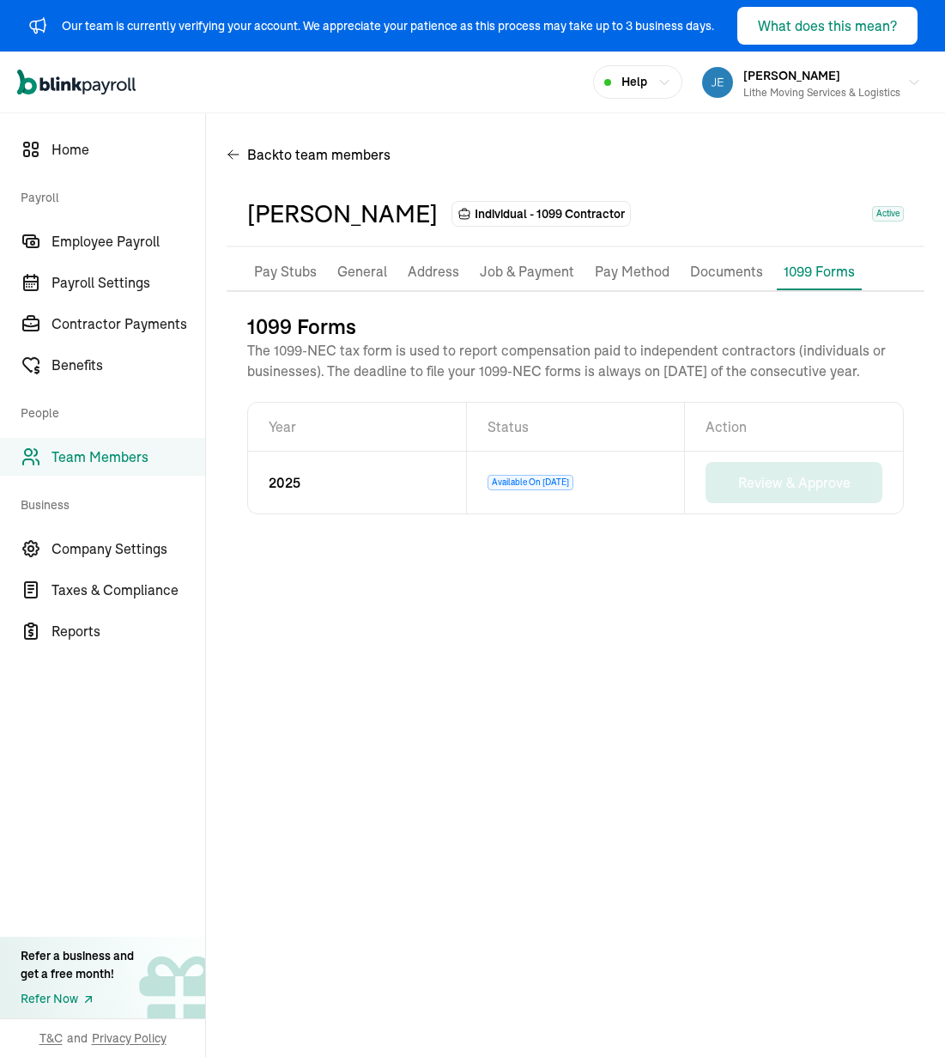
click at [723, 276] on p "Documents" at bounding box center [726, 272] width 73 height 22
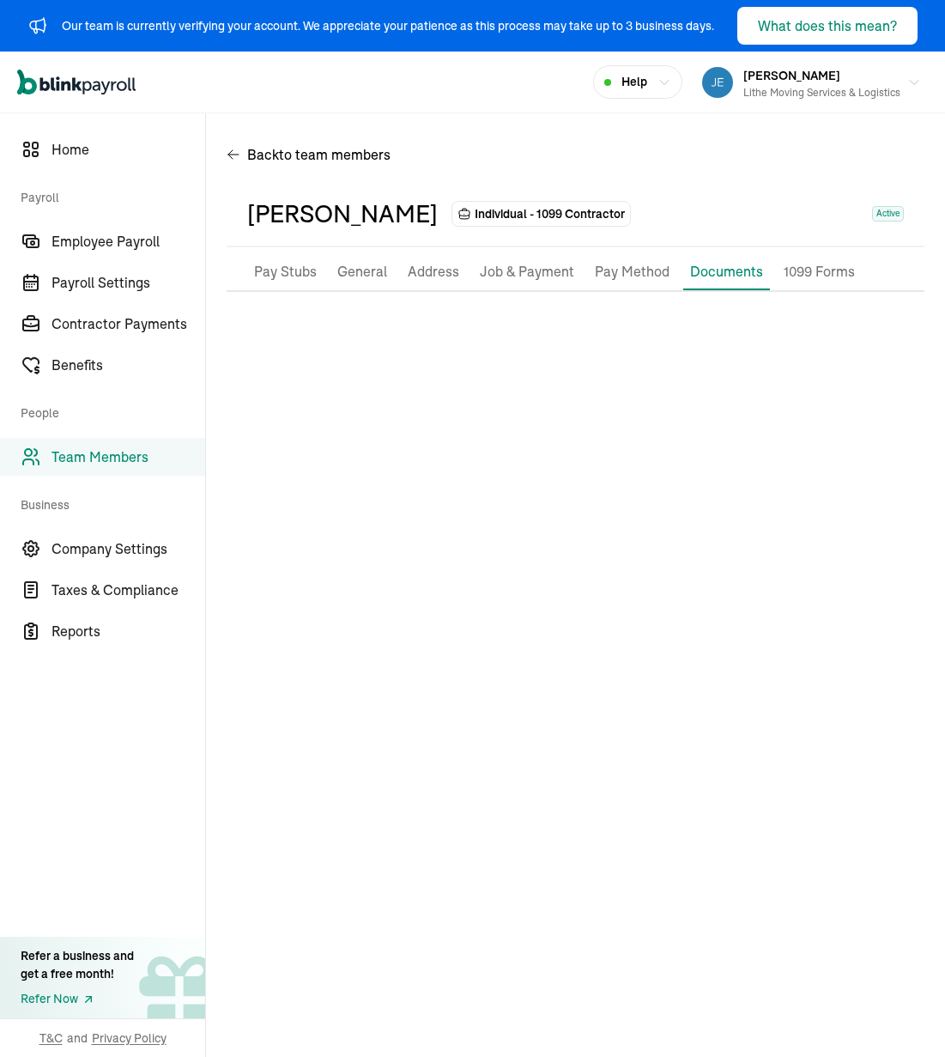
click at [612, 274] on p "Pay Method" at bounding box center [632, 272] width 75 height 22
click at [526, 269] on p "Job & Payment" at bounding box center [527, 272] width 94 height 22
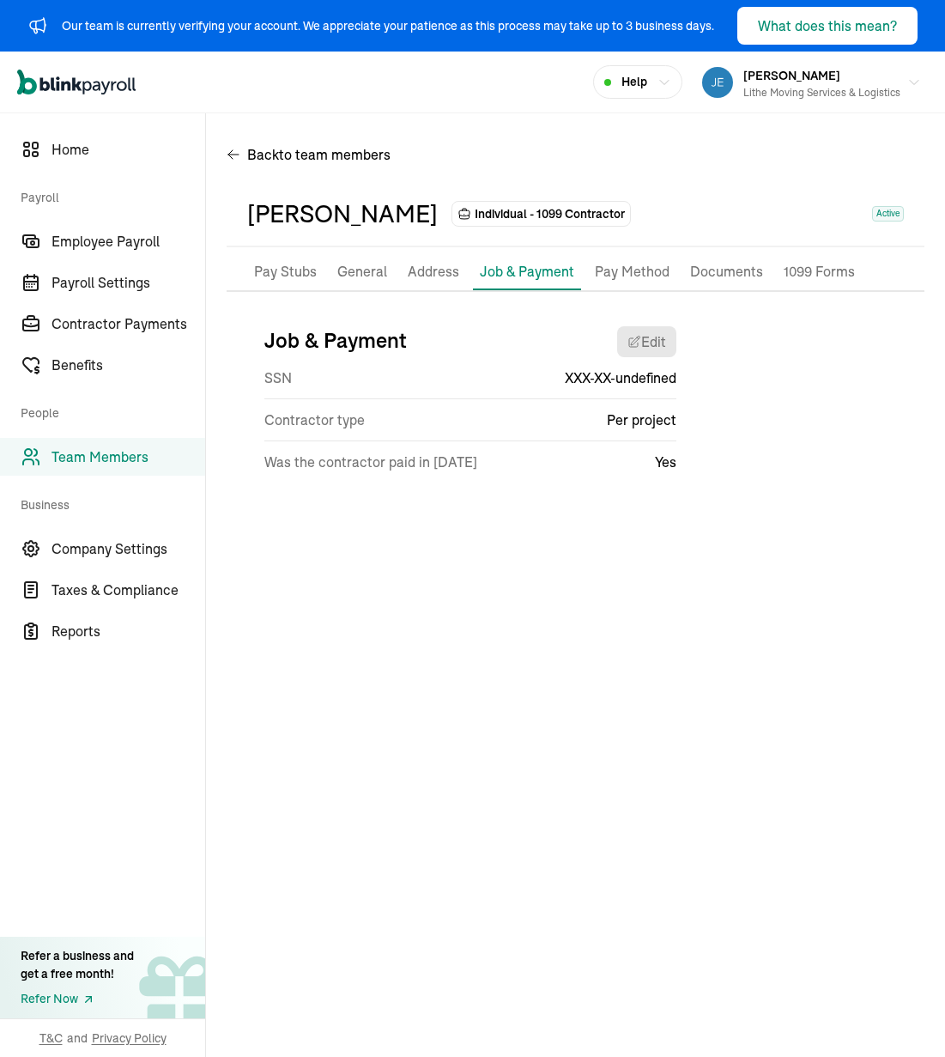
click at [431, 262] on p "Address" at bounding box center [434, 272] width 52 height 22
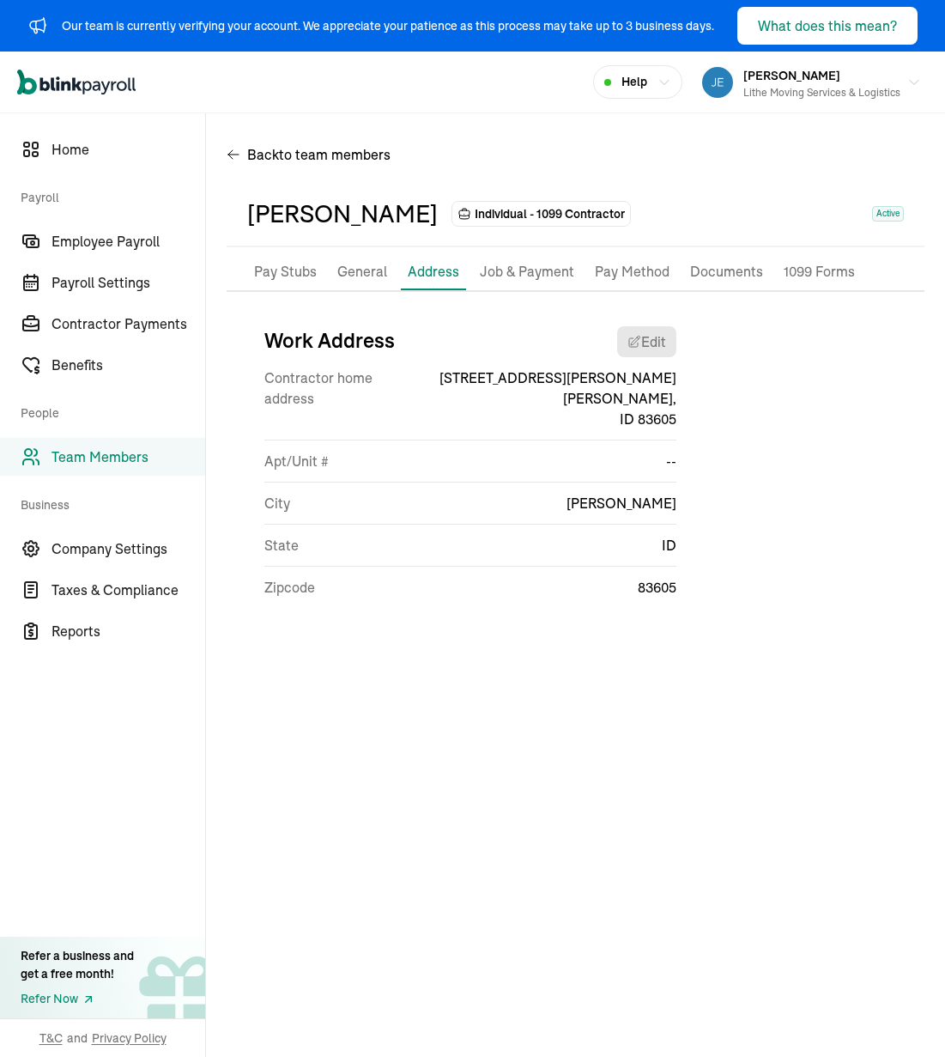
click at [569, 277] on li "Job & Payment" at bounding box center [527, 272] width 108 height 36
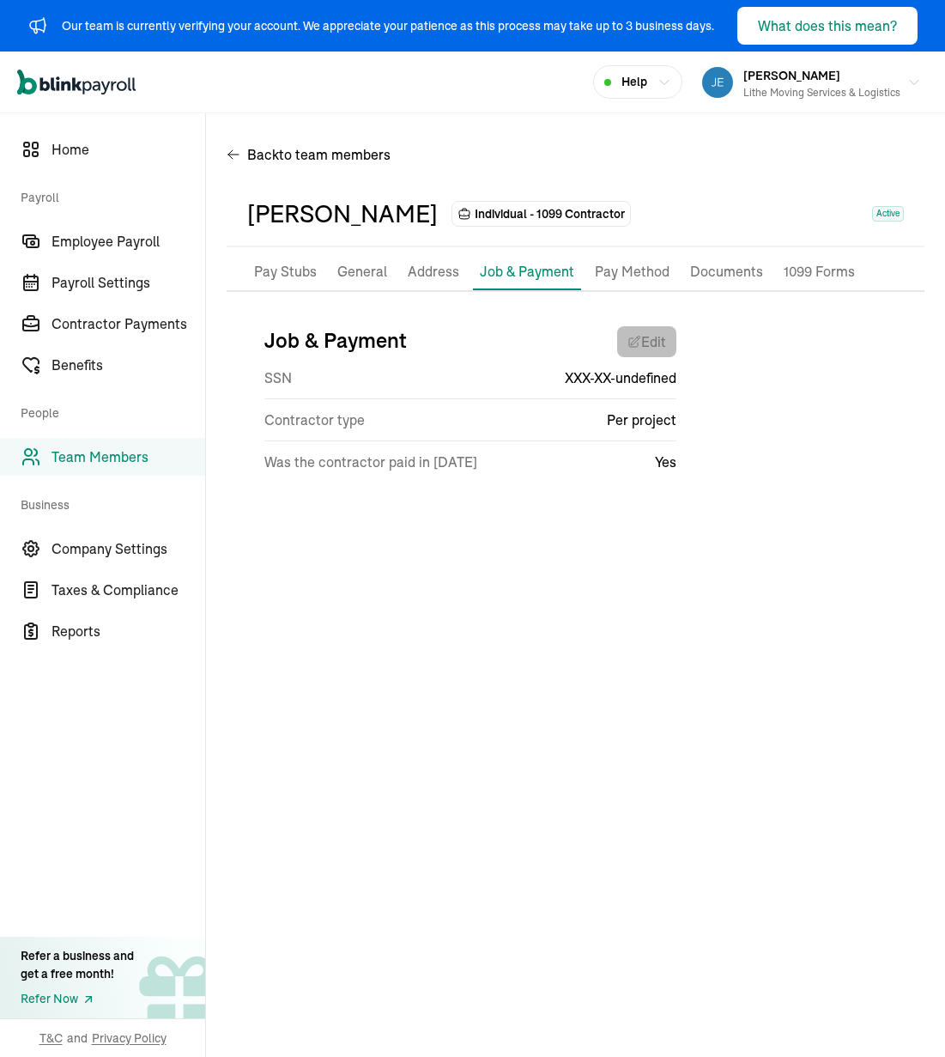
select select "[STREET_ADDRESS]"
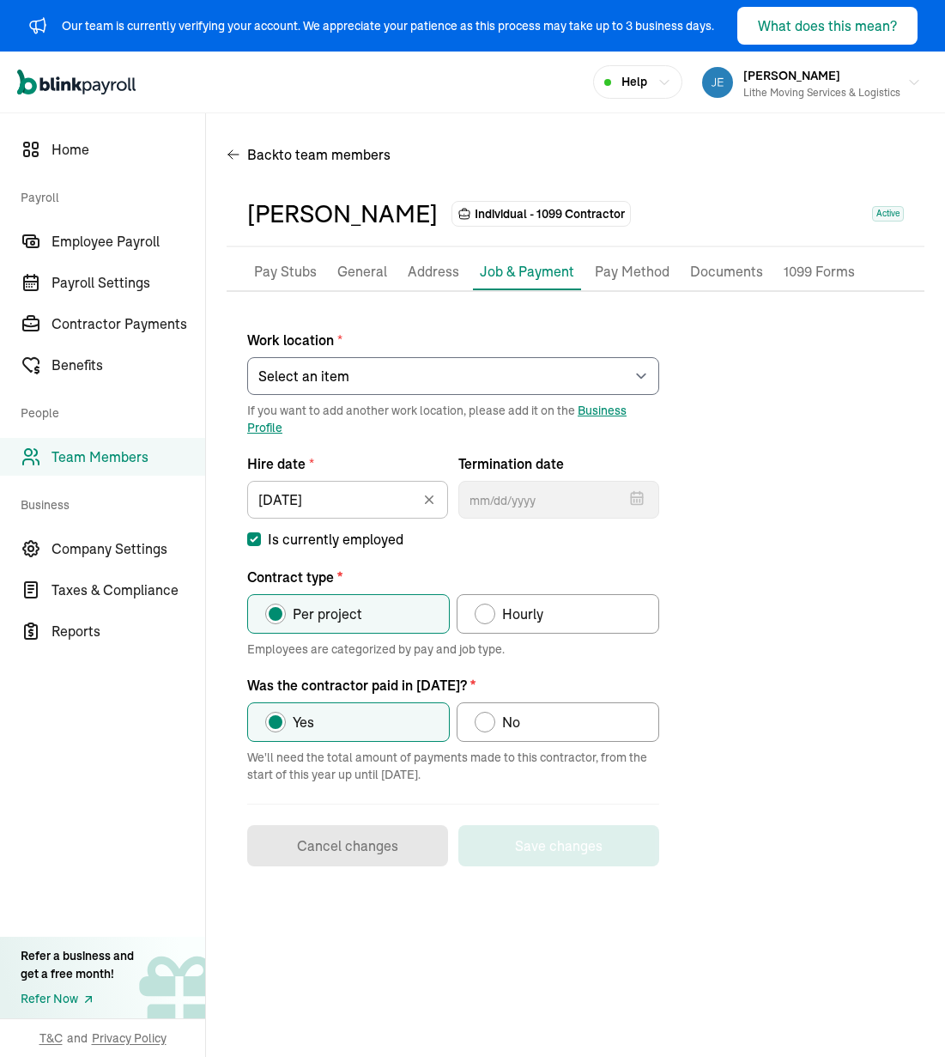
click at [705, 598] on div "Work location * Select an item [PERSON_NAME] Costco RXO hub Works from home If …" at bounding box center [576, 589] width 698 height 554
click at [783, 579] on div "Work location * Select an item [PERSON_NAME] Costco RXO hub Works from home If …" at bounding box center [576, 589] width 698 height 554
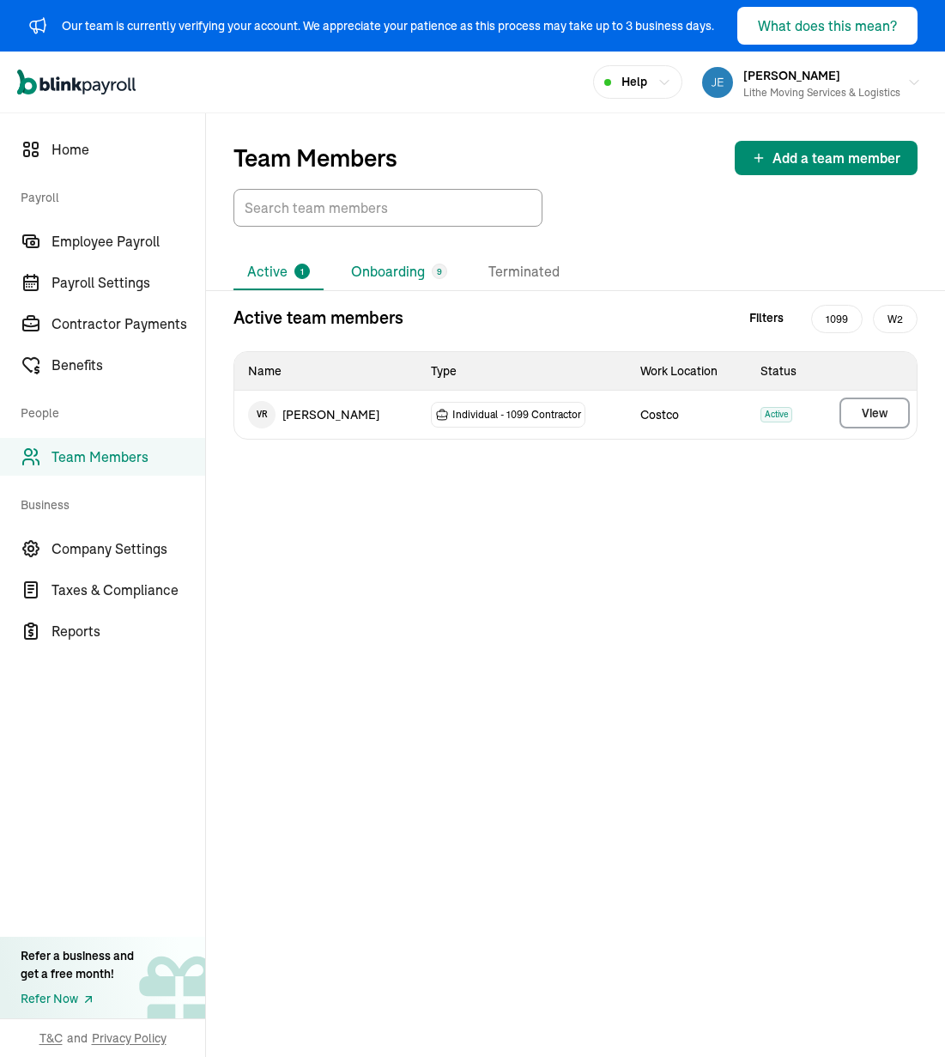
click at [395, 282] on li "Onboarding 9" at bounding box center [399, 272] width 124 height 36
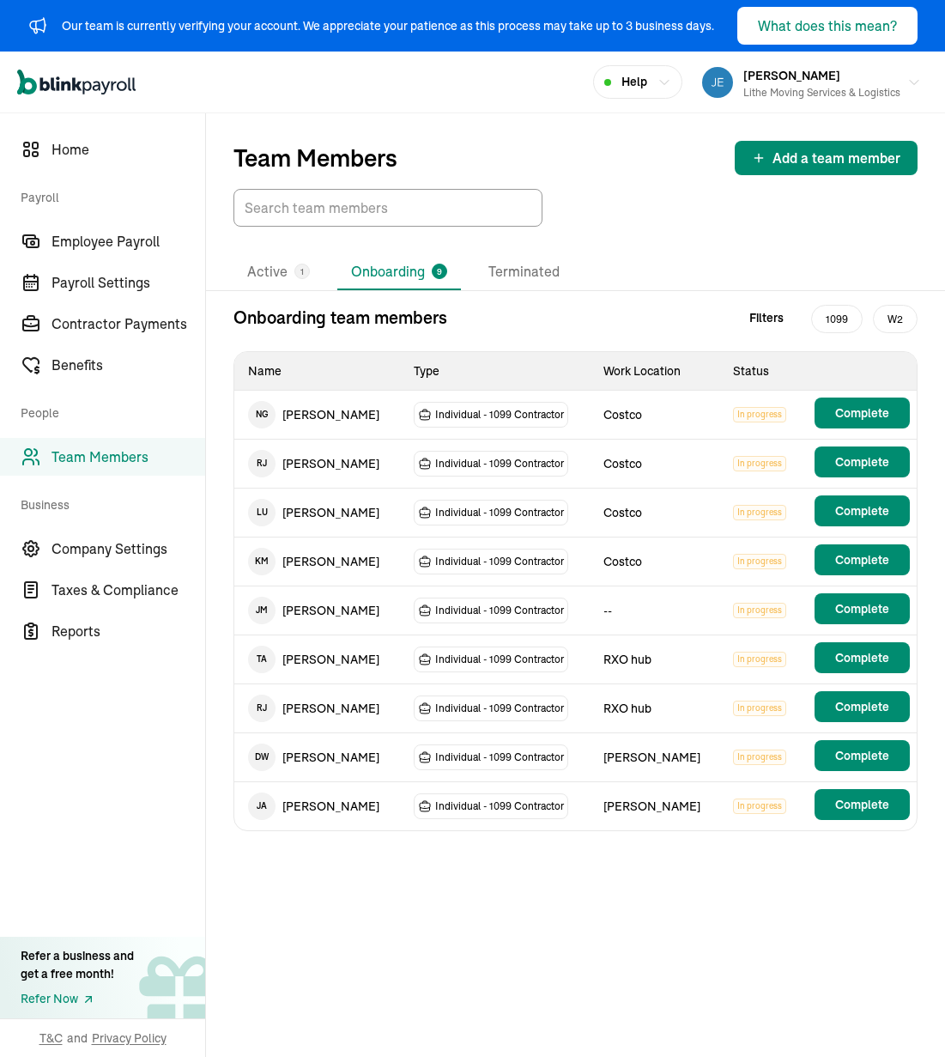
click at [656, 418] on td "Costco" at bounding box center [655, 415] width 130 height 49
click at [494, 426] on div "Individual - 1099 Contractor" at bounding box center [491, 415] width 155 height 26
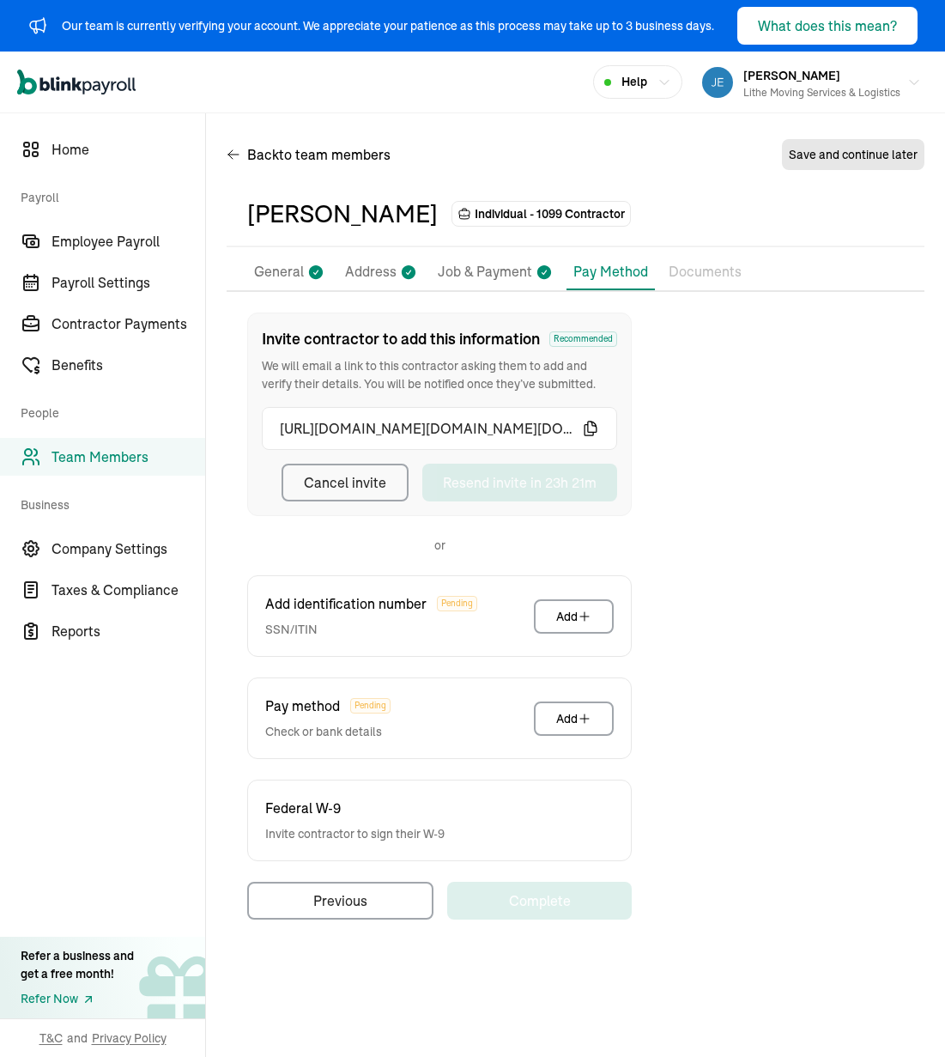
click at [496, 277] on p "Job & Payment" at bounding box center [485, 272] width 94 height 22
select select "[STREET_ADDRESS]"
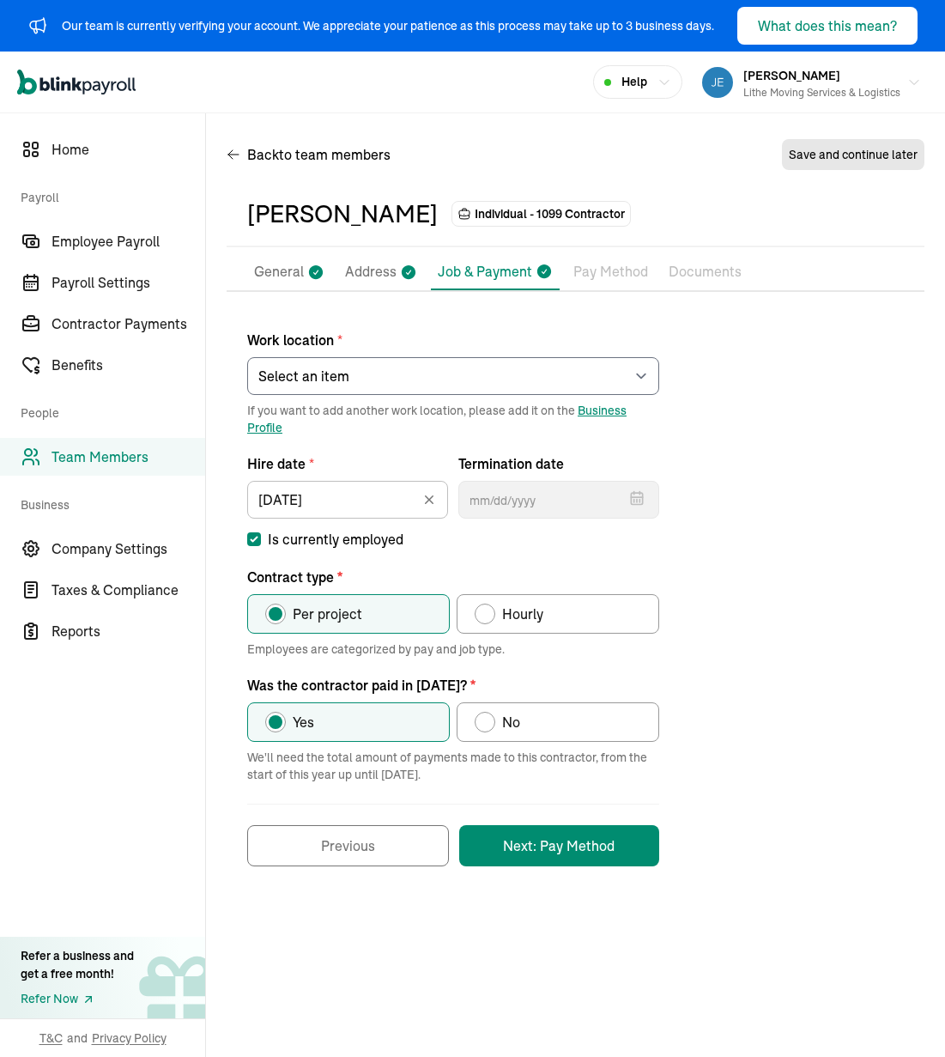
click at [361, 262] on p "Address" at bounding box center [371, 272] width 52 height 22
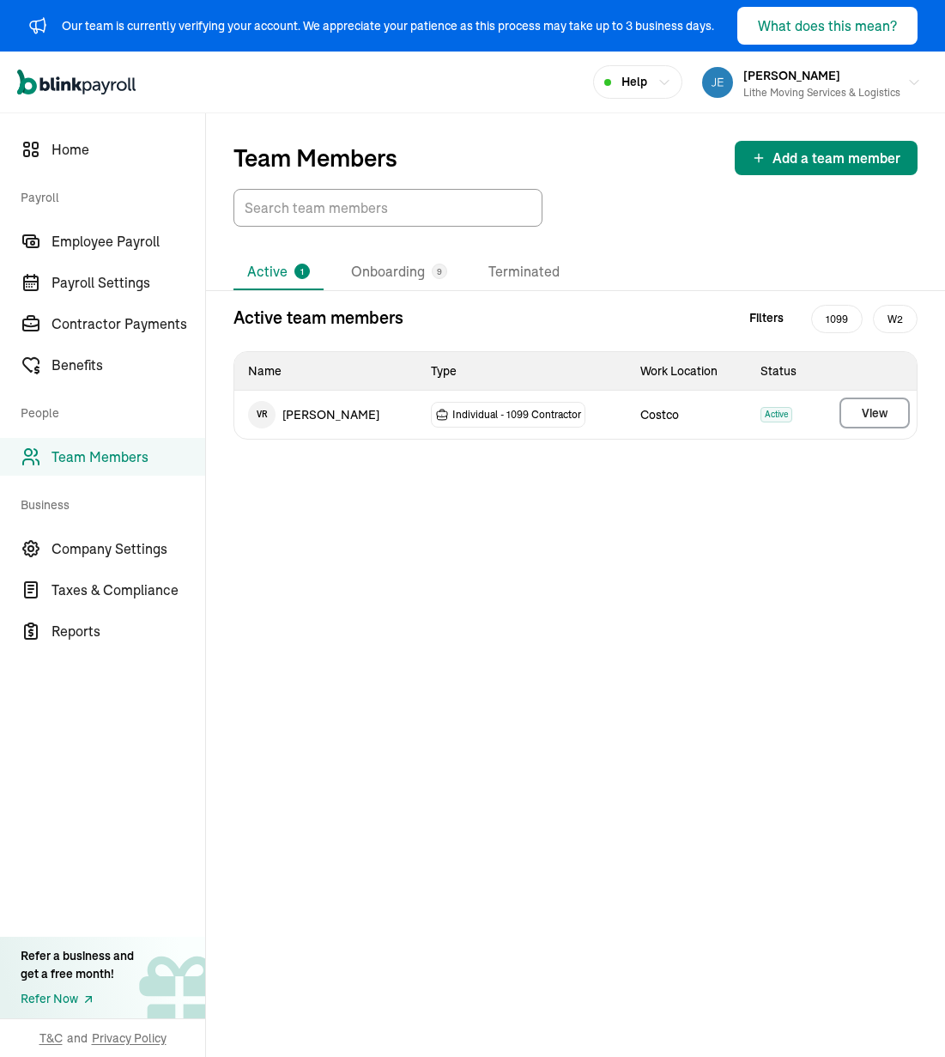
click at [374, 554] on div "Team Members Add a team member Active 1 Onboarding 9 Terminated Active team mem…" at bounding box center [575, 584] width 739 height 943
click at [292, 578] on div "Team Members Add a team member Active 1 Onboarding 9 Terminated Active team mem…" at bounding box center [575, 584] width 739 height 943
click at [296, 275] on div "1" at bounding box center [301, 271] width 15 height 15
click at [694, 136] on div "Team Members Add a team member" at bounding box center [575, 169] width 739 height 113
click at [146, 250] on span "Employee Payroll" at bounding box center [129, 241] width 154 height 21
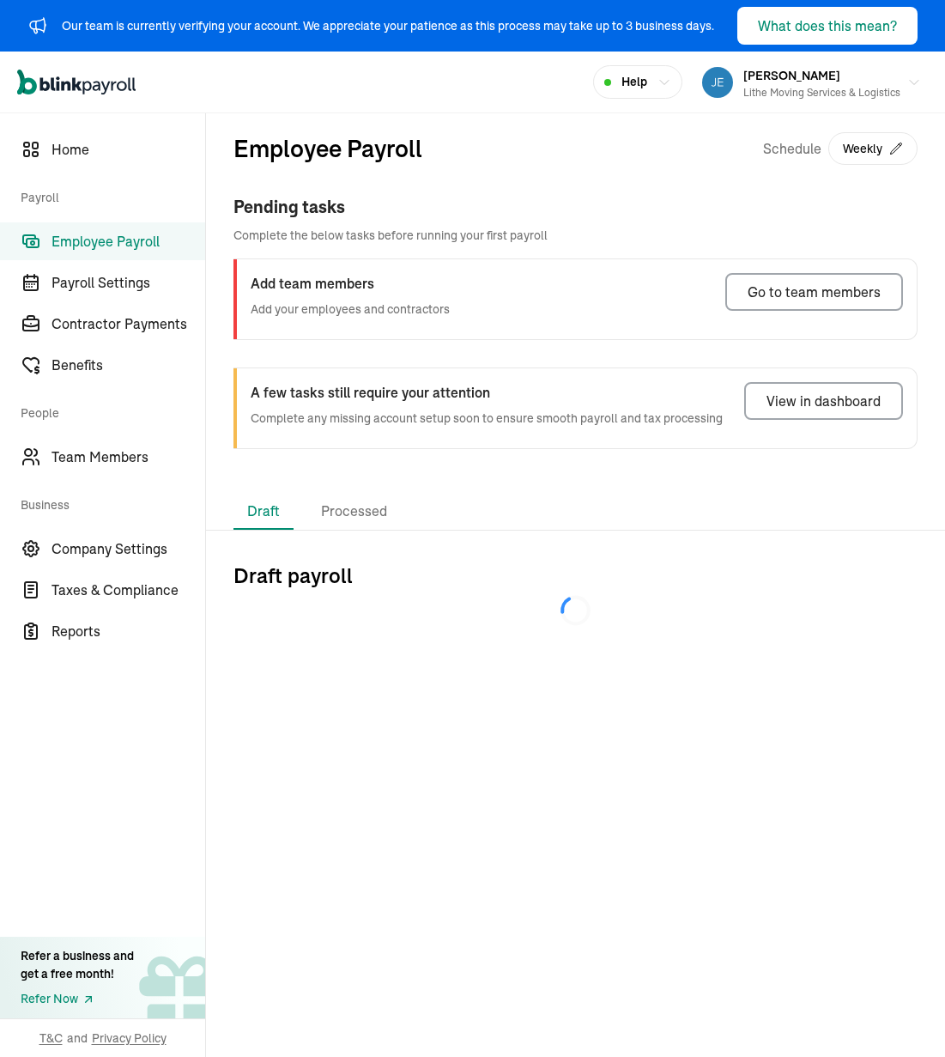
click at [499, 154] on div "Employee Payroll Schedule Weekly" at bounding box center [575, 162] width 684 height 64
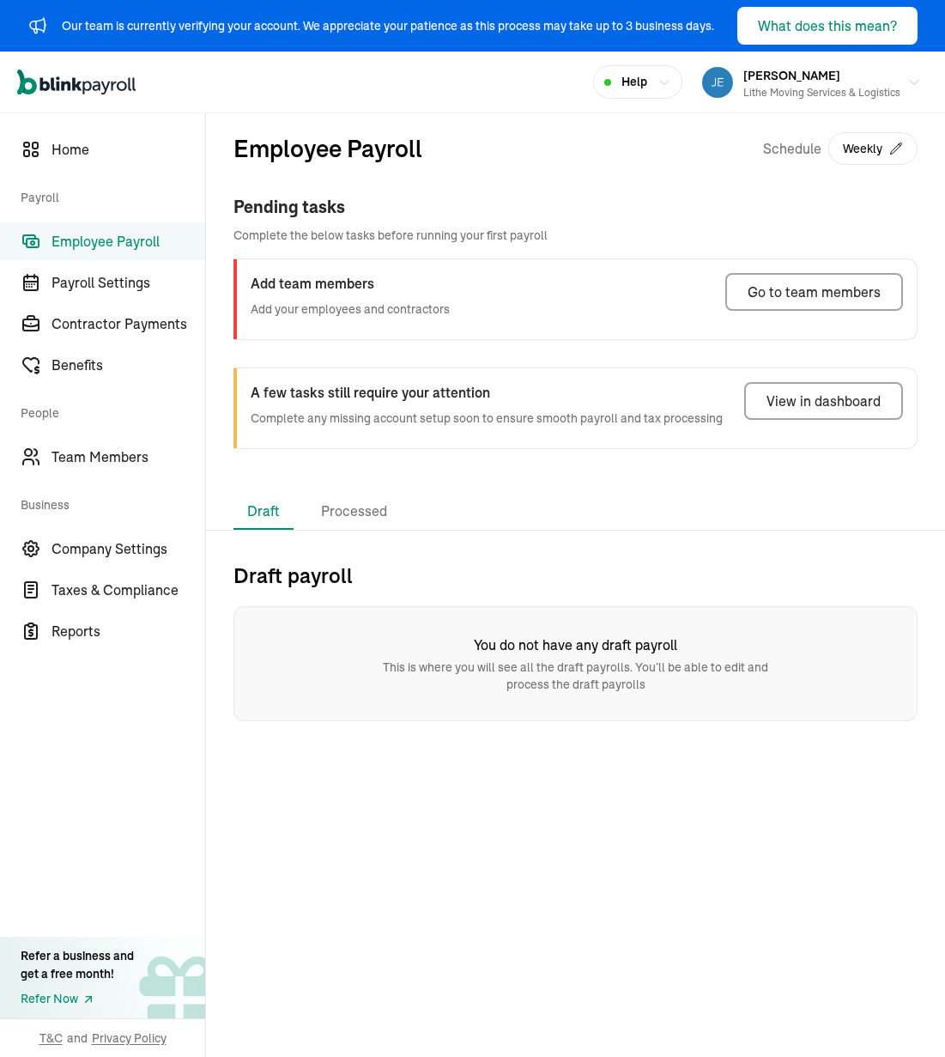
click at [507, 480] on div "Employee Payroll Schedule Weekly Pending tasks Complete the below tasks before …" at bounding box center [575, 303] width 739 height 380
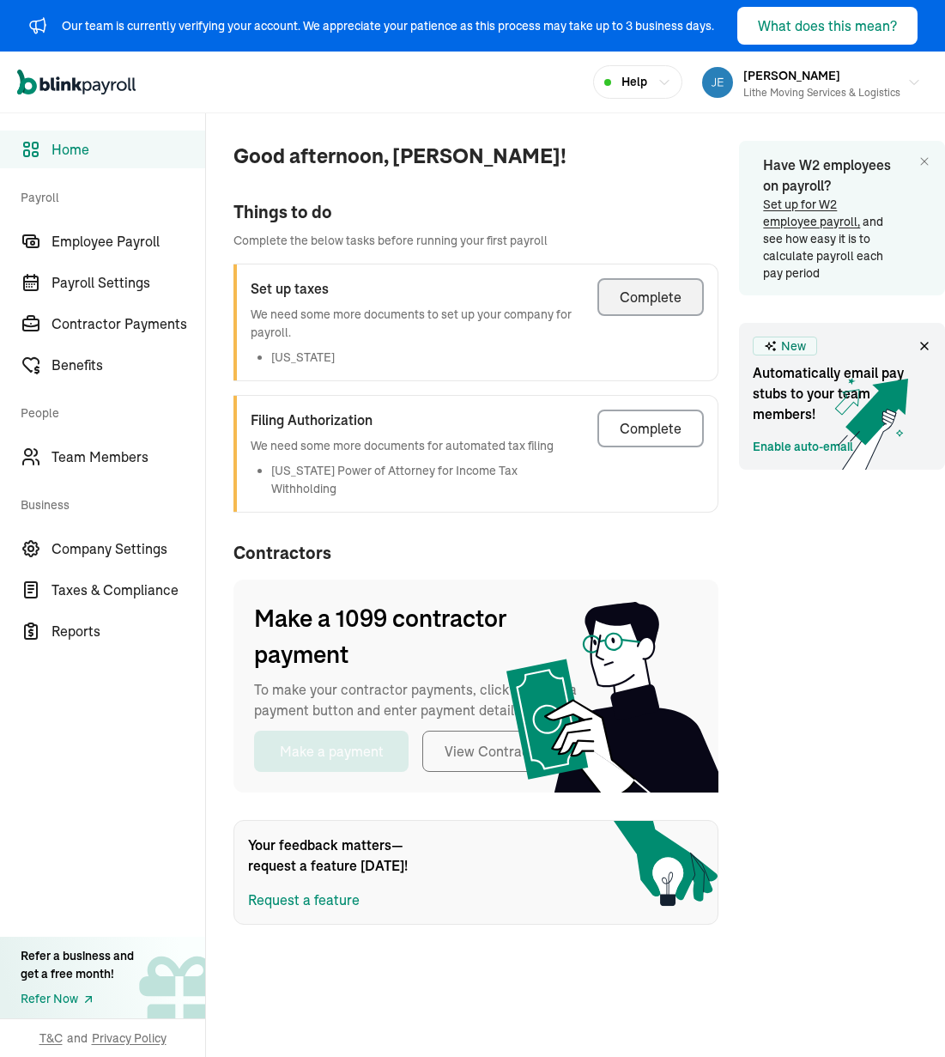
click at [664, 288] on div "Complete" at bounding box center [651, 297] width 62 height 21
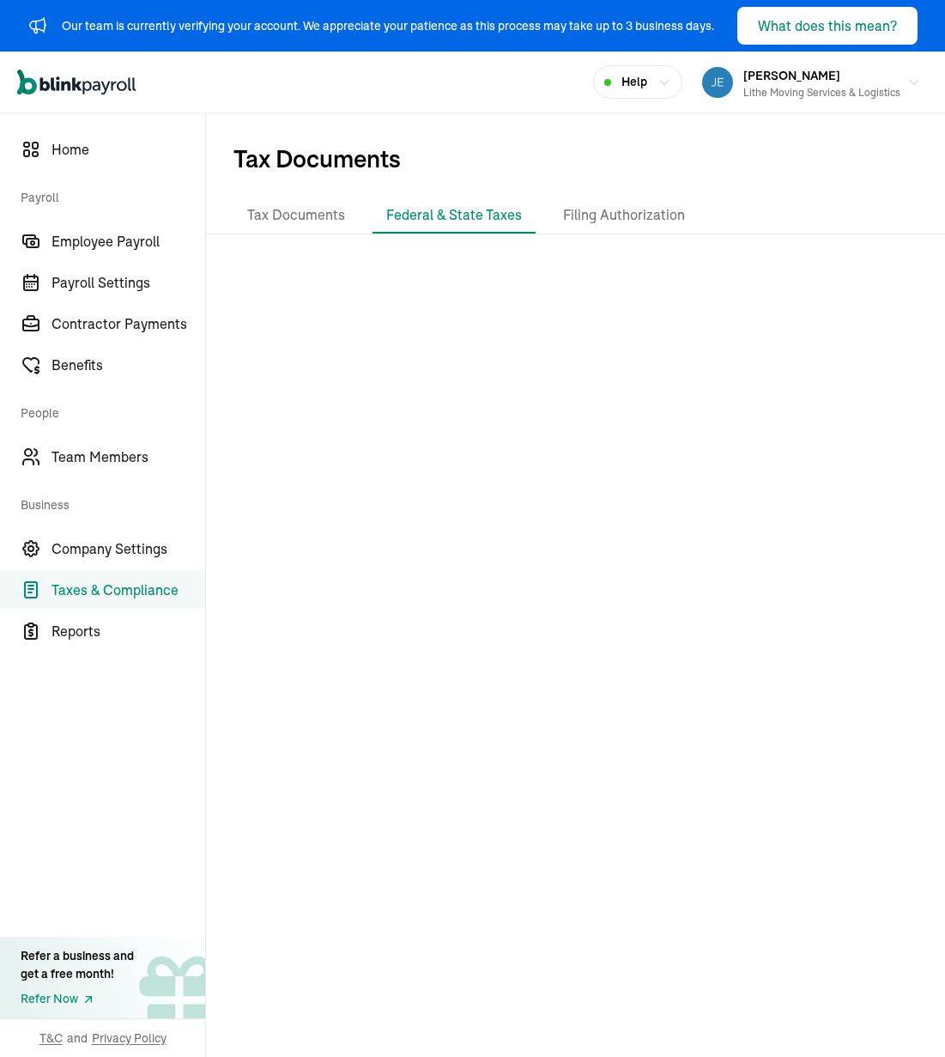
click at [783, 499] on div at bounding box center [575, 613] width 739 height 730
click at [122, 582] on span "Taxes & Compliance" at bounding box center [129, 589] width 154 height 21
click at [108, 152] on span "Home" at bounding box center [129, 149] width 154 height 21
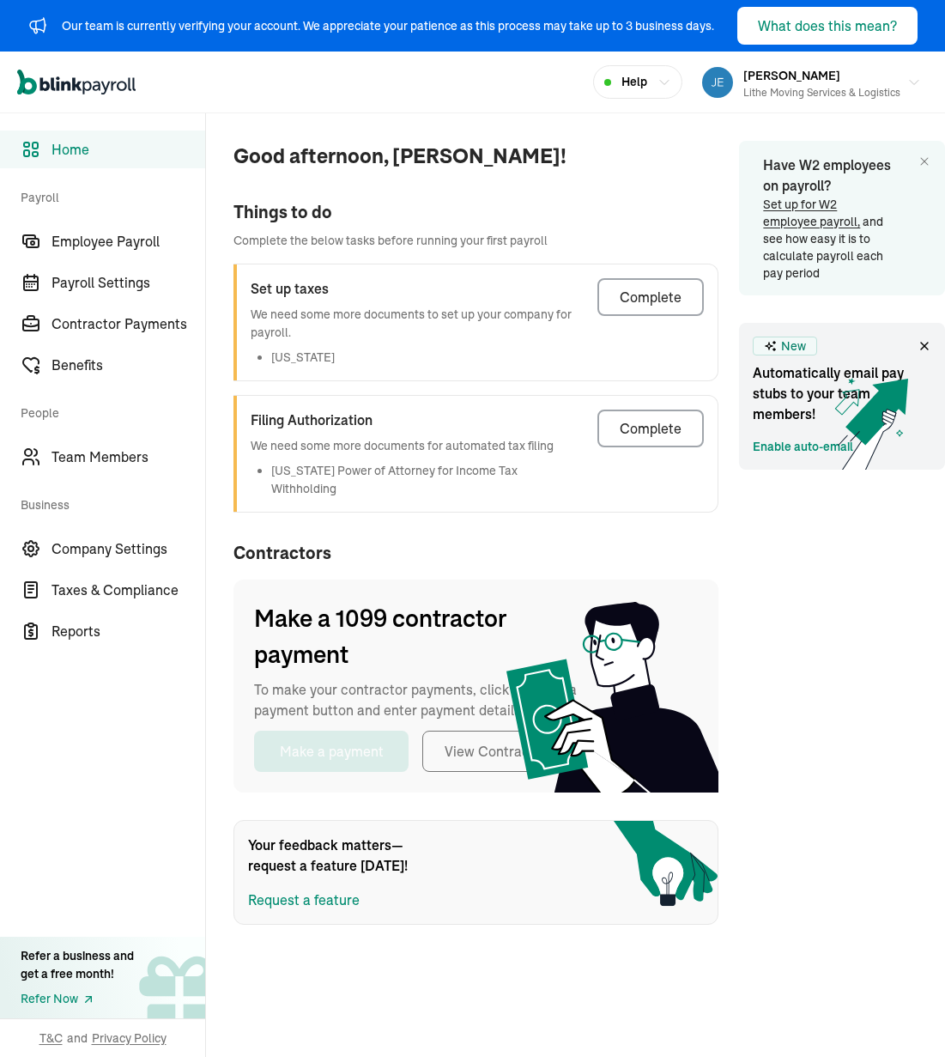
click at [751, 518] on div "Have W2 employees on payroll? Set up for W2 employee payroll, and see how easy …" at bounding box center [842, 546] width 206 height 811
click at [652, 421] on div "Complete" at bounding box center [651, 428] width 62 height 21
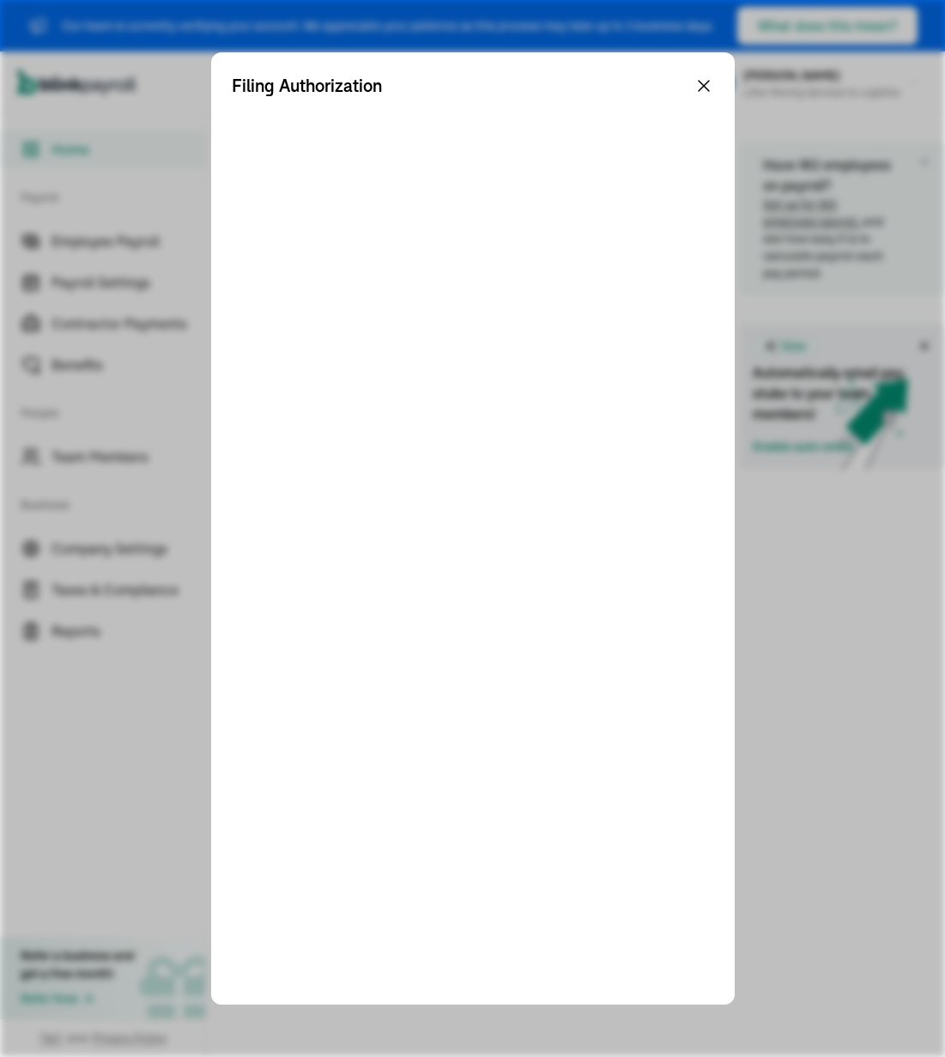
click at [704, 79] on icon at bounding box center [704, 86] width 21 height 21
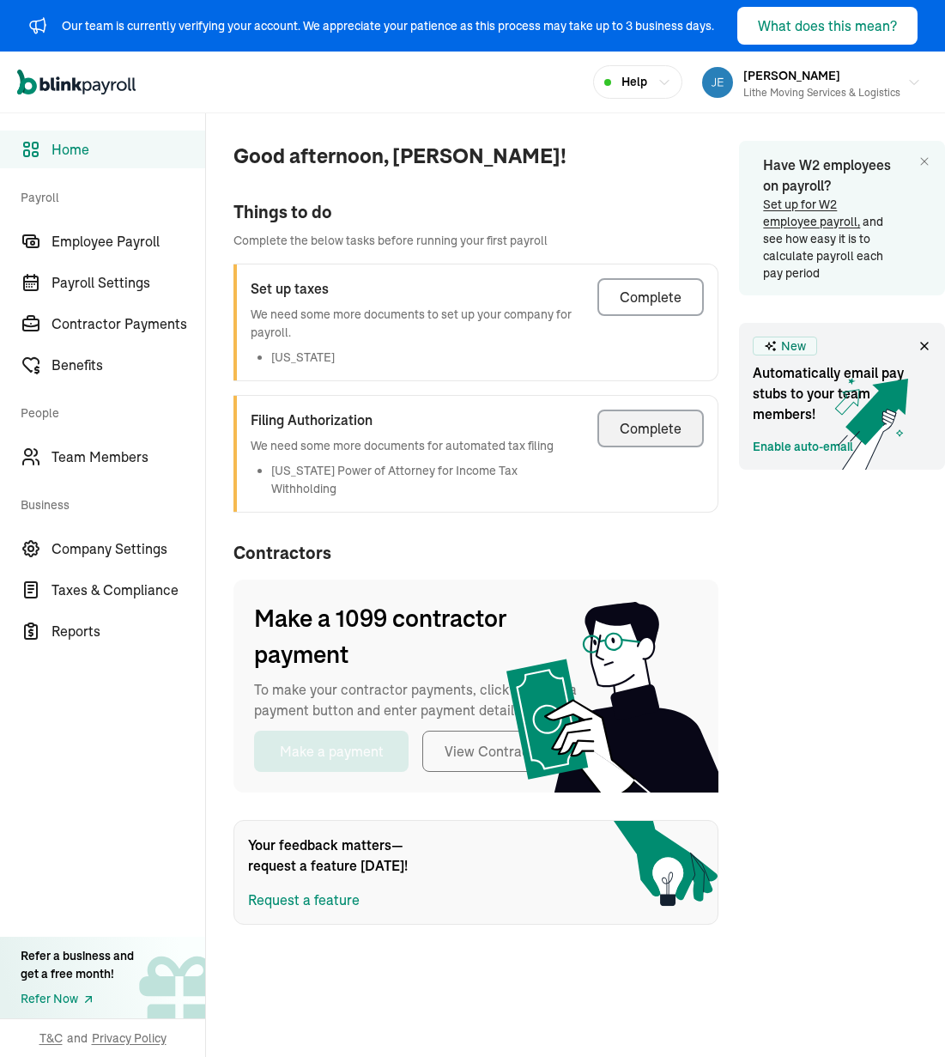
click at [783, 603] on div "Have W2 employees on payroll? Set up for W2 employee payroll, and see how easy …" at bounding box center [842, 546] width 206 height 811
drag, startPoint x: 869, startPoint y: 612, endPoint x: 858, endPoint y: 609, distance: 10.6
click at [783, 612] on div "Have W2 employees on payroll? Set up for W2 employee payroll, and see how easy …" at bounding box center [842, 546] width 206 height 811
click at [783, 565] on div "Have W2 employees on payroll? Set up for W2 employee payroll, and see how easy …" at bounding box center [842, 546] width 206 height 811
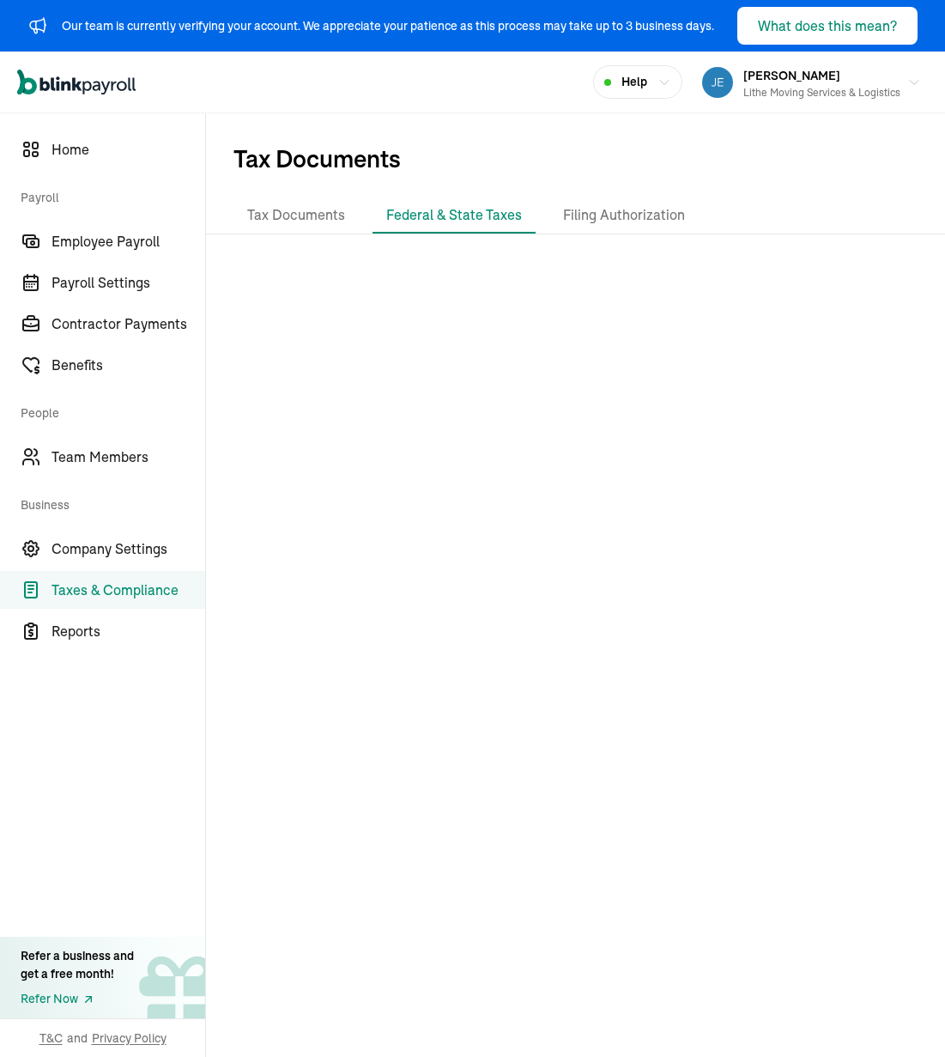
click at [542, 147] on span "Tax Documents" at bounding box center [575, 155] width 739 height 84
click at [783, 450] on div at bounding box center [575, 613] width 739 height 730
click at [747, 423] on div at bounding box center [575, 613] width 739 height 730
